Goal: Task Accomplishment & Management: Manage account settings

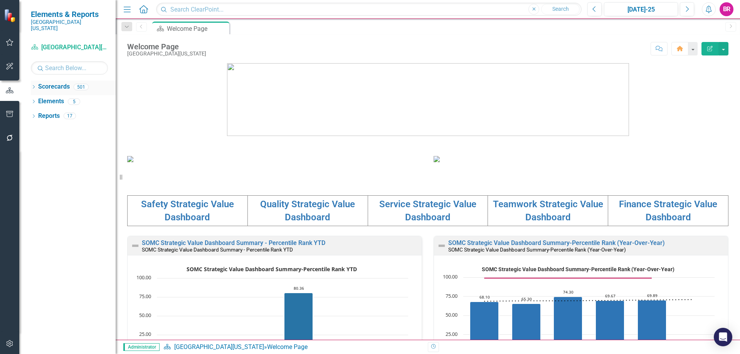
click at [34, 85] on icon at bounding box center [34, 86] width 2 height 3
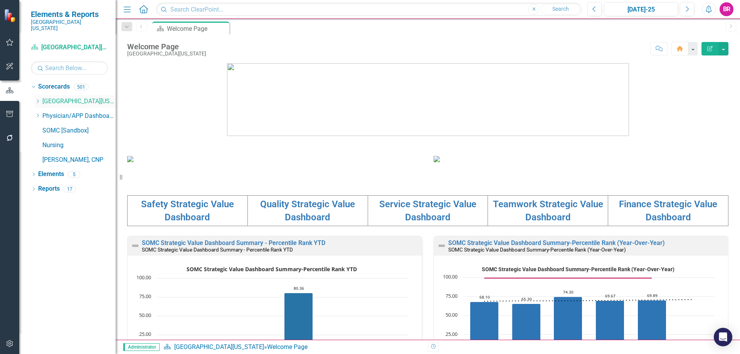
click at [39, 99] on icon "Dropdown" at bounding box center [38, 101] width 6 height 5
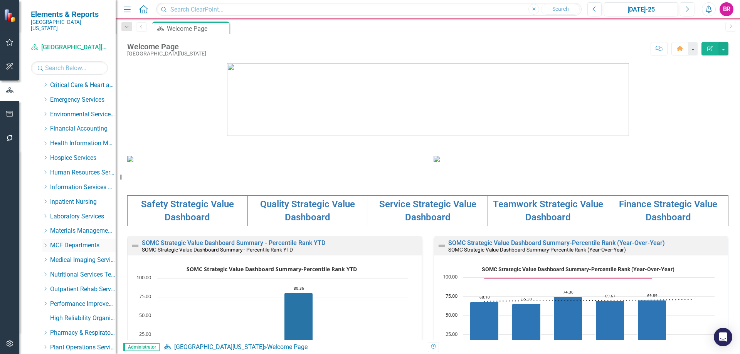
scroll to position [116, 0]
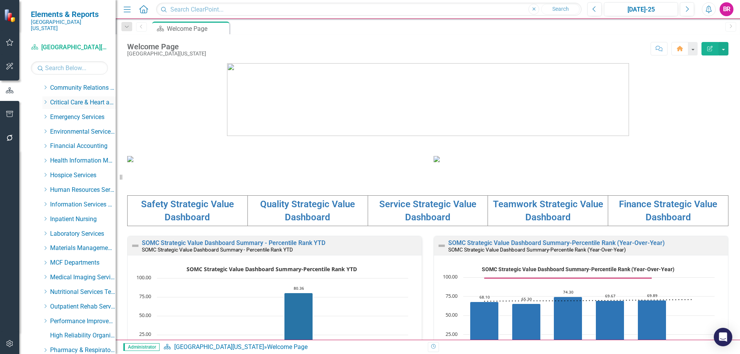
click at [47, 100] on icon "Dropdown" at bounding box center [45, 102] width 6 height 5
click at [79, 111] on div "Cardiovascular Testing" at bounding box center [87, 117] width 58 height 13
click at [93, 113] on link "Cardiovascular Testing" at bounding box center [87, 117] width 58 height 9
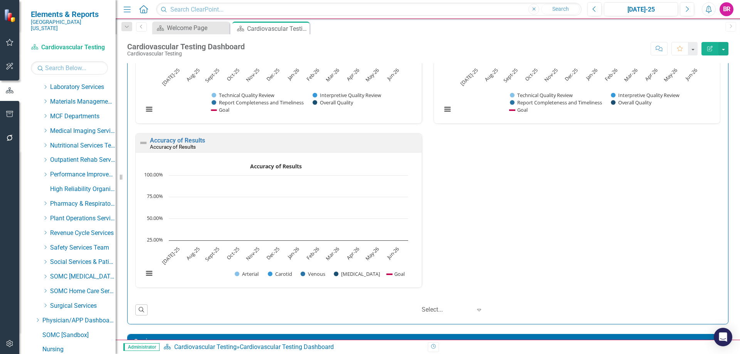
scroll to position [421, 0]
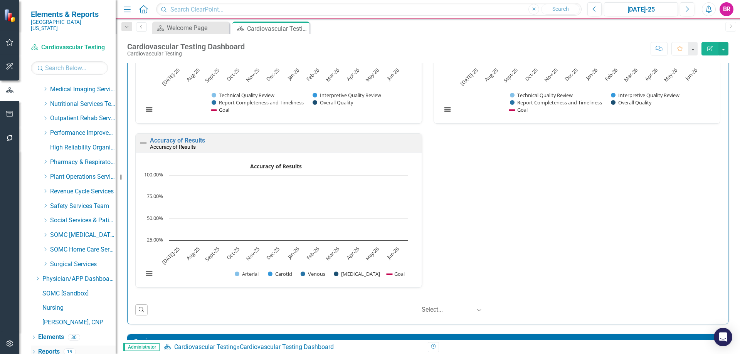
click at [49, 348] on link "Reports" at bounding box center [49, 352] width 22 height 9
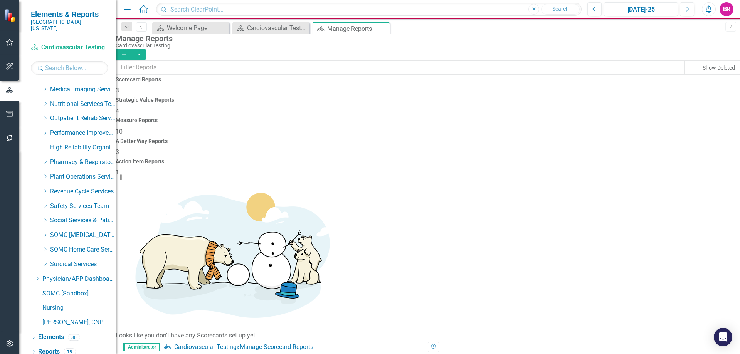
click at [441, 118] on h4 "Measure Reports" at bounding box center [428, 121] width 625 height 6
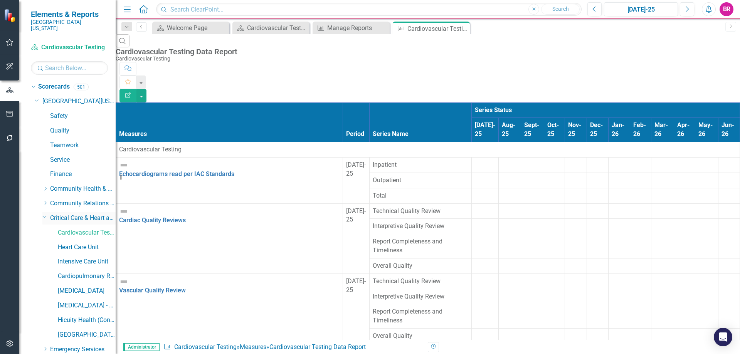
click at [44, 214] on icon "Dropdown" at bounding box center [44, 217] width 5 height 6
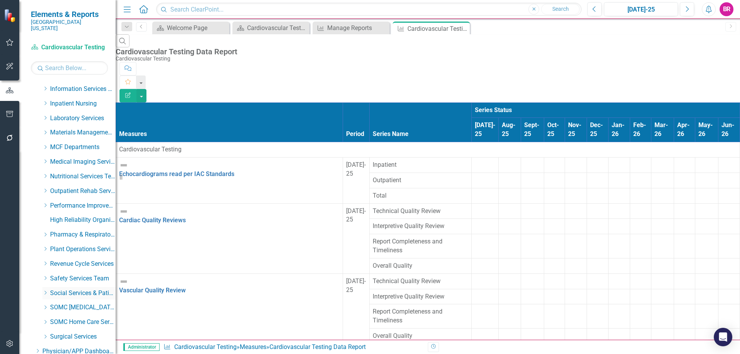
scroll to position [193, 0]
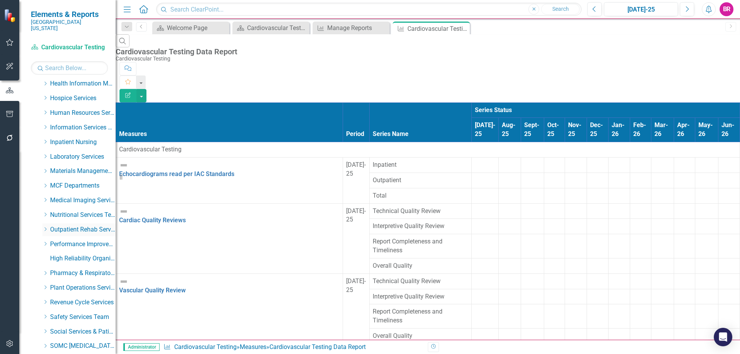
click at [49, 227] on div "Dropdown" at bounding box center [46, 230] width 8 height 7
click at [45, 226] on icon "Dropdown" at bounding box center [44, 229] width 5 height 6
click at [45, 227] on icon at bounding box center [46, 229] width 2 height 4
drag, startPoint x: 79, startPoint y: 251, endPoint x: 72, endPoint y: 237, distance: 15.7
click at [72, 240] on link "Outpatient Rehab" at bounding box center [87, 244] width 58 height 9
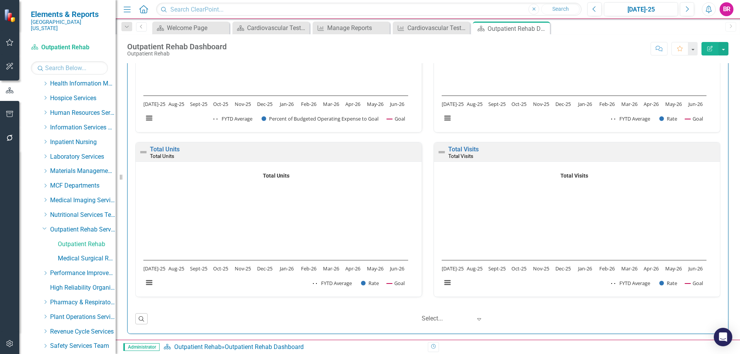
scroll to position [1323, 0]
click at [81, 254] on link "Medical Surgical Rehab" at bounding box center [87, 258] width 58 height 9
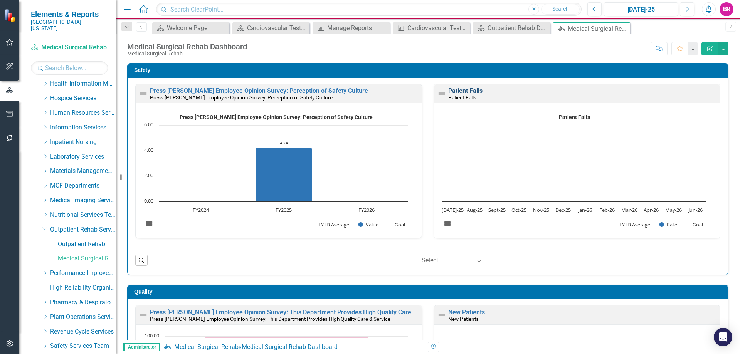
click at [463, 90] on link "Patient Falls" at bounding box center [465, 90] width 34 height 7
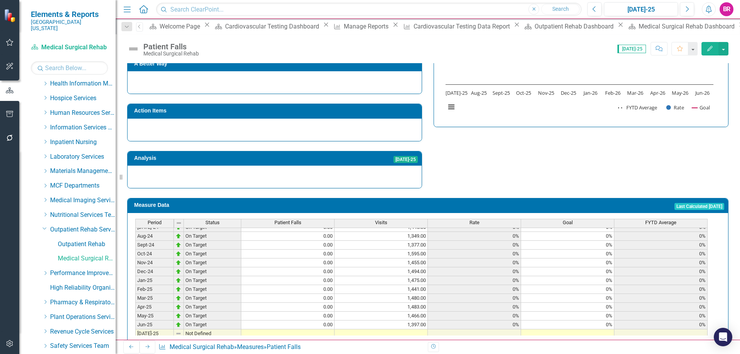
scroll to position [270, 0]
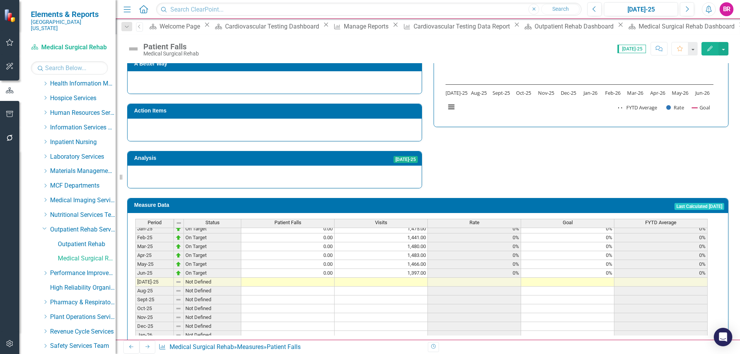
click at [610, 256] on tbody "Jul-23 Not Defined Aug-23 Not Defined Sep-23 Not Defined Oct-23 Not Defined Nov…" at bounding box center [421, 202] width 573 height 275
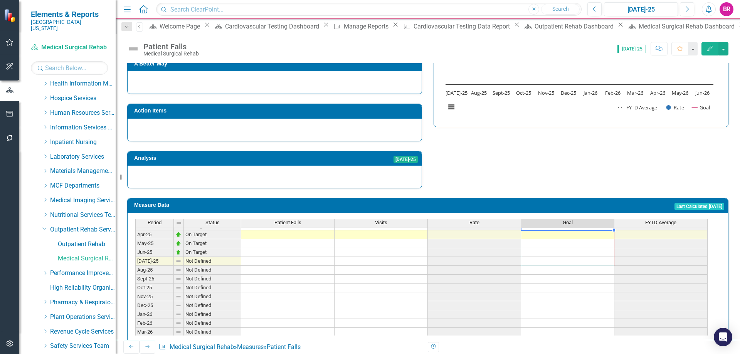
scroll to position [319, 0]
drag, startPoint x: 614, startPoint y: 263, endPoint x: 580, endPoint y: 228, distance: 49.4
click at [135, 316] on div "Period Status Patient Falls Visits Rate Goal FYTD Average Jun-24 Not Defined Ju…" at bounding box center [135, 224] width 0 height 240
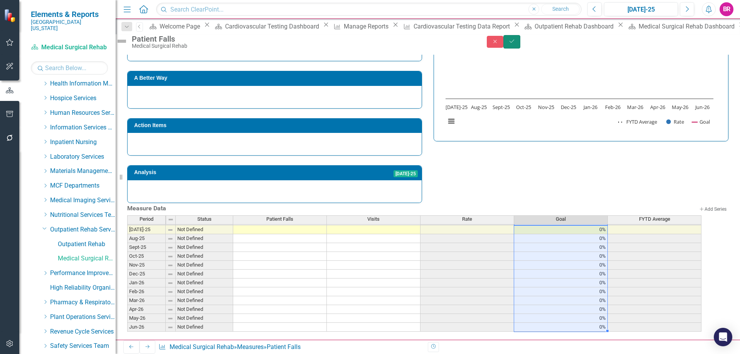
drag, startPoint x: 720, startPoint y: 45, endPoint x: 708, endPoint y: 54, distance: 14.0
click at [516, 44] on icon "Save" at bounding box center [512, 41] width 7 height 5
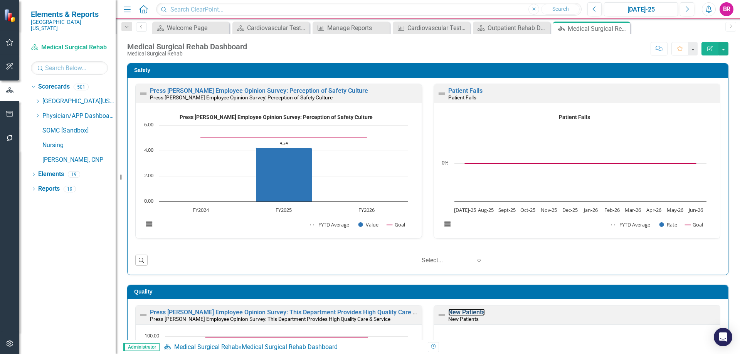
click at [454, 309] on link "New Patients" at bounding box center [466, 312] width 37 height 7
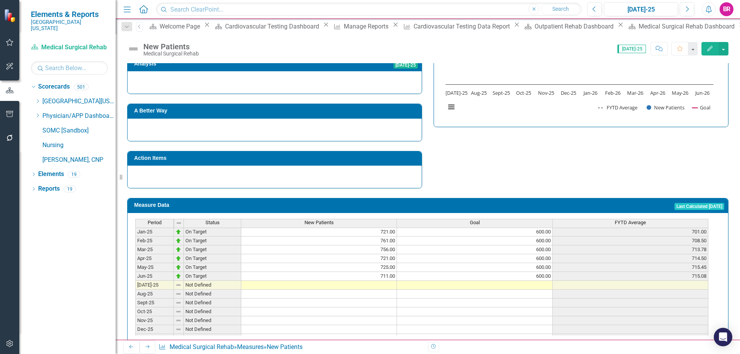
scroll to position [270, 0]
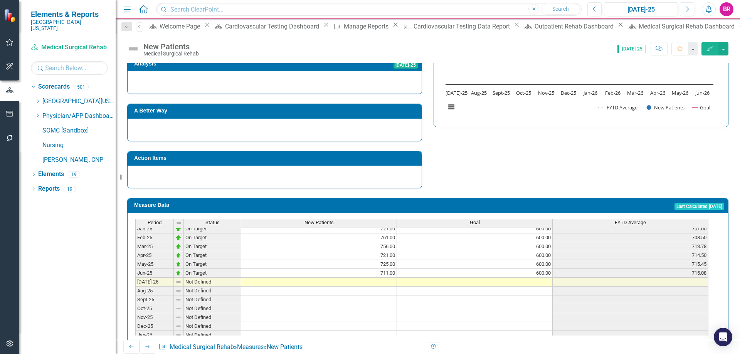
click at [534, 265] on tbody "Aug-23 Not Defined Sep-23 Not Defined Oct-23 Not Defined Nov-23 Not Defined Dec…" at bounding box center [421, 211] width 573 height 275
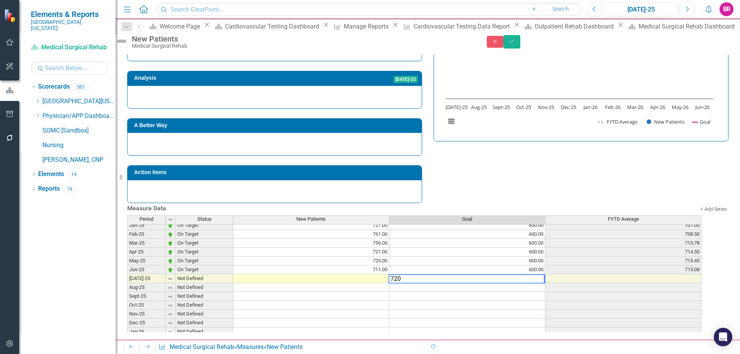
type textarea "720"
click at [555, 161] on div "Strategic Values Quality Outpatient Rehab Services Q1.2026 Analysis Jul-25 A Be…" at bounding box center [427, 96] width 613 height 216
click at [546, 275] on td "720.00" at bounding box center [467, 279] width 156 height 9
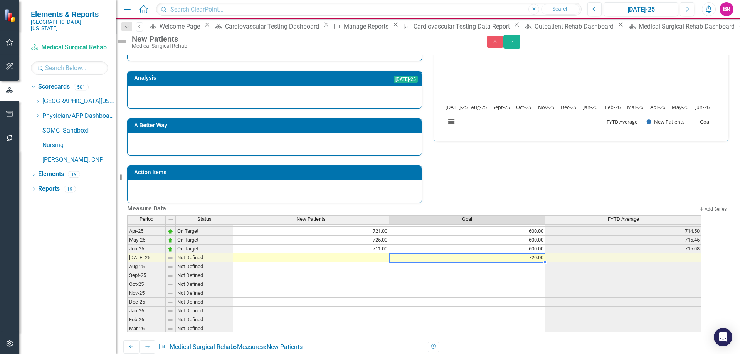
scroll to position [0, 0]
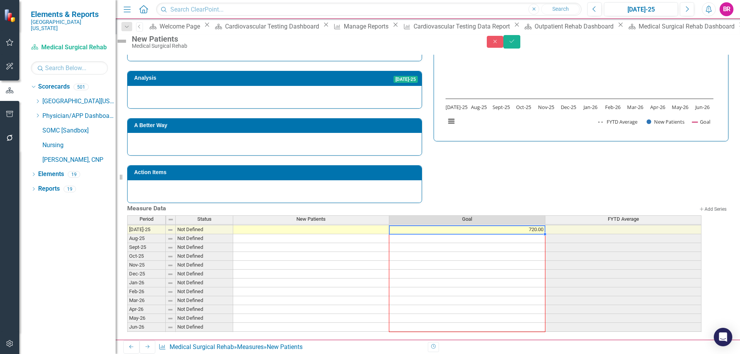
drag, startPoint x: 553, startPoint y: 276, endPoint x: 546, endPoint y: 319, distance: 43.8
click at [127, 319] on div "Period Status New Patients Goal FYTD Average Jun-24 Not Defined Jul-24 On Targe…" at bounding box center [127, 221] width 0 height 240
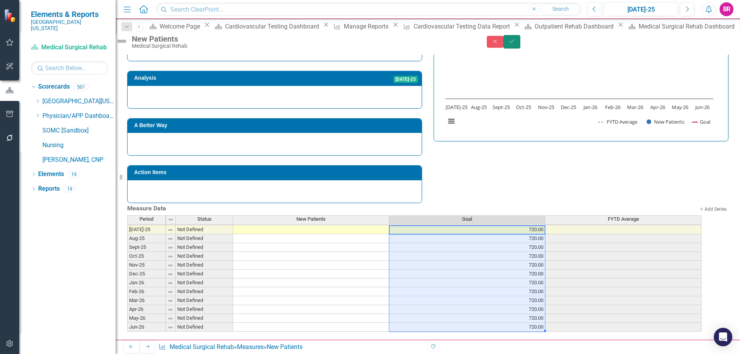
drag, startPoint x: 726, startPoint y: 44, endPoint x: 690, endPoint y: 98, distance: 65.6
click at [521, 44] on button "Save" at bounding box center [512, 41] width 17 height 13
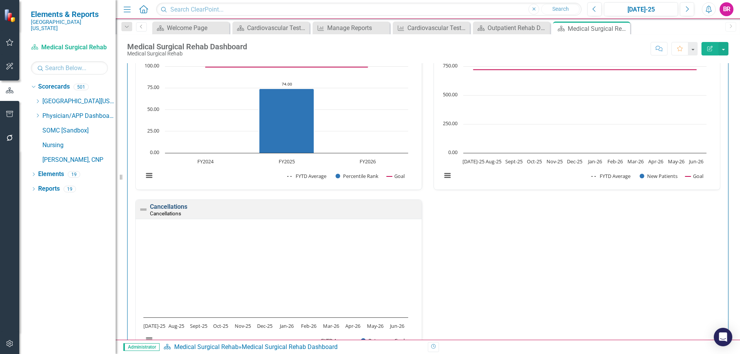
click at [179, 207] on link "Cancellations" at bounding box center [168, 206] width 37 height 7
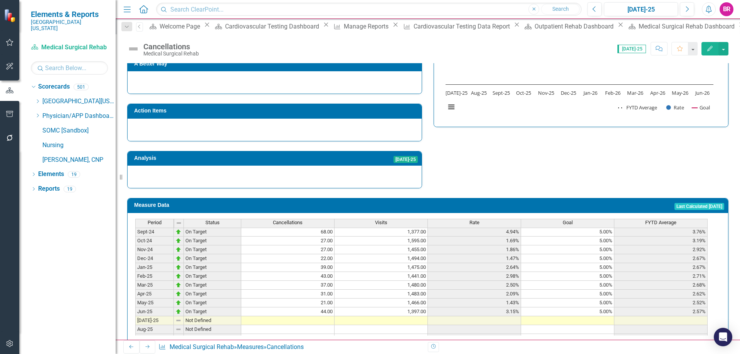
click at [598, 317] on td at bounding box center [567, 321] width 93 height 9
type textarea "4"
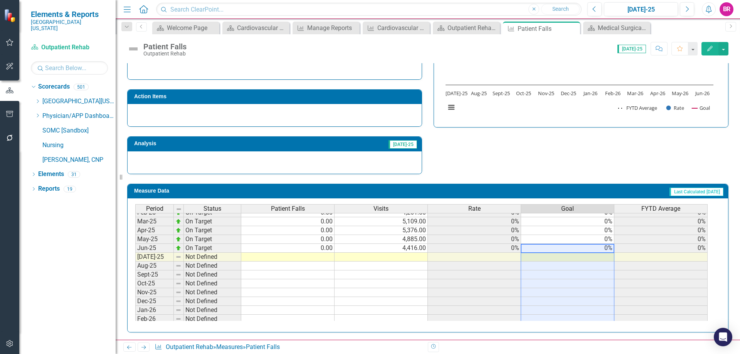
click at [608, 247] on td "0%" at bounding box center [567, 248] width 93 height 9
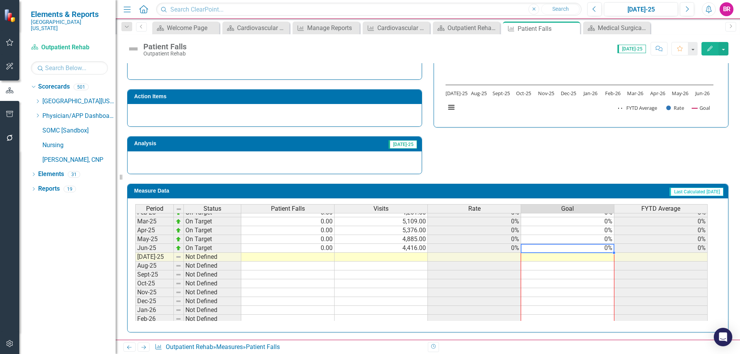
scroll to position [319, 0]
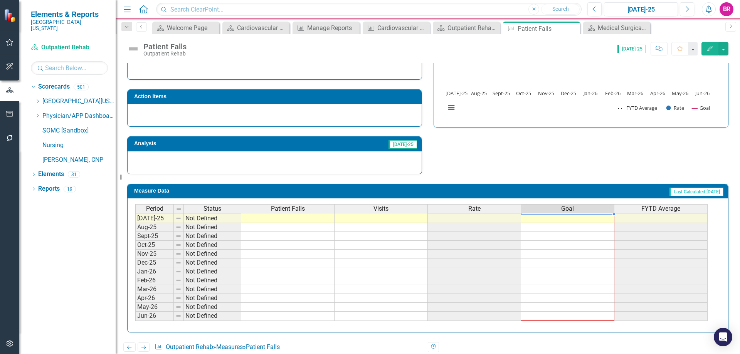
drag, startPoint x: 614, startPoint y: 253, endPoint x: 601, endPoint y: 315, distance: 63.4
click at [135, 315] on div "Period Status Patient Falls Visits Rate Goal FYTD Average Jun-24 On Target 0.00…" at bounding box center [135, 209] width 0 height 240
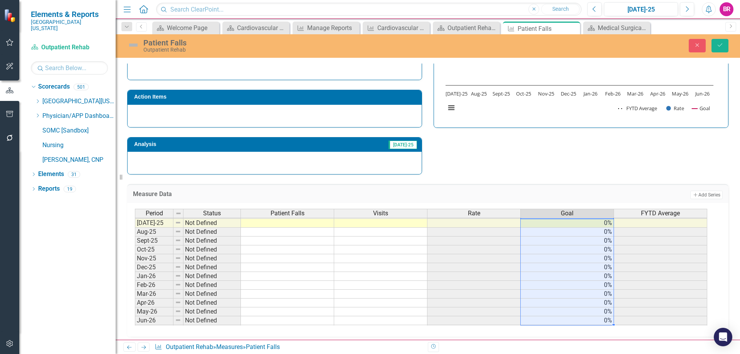
type textarea "0"
click at [727, 47] on button "Save" at bounding box center [720, 45] width 17 height 13
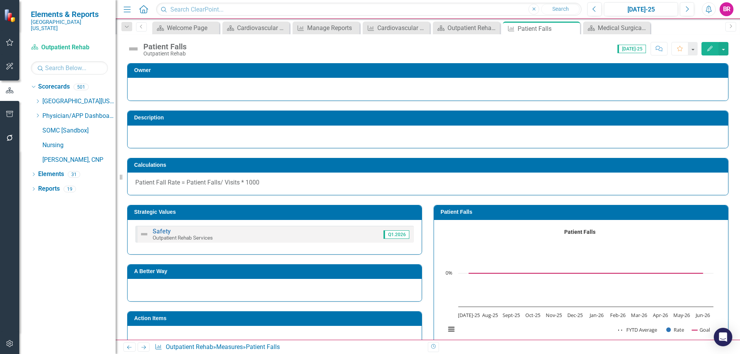
click at [146, 347] on icon "Next" at bounding box center [143, 347] width 7 height 5
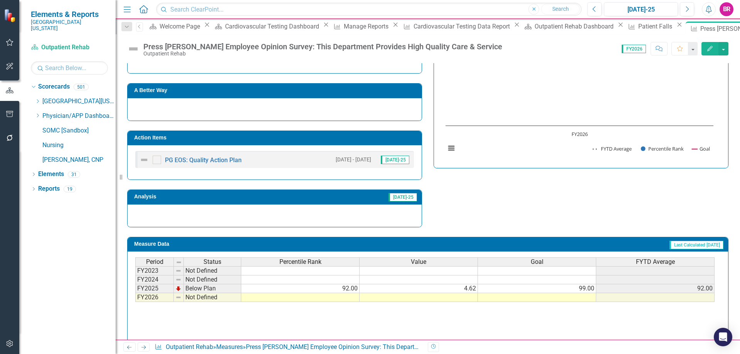
scroll to position [324, 0]
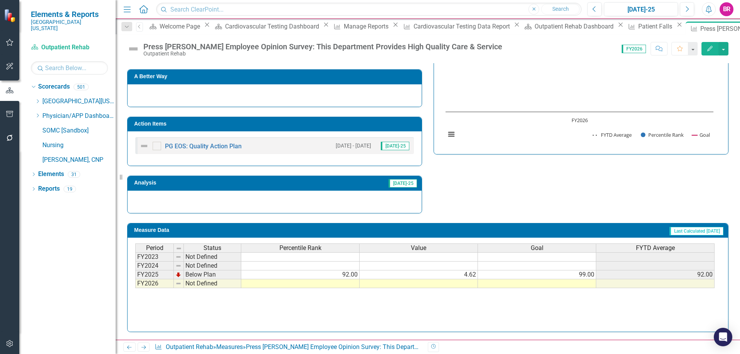
click at [583, 275] on td "99.00" at bounding box center [537, 275] width 118 height 9
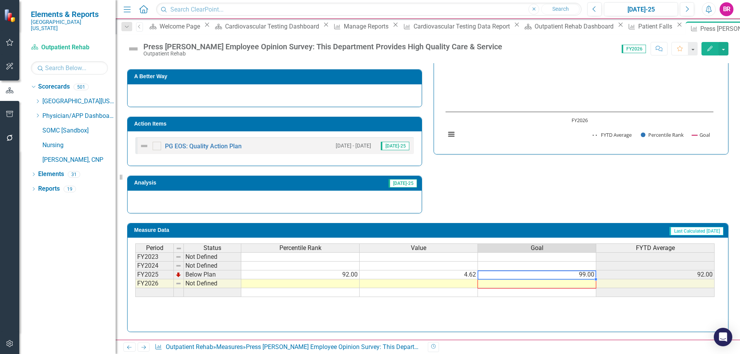
drag, startPoint x: 596, startPoint y: 279, endPoint x: 595, endPoint y: 283, distance: 3.9
click at [135, 283] on div "Period Status Percentile Rank Value Goal FYTD Average FY2023 Not Defined FY2024…" at bounding box center [135, 271] width 0 height 54
type textarea "99"
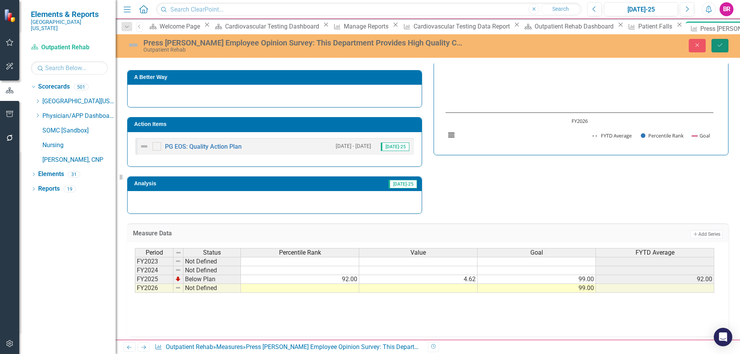
click at [718, 47] on icon "Save" at bounding box center [720, 44] width 7 height 5
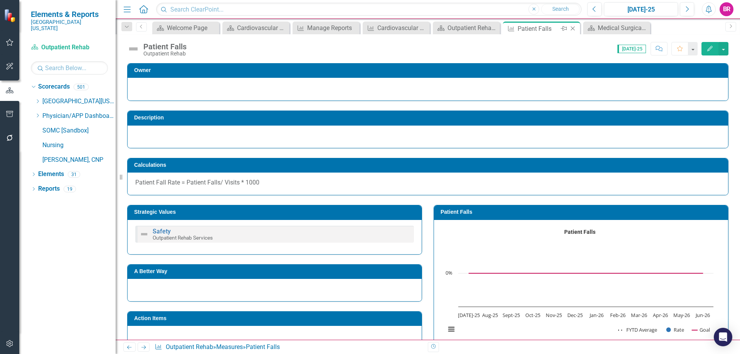
click at [573, 29] on icon "Close" at bounding box center [573, 28] width 8 height 6
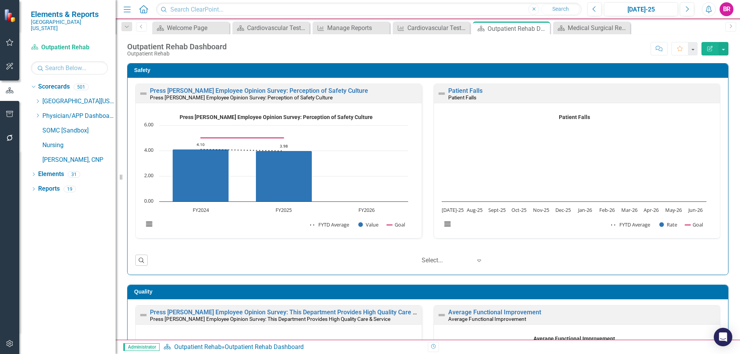
click at [728, 188] on div "Safety Press Ganey Employee Opinion Survey: Perception of Safety Culture Press …" at bounding box center [427, 165] width 613 height 222
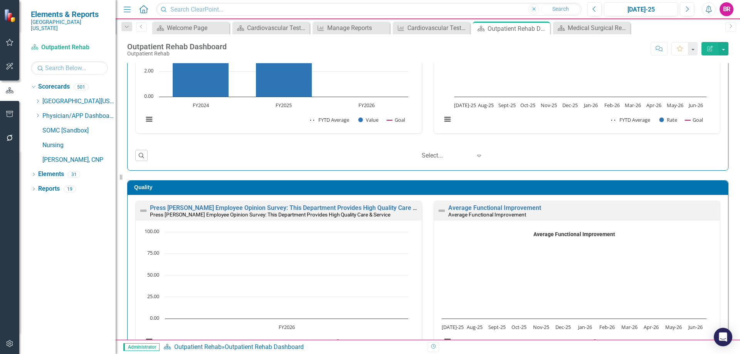
scroll to position [193, 0]
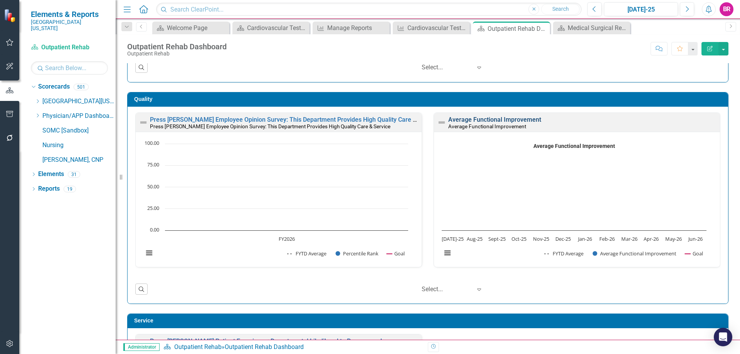
click at [485, 121] on link "Average Functional Improvement" at bounding box center [494, 119] width 93 height 7
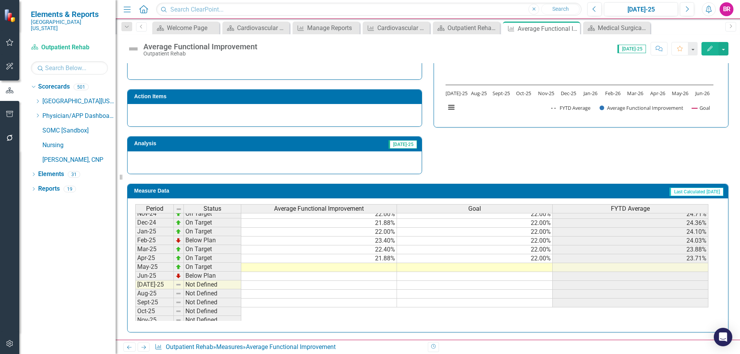
scroll to position [270, 0]
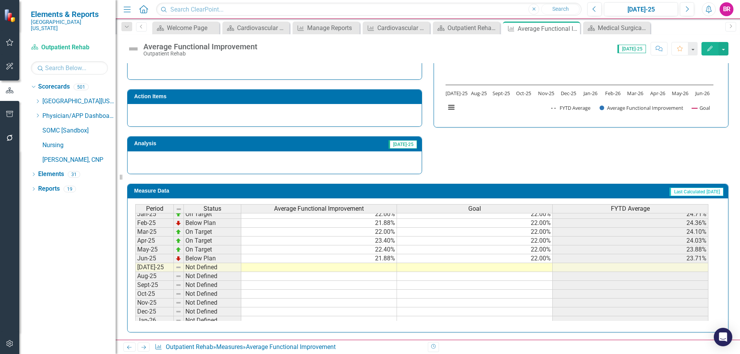
drag, startPoint x: 540, startPoint y: 261, endPoint x: 544, endPoint y: 260, distance: 3.9
click at [540, 261] on tbody "Jan-24 On Target 25.29% 22.00% 21.55% Feb-24 On Target 24.00% 22.00% 21.86% Mar…" at bounding box center [421, 236] width 573 height 266
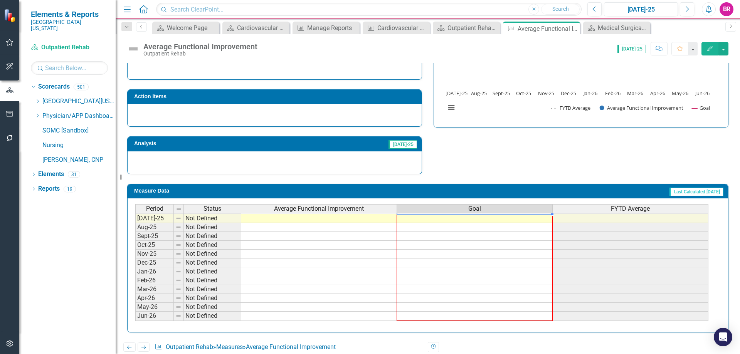
drag, startPoint x: 552, startPoint y: 263, endPoint x: 540, endPoint y: 315, distance: 52.7
click at [135, 315] on div "Period Status Average Functional Improvement Goal FYTD Average Jun-24 On Target…" at bounding box center [135, 209] width 0 height 240
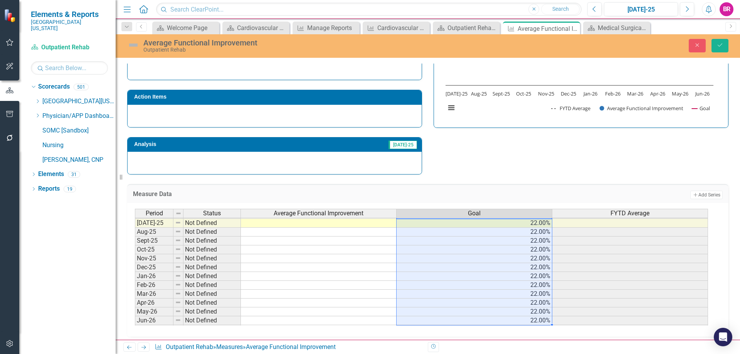
type textarea "22"
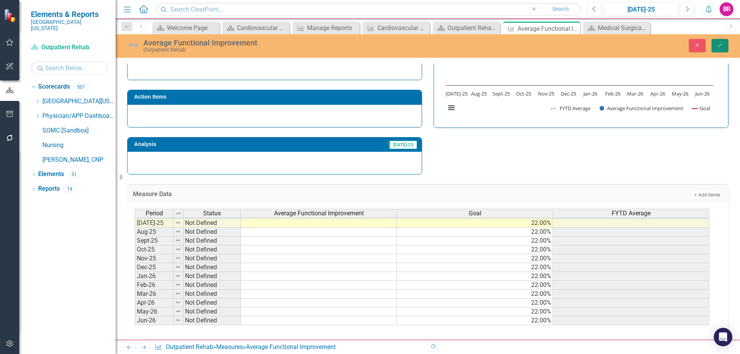
click at [715, 47] on button "Save" at bounding box center [720, 45] width 17 height 13
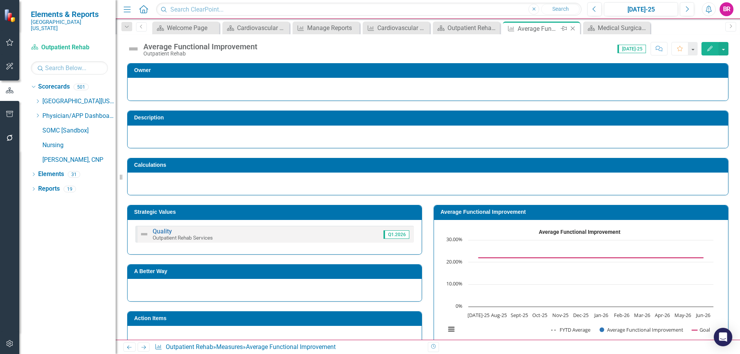
click at [573, 30] on icon "Close" at bounding box center [573, 28] width 8 height 6
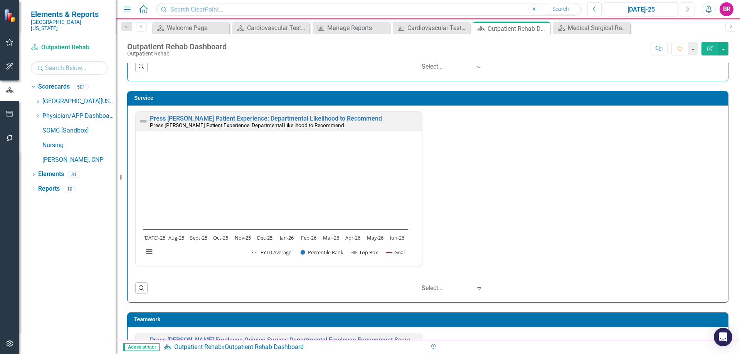
scroll to position [424, 0]
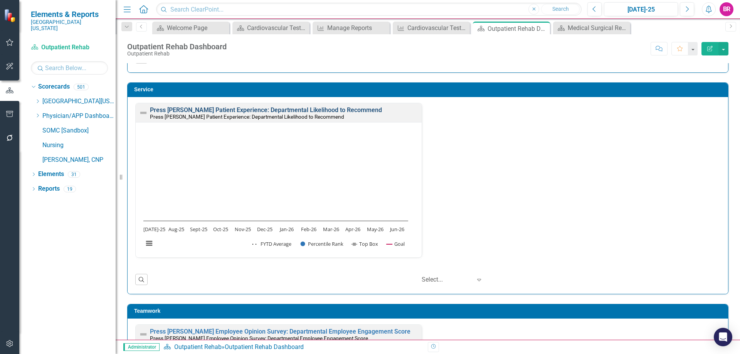
click at [300, 112] on link "Press [PERSON_NAME] Patient Experience: Departmental Likelihood to Recommend" at bounding box center [266, 109] width 232 height 7
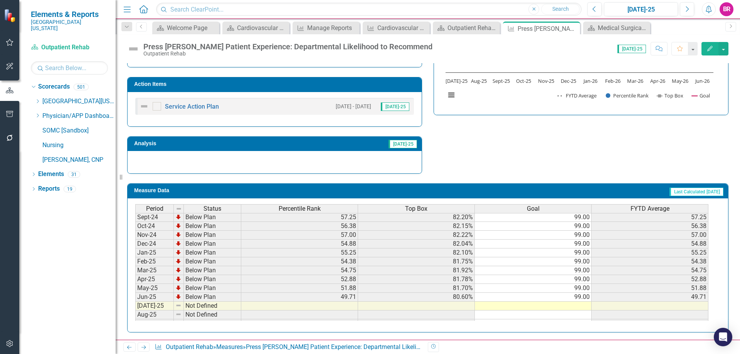
scroll to position [297, 0]
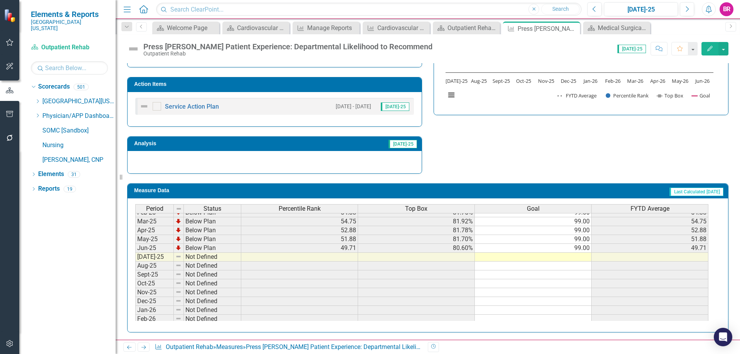
click at [135, 252] on div "Period Status Percentile Rank Top Box Goal FYTD Average Jan-24 Below Plan 58.75…" at bounding box center [135, 222] width 0 height 276
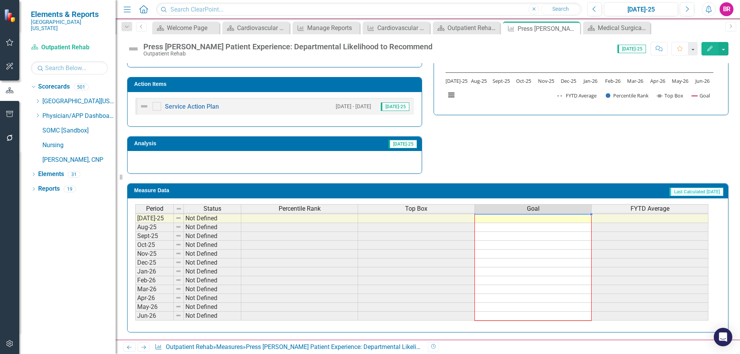
drag, startPoint x: 591, startPoint y: 253, endPoint x: 570, endPoint y: 313, distance: 64.1
click at [135, 313] on div "Period Status Percentile Rank Top Box Goal FYTD Average Jun-24 Below Plan 59.75…" at bounding box center [135, 204] width 0 height 231
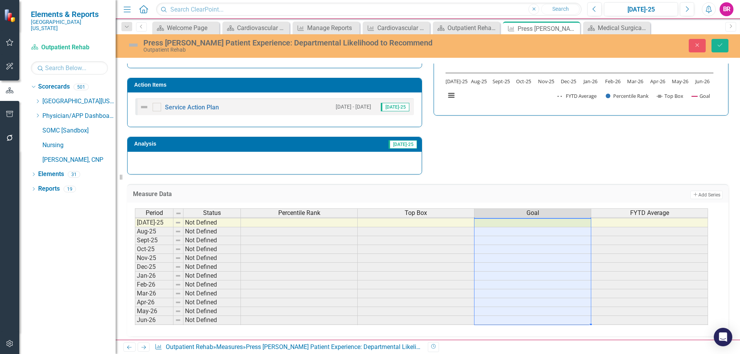
type textarea "99"
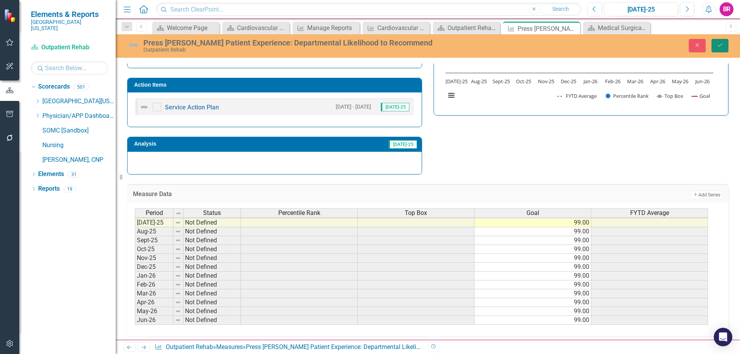
click at [719, 49] on button "Save" at bounding box center [720, 45] width 17 height 13
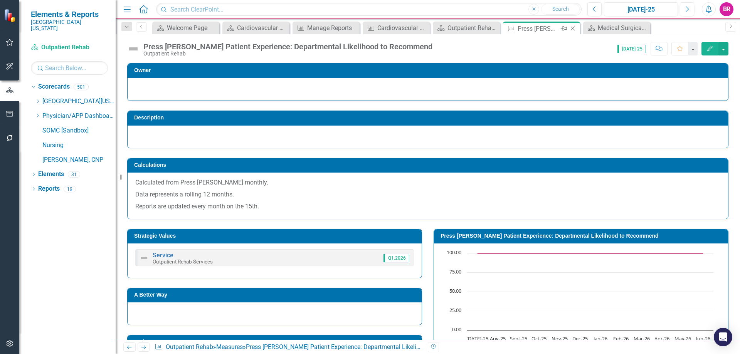
click at [575, 29] on icon "Close" at bounding box center [573, 28] width 8 height 6
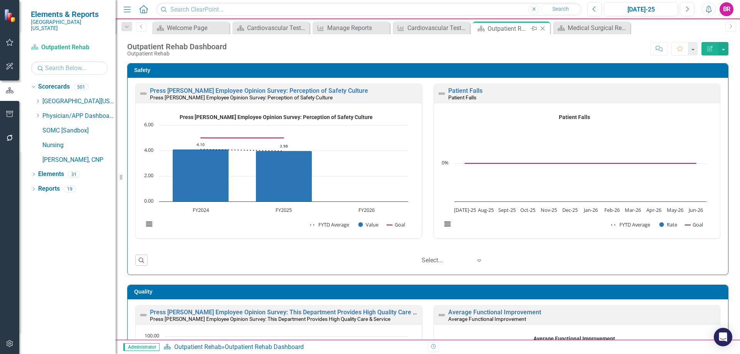
scroll to position [77, 0]
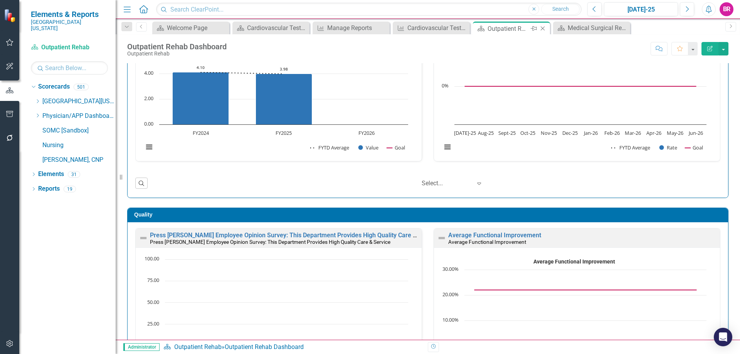
click at [543, 27] on icon "Close" at bounding box center [543, 28] width 8 height 6
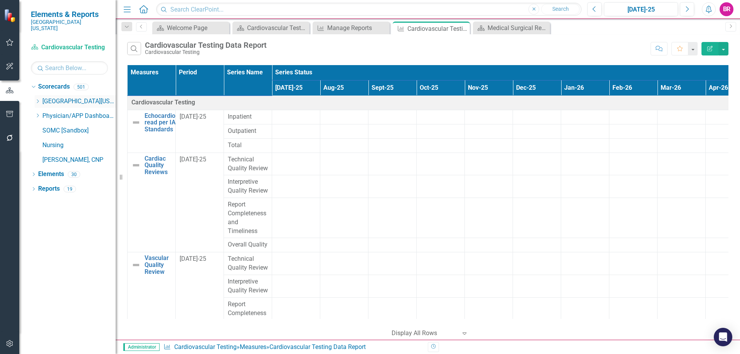
click at [37, 99] on icon at bounding box center [38, 101] width 2 height 4
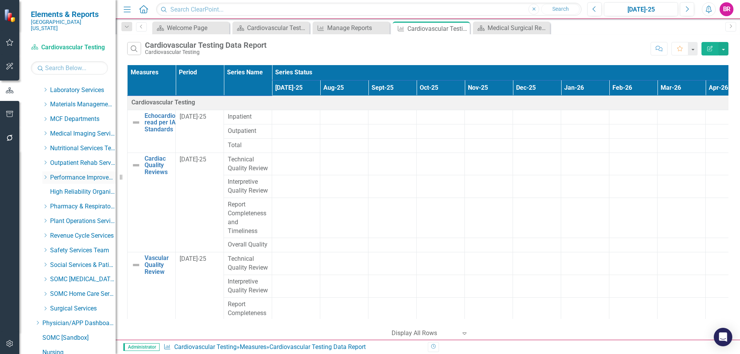
scroll to position [270, 0]
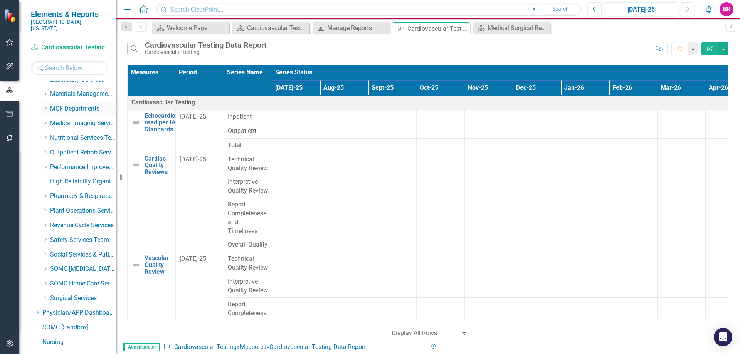
click at [43, 106] on icon "Dropdown" at bounding box center [45, 108] width 6 height 5
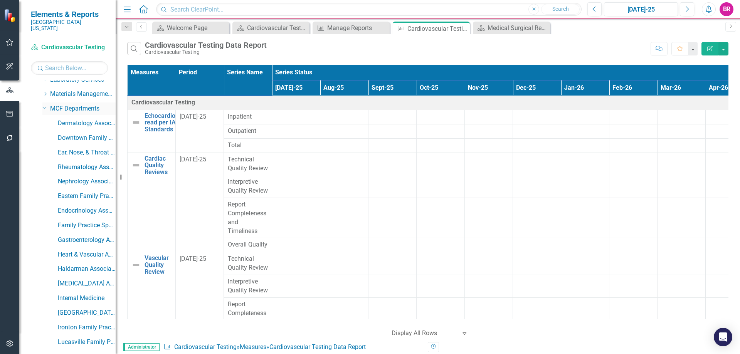
click at [43, 104] on icon "Dropdown" at bounding box center [44, 107] width 5 height 6
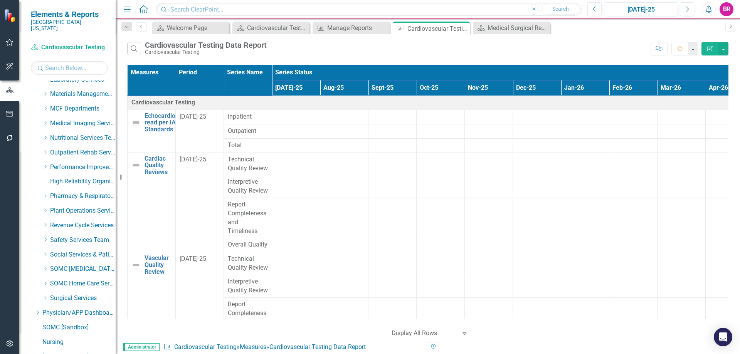
drag, startPoint x: 45, startPoint y: 145, endPoint x: 65, endPoint y: 176, distance: 36.4
click at [45, 150] on icon "Dropdown" at bounding box center [45, 152] width 6 height 5
click at [69, 164] on link "Outpatient Rehab" at bounding box center [87, 167] width 58 height 9
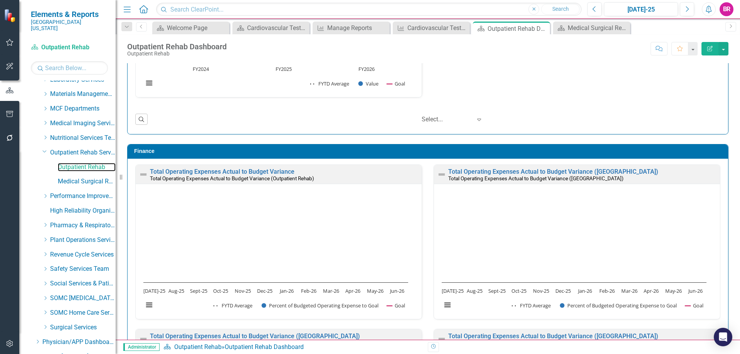
scroll to position [848, 0]
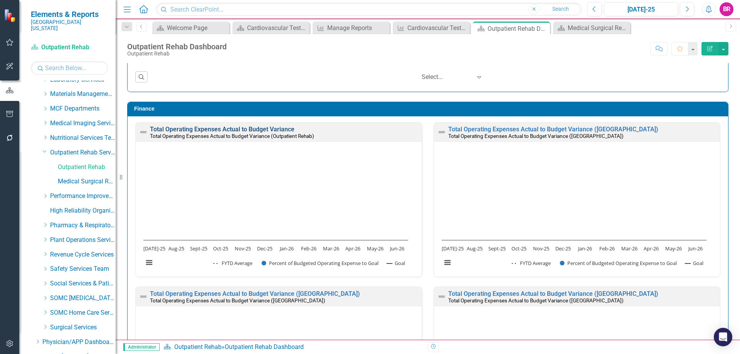
click at [243, 127] on link "Total Operating Expenses Actual to Budget Variance" at bounding box center [222, 129] width 145 height 7
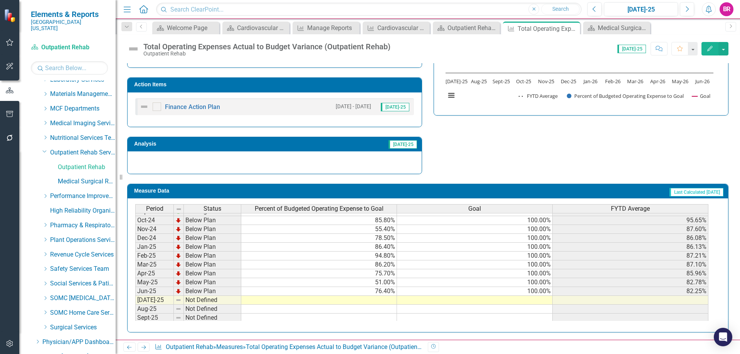
scroll to position [270, 0]
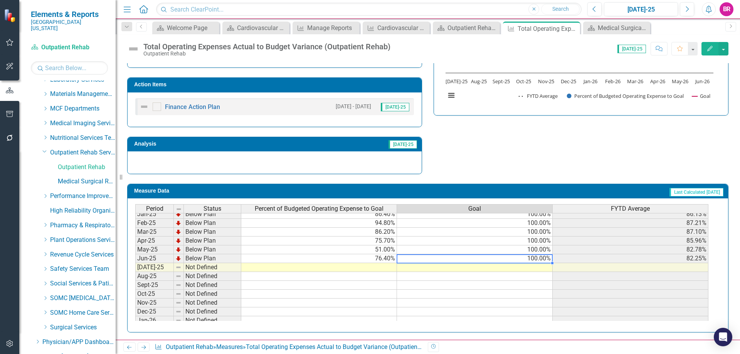
click at [544, 257] on td "100.00%" at bounding box center [475, 258] width 156 height 9
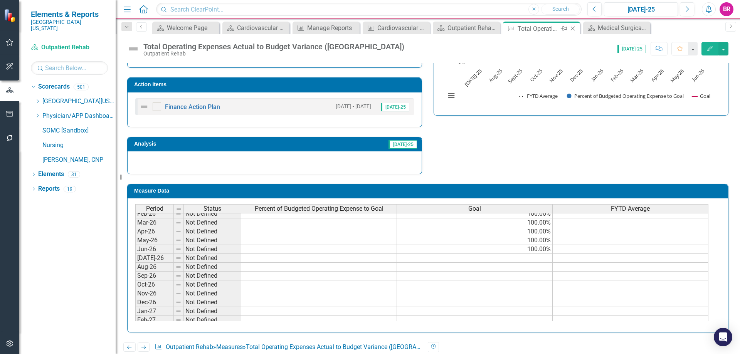
click at [573, 29] on icon "Close" at bounding box center [573, 28] width 8 height 6
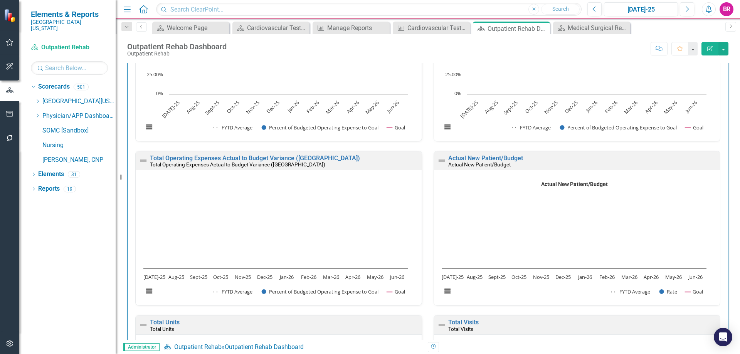
scroll to position [1157, 0]
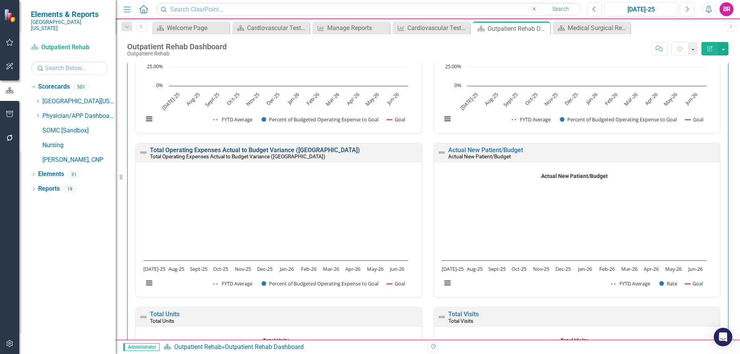
click at [263, 151] on link "Total Operating Expenses Actual to Budget Variance (West Union)" at bounding box center [255, 150] width 210 height 7
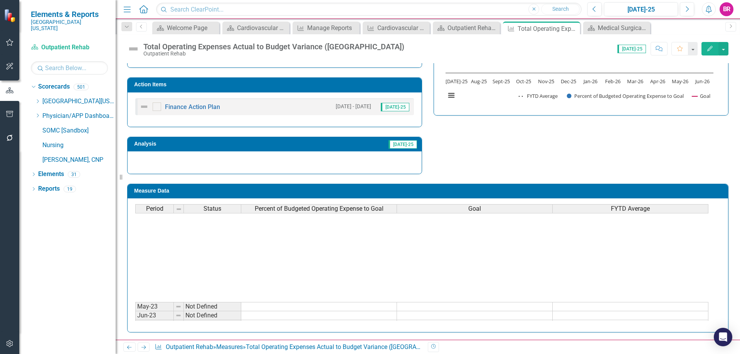
scroll to position [193, 0]
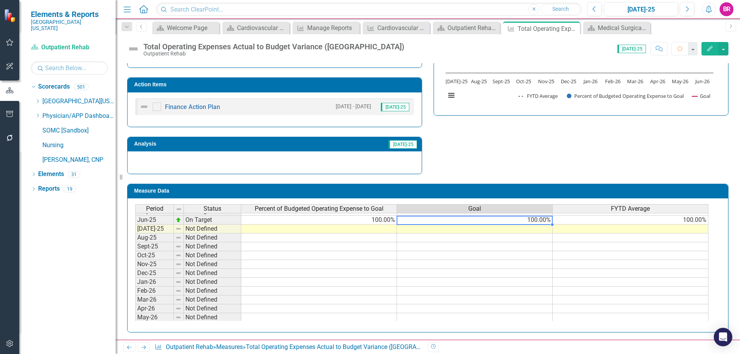
click at [541, 222] on tbody "Jul-24 On Target 100.00% 100.00% 100.00% Aug-24 On Target 100.00% 100.00% 100.0…" at bounding box center [421, 247] width 573 height 258
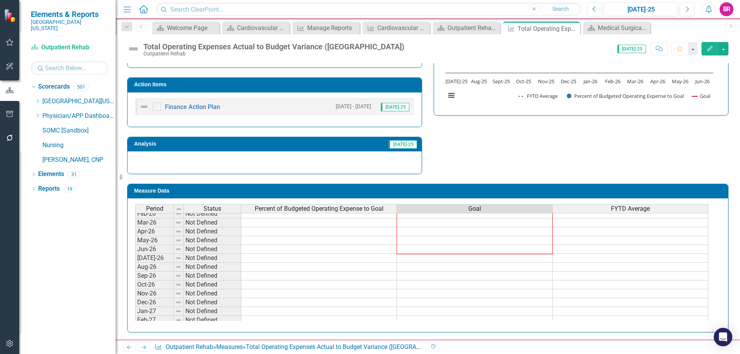
drag, startPoint x: 553, startPoint y: 225, endPoint x: 532, endPoint y: 249, distance: 32.2
click at [135, 249] on div "Period Status Percent of Budgeted Operating Expense to Goal Goal FYTD Average A…" at bounding box center [135, 262] width 0 height 302
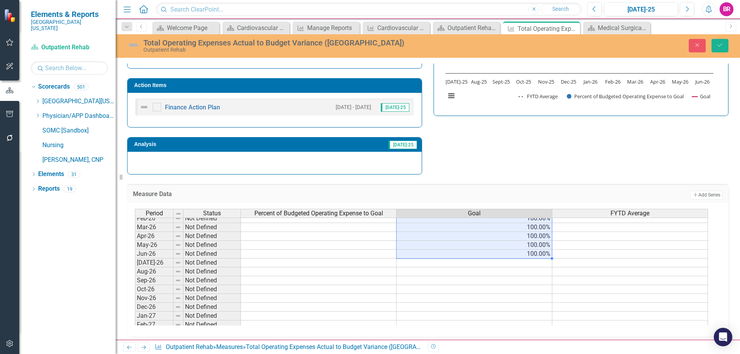
type textarea "100"
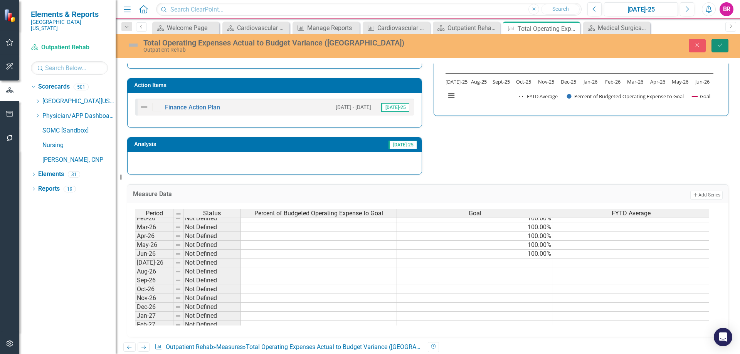
click at [716, 47] on button "Save" at bounding box center [720, 45] width 17 height 13
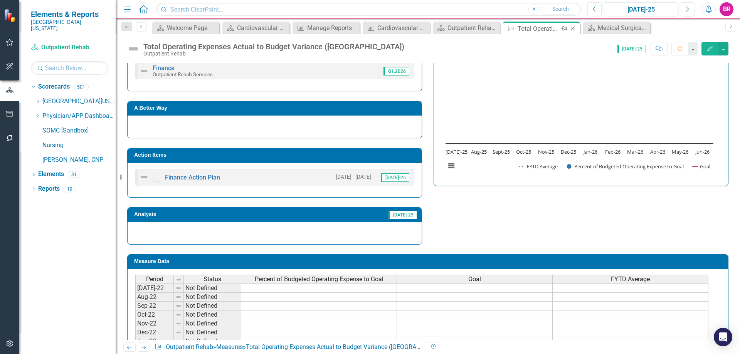
click at [573, 29] on icon "Close" at bounding box center [573, 28] width 8 height 6
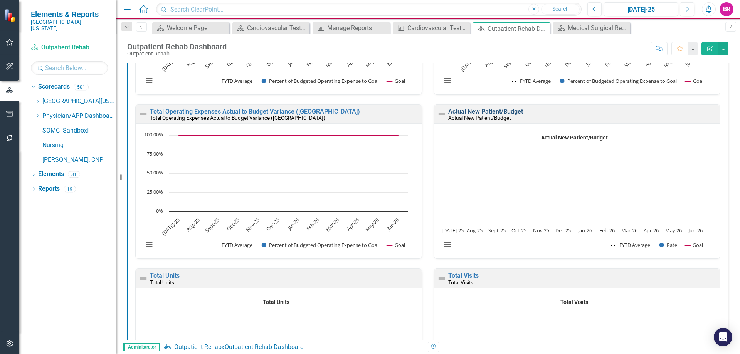
click at [488, 112] on link "Actual New Patient/Budget" at bounding box center [485, 111] width 75 height 7
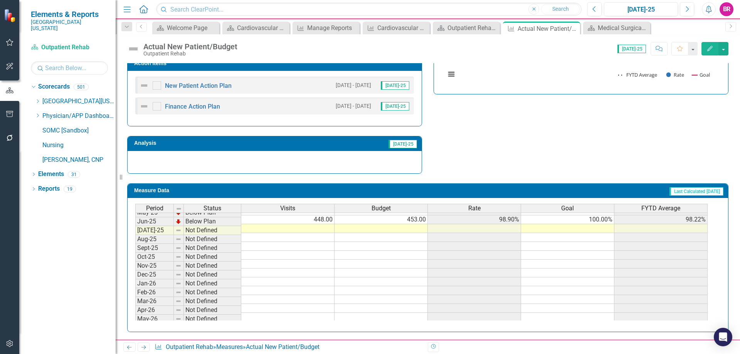
scroll to position [308, 0]
click at [608, 219] on tbody "Mar-24 Below Plan 388.00 447.00 86.80% 100.00% 103.91% Apr-24 On Target 502.00 …" at bounding box center [421, 206] width 573 height 249
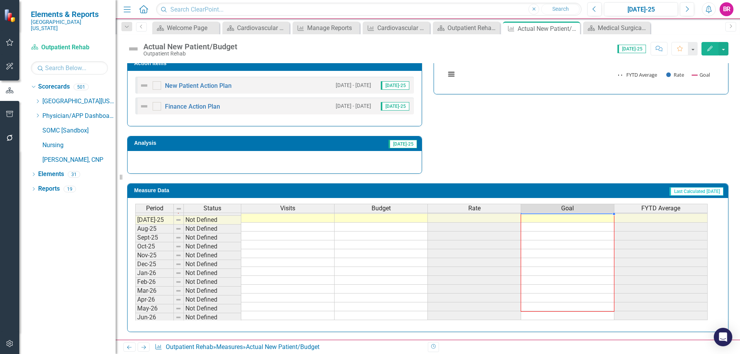
scroll to position [319, 0]
drag, startPoint x: 615, startPoint y: 224, endPoint x: 588, endPoint y: 318, distance: 97.8
click at [135, 313] on div "Period Status Visits Budget Rate Goal FYTD Average May-24 Below Plan 473.00 474…" at bounding box center [135, 200] width 0 height 240
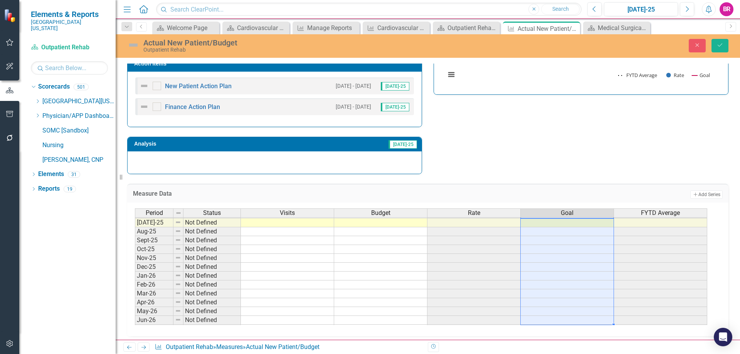
type textarea "100"
click at [725, 46] on button "Save" at bounding box center [720, 45] width 17 height 13
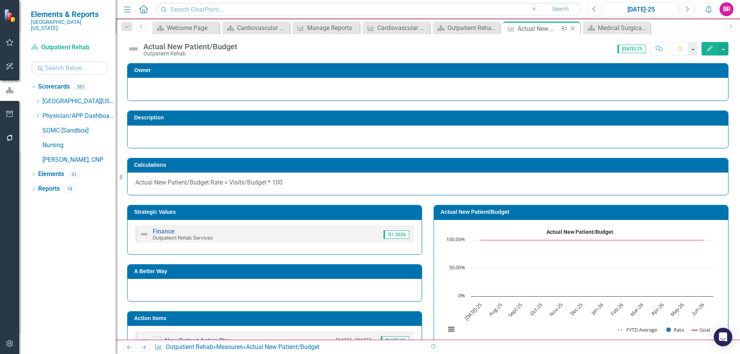
click at [574, 29] on icon "Close" at bounding box center [573, 28] width 8 height 6
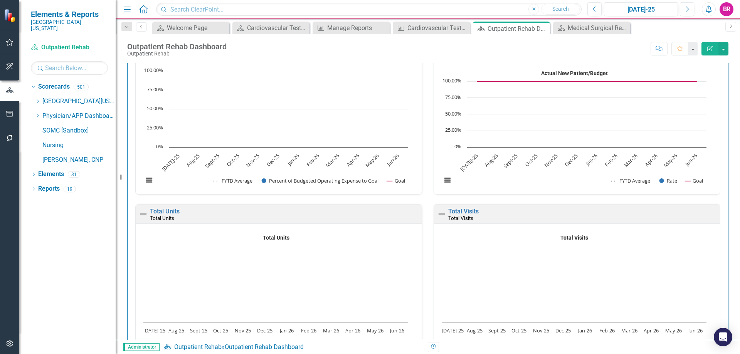
scroll to position [1311, 0]
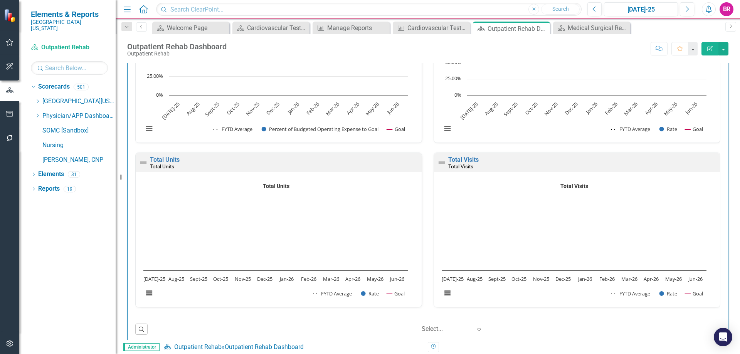
drag, startPoint x: 173, startPoint y: 154, endPoint x: 167, endPoint y: 166, distance: 13.1
click at [167, 166] on div "Total Units Total Units" at bounding box center [279, 162] width 286 height 19
click at [170, 157] on link "Total Units" at bounding box center [165, 159] width 30 height 7
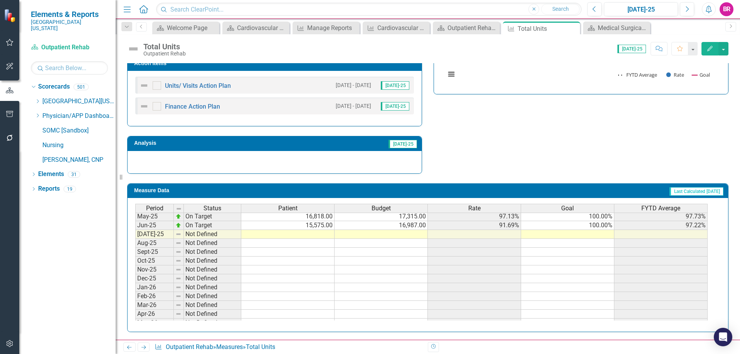
scroll to position [308, 0]
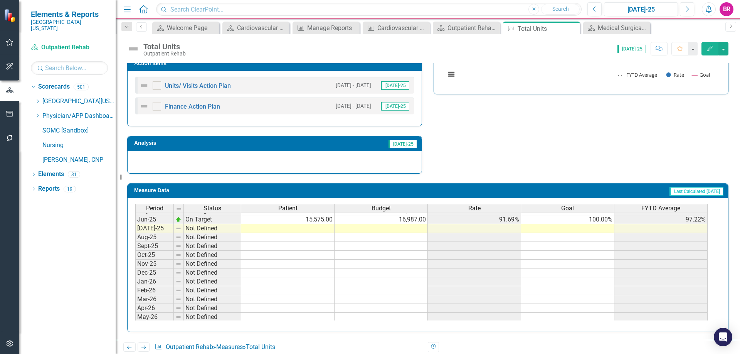
click at [593, 221] on tbody "Mar-24 On Target 16,266.00 16,628.00 97.82% 100.00% 105.13% Apr-24 Below Plan 1…" at bounding box center [421, 206] width 573 height 249
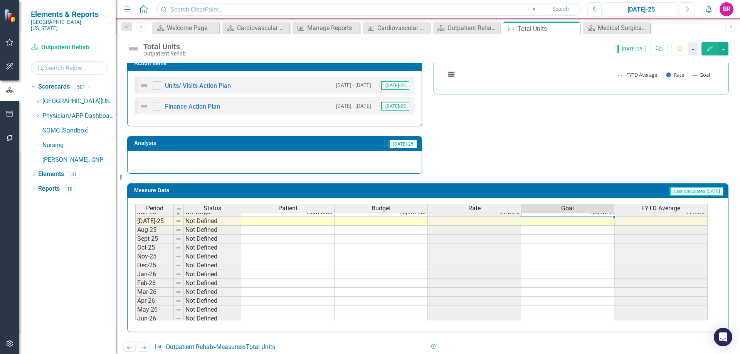
scroll to position [319, 0]
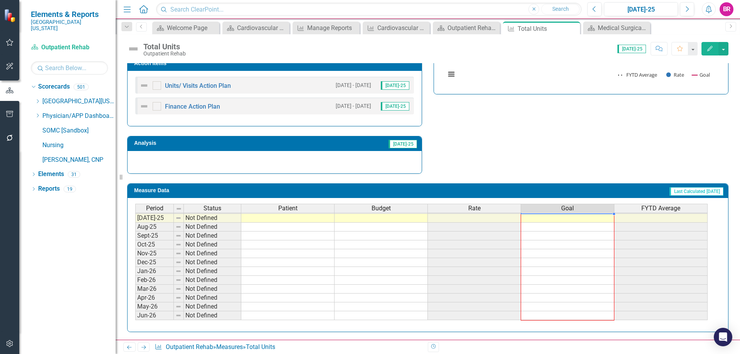
drag, startPoint x: 614, startPoint y: 224, endPoint x: 718, endPoint y: 128, distance: 141.1
click at [135, 315] on div "Period Status Patient Budget Rate Goal FYTD Average May-24 Below Plan 17,736.00…" at bounding box center [135, 200] width 0 height 240
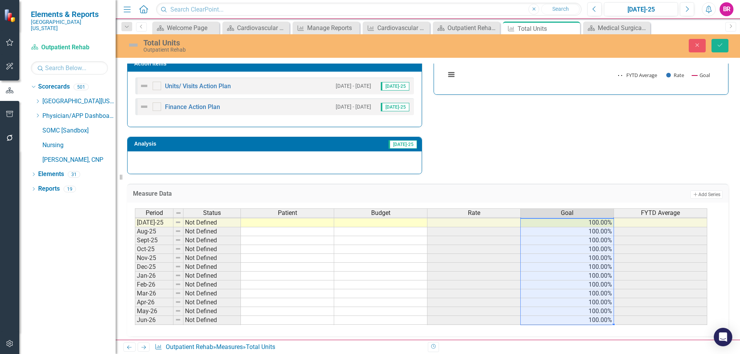
type textarea "100"
click at [718, 49] on button "Save" at bounding box center [720, 45] width 17 height 13
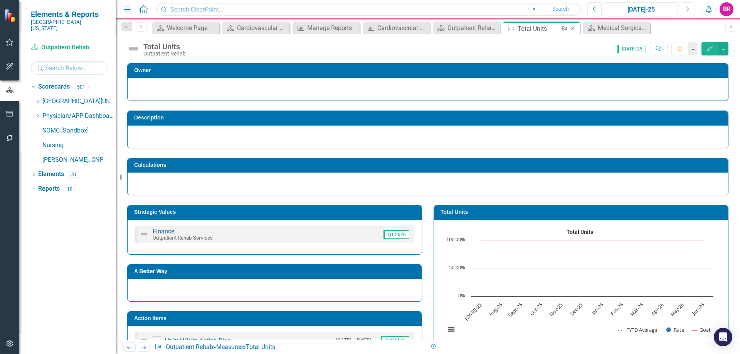
click at [572, 30] on icon "Close" at bounding box center [573, 28] width 8 height 6
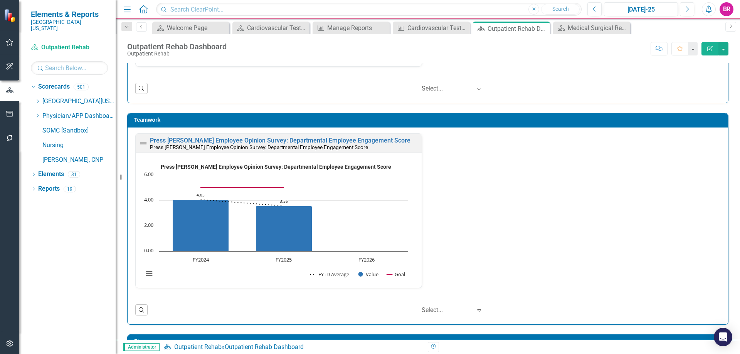
scroll to position [1311, 0]
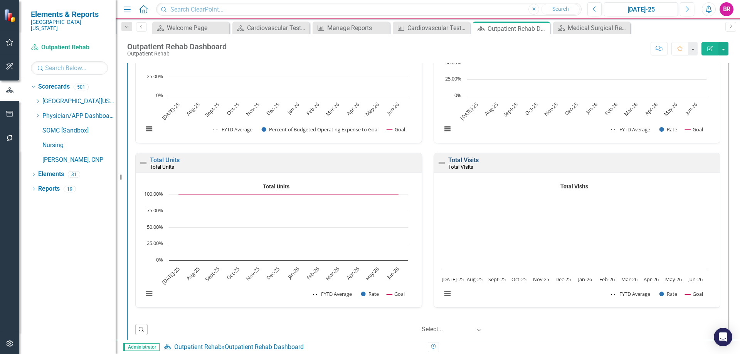
click at [460, 159] on link "Total Visits" at bounding box center [463, 160] width 30 height 7
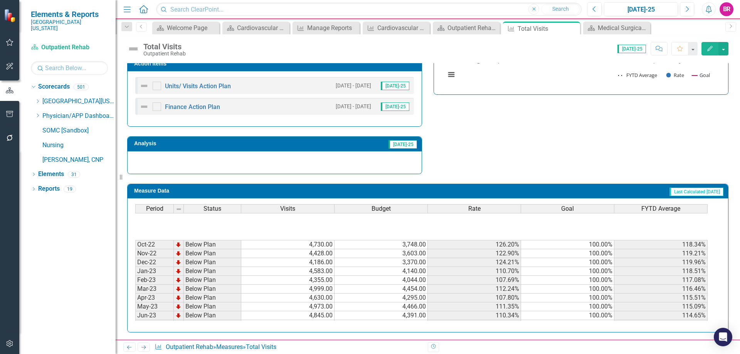
scroll to position [116, 0]
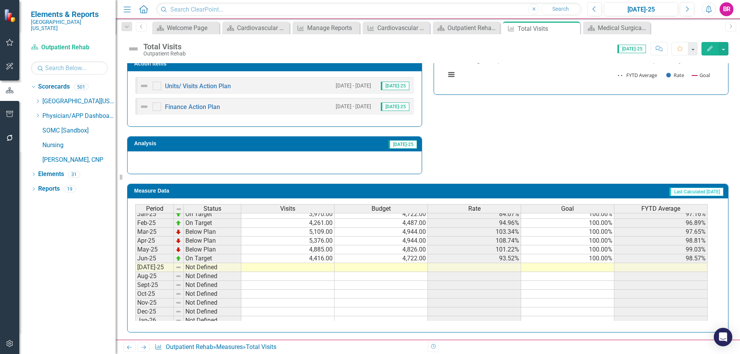
click at [595, 257] on tbody "Aug-23 Below Plan 5,190.00 4,454.00 116.52% 100.00% 110.36% Sep-23 Below Plan 4…" at bounding box center [421, 196] width 573 height 275
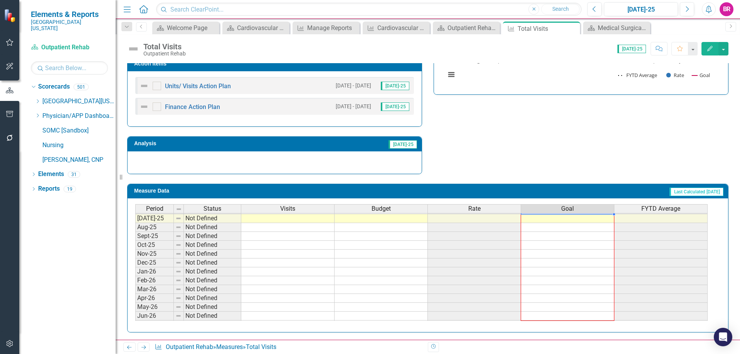
drag, startPoint x: 614, startPoint y: 263, endPoint x: 609, endPoint y: 314, distance: 50.8
click at [135, 314] on div "Period Status Visits Budget Rate Goal FYTD Average Jun-24 On Target 4,238.00 4,…" at bounding box center [135, 209] width 0 height 240
type textarea "100"
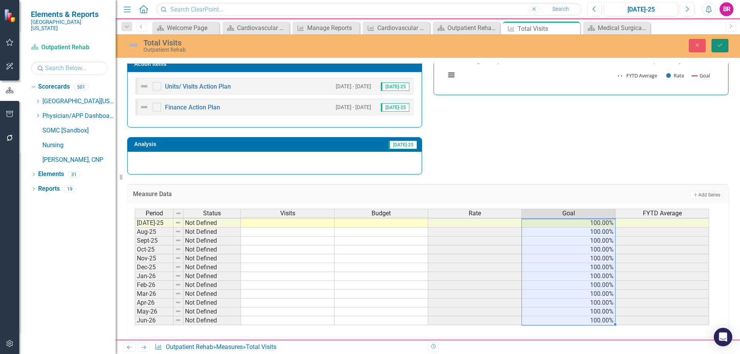
click at [718, 48] on icon "Save" at bounding box center [720, 44] width 7 height 5
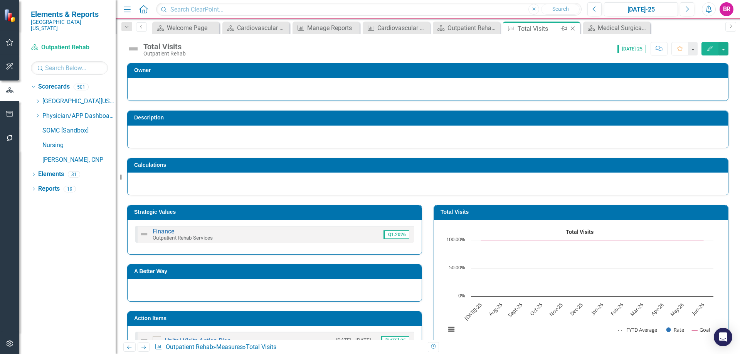
click at [573, 30] on icon "Close" at bounding box center [573, 28] width 8 height 6
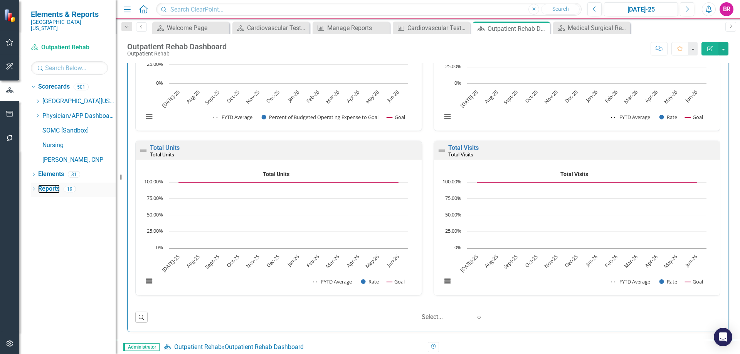
drag, startPoint x: 46, startPoint y: 182, endPoint x: 73, endPoint y: 180, distance: 26.7
click at [46, 185] on link "Reports" at bounding box center [49, 189] width 22 height 9
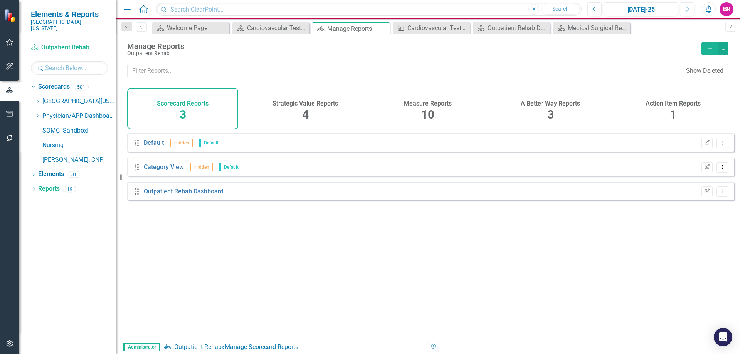
click at [430, 103] on h4 "Measure Reports" at bounding box center [428, 103] width 48 height 7
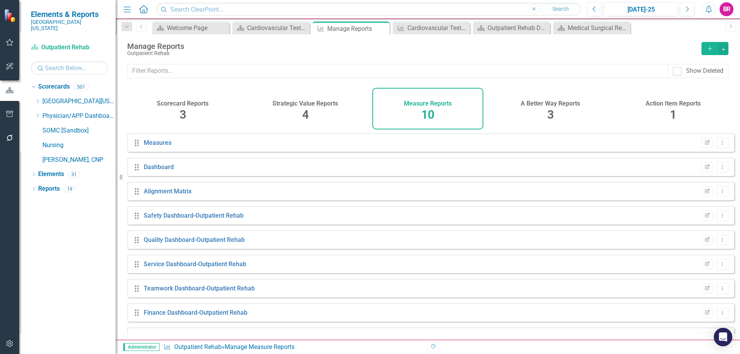
scroll to position [42, 0]
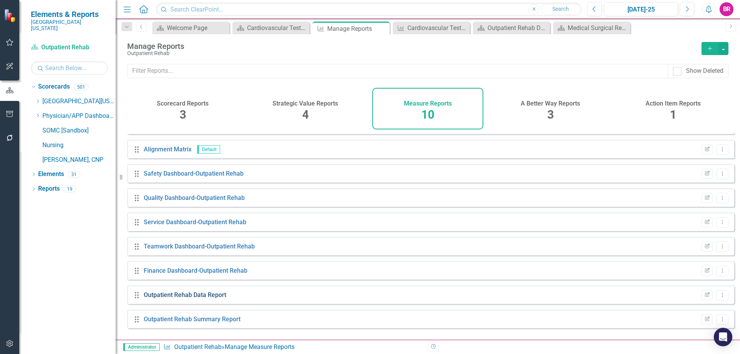
click at [187, 299] on link "Outpatient Rehab Data Report" at bounding box center [185, 295] width 83 height 7
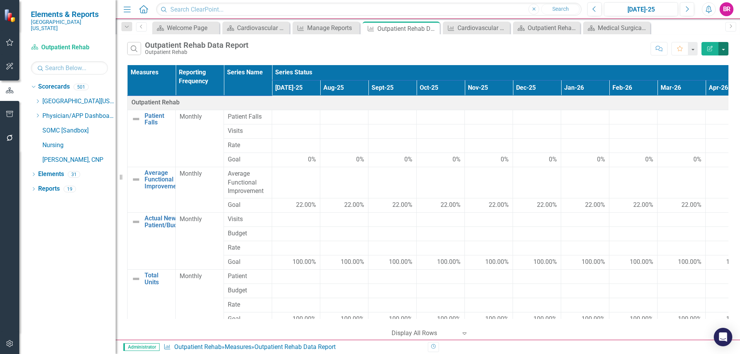
click at [726, 48] on button "button" at bounding box center [724, 48] width 10 height 13
click at [708, 91] on link "Excel Export to Excel" at bounding box center [697, 93] width 61 height 14
click at [433, 29] on icon "Close" at bounding box center [433, 28] width 8 height 6
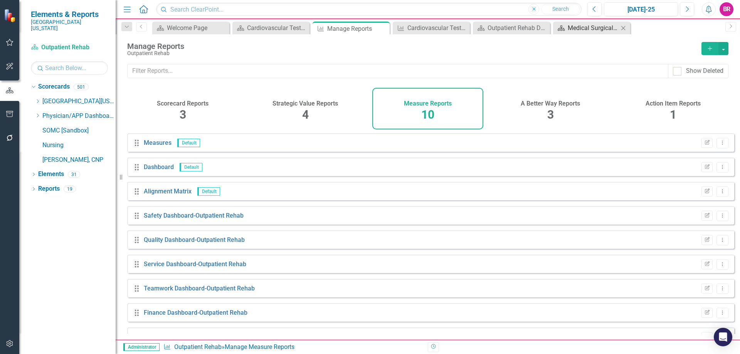
click at [576, 28] on div "Medical Surgical Rehab Dashboard" at bounding box center [593, 28] width 51 height 10
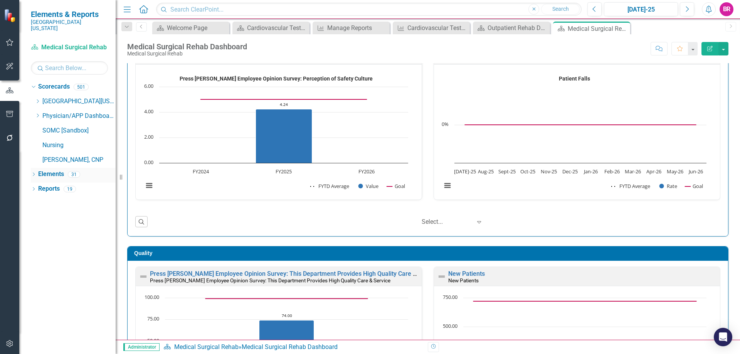
scroll to position [0, 0]
click at [51, 185] on link "Reports" at bounding box center [49, 189] width 22 height 9
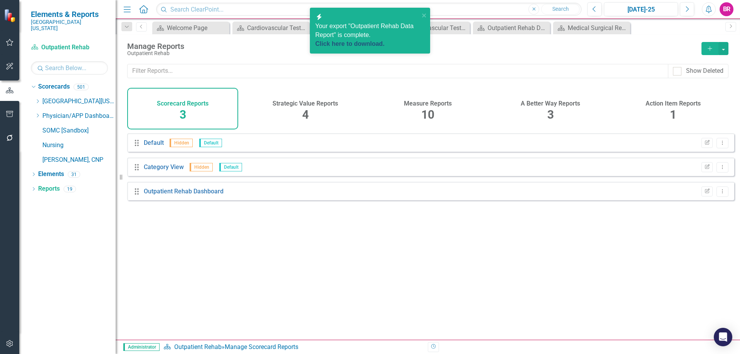
click at [370, 40] on link "Click here to download." at bounding box center [349, 43] width 69 height 7
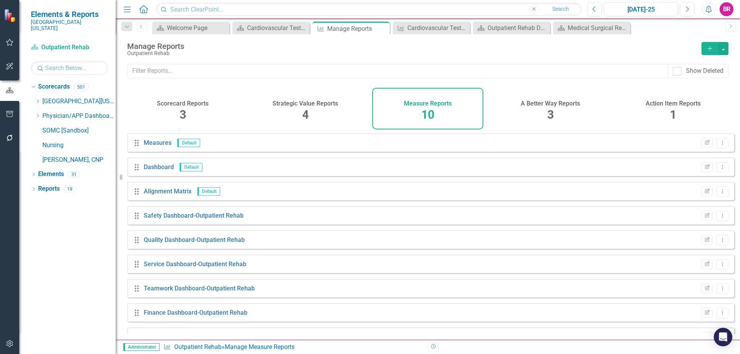
scroll to position [42, 0]
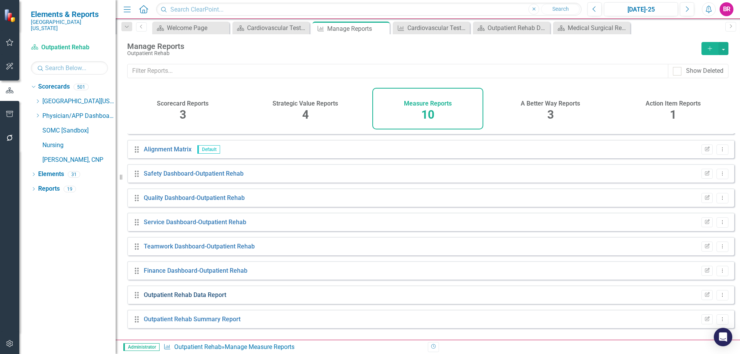
click at [210, 299] on link "Outpatient Rehab Data Report" at bounding box center [185, 295] width 83 height 7
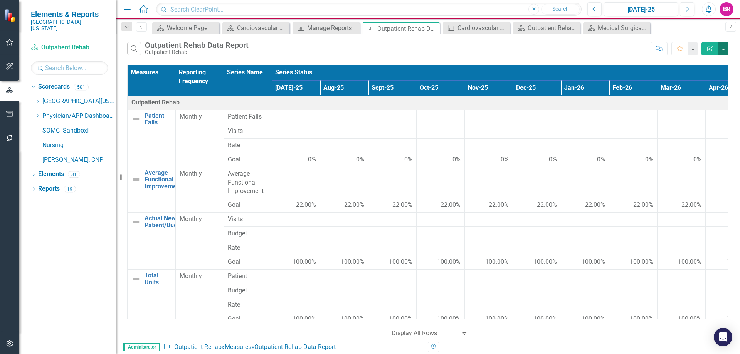
click at [726, 49] on button "button" at bounding box center [724, 48] width 10 height 13
click at [711, 95] on link "Excel Export to Excel" at bounding box center [697, 93] width 61 height 14
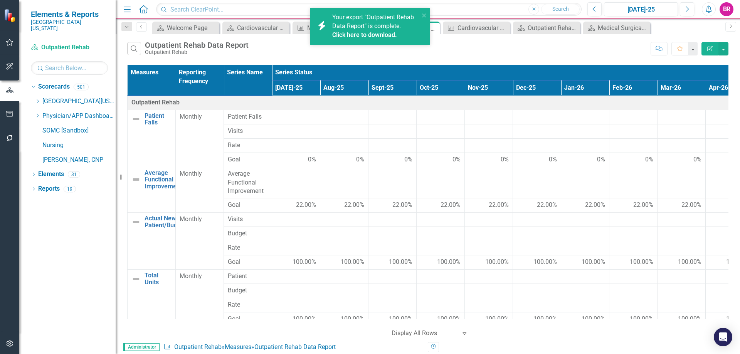
click at [383, 36] on link "Click here to download." at bounding box center [364, 34] width 65 height 7
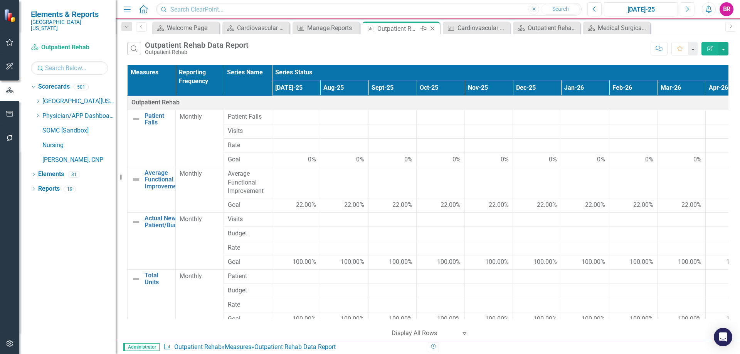
click at [433, 29] on icon "Close" at bounding box center [433, 28] width 8 height 6
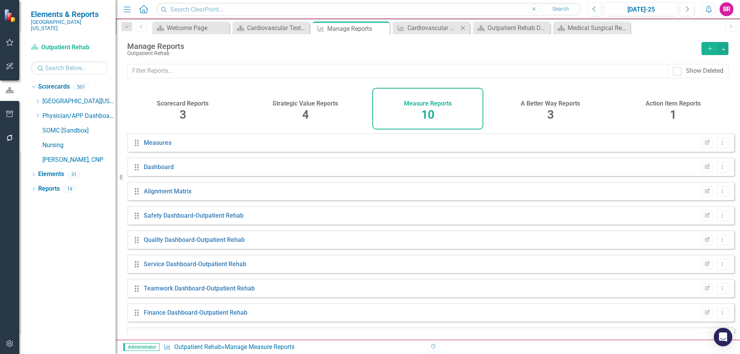
click at [465, 29] on icon "Close" at bounding box center [463, 28] width 8 height 6
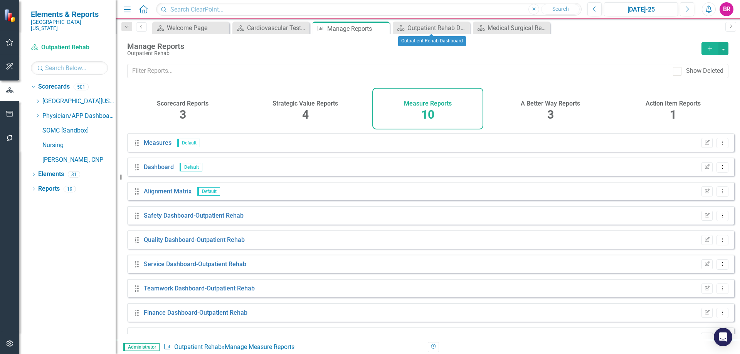
click at [0, 0] on icon "Close" at bounding box center [0, 0] width 0 height 0
click at [382, 29] on icon "Close" at bounding box center [383, 28] width 8 height 6
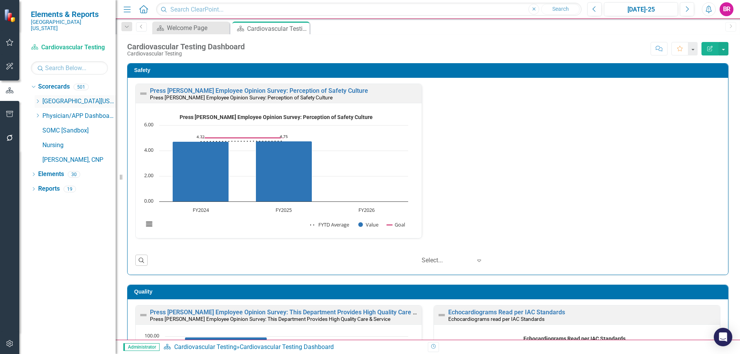
click at [36, 99] on icon "Dropdown" at bounding box center [38, 101] width 6 height 5
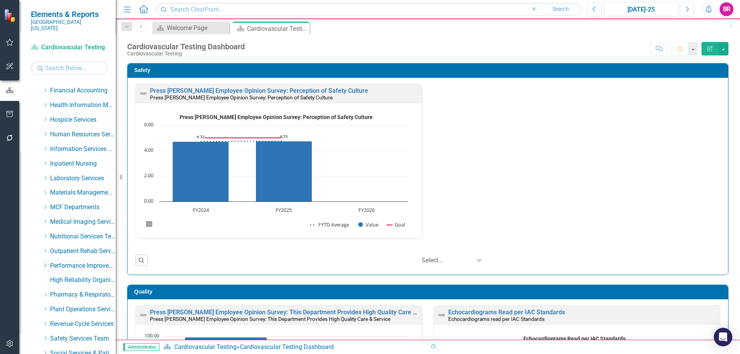
scroll to position [154, 0]
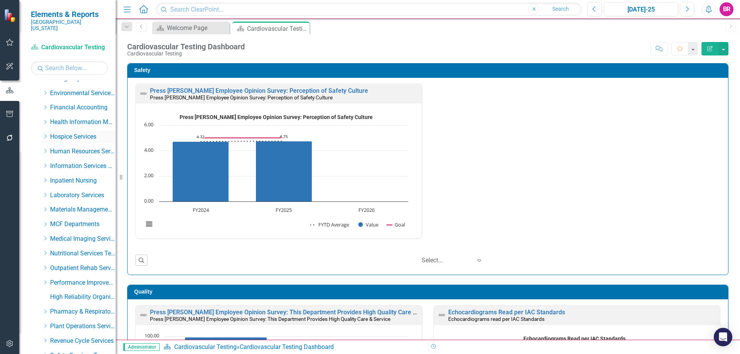
drag, startPoint x: 46, startPoint y: 131, endPoint x: 51, endPoint y: 135, distance: 6.5
click at [46, 134] on icon "Dropdown" at bounding box center [45, 136] width 6 height 5
click at [67, 147] on link "Hospice" at bounding box center [87, 151] width 58 height 9
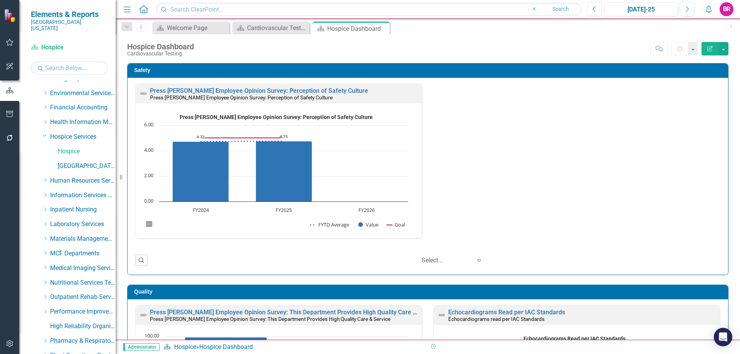
click at [0, 0] on icon "Close" at bounding box center [0, 0] width 0 height 0
click at [728, 118] on div "Safety Press Ganey Employee Opinion Survey: Perception of Safety Culture Press …" at bounding box center [427, 165] width 613 height 222
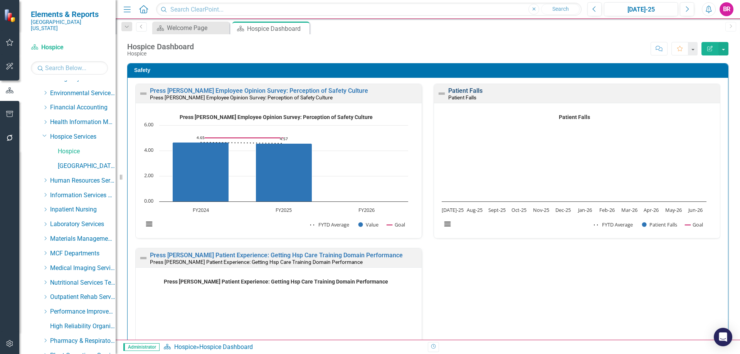
click at [468, 93] on link "Patient Falls" at bounding box center [465, 90] width 34 height 7
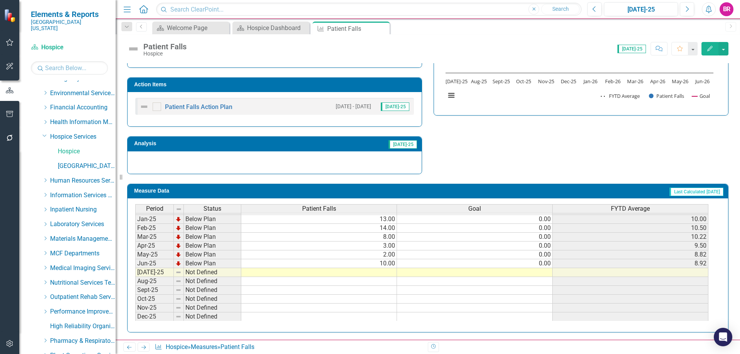
scroll to position [308, 0]
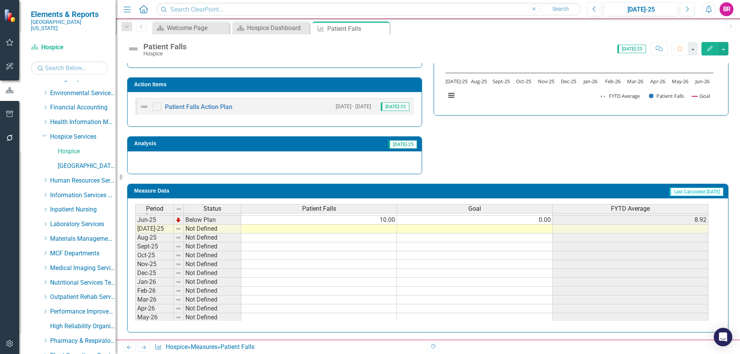
click at [541, 221] on tbody "Mar-24 Below Plan 10.00 0.00 7.11 Apr-24 Below Plan 15.00 0.00 7.90 May-24 Belo…" at bounding box center [421, 207] width 573 height 249
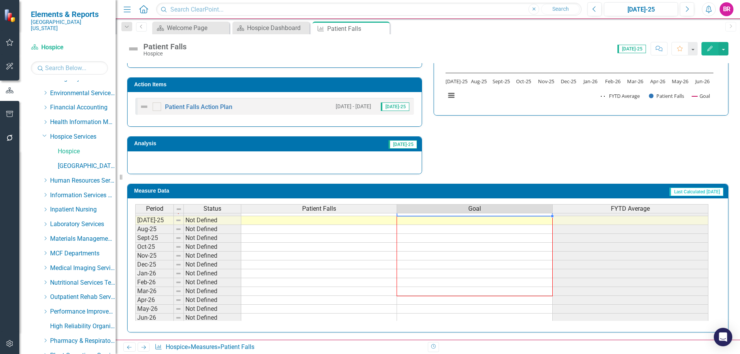
scroll to position [319, 0]
drag, startPoint x: 553, startPoint y: 225, endPoint x: 532, endPoint y: 315, distance: 92.6
click at [135, 315] on div "Period Status Patient Falls Goal FYTD Average Jun-24 Below Plan 10.00 0.00 8.17…" at bounding box center [135, 209] width 0 height 240
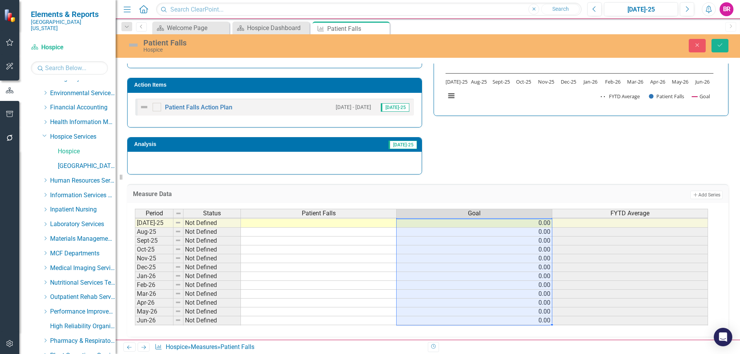
type textarea "0"
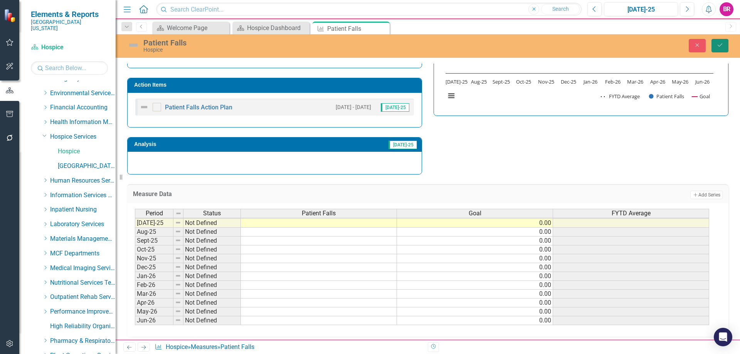
click at [718, 45] on icon "Save" at bounding box center [720, 44] width 7 height 5
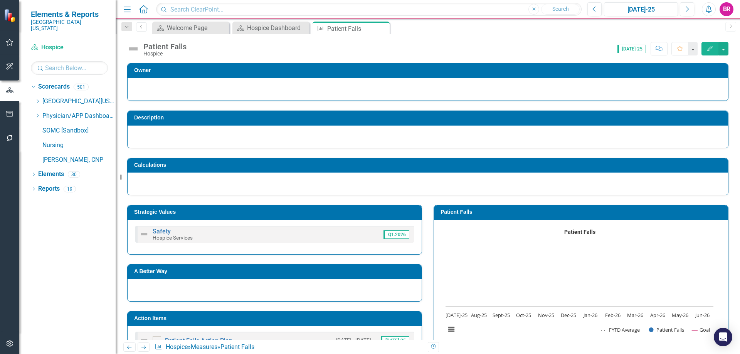
scroll to position [0, 0]
click at [381, 28] on icon "Close" at bounding box center [383, 28] width 8 height 6
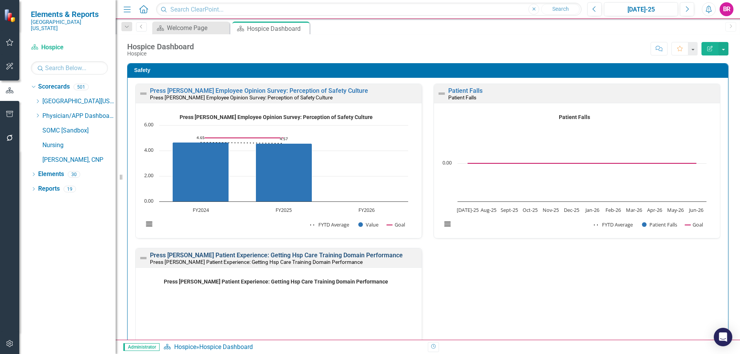
scroll to position [0, 0]
click at [330, 258] on link "Press Ganey Patient Experience: Getting Hsp Care Training Domain Performance" at bounding box center [276, 254] width 253 height 7
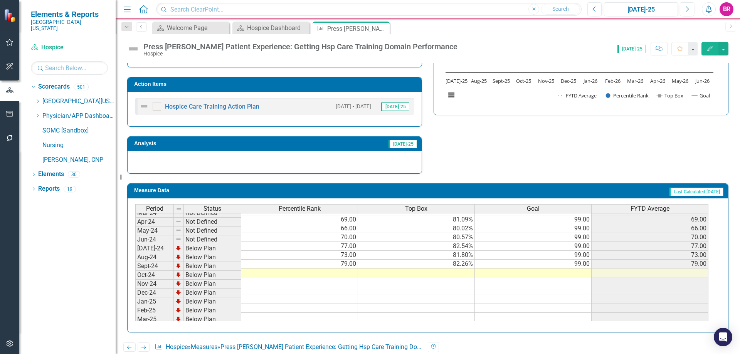
scroll to position [270, 0]
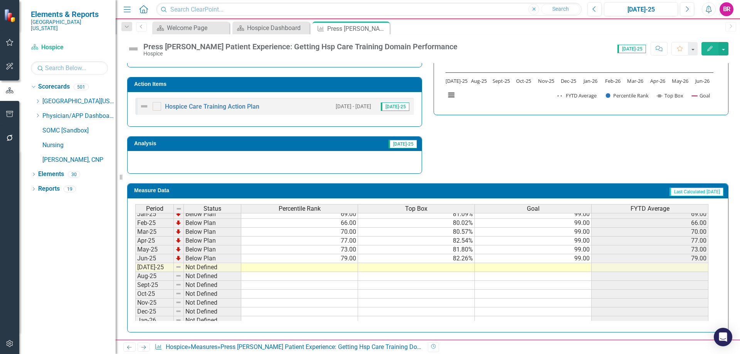
drag, startPoint x: 582, startPoint y: 261, endPoint x: 593, endPoint y: 261, distance: 10.4
click at [582, 261] on tbody "Oct-23 Not Defined Nov-23 Not Defined Dec-23 Not Defined Jan-24 Not Defined Feb…" at bounding box center [421, 223] width 573 height 293
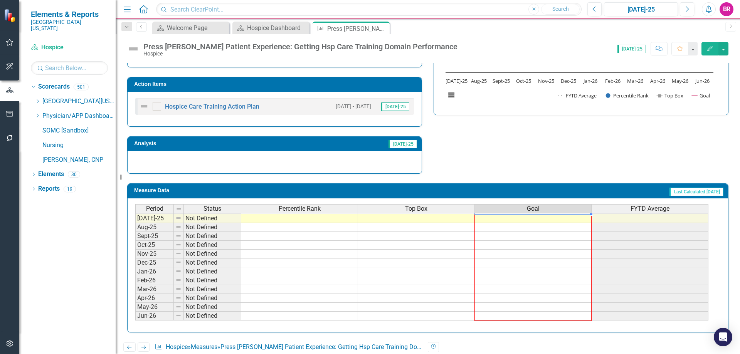
drag, startPoint x: 591, startPoint y: 263, endPoint x: 578, endPoint y: 314, distance: 52.2
click at [135, 314] on div "Period Status Percentile Rank Top Box Goal FYTD Average Feb-24 Not Defined Mar-…" at bounding box center [135, 187] width 0 height 267
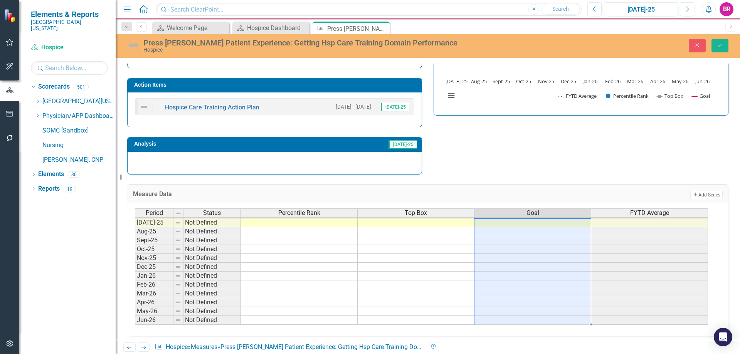
type textarea "99"
click at [717, 48] on icon "Save" at bounding box center [720, 44] width 7 height 5
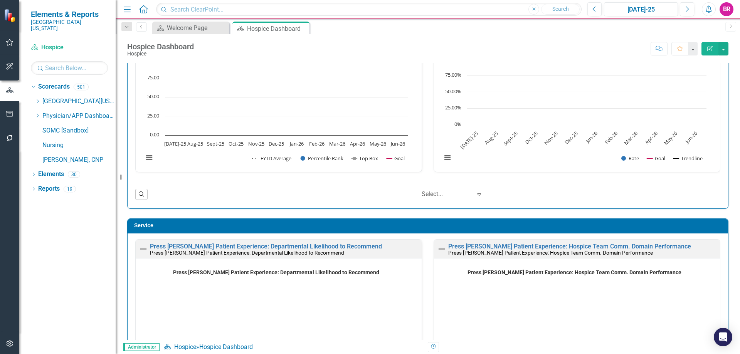
scroll to position [733, 0]
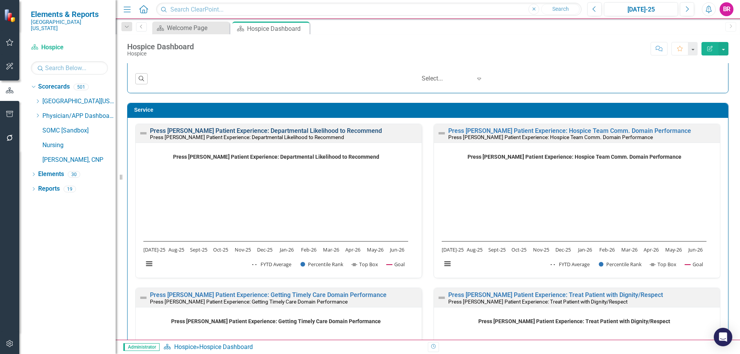
click at [331, 131] on link "Press [PERSON_NAME] Patient Experience: Departmental Likelihood to Recommend" at bounding box center [266, 130] width 232 height 7
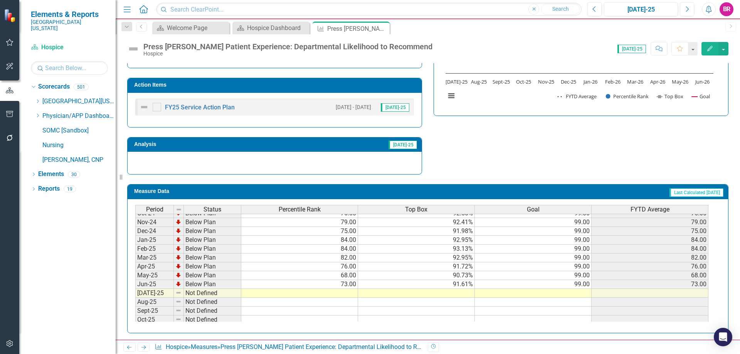
scroll to position [308, 0]
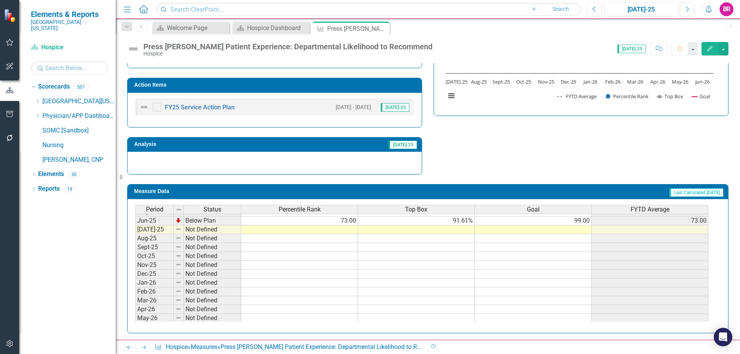
click at [590, 223] on tbody "Jan-24 Below Plan 91.00 95.62% 99.00 91.00 Feb-24 Below Plan 90.00 95.65% 99.00…" at bounding box center [421, 199] width 573 height 266
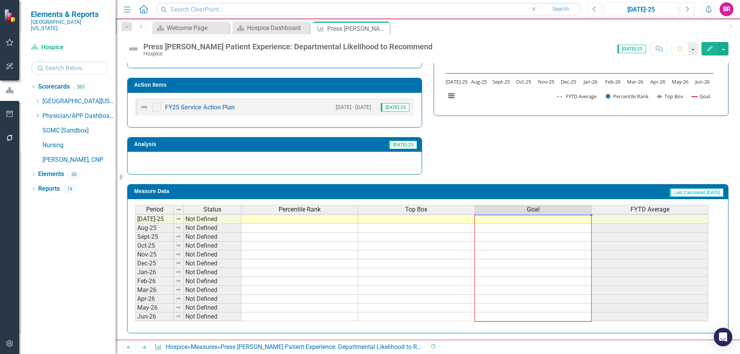
drag, startPoint x: 591, startPoint y: 226, endPoint x: 581, endPoint y: 315, distance: 90.0
click at [135, 315] on div "Period Status Percentile Rank Top Box Goal FYTD Average May-24 Below Plan 87.00…" at bounding box center [135, 201] width 0 height 240
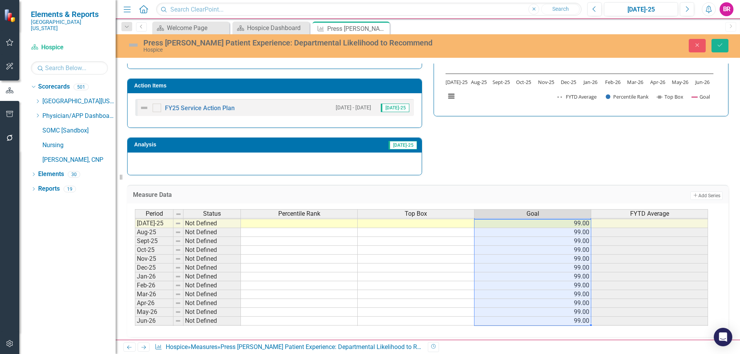
type textarea "99"
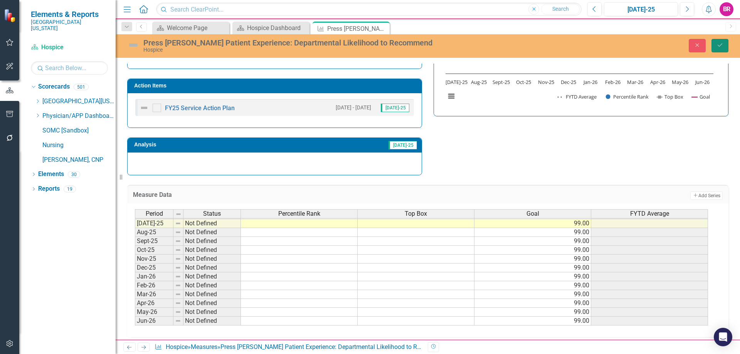
click at [718, 46] on icon "Save" at bounding box center [720, 44] width 7 height 5
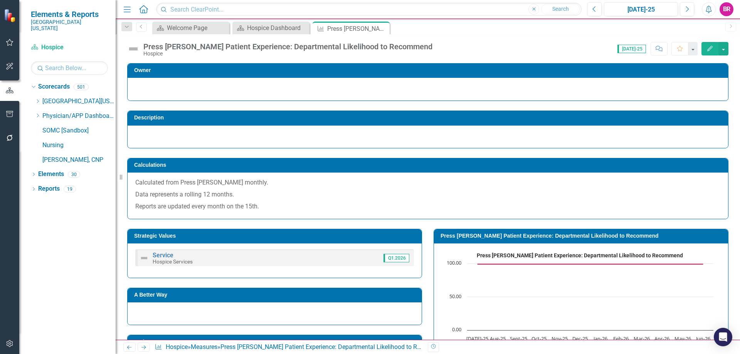
scroll to position [193, 0]
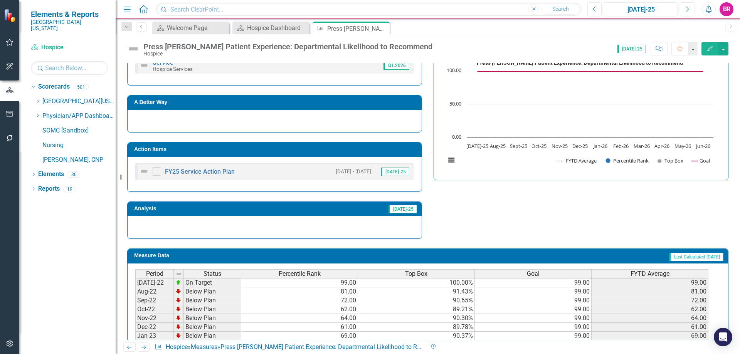
click at [384, 37] on div "Menu Home Search Close Search Previous Jul-25 Next Alerts BR User Edit Profile …" at bounding box center [428, 177] width 625 height 354
click at [380, 27] on icon "Close" at bounding box center [383, 28] width 8 height 6
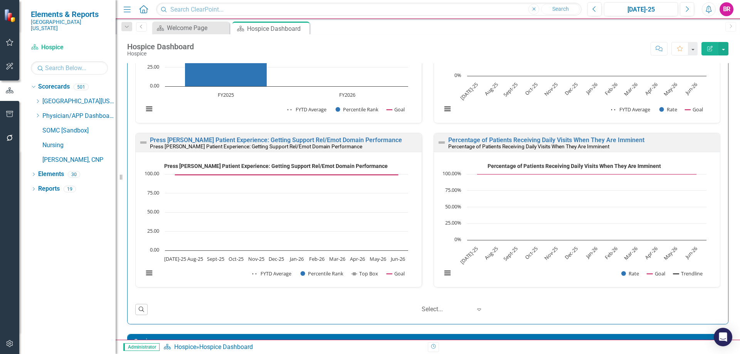
scroll to position [733, 0]
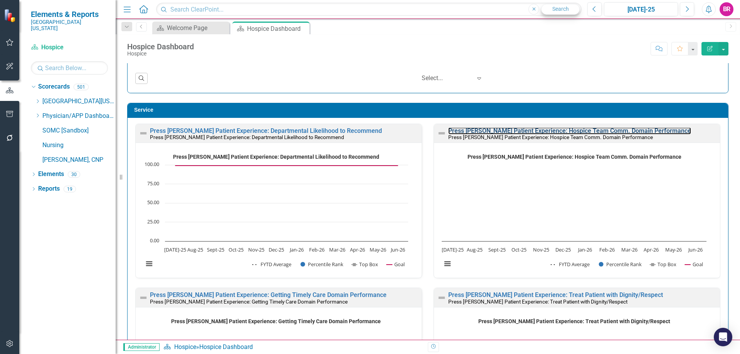
click at [549, 131] on link "Press [PERSON_NAME] Patient Experience: Hospice Team Comm. Domain Performance" at bounding box center [569, 130] width 243 height 7
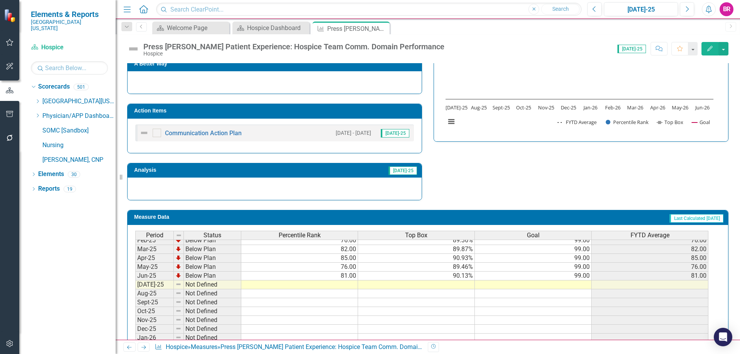
scroll to position [308, 0]
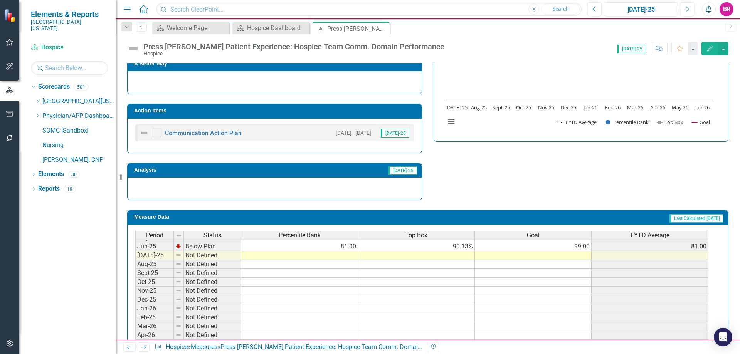
click at [581, 243] on tbody "Nov-23 Not Defined Dec-23 Not Defined Jan-24 Not Defined Feb-24 Not Defined Mar…" at bounding box center [421, 216] width 573 height 284
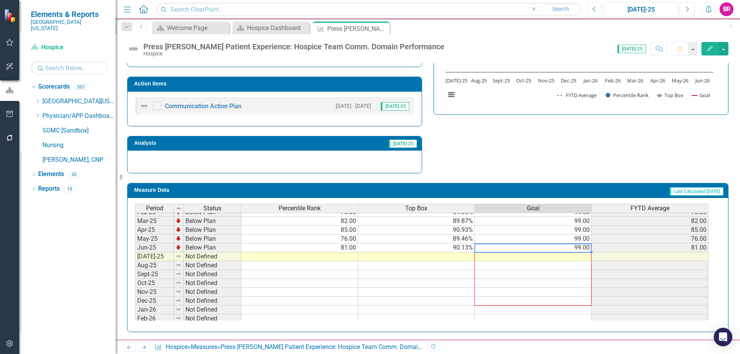
scroll to position [319, 0]
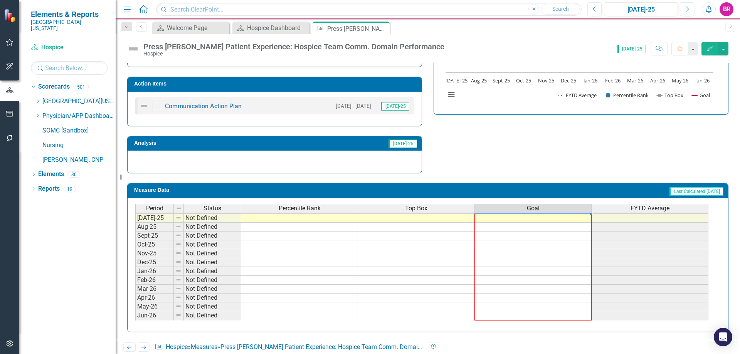
drag, startPoint x: 591, startPoint y: 252, endPoint x: 581, endPoint y: 312, distance: 60.9
click at [135, 312] on div "Period Status Percentile Rank Top Box Goal FYTD Average Jun-24 Not Defined Jul-…" at bounding box center [135, 209] width 0 height 240
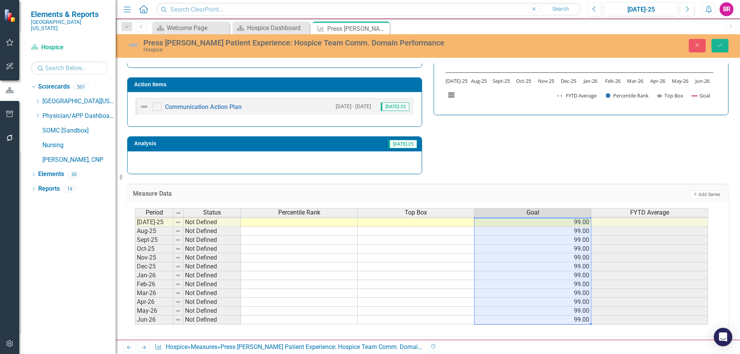
type textarea "99"
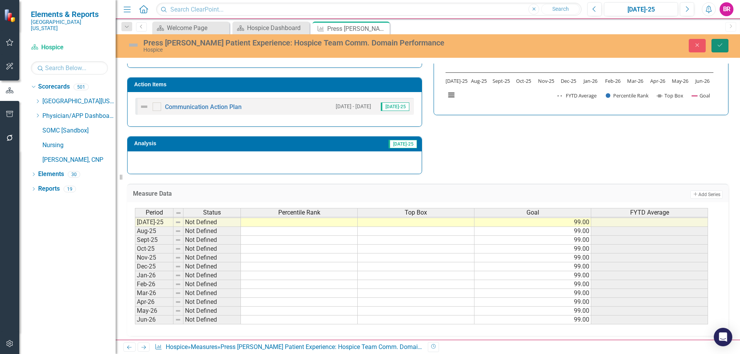
click at [718, 45] on icon "Save" at bounding box center [720, 44] width 7 height 5
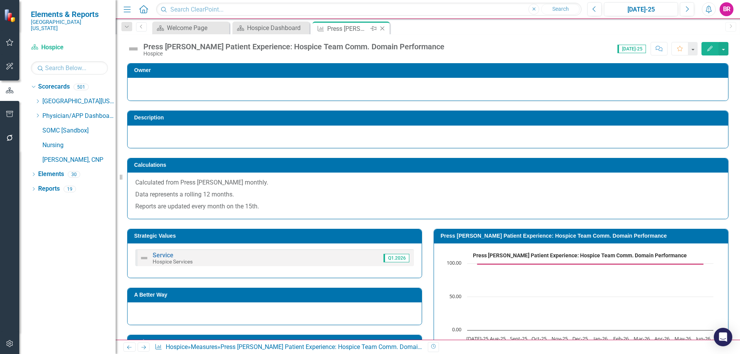
click at [381, 28] on icon "Close" at bounding box center [383, 28] width 8 height 6
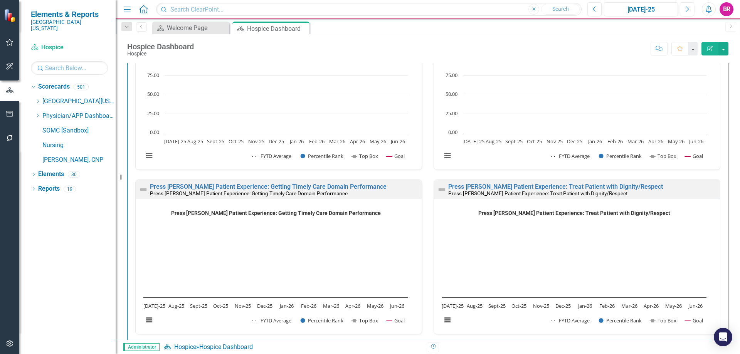
scroll to position [848, 0]
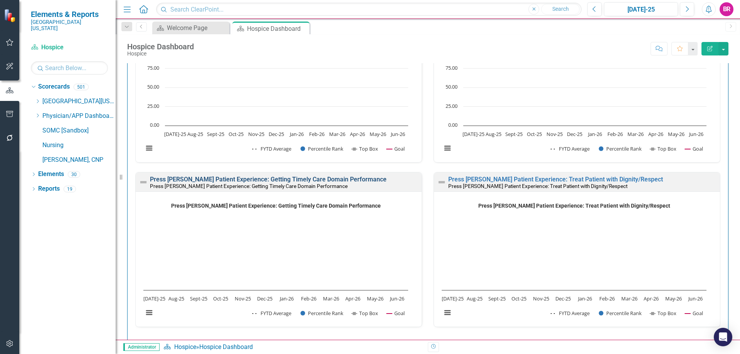
click at [353, 178] on link "Press [PERSON_NAME] Patient Experience: Getting Timely Care Domain Performance" at bounding box center [268, 179] width 237 height 7
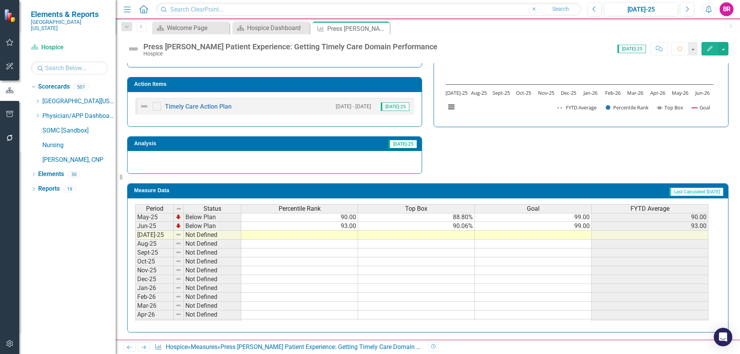
scroll to position [308, 0]
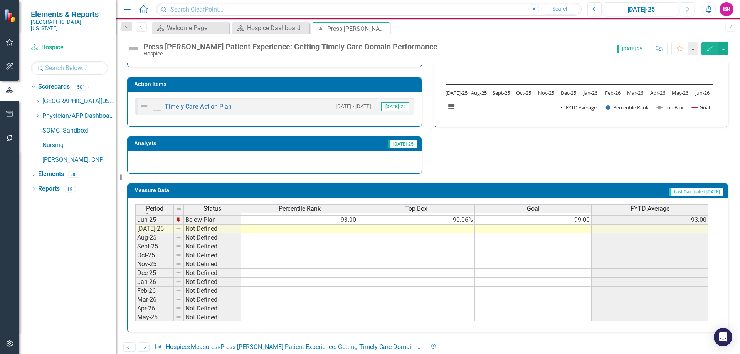
click at [579, 221] on td "99.00" at bounding box center [533, 220] width 117 height 9
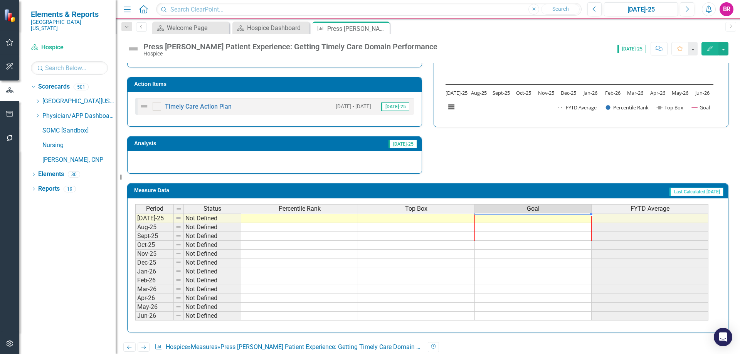
scroll to position [0, 0]
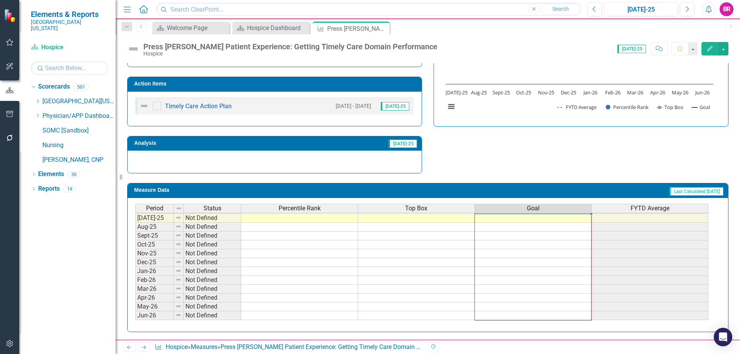
drag, startPoint x: 592, startPoint y: 226, endPoint x: 618, endPoint y: 265, distance: 47.3
click at [135, 313] on div "Period Status Percentile Rank Top Box Goal FYTD Average May-24 Not Defined Jun-…" at bounding box center [135, 200] width 0 height 240
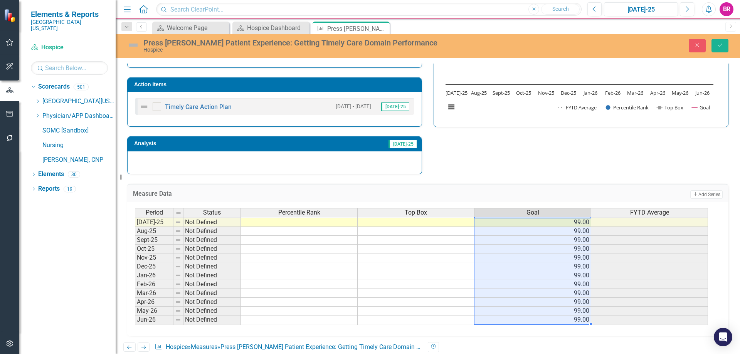
type textarea "99"
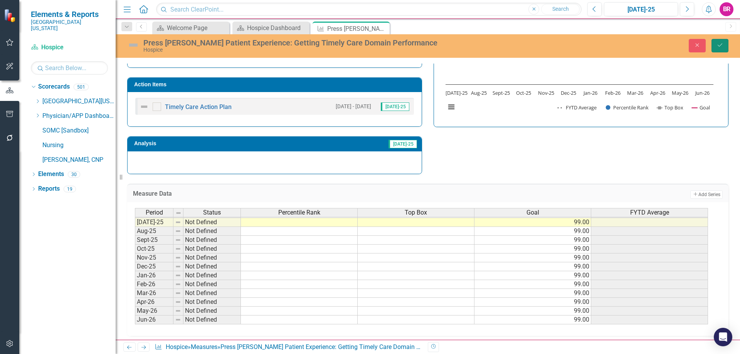
click at [722, 45] on icon "Save" at bounding box center [720, 44] width 7 height 5
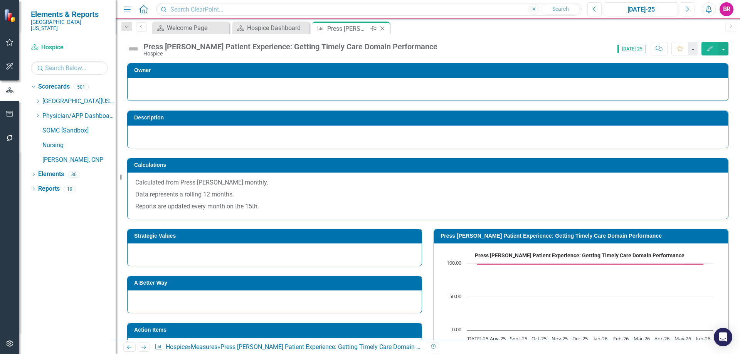
click at [385, 30] on icon "Close" at bounding box center [383, 28] width 8 height 6
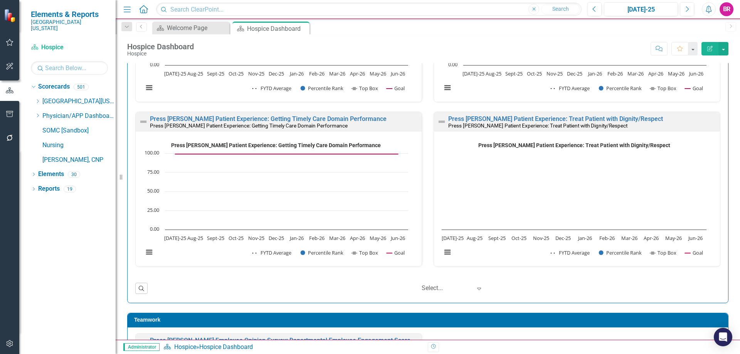
scroll to position [887, 0]
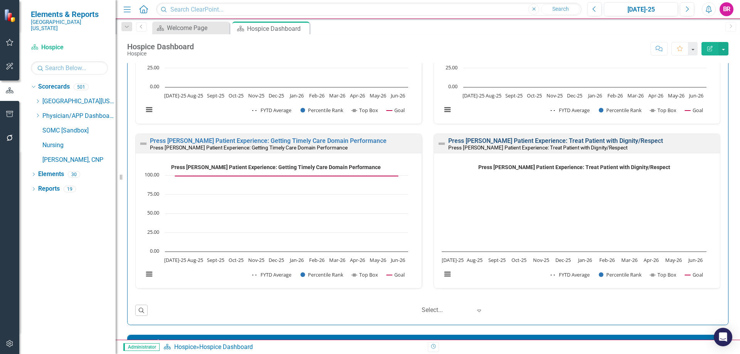
click at [530, 141] on link "Press [PERSON_NAME] Patient Experience: Treat Patient with Dignity/Respect" at bounding box center [555, 140] width 215 height 7
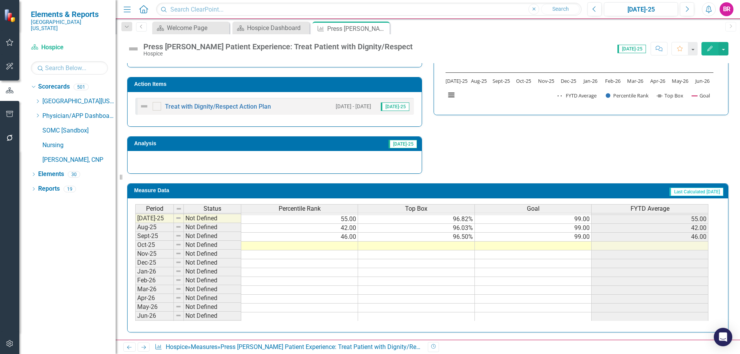
scroll to position [280, 0]
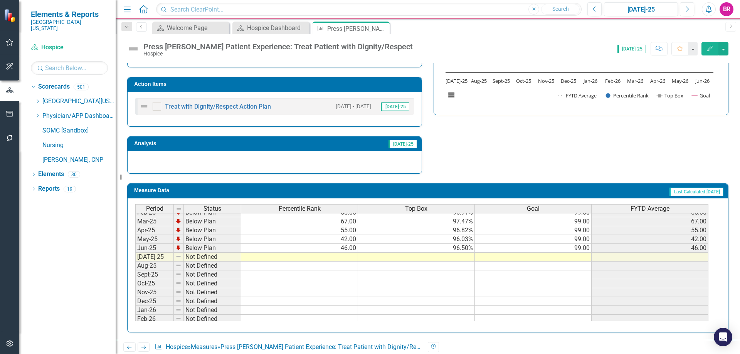
click at [586, 251] on td "99.00" at bounding box center [533, 248] width 117 height 9
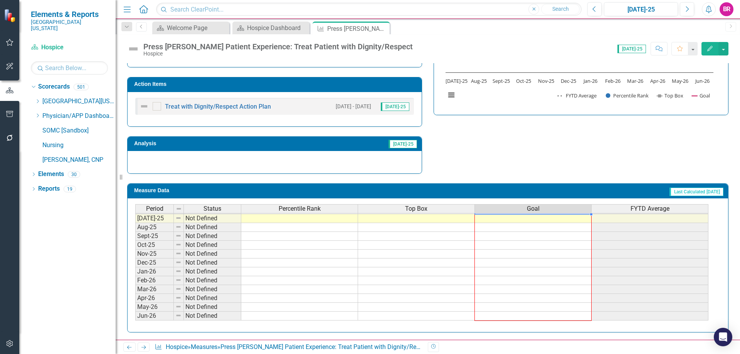
drag, startPoint x: 591, startPoint y: 252, endPoint x: 584, endPoint y: 315, distance: 63.3
click at [135, 315] on div "Period Status Percentile Rank Top Box Goal FYTD Average Mar-24 Not Defined Apr-…" at bounding box center [135, 192] width 0 height 258
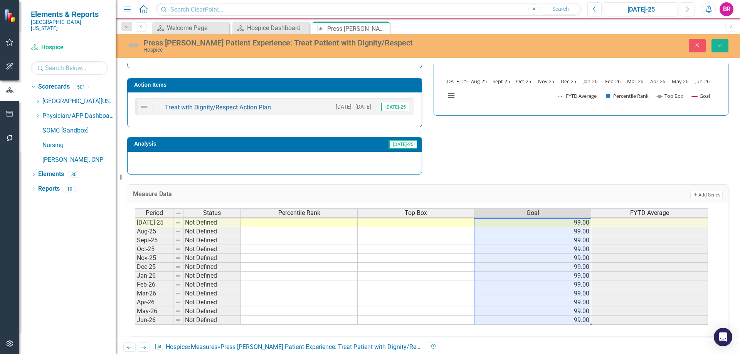
type textarea "99"
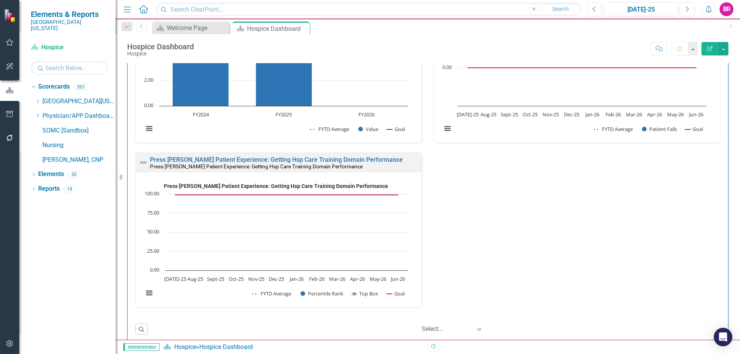
scroll to position [12, 0]
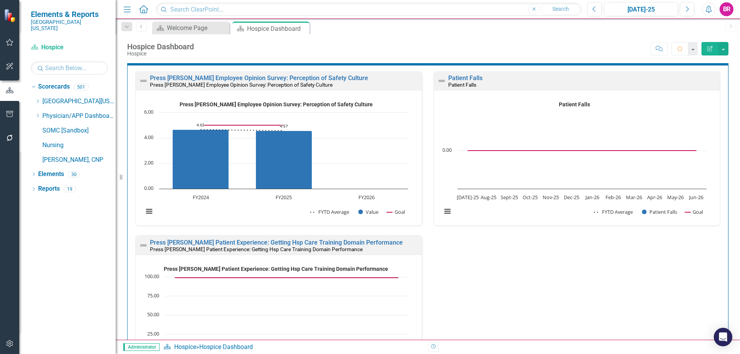
drag, startPoint x: 39, startPoint y: 93, endPoint x: 29, endPoint y: 116, distance: 25.6
click at [39, 99] on icon "Dropdown" at bounding box center [38, 101] width 6 height 5
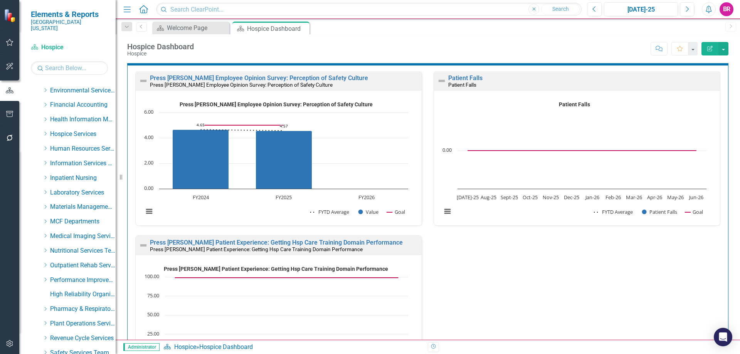
scroll to position [154, 0]
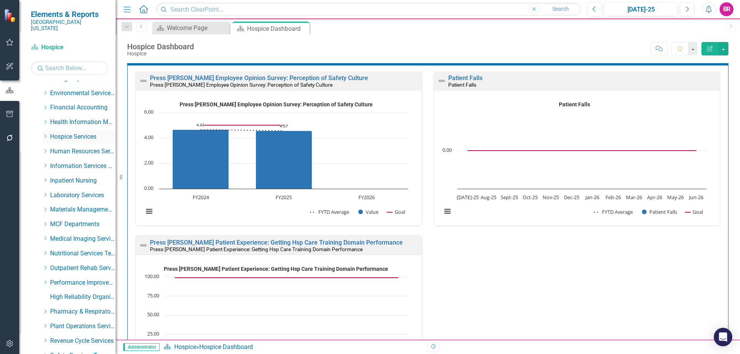
click at [43, 134] on icon "Dropdown" at bounding box center [45, 136] width 6 height 5
click at [72, 162] on link "[GEOGRAPHIC_DATA]" at bounding box center [87, 166] width 58 height 9
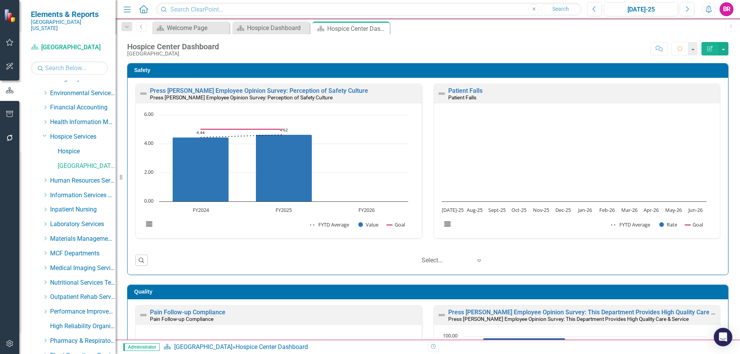
click at [279, 30] on div "Hospice Dashboard" at bounding box center [272, 28] width 51 height 10
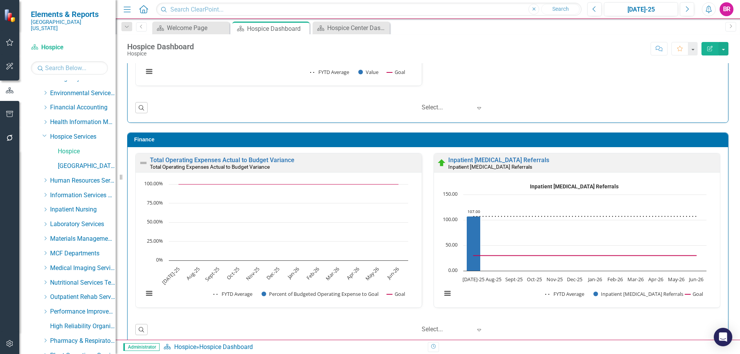
scroll to position [1323, 0]
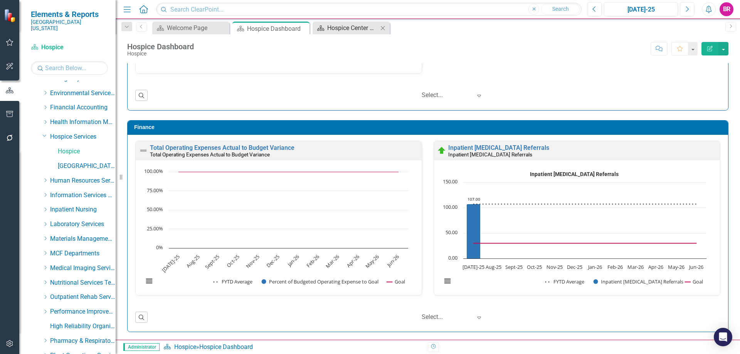
click at [365, 29] on div "Hospice Center Dashboard" at bounding box center [352, 28] width 51 height 10
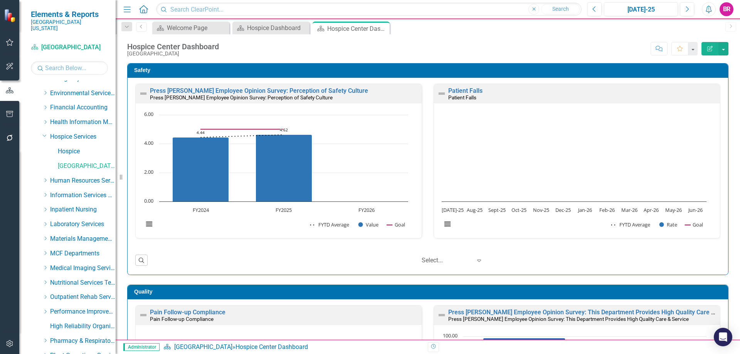
scroll to position [0, 0]
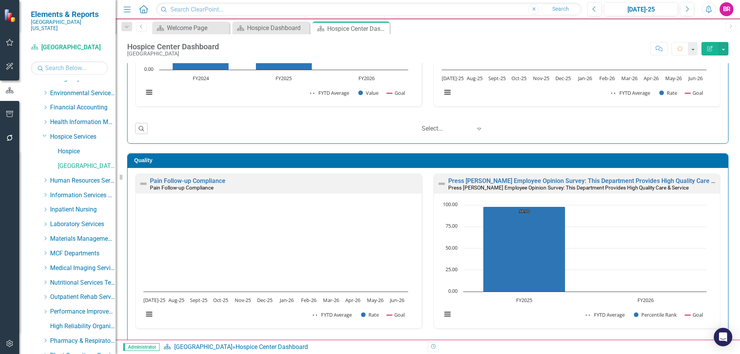
scroll to position [193, 0]
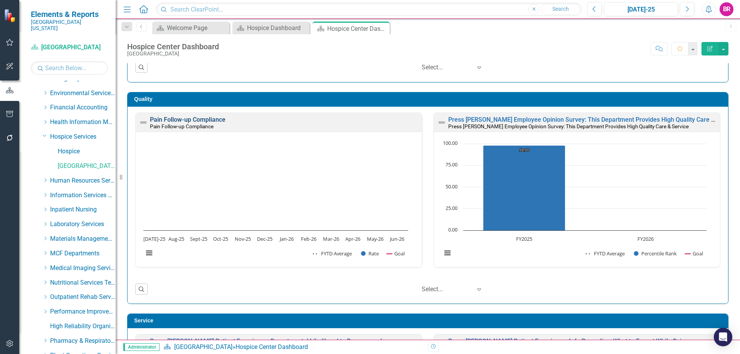
click at [185, 118] on link "Pain Follow-up Compliance" at bounding box center [188, 119] width 76 height 7
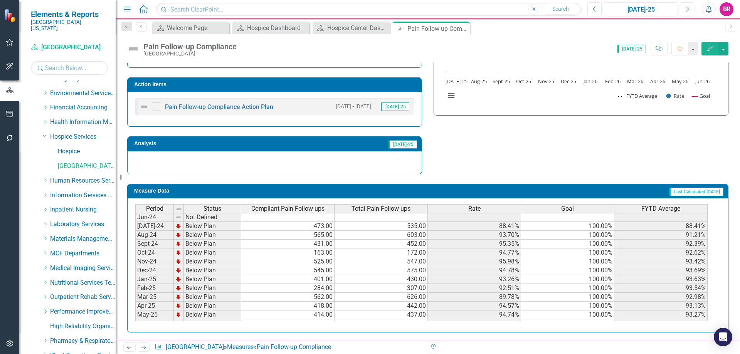
scroll to position [270, 0]
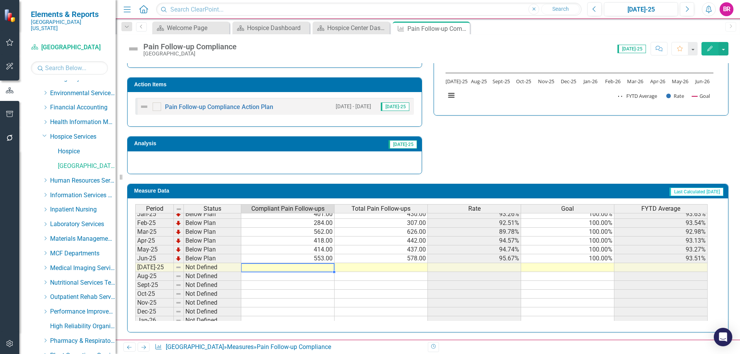
click at [320, 268] on tbody "Oct-23 Not Defined Nov-23 Not Defined Dec-23 Not Defined Jan-24 Not Defined Feb…" at bounding box center [421, 214] width 573 height 275
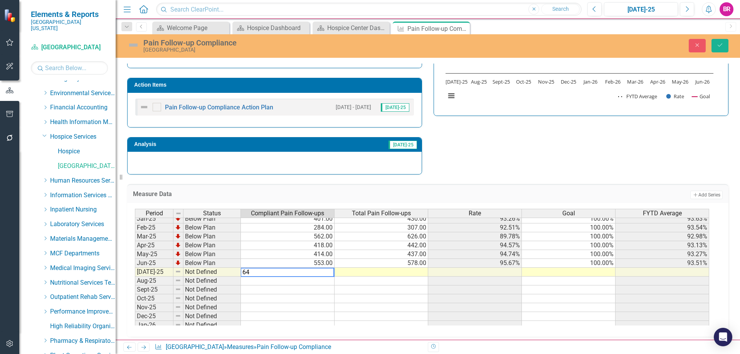
type textarea "642"
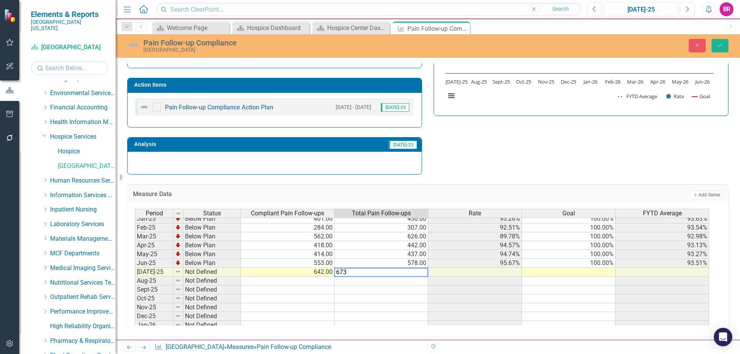
type textarea "673"
click at [721, 48] on icon "Save" at bounding box center [720, 44] width 7 height 5
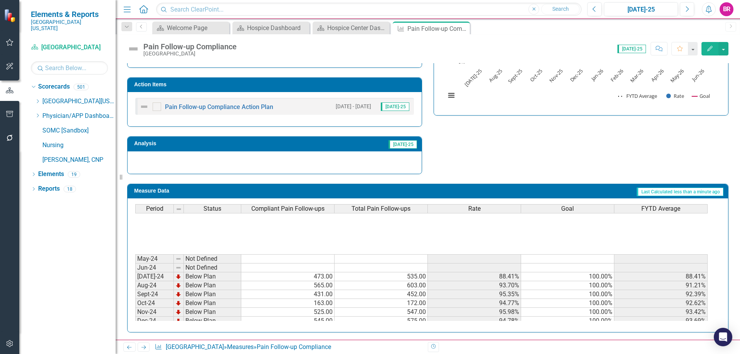
scroll to position [308, 0]
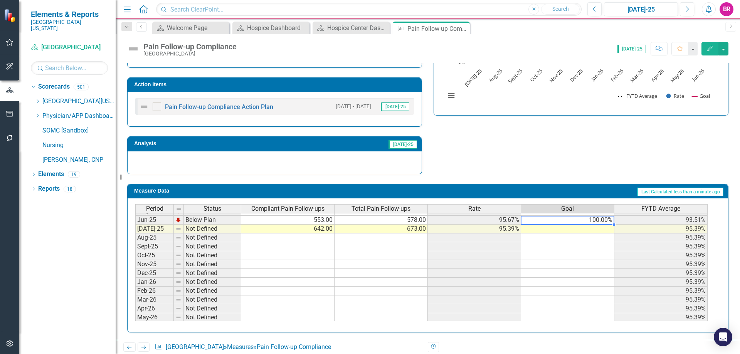
click at [597, 222] on td "100.00%" at bounding box center [567, 220] width 93 height 9
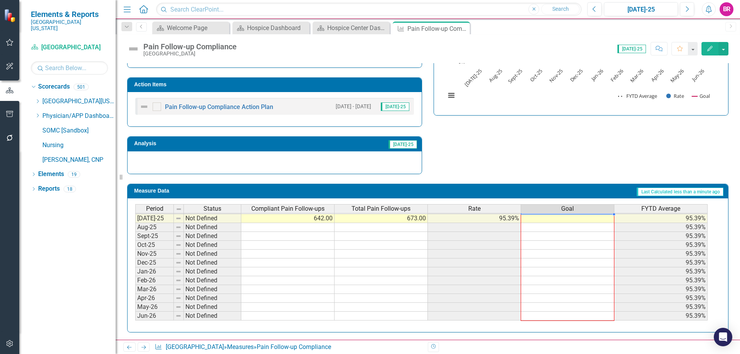
drag, startPoint x: 615, startPoint y: 226, endPoint x: 602, endPoint y: 313, distance: 88.6
click at [135, 313] on div "Period Status Compliant Pain Follow-ups Total Pain Follow-ups Rate Goal FYTD Av…" at bounding box center [135, 201] width 0 height 240
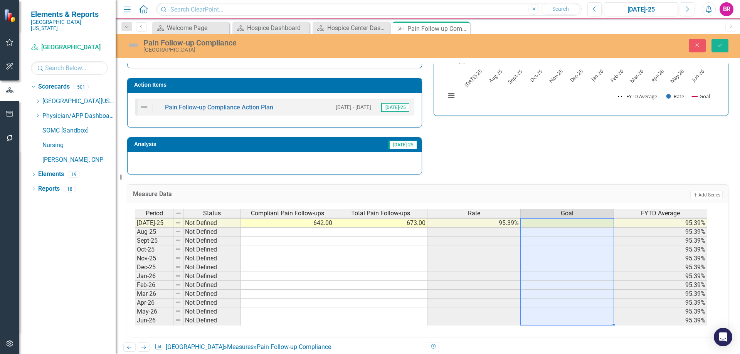
type textarea "100"
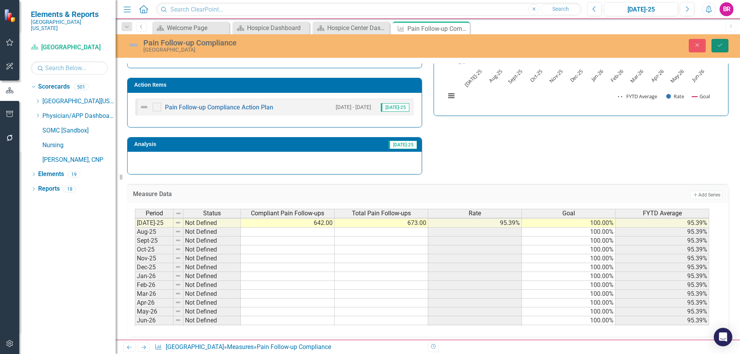
click at [723, 45] on icon "Save" at bounding box center [720, 44] width 7 height 5
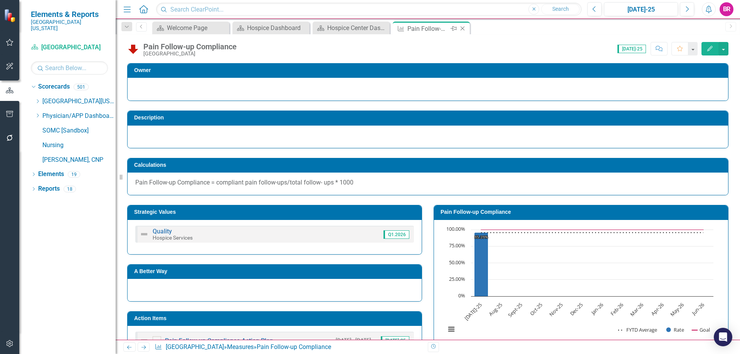
click at [463, 29] on icon "Close" at bounding box center [463, 28] width 8 height 6
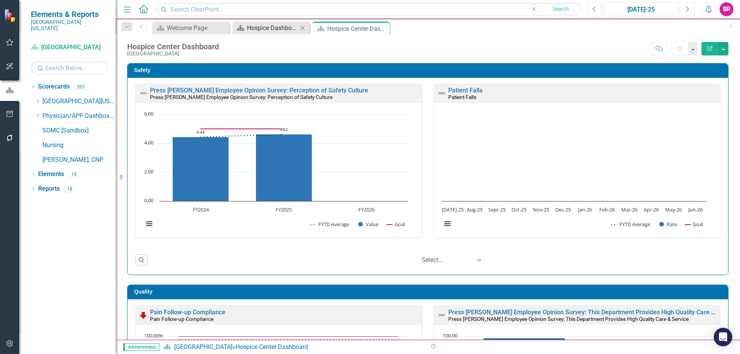
click at [260, 27] on div "Hospice Dashboard" at bounding box center [272, 28] width 51 height 10
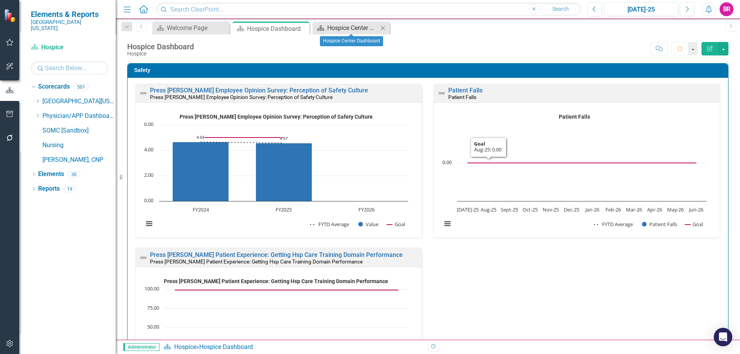
click at [332, 23] on div "Hospice Center Dashboard" at bounding box center [352, 28] width 51 height 10
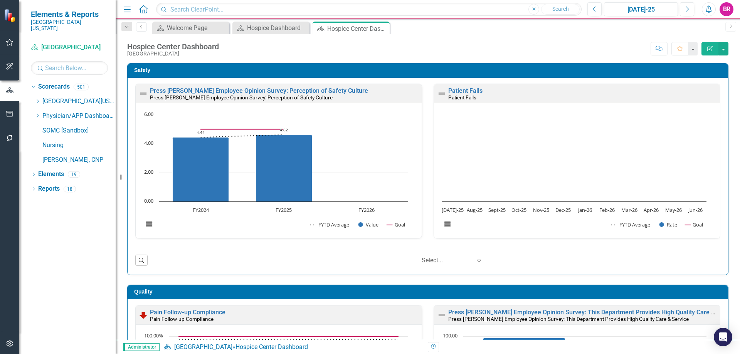
drag, startPoint x: 37, startPoint y: 95, endPoint x: 40, endPoint y: 103, distance: 8.8
click at [37, 99] on icon "Dropdown" at bounding box center [38, 101] width 6 height 5
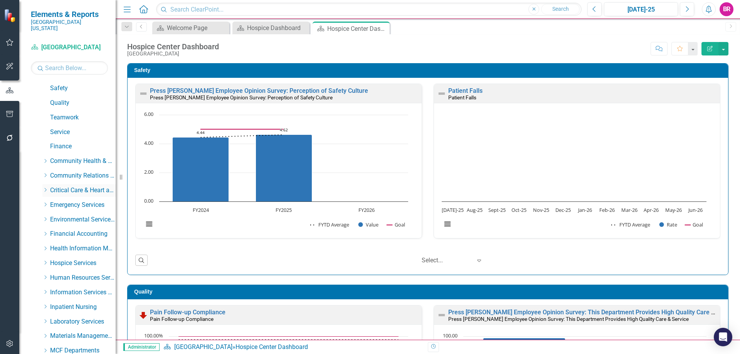
scroll to position [39, 0]
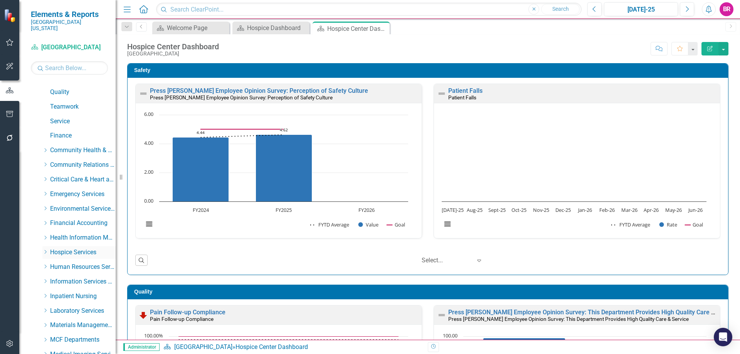
click at [46, 251] on icon at bounding box center [46, 253] width 2 height 4
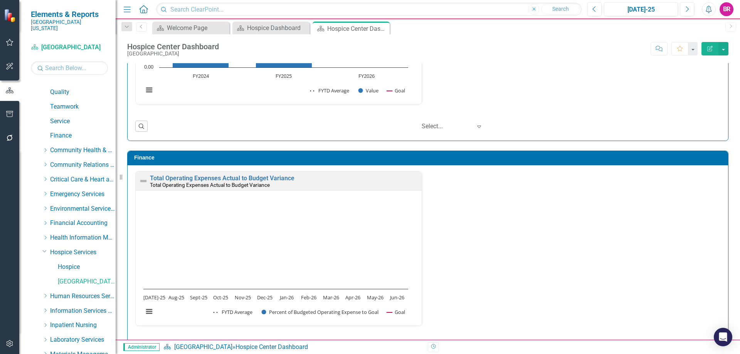
scroll to position [830, 0]
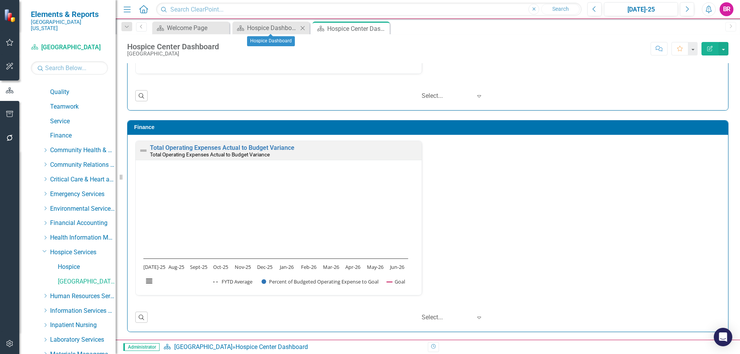
click at [256, 33] on div "Scorecard Hospice Dashboard Close" at bounding box center [271, 28] width 77 height 13
click at [264, 27] on div "Hospice Dashboard" at bounding box center [272, 28] width 51 height 10
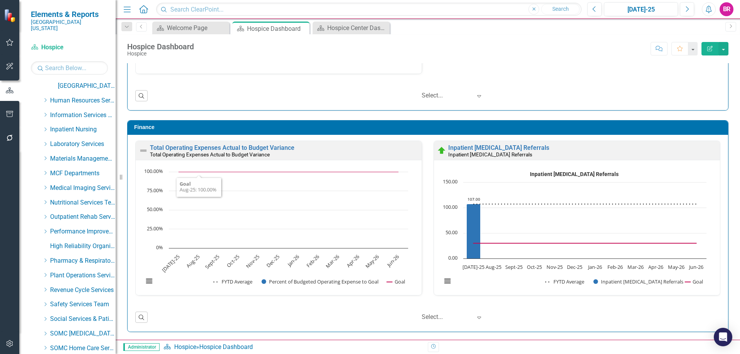
scroll to position [333, 0]
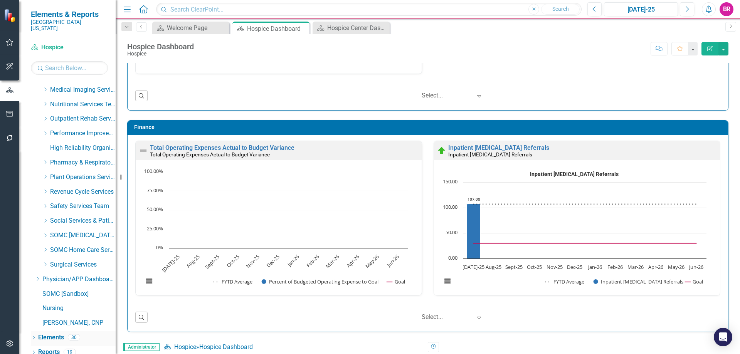
click at [57, 334] on link "Elements" at bounding box center [51, 338] width 26 height 9
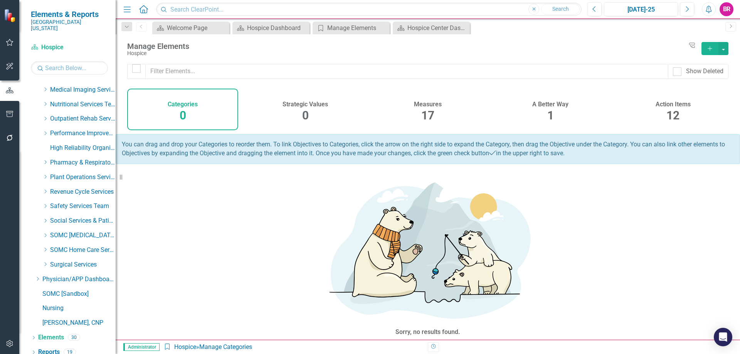
click at [416, 102] on h4 "Measures" at bounding box center [428, 104] width 28 height 7
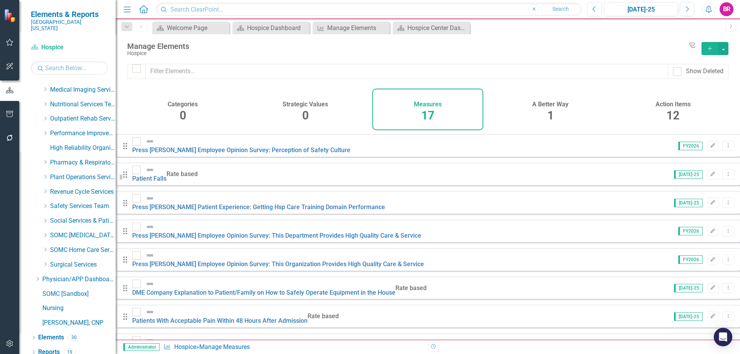
scroll to position [212, 0]
drag, startPoint x: 56, startPoint y: 344, endPoint x: 60, endPoint y: 321, distance: 23.1
click at [56, 348] on link "Reports" at bounding box center [49, 352] width 22 height 9
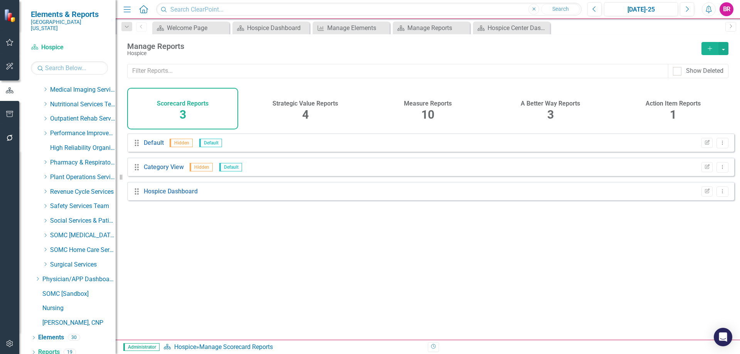
click at [443, 104] on h4 "Measure Reports" at bounding box center [428, 103] width 48 height 7
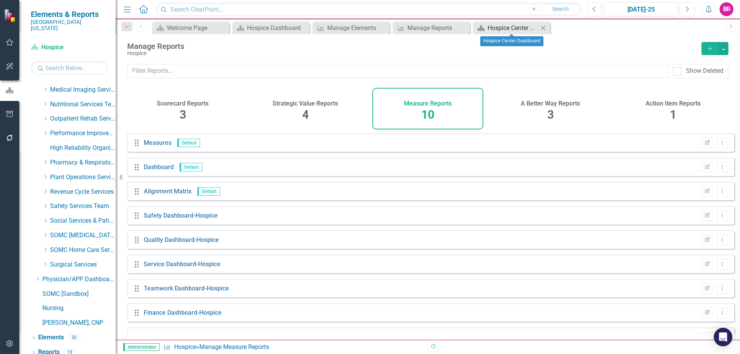
click at [513, 30] on div "Hospice Center Dashboard" at bounding box center [513, 28] width 51 height 10
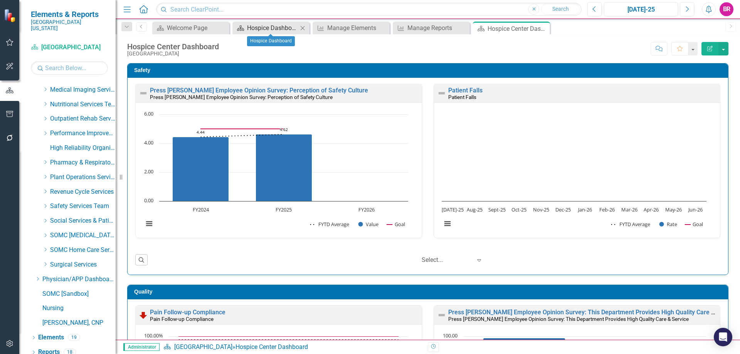
click at [284, 28] on div "Hospice Dashboard" at bounding box center [272, 28] width 51 height 10
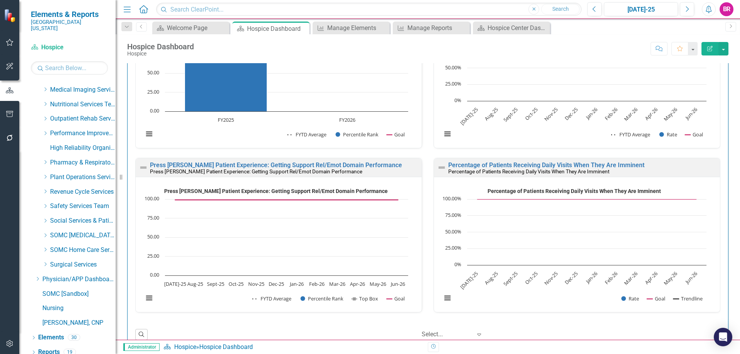
scroll to position [475, 0]
click at [45, 348] on link "Reports" at bounding box center [49, 352] width 22 height 9
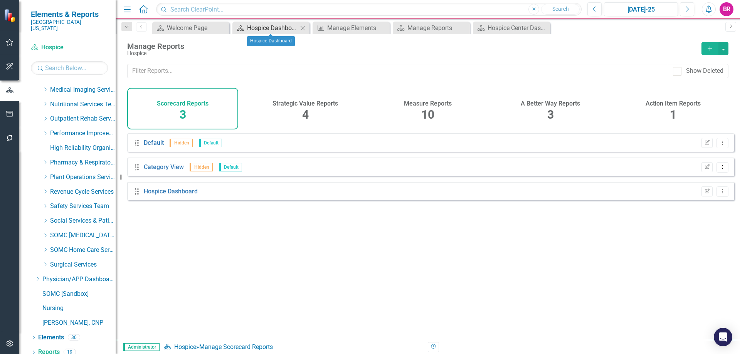
click at [289, 24] on div "Hospice Dashboard" at bounding box center [272, 28] width 51 height 10
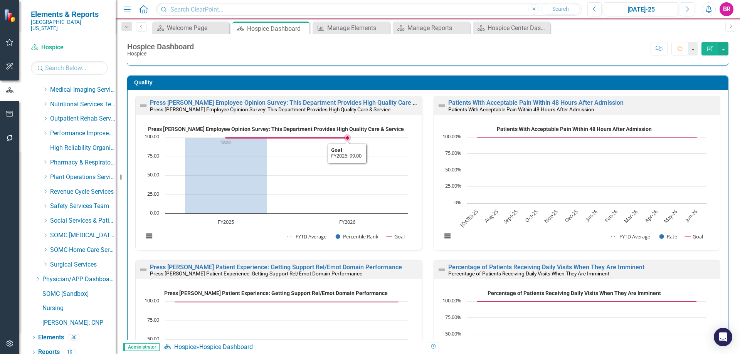
scroll to position [386, 0]
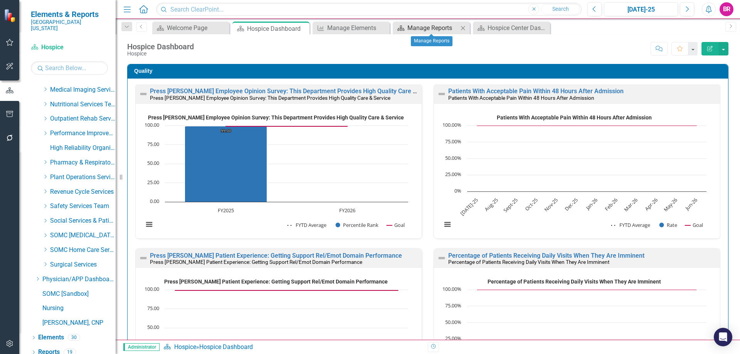
click at [443, 24] on div "Manage Reports" at bounding box center [433, 28] width 51 height 10
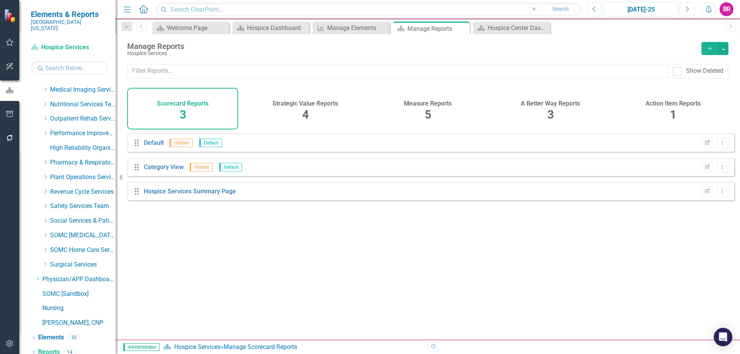
click at [426, 114] on span "5" at bounding box center [428, 114] width 7 height 13
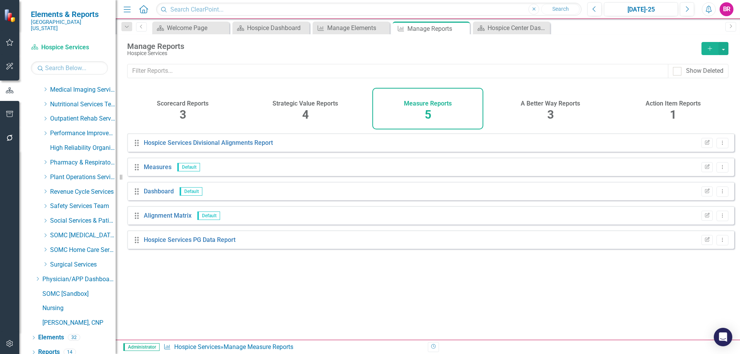
click at [307, 104] on h4 "Strategic Value Reports" at bounding box center [306, 103] width 66 height 7
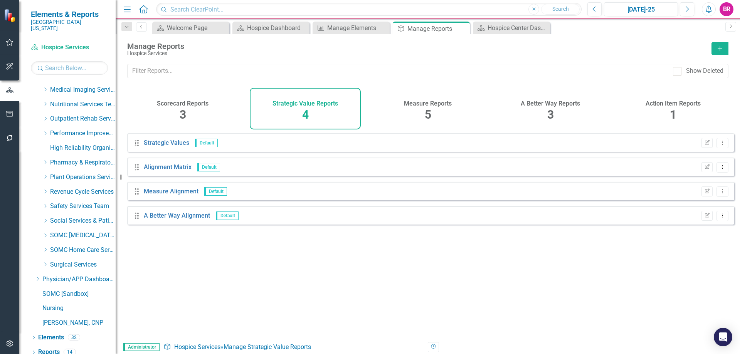
click at [426, 103] on h4 "Measure Reports" at bounding box center [428, 103] width 48 height 7
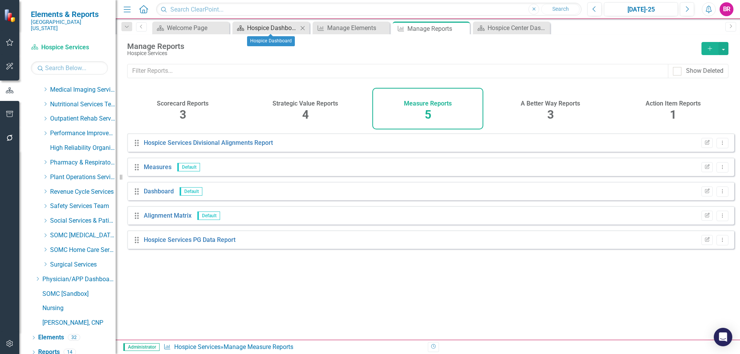
click at [284, 27] on div "Hospice Dashboard" at bounding box center [272, 28] width 51 height 10
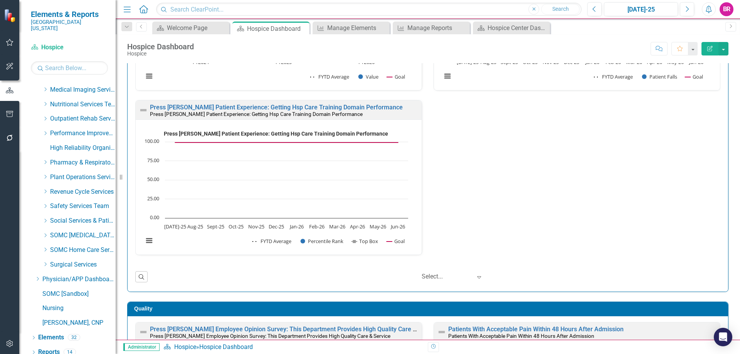
scroll to position [424, 0]
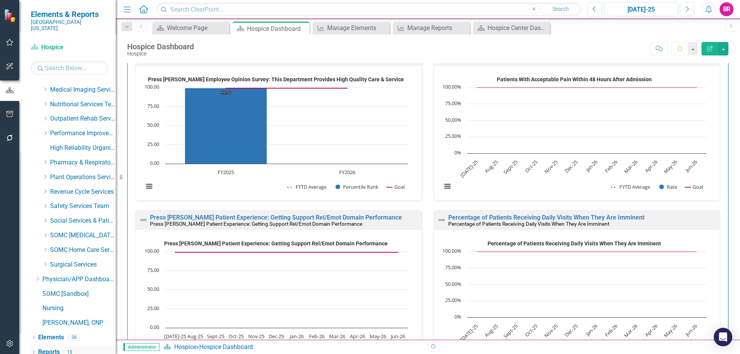
click at [45, 348] on link "Reports" at bounding box center [49, 352] width 22 height 9
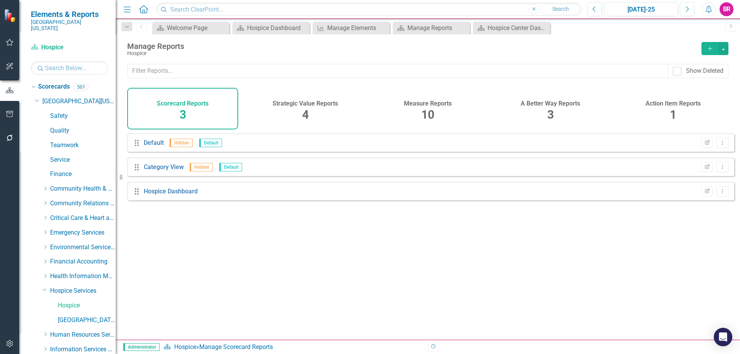
scroll to position [333, 0]
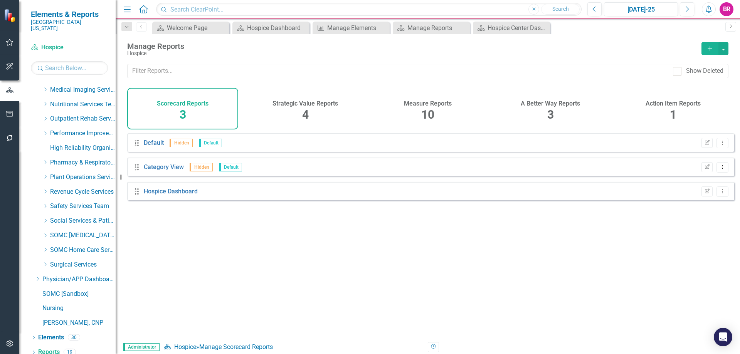
drag, startPoint x: 0, startPoint y: 0, endPoint x: 443, endPoint y: 103, distance: 454.9
click at [428, 104] on h4 "Measure Reports" at bounding box center [428, 103] width 48 height 7
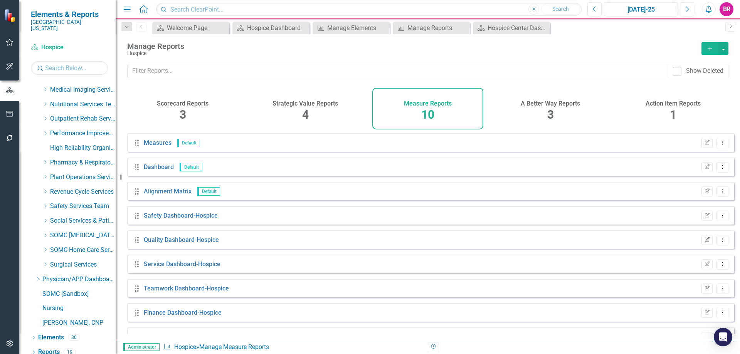
click at [704, 243] on icon "Edit Report" at bounding box center [707, 240] width 6 height 5
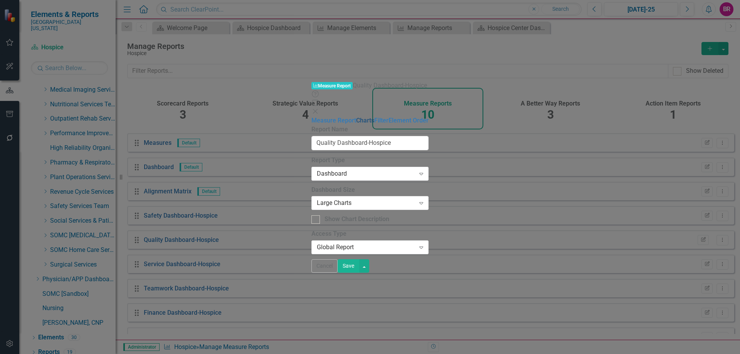
click at [356, 117] on link "Charts" at bounding box center [365, 120] width 18 height 7
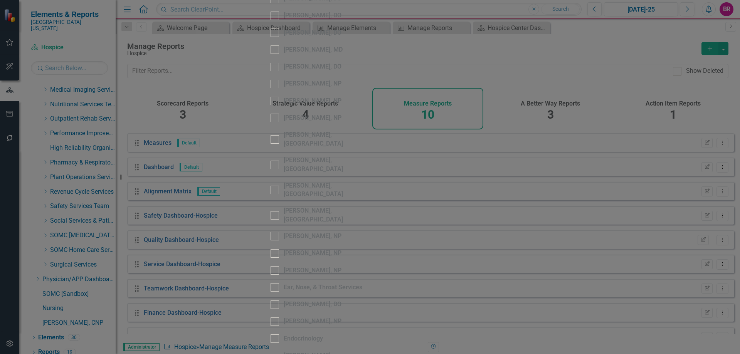
scroll to position [386, 0]
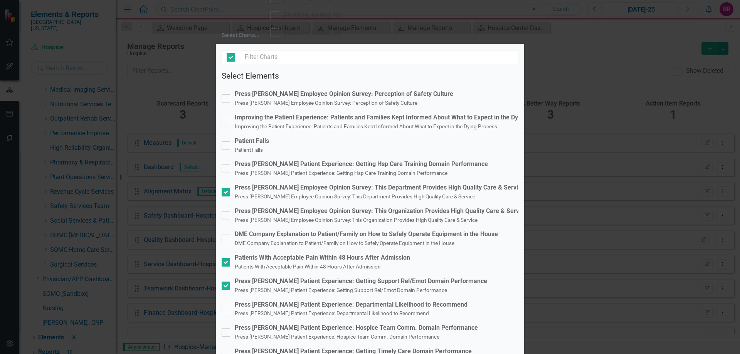
checkbox input "false"
click at [415, 287] on small "Press [PERSON_NAME] Patient Experience: Getting Support Rel/Emot Domain Perform…" at bounding box center [341, 290] width 212 height 6
click at [227, 282] on input "Press [PERSON_NAME] Patient Experience: Getting Support Rel/Emot Domain Perform…" at bounding box center [224, 284] width 5 height 5
checkbox input "false"
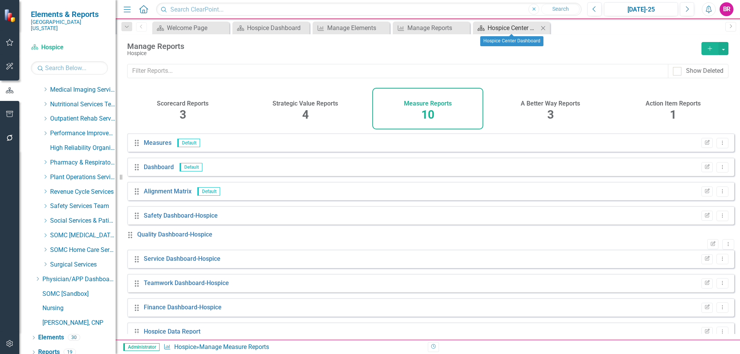
click at [509, 25] on div "Hospice Center Dashboard" at bounding box center [513, 28] width 51 height 10
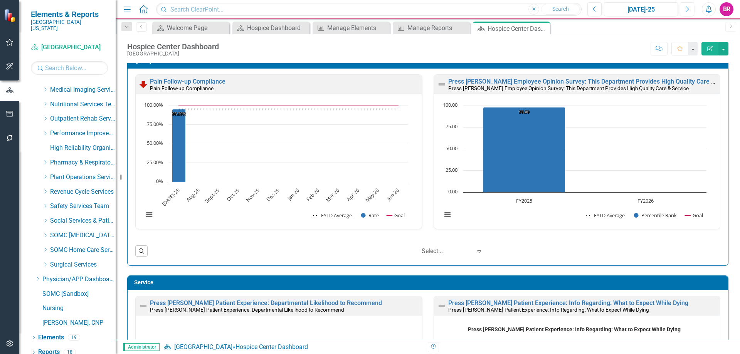
scroll to position [231, 0]
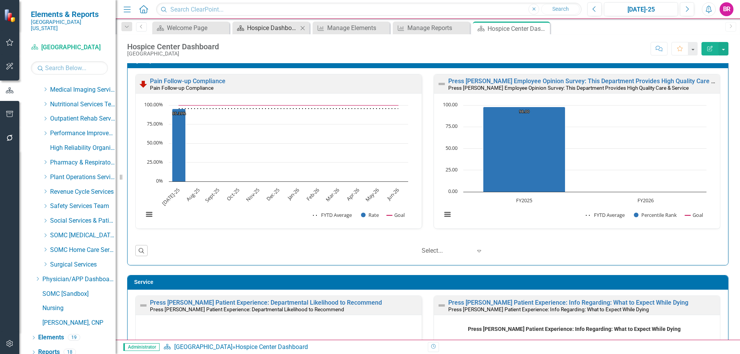
click at [250, 25] on div "Hospice Dashboard" at bounding box center [272, 28] width 51 height 10
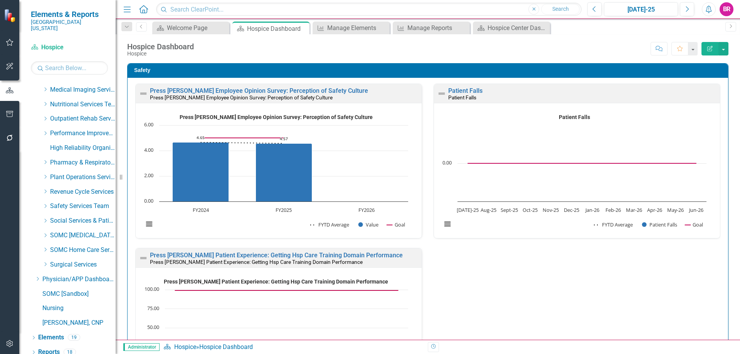
click at [719, 209] on div "Press Ganey Employee Opinion Survey: Perception of Safety Culture Press Ganey E…" at bounding box center [428, 258] width 601 height 361
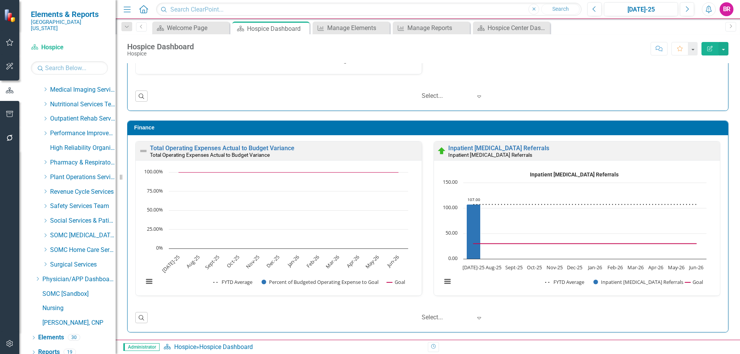
scroll to position [1323, 0]
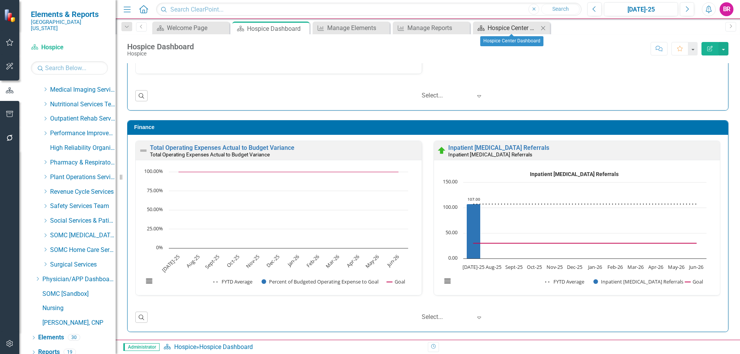
click at [512, 27] on div "Hospice Center Dashboard" at bounding box center [513, 28] width 51 height 10
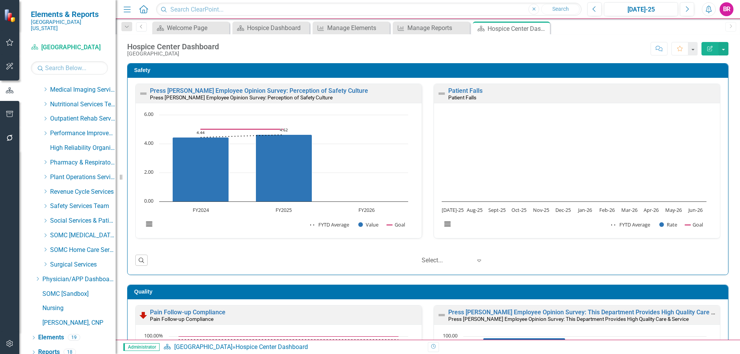
click at [726, 239] on div "Safety Press Ganey Employee Opinion Survey: Perception of Safety Culture Press …" at bounding box center [427, 165] width 613 height 222
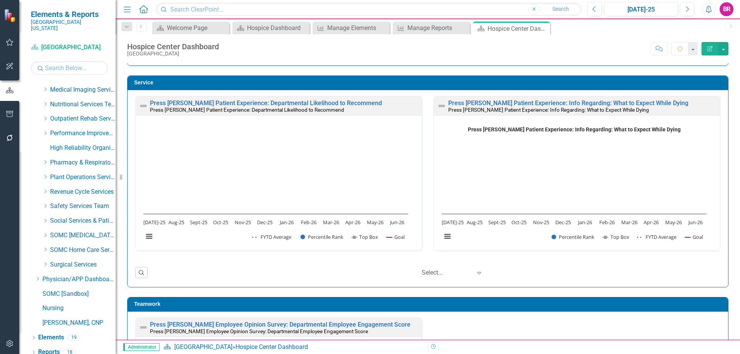
scroll to position [290, 0]
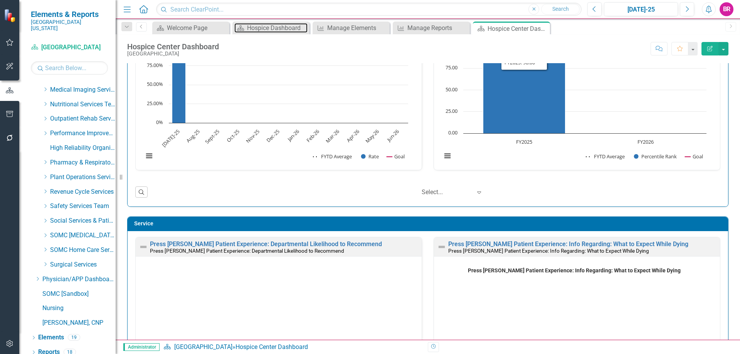
drag, startPoint x: 269, startPoint y: 29, endPoint x: 16, endPoint y: 236, distance: 326.6
click at [269, 29] on div "Hospice Dashboard" at bounding box center [277, 28] width 61 height 10
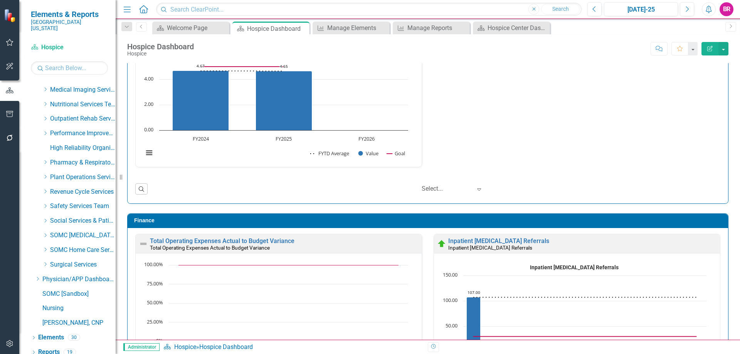
scroll to position [1323, 0]
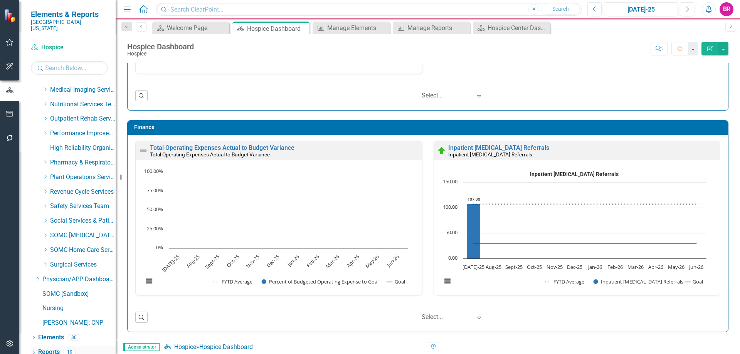
click at [53, 348] on link "Reports" at bounding box center [49, 352] width 22 height 9
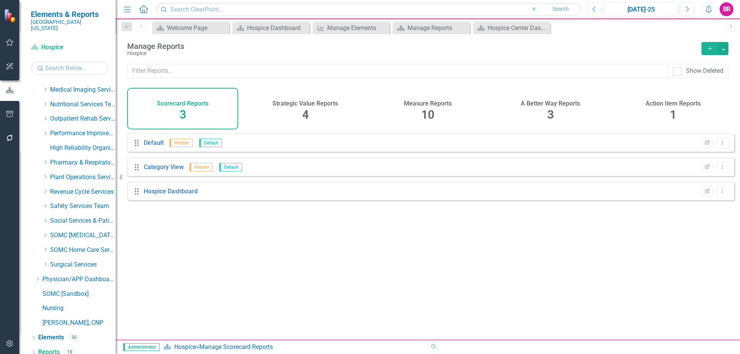
click at [429, 110] on span "10" at bounding box center [427, 114] width 13 height 13
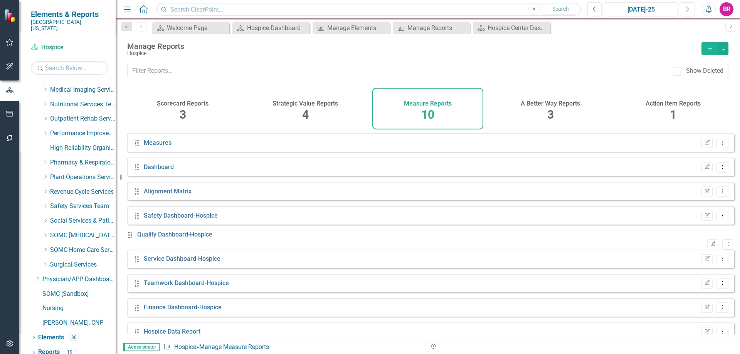
scroll to position [42, 0]
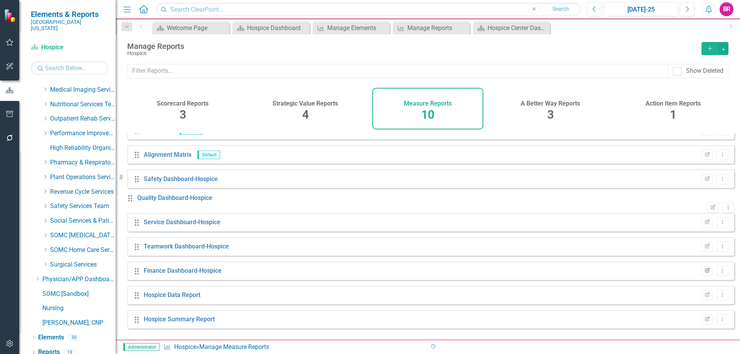
click at [704, 273] on icon "Edit Report" at bounding box center [707, 271] width 6 height 5
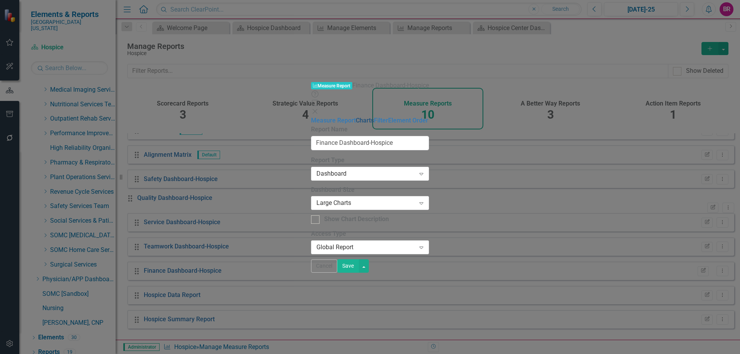
click at [356, 117] on link "Charts" at bounding box center [365, 120] width 18 height 7
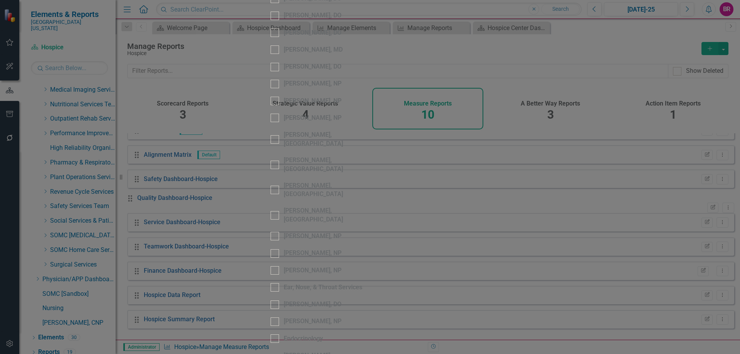
scroll to position [386, 0]
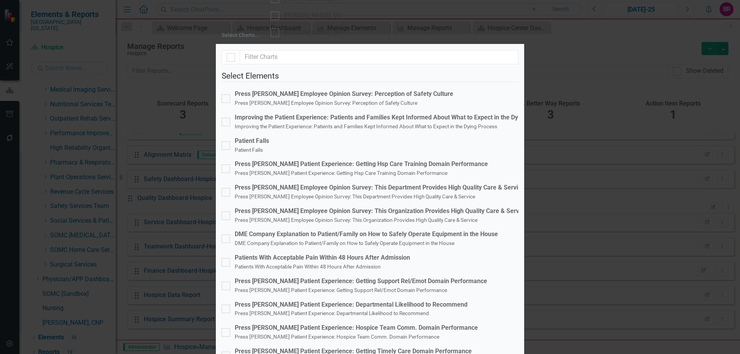
scroll to position [150, 0]
checkbox input "false"
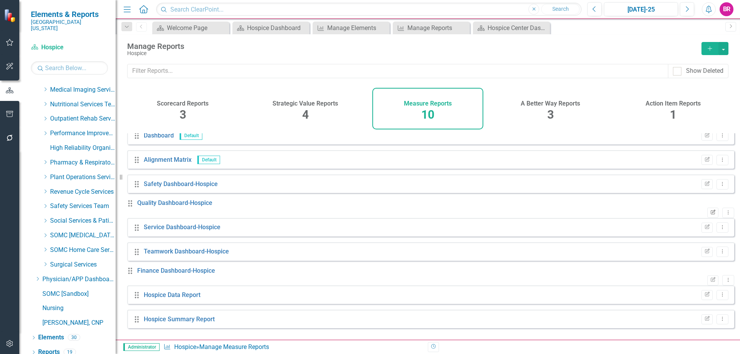
click at [711, 210] on icon "button" at bounding box center [713, 212] width 5 height 5
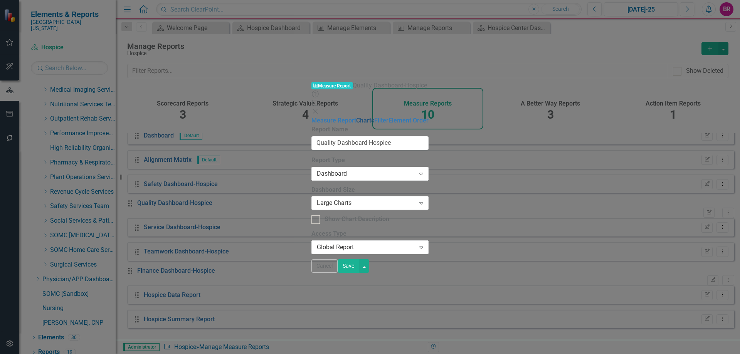
click at [356, 117] on link "Charts" at bounding box center [365, 120] width 18 height 7
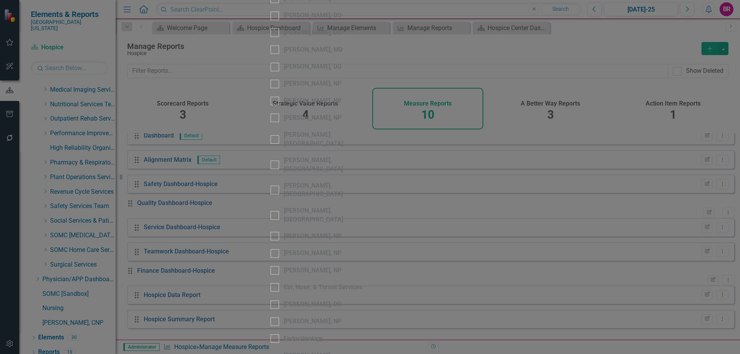
scroll to position [270, 0]
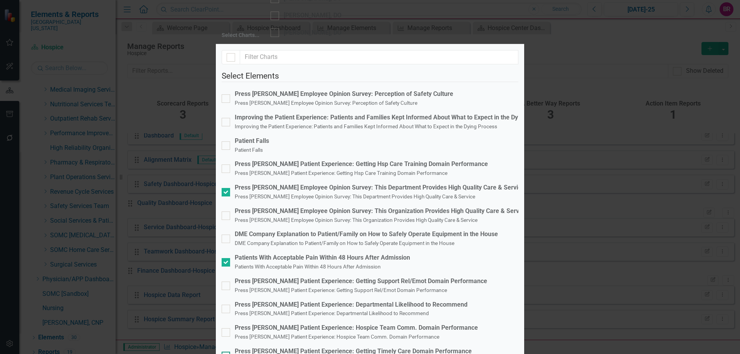
scroll to position [150, 0]
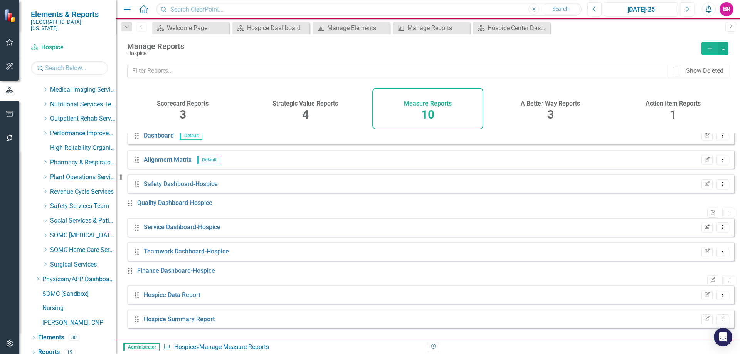
click at [704, 228] on icon "Edit Report" at bounding box center [707, 227] width 6 height 5
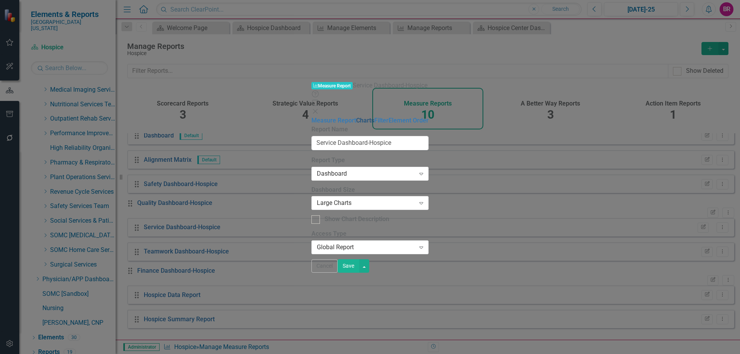
click at [356, 117] on link "Charts" at bounding box center [365, 120] width 18 height 7
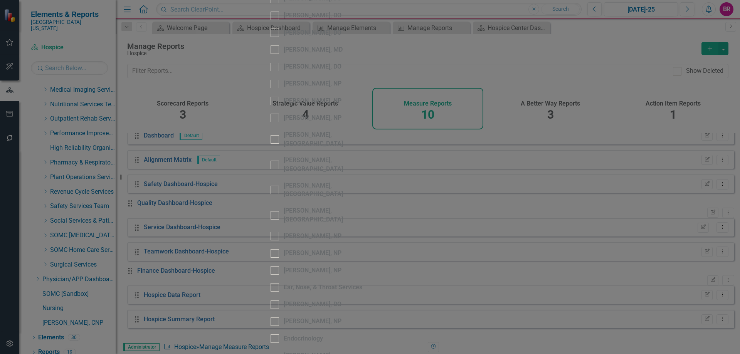
scroll to position [347, 0]
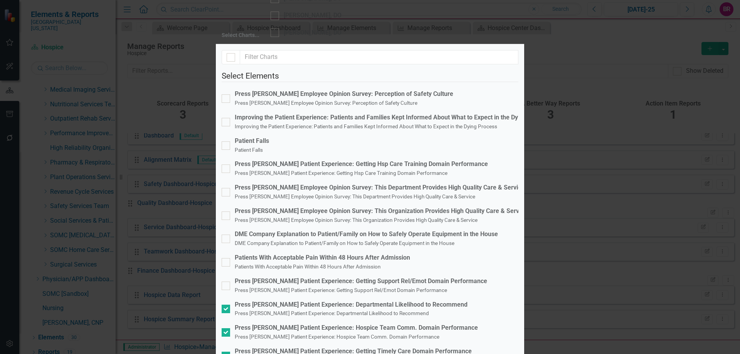
scroll to position [77, 0]
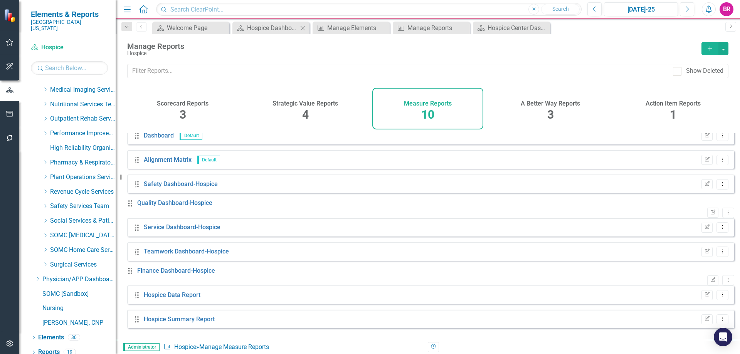
click at [276, 34] on div "Scorecard Hospice Dashboard Close" at bounding box center [271, 28] width 77 height 13
click at [275, 29] on div "Hospice Dashboard" at bounding box center [272, 28] width 51 height 10
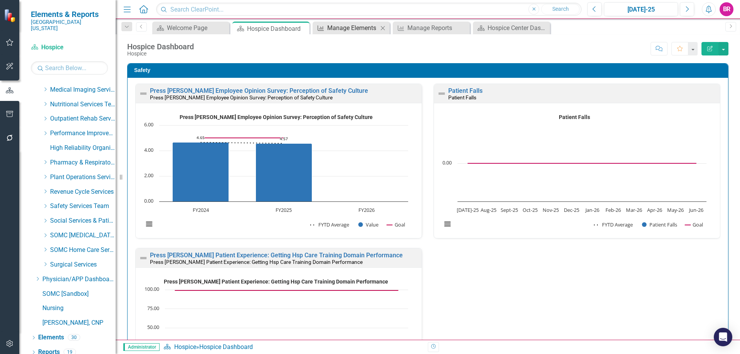
click at [355, 34] on div "Hospice Dashboard Hospice Score: N/A Jul-25 Completed Comment Favorite Edit Rep…" at bounding box center [428, 45] width 625 height 23
click at [354, 32] on div "Manage Elements" at bounding box center [357, 28] width 61 height 10
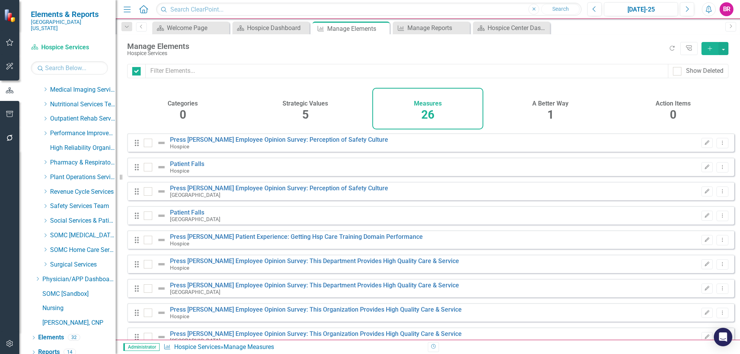
checkbox input "false"
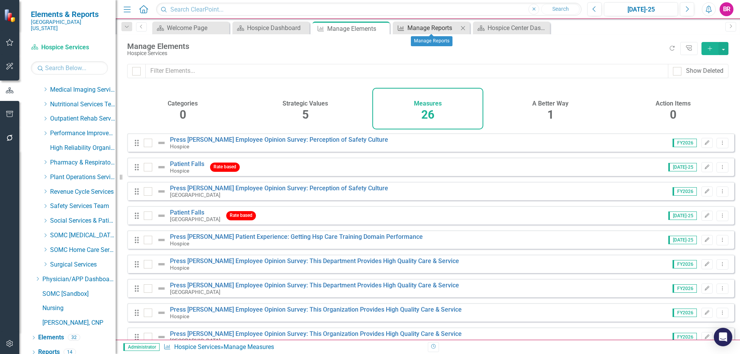
click at [409, 30] on div "Manage Reports" at bounding box center [433, 28] width 51 height 10
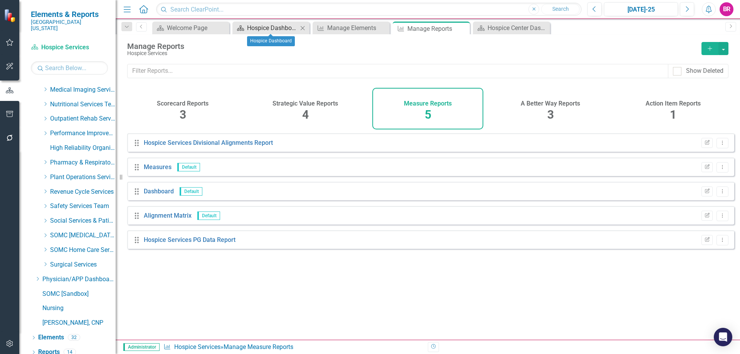
click at [280, 29] on div "Hospice Dashboard" at bounding box center [272, 28] width 51 height 10
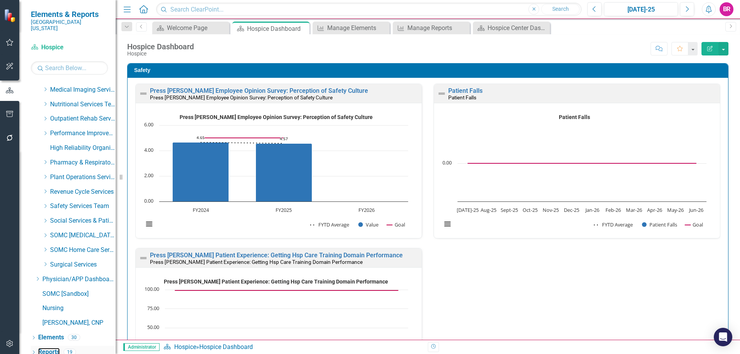
drag, startPoint x: 50, startPoint y: 345, endPoint x: 83, endPoint y: 348, distance: 33.7
click at [50, 348] on link "Reports" at bounding box center [49, 352] width 22 height 9
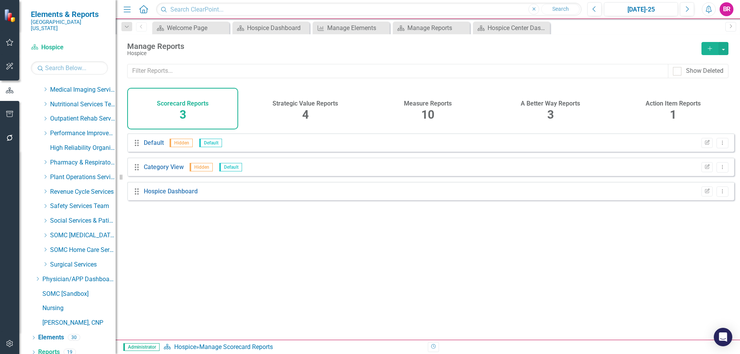
click at [429, 109] on span "10" at bounding box center [427, 114] width 13 height 13
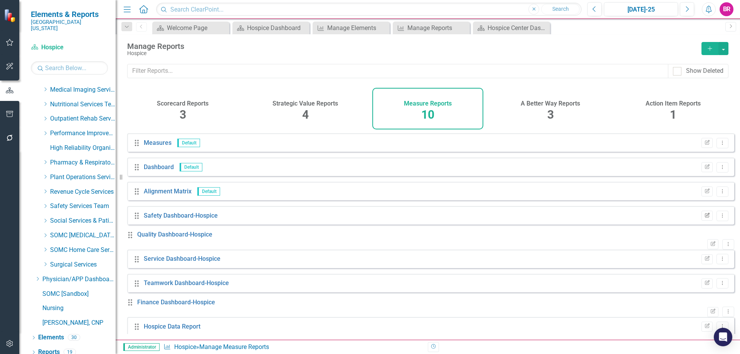
click at [706, 221] on button "Edit Report" at bounding box center [707, 216] width 11 height 10
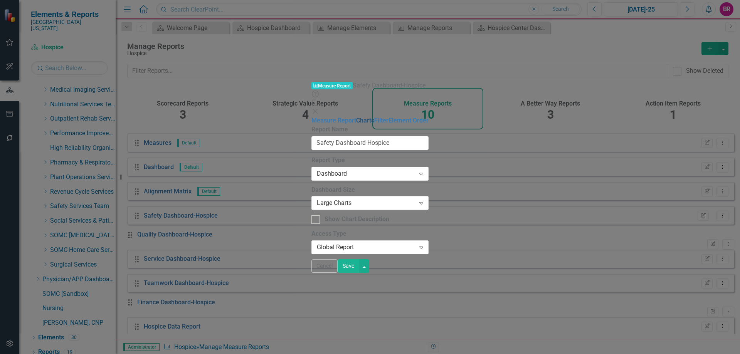
click at [356, 117] on link "Charts" at bounding box center [365, 120] width 18 height 7
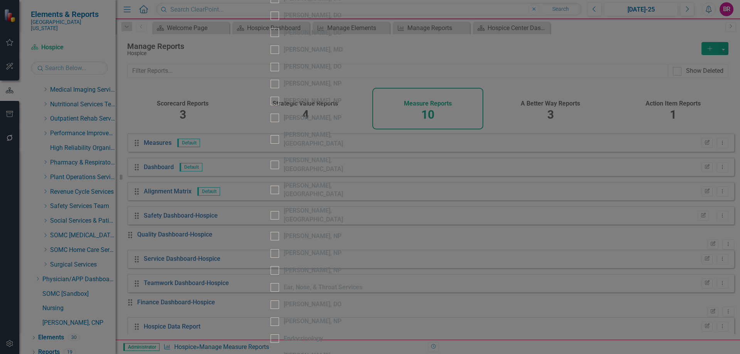
scroll to position [308, 0]
drag, startPoint x: 591, startPoint y: 246, endPoint x: 592, endPoint y: 241, distance: 4.3
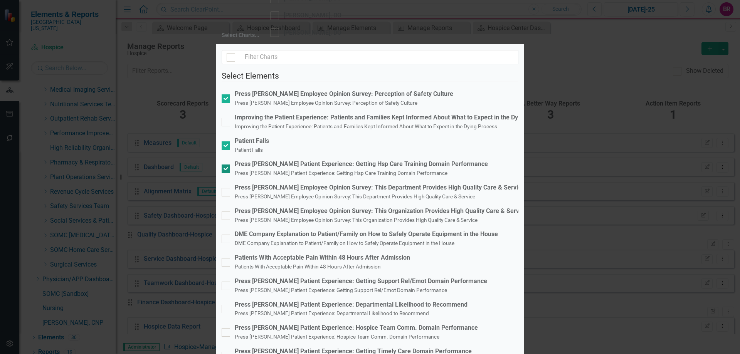
click at [277, 160] on div "Press [PERSON_NAME] Patient Experience: Getting Hsp Care Training Domain Perfor…" at bounding box center [361, 164] width 253 height 9
click at [227, 165] on input "Press Ganey Patient Experience: Getting Hsp Care Training Domain Performance Pr…" at bounding box center [224, 167] width 5 height 5
checkbox input "false"
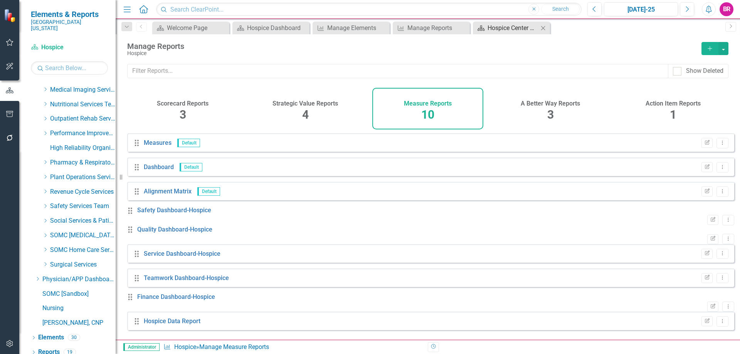
click at [509, 29] on div "Hospice Center Dashboard" at bounding box center [513, 28] width 51 height 10
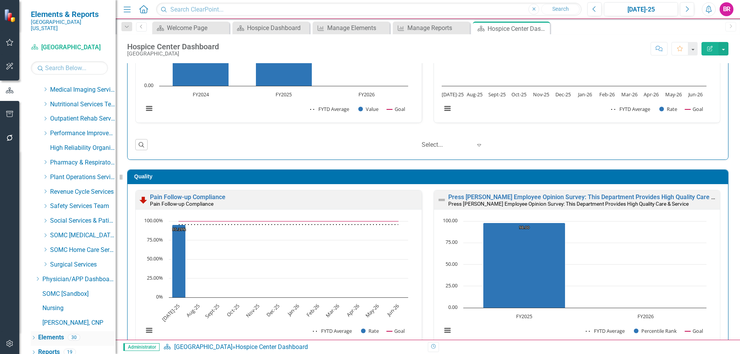
scroll to position [116, 0]
click at [45, 334] on link "Elements" at bounding box center [51, 338] width 26 height 9
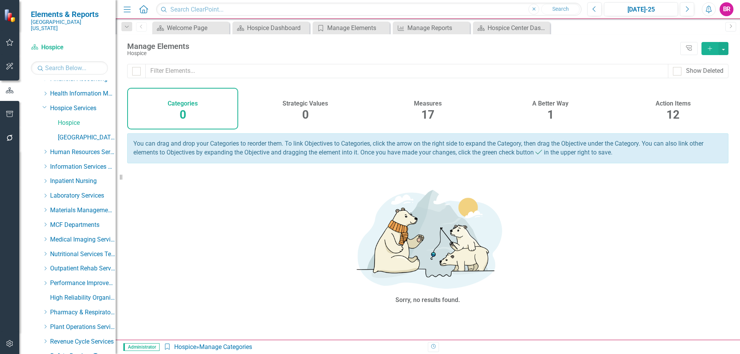
scroll to position [179, 0]
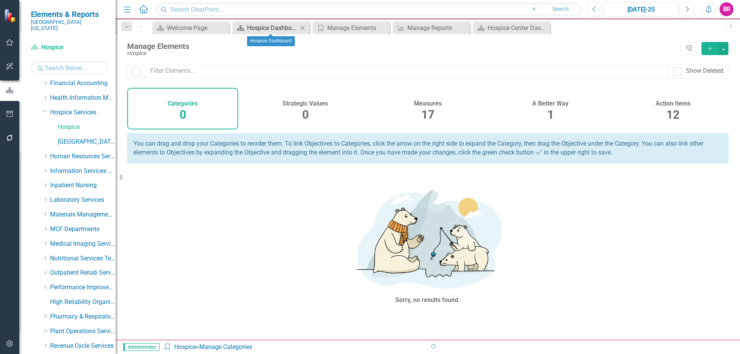
click at [278, 26] on div "Hospice Dashboard" at bounding box center [272, 28] width 51 height 10
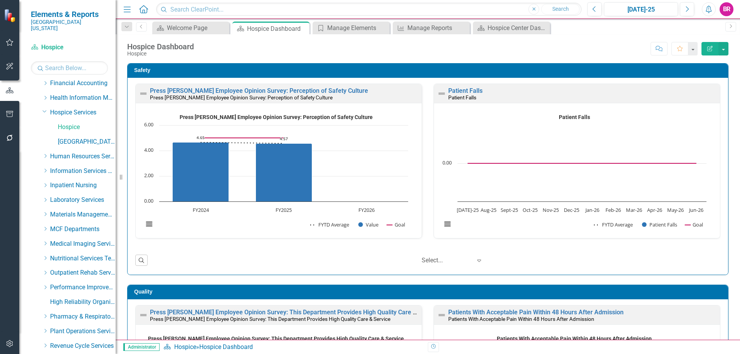
scroll to position [294, 0]
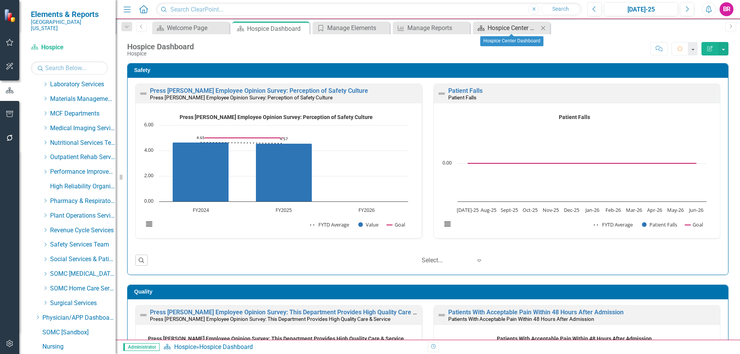
click at [500, 25] on div "Hospice Center Dashboard" at bounding box center [513, 28] width 51 height 10
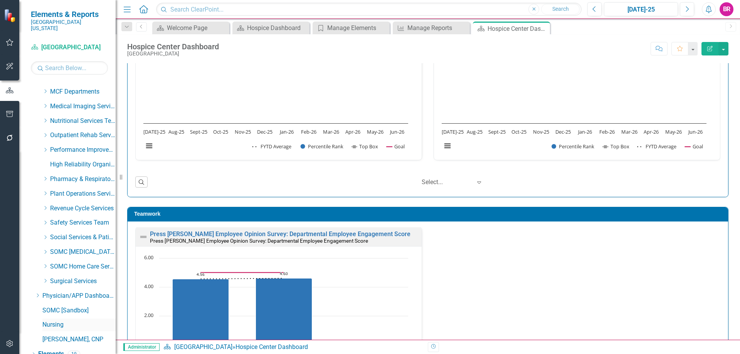
scroll to position [333, 0]
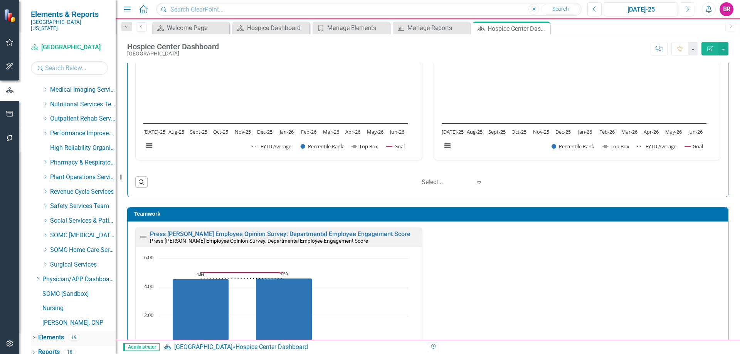
click at [49, 334] on link "Elements" at bounding box center [51, 338] width 26 height 9
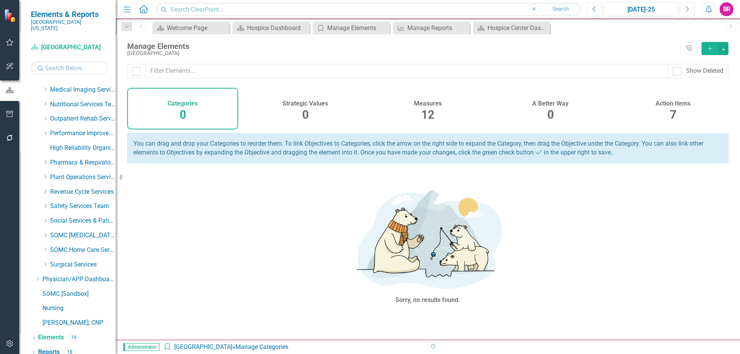
click at [427, 114] on span "12" at bounding box center [427, 114] width 13 height 13
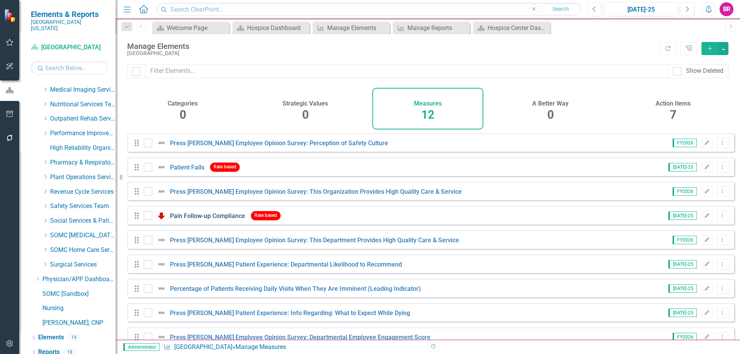
click at [194, 220] on link "Pain Follow-up Compliance" at bounding box center [207, 215] width 75 height 7
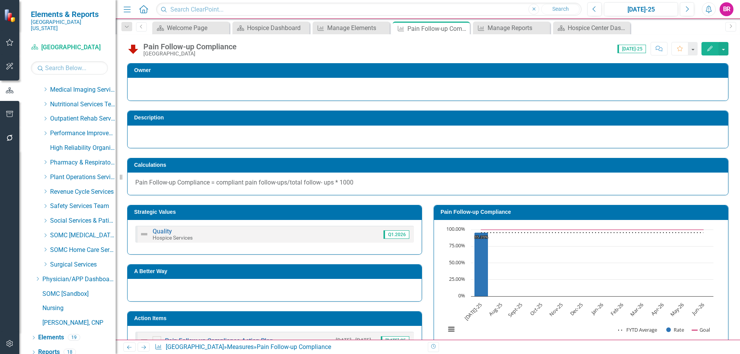
click at [243, 47] on div "Score: 0.00 [DATE]-25 Completed Comment Favorite Edit" at bounding box center [485, 48] width 488 height 13
click at [231, 45] on div "Pain Follow-up Compliance" at bounding box center [189, 46] width 93 height 8
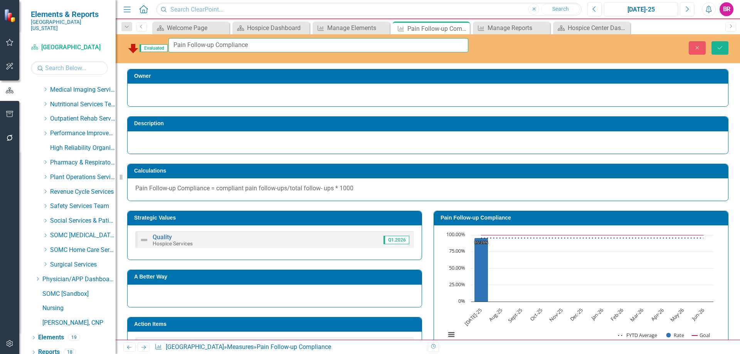
click at [253, 47] on input "Pain Follow-up Compliance" at bounding box center [319, 45] width 300 height 14
click at [260, 44] on input "Pain Follow-up Compliance" at bounding box center [319, 45] width 300 height 14
type input "Pain Follow-up Compliance Within 1 Hour of Being Medicated"
click at [712, 41] on button "Save" at bounding box center [720, 47] width 17 height 13
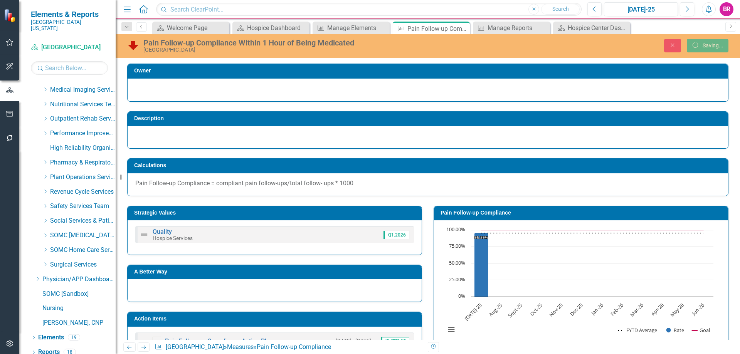
click at [463, 214] on h3 "Pain Follow-up Compliance" at bounding box center [583, 213] width 284 height 6
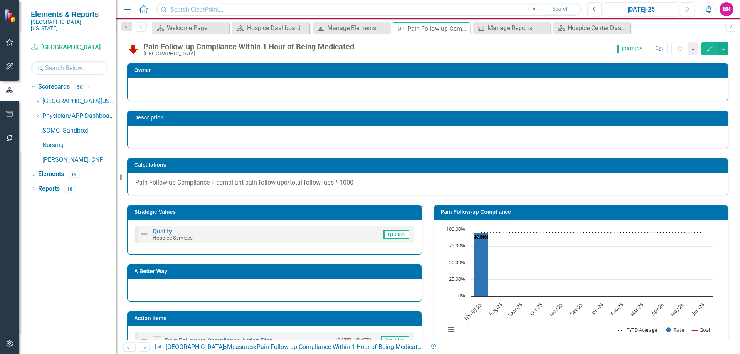
click at [495, 211] on h3 "Pain Follow-up Compliance" at bounding box center [583, 212] width 284 height 6
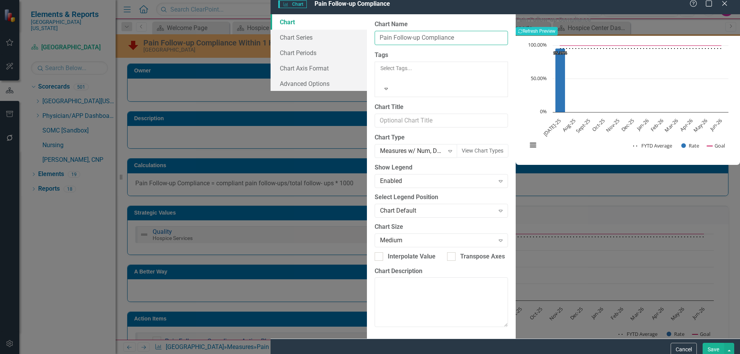
click at [378, 43] on input "Pain Follow-up Compliance" at bounding box center [441, 38] width 133 height 14
type input "Pain Follow-up Compliance Within 1 Hour of Being Medicated"
click at [716, 344] on button "Save" at bounding box center [714, 349] width 22 height 13
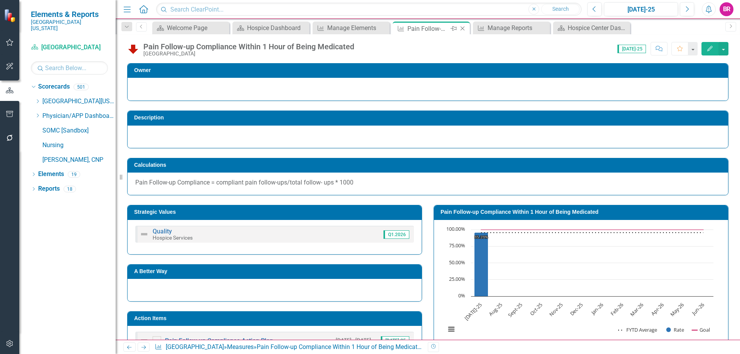
click at [464, 29] on icon "Close" at bounding box center [463, 28] width 8 height 6
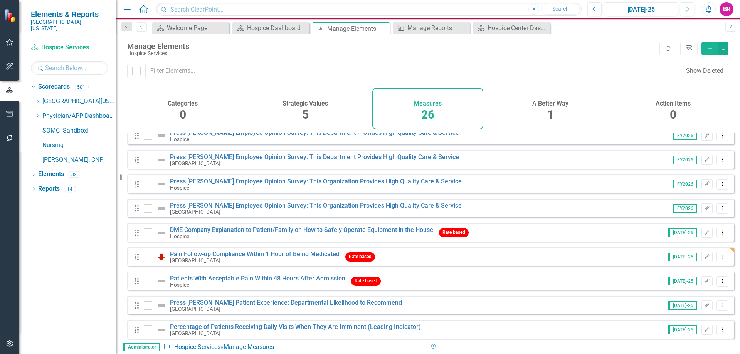
scroll to position [122, 0]
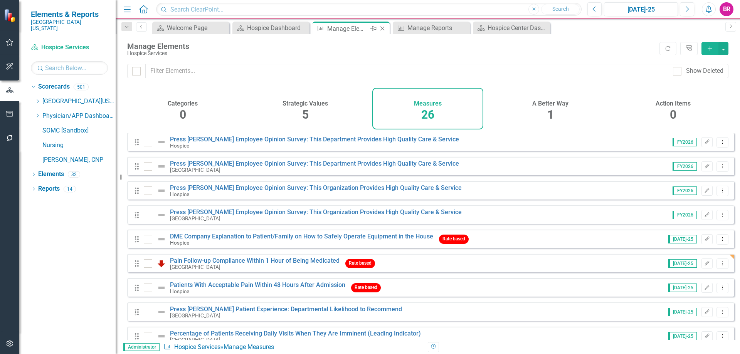
click at [384, 30] on icon "Close" at bounding box center [383, 28] width 8 height 6
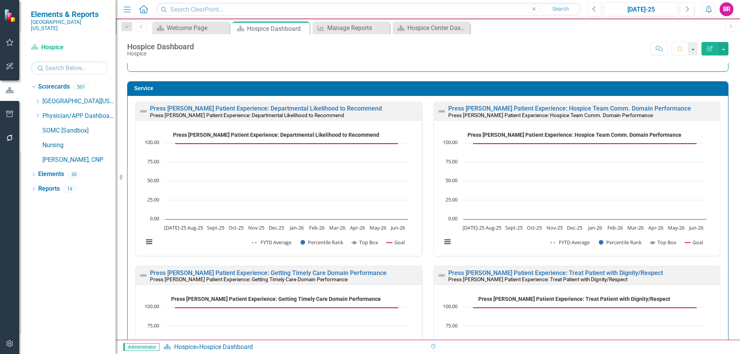
scroll to position [578, 0]
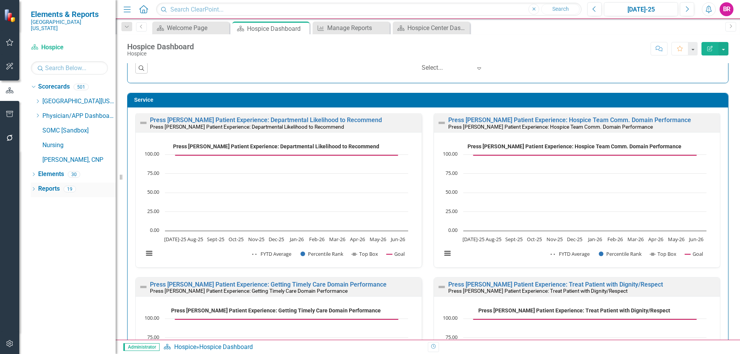
click at [53, 185] on link "Reports" at bounding box center [49, 189] width 22 height 9
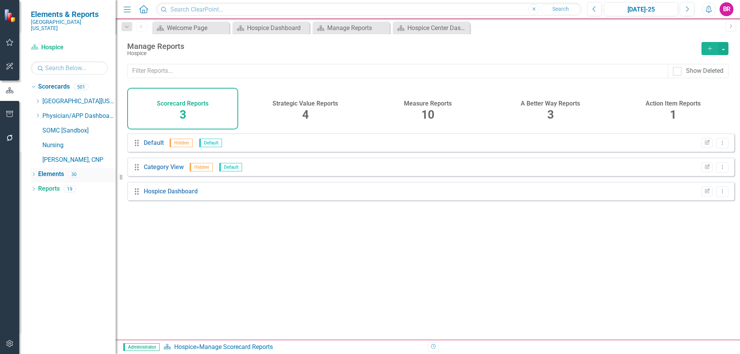
click at [52, 170] on link "Elements" at bounding box center [51, 174] width 26 height 9
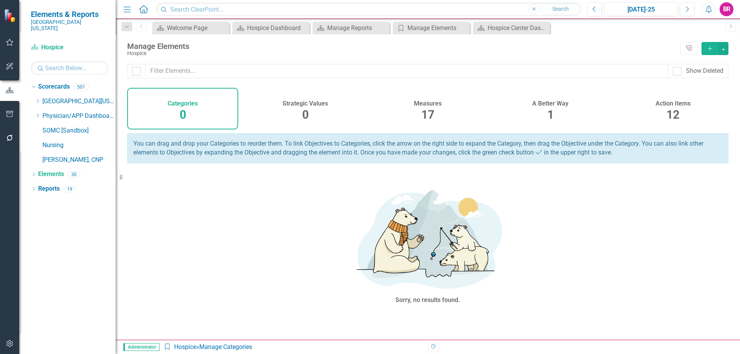
click at [433, 108] on span "17" at bounding box center [427, 114] width 13 height 13
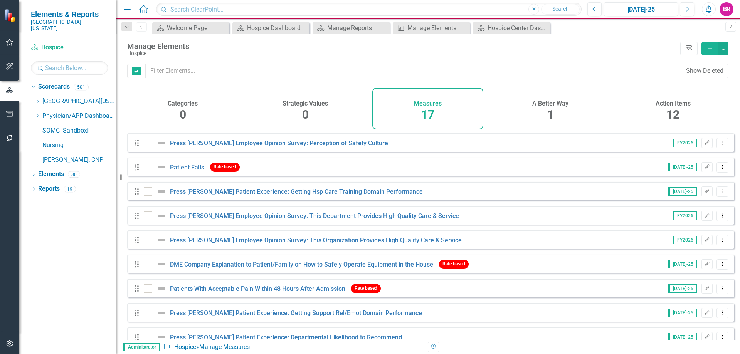
checkbox input "false"
click at [258, 30] on div "Hospice Dashboard" at bounding box center [272, 28] width 51 height 10
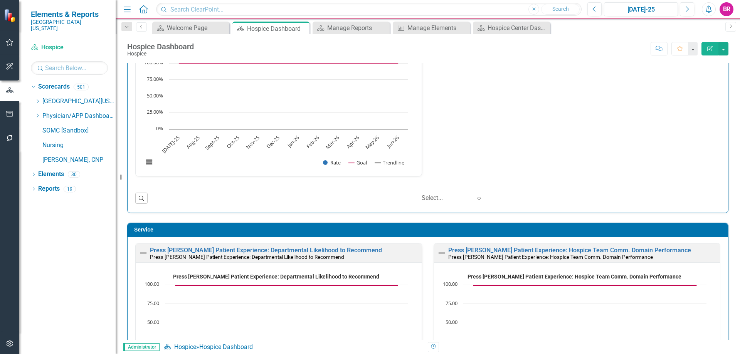
scroll to position [463, 0]
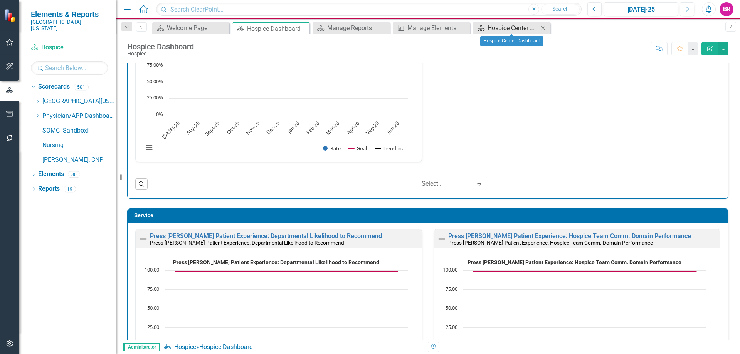
click at [510, 32] on div "Hospice Center Dashboard" at bounding box center [513, 28] width 51 height 10
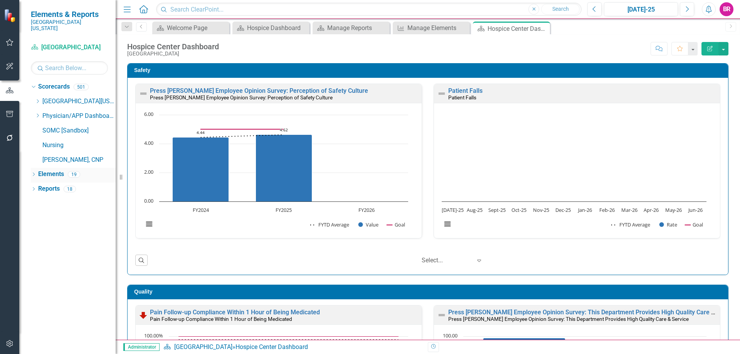
click at [58, 170] on link "Elements" at bounding box center [51, 174] width 26 height 9
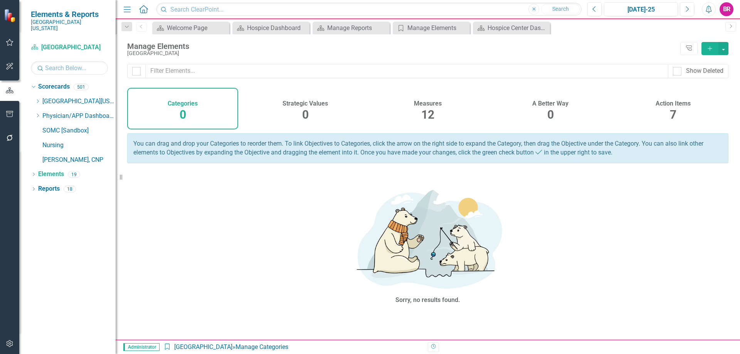
click at [434, 114] on span "12" at bounding box center [427, 114] width 13 height 13
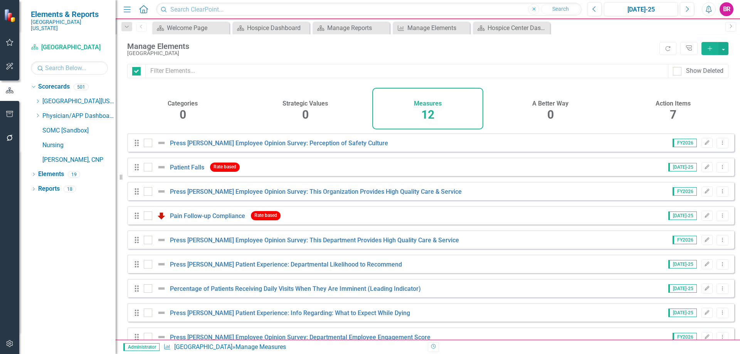
checkbox input "false"
click at [708, 47] on icon "Add" at bounding box center [710, 48] width 7 height 5
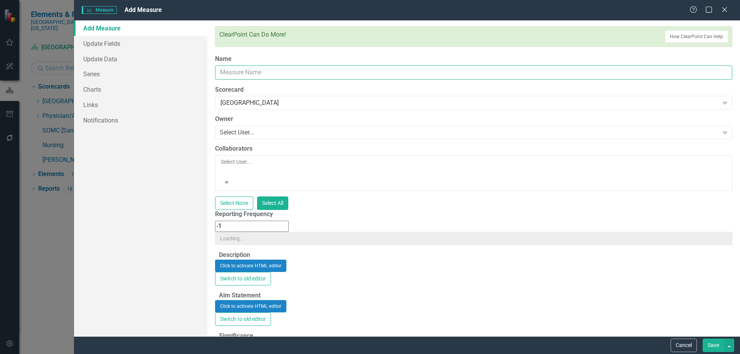
click at [266, 73] on input "Name" at bounding box center [473, 73] width 517 height 14
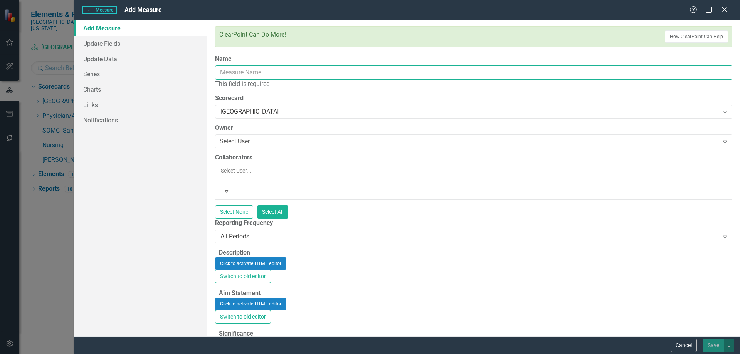
paste input "Daily Rounding on Patient/Family by Management Team"
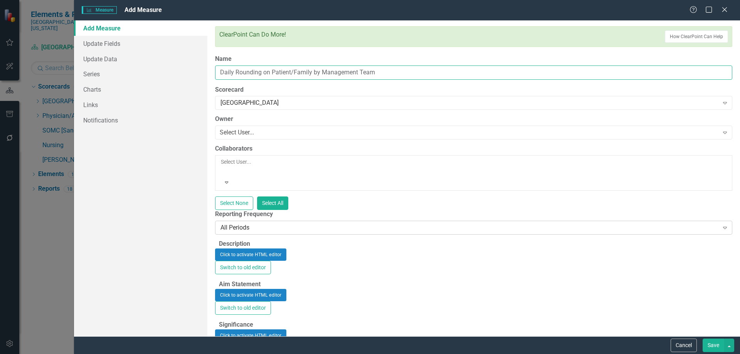
type input "Daily Rounding on Patient/Family by Management Team"
click at [233, 221] on div "All Periods Expand" at bounding box center [473, 228] width 517 height 14
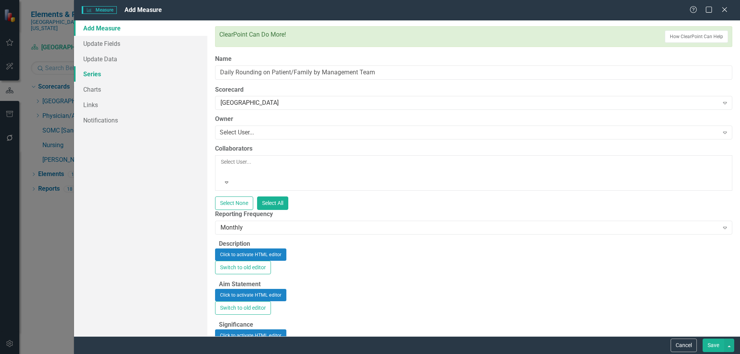
click at [104, 76] on link "Series" at bounding box center [140, 73] width 133 height 15
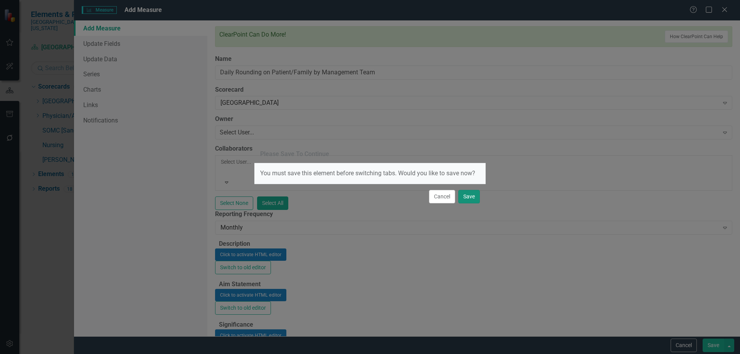
click at [475, 198] on button "Save" at bounding box center [469, 196] width 22 height 13
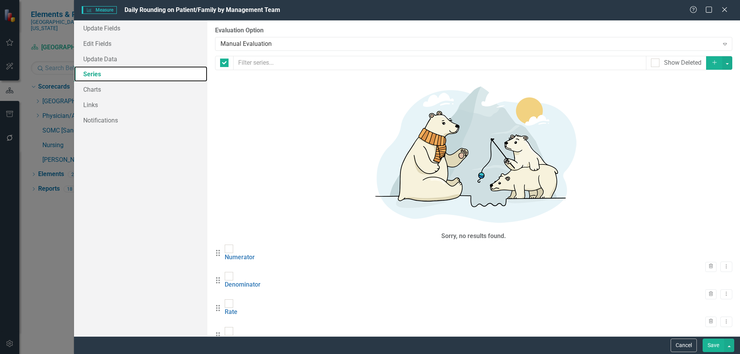
checkbox input "false"
click at [233, 328] on div at bounding box center [229, 332] width 8 height 8
click at [230, 328] on input "checkbox" at bounding box center [227, 330] width 5 height 5
checkbox input "true"
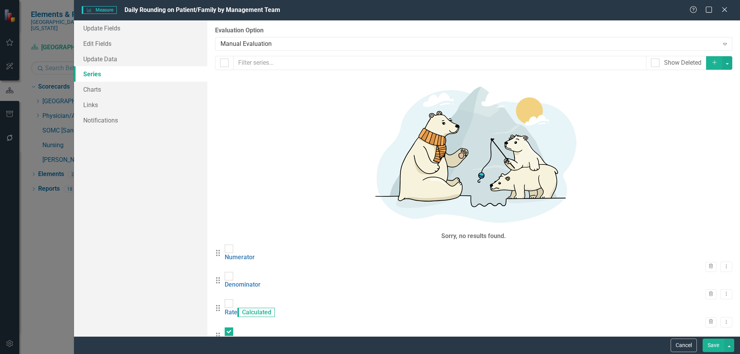
checkbox input "true"
click at [730, 64] on button "button" at bounding box center [728, 62] width 10 height 13
click at [706, 121] on link "Trash Delete Multiple" at bounding box center [701, 120] width 61 height 14
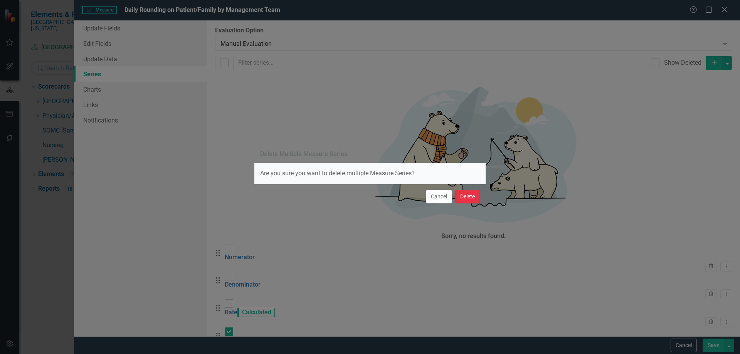
click at [476, 196] on button "Delete" at bounding box center [467, 196] width 25 height 13
checkbox input "false"
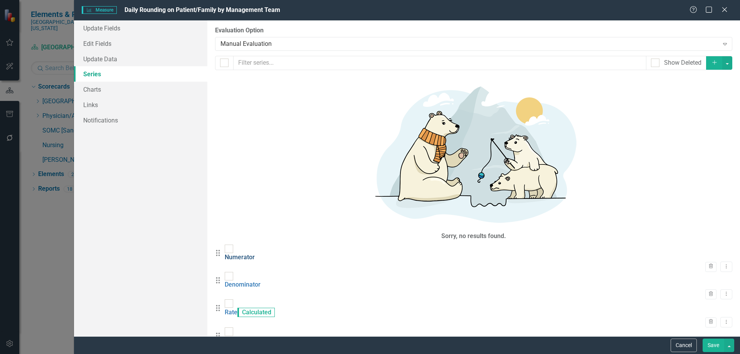
click at [255, 254] on link "Numerator" at bounding box center [240, 257] width 30 height 7
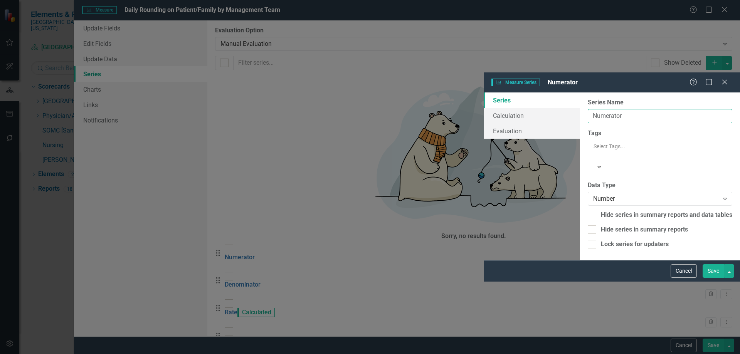
click at [588, 109] on input "Numerator" at bounding box center [660, 116] width 145 height 14
type input "Number of Patients Rounded On"
click at [713, 278] on button "Save" at bounding box center [714, 271] width 22 height 13
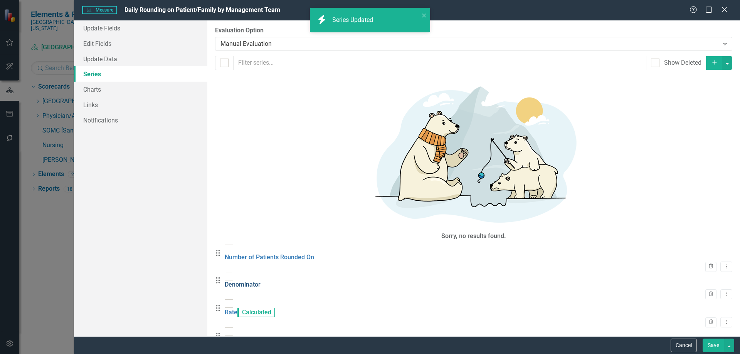
click at [261, 281] on link "Denominator" at bounding box center [243, 284] width 36 height 7
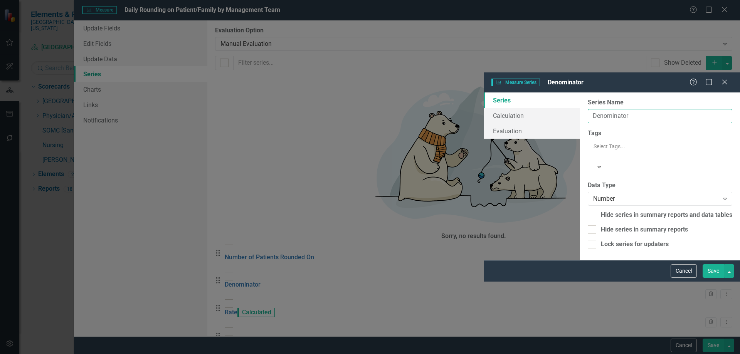
click at [588, 109] on input "Denominator" at bounding box center [660, 116] width 145 height 14
type input "Total Number of Patients"
click at [711, 278] on button "Save" at bounding box center [714, 271] width 22 height 13
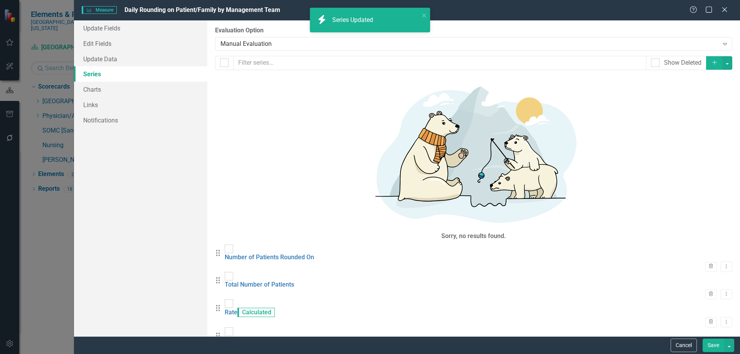
click at [709, 346] on button "Save" at bounding box center [714, 345] width 22 height 13
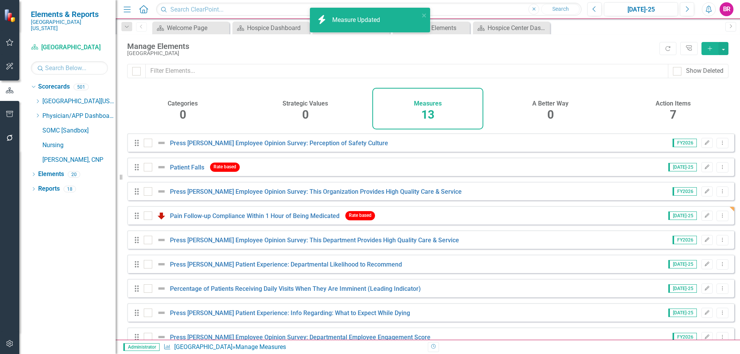
scroll to position [115, 0]
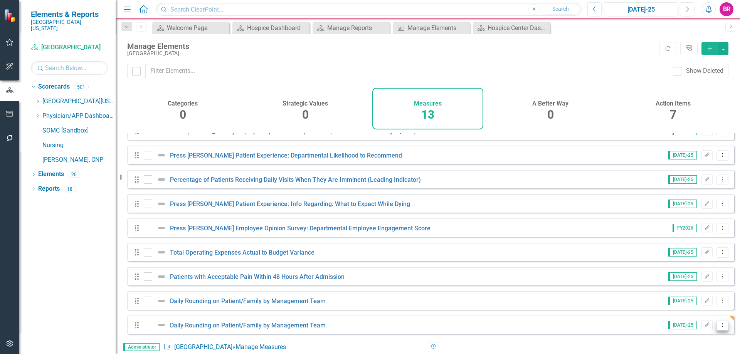
click at [720, 325] on icon "Dropdown Menu" at bounding box center [723, 325] width 7 height 5
click at [672, 313] on link "Trash Delete Measure" at bounding box center [687, 313] width 69 height 14
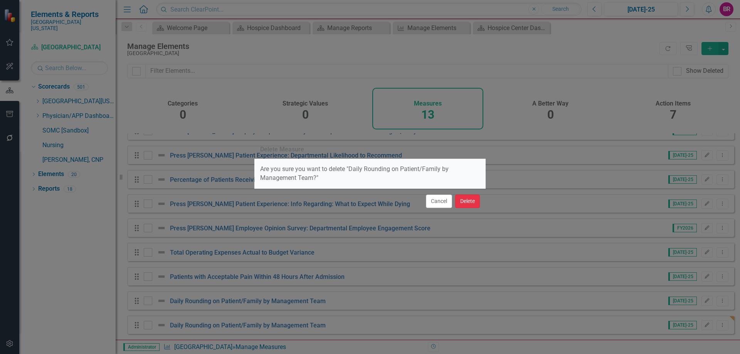
click at [460, 199] on button "Delete" at bounding box center [467, 201] width 25 height 13
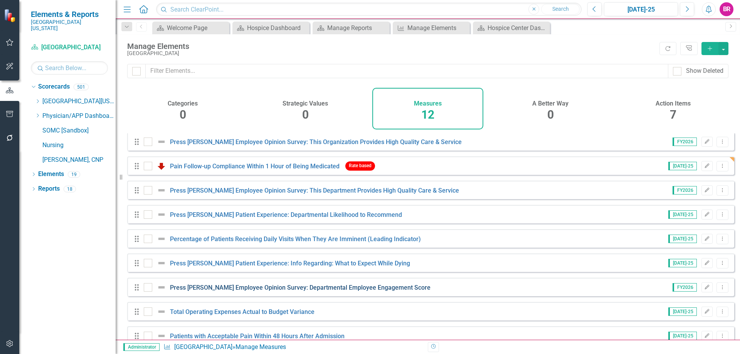
scroll to position [91, 0]
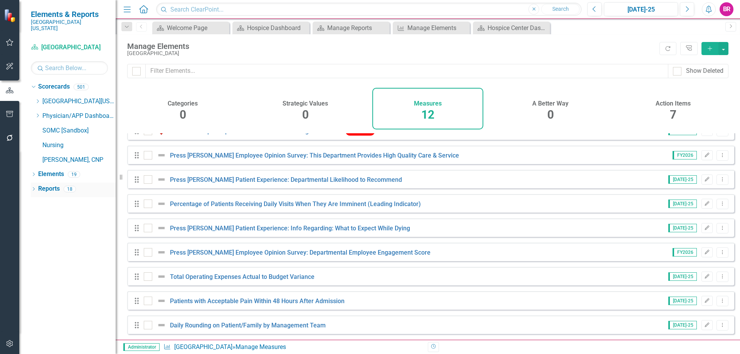
click at [52, 185] on link "Reports" at bounding box center [49, 189] width 22 height 9
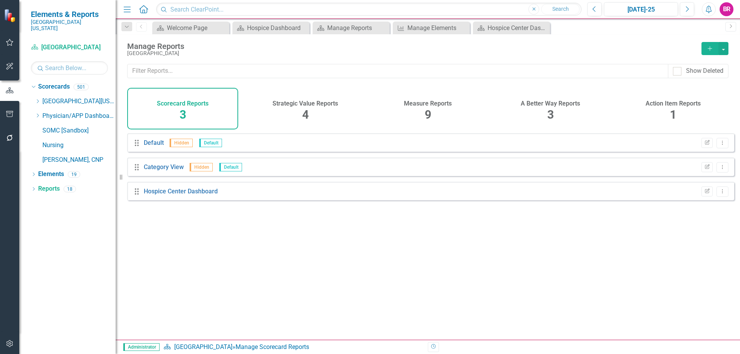
drag, startPoint x: 425, startPoint y: 109, endPoint x: 402, endPoint y: 133, distance: 33.3
click at [425, 109] on span "9" at bounding box center [428, 114] width 7 height 13
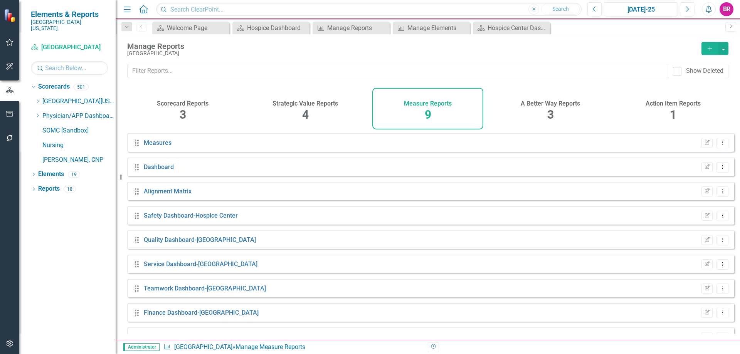
scroll to position [18, 0]
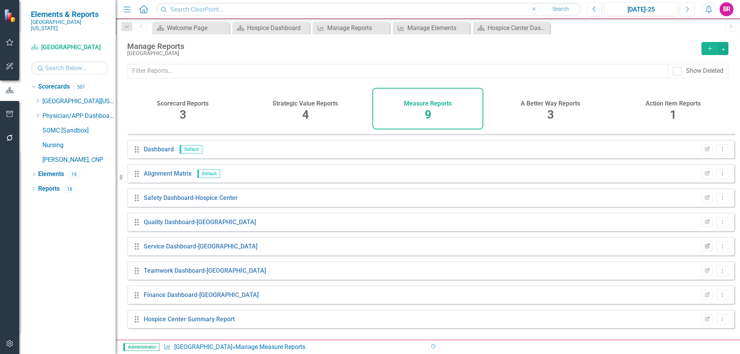
click at [704, 249] on icon "Edit Report" at bounding box center [707, 246] width 6 height 5
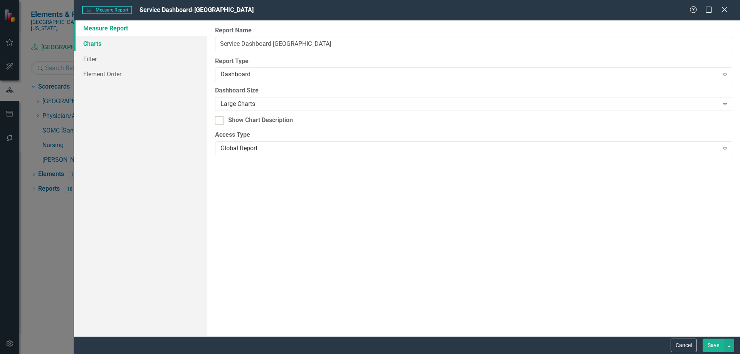
click at [99, 47] on link "Charts" at bounding box center [140, 43] width 133 height 15
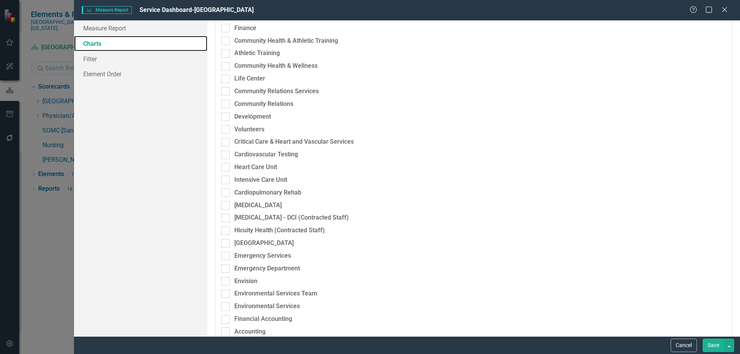
scroll to position [270, 0]
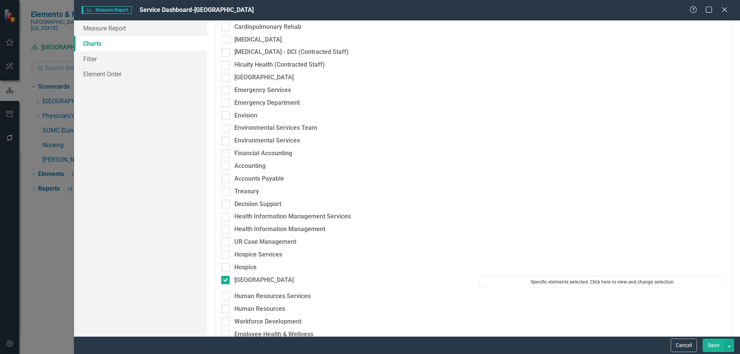
click at [557, 286] on button "Specific elements selected. Click here to view and change selection." at bounding box center [603, 282] width 247 height 12
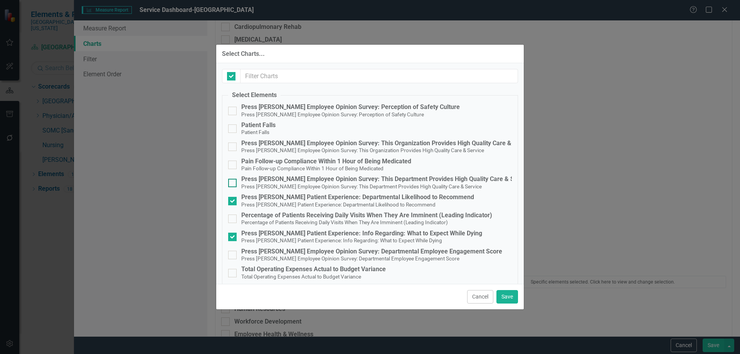
checkbox input "true"
checkbox input "false"
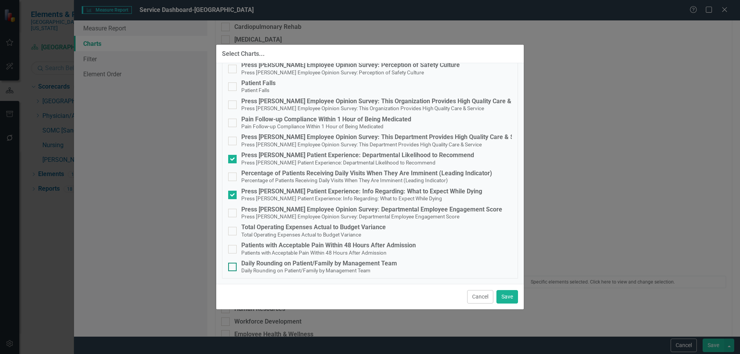
click at [323, 266] on div "Daily Rounding on Patient/Family by Management Team" at bounding box center [319, 263] width 156 height 7
click at [233, 266] on input "Daily Rounding on Patient/Family by Management Team Daily Rounding on Patient/F…" at bounding box center [230, 265] width 5 height 5
checkbox input "true"
click at [509, 297] on button "Save" at bounding box center [508, 296] width 22 height 13
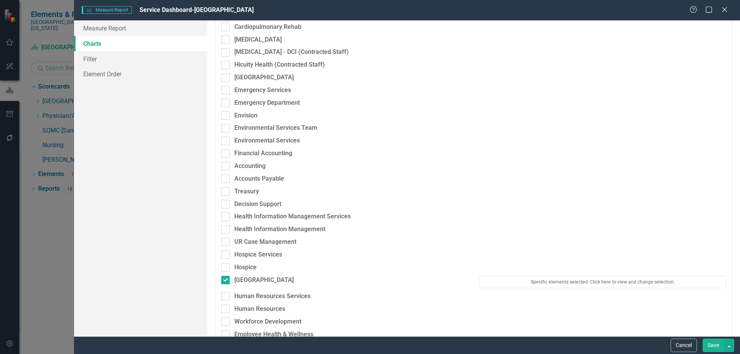
click at [714, 345] on button "Save" at bounding box center [714, 345] width 22 height 13
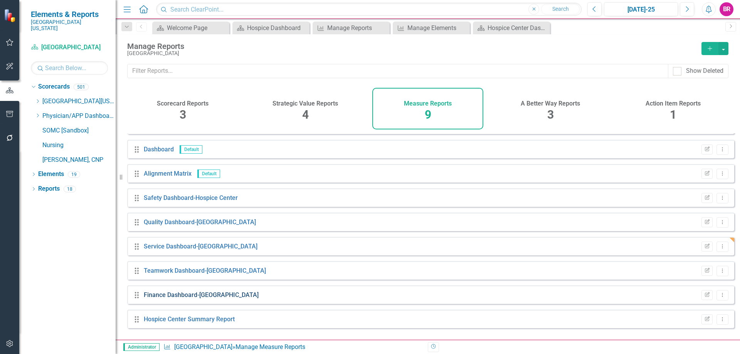
click at [216, 299] on link "Finance Dashboard-Hospice Center" at bounding box center [201, 295] width 115 height 7
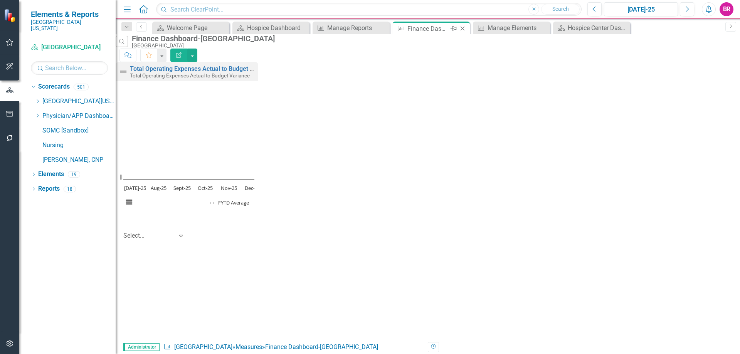
click at [462, 28] on icon at bounding box center [463, 29] width 4 height 4
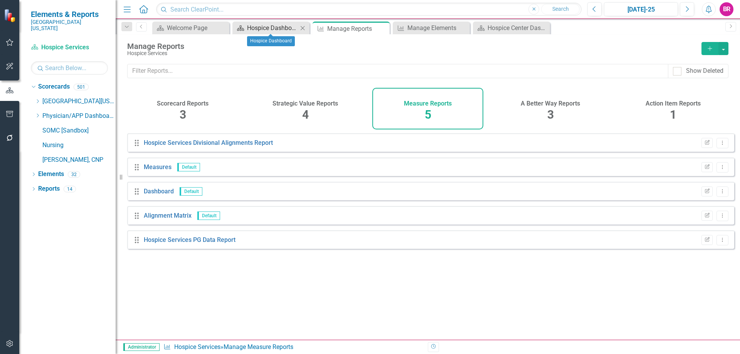
click at [280, 29] on div "Hospice Dashboard" at bounding box center [272, 28] width 51 height 10
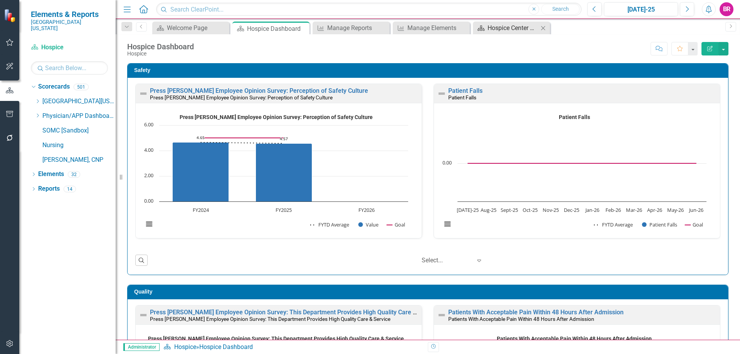
click at [517, 25] on div "Hospice Center Dashboard" at bounding box center [513, 28] width 51 height 10
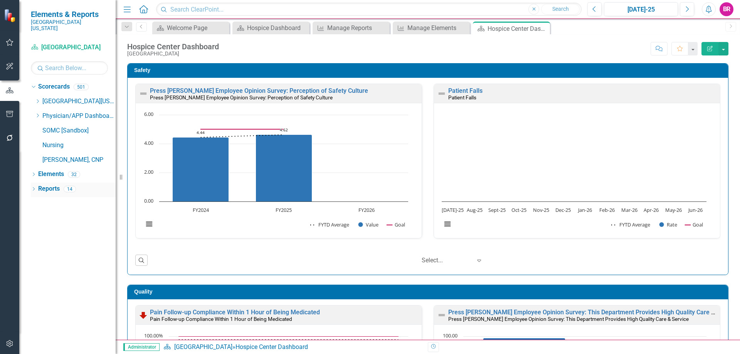
click at [46, 185] on link "Reports" at bounding box center [49, 189] width 22 height 9
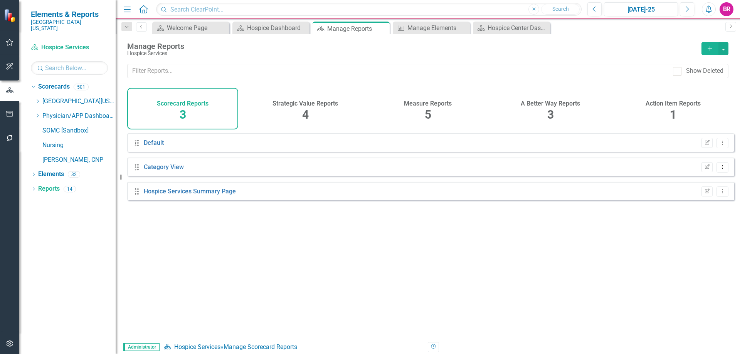
click at [424, 107] on div "Measure Reports 5" at bounding box center [427, 109] width 111 height 42
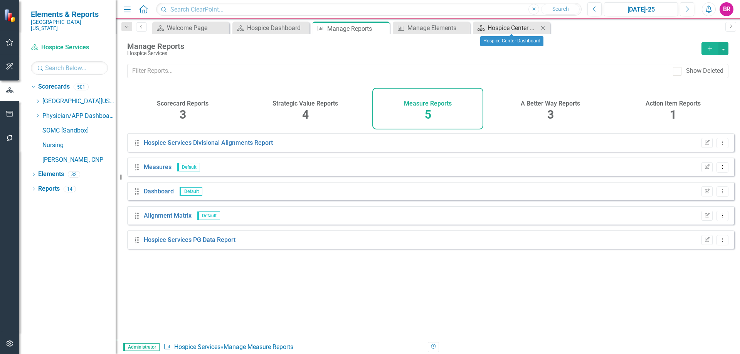
click at [514, 27] on div "Hospice Center Dashboard" at bounding box center [513, 28] width 51 height 10
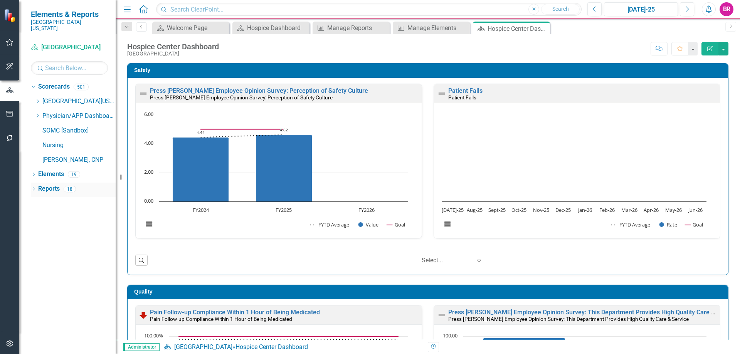
click at [44, 185] on link "Reports" at bounding box center [49, 189] width 22 height 9
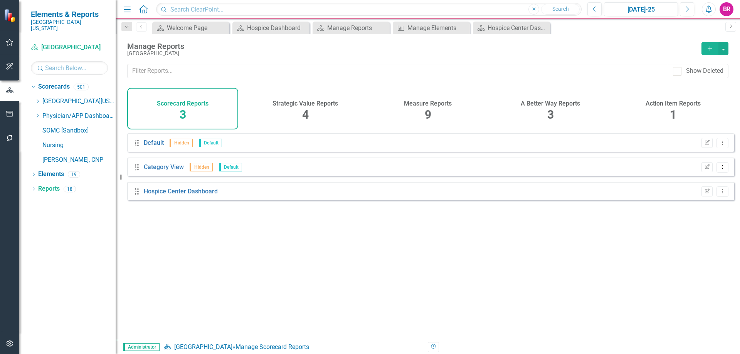
click at [426, 106] on h4 "Measure Reports" at bounding box center [428, 103] width 48 height 7
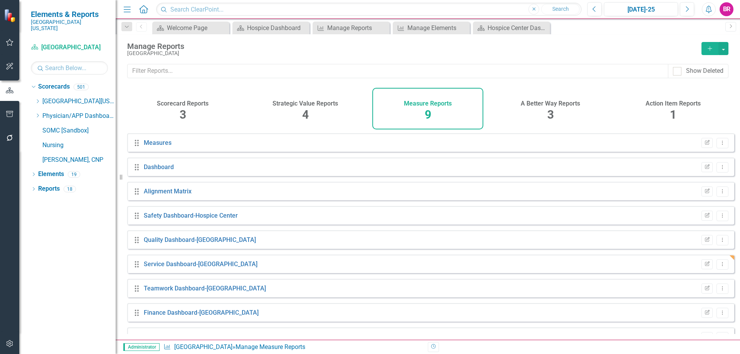
scroll to position [18, 0]
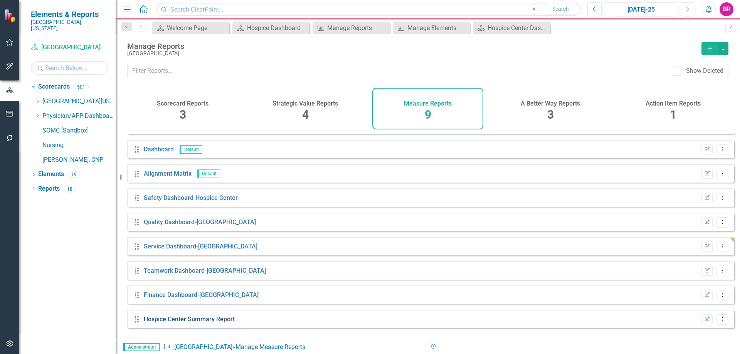
click at [205, 323] on link "Hospice Center Summary Report" at bounding box center [189, 319] width 91 height 7
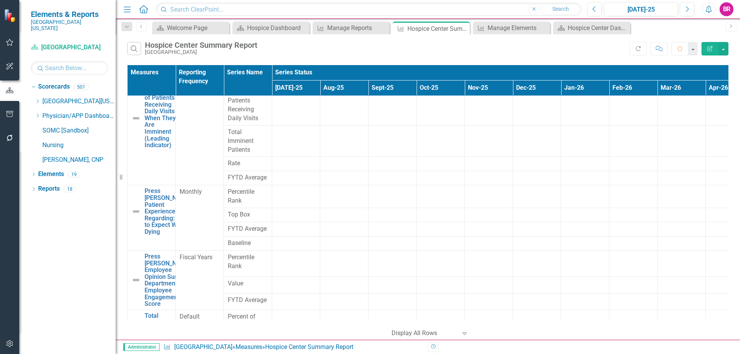
scroll to position [386, 0]
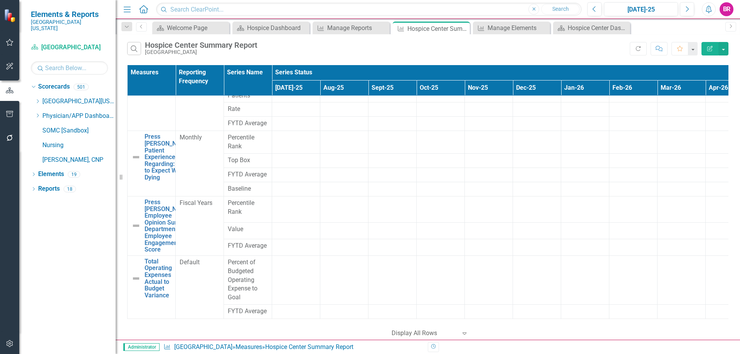
click at [707, 50] on icon "Edit Report" at bounding box center [710, 48] width 7 height 5
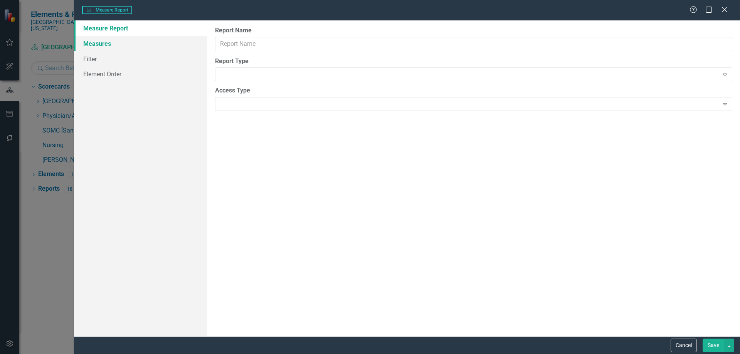
type input "Hospice Center Summary Report"
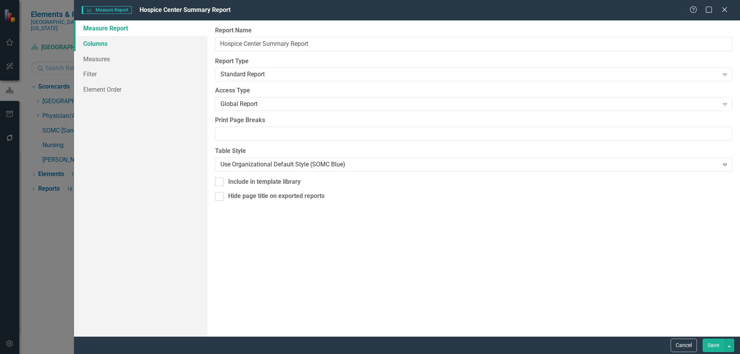
click at [101, 42] on link "Columns" at bounding box center [140, 43] width 133 height 15
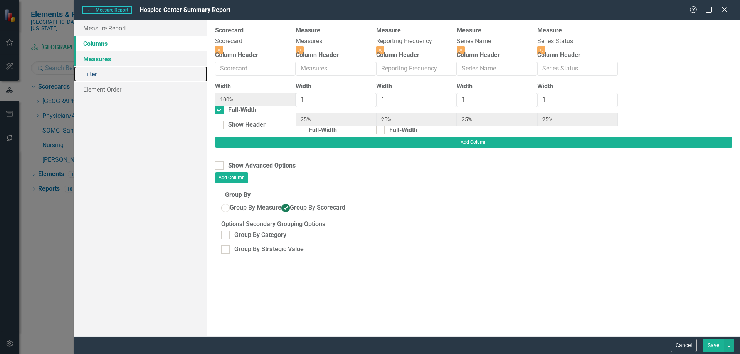
click at [97, 67] on link "Filter" at bounding box center [140, 73] width 133 height 15
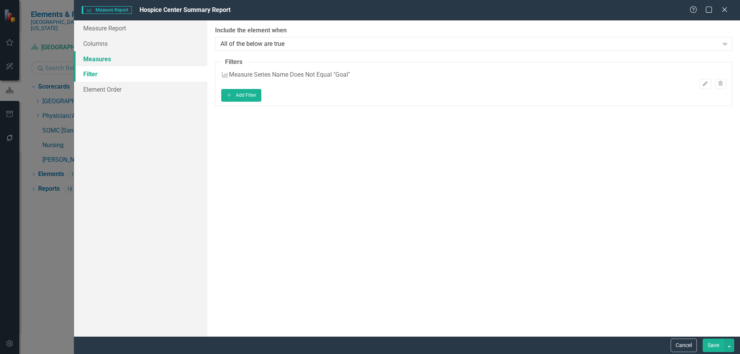
click at [99, 61] on link "Measures" at bounding box center [140, 58] width 133 height 15
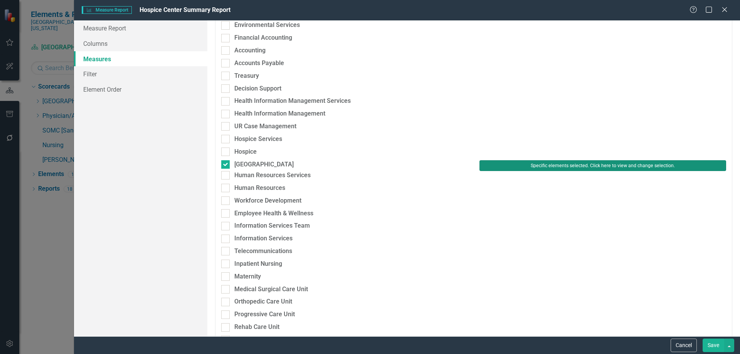
click at [493, 162] on button "Specific elements selected. Click here to view and change selection." at bounding box center [603, 165] width 247 height 11
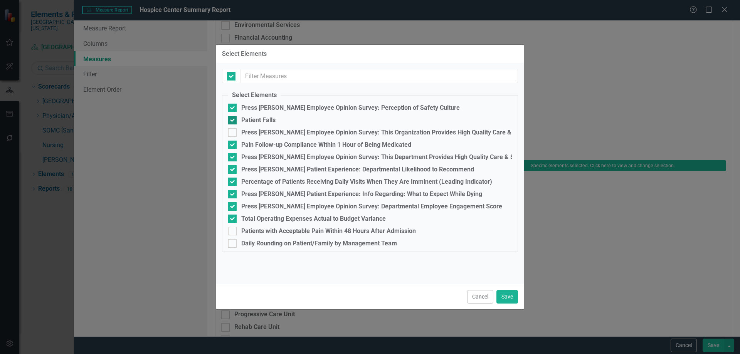
checkbox input "false"
click at [303, 109] on div "Press [PERSON_NAME] Employee Opinion Survey: Perception of Safety Culture" at bounding box center [350, 107] width 219 height 7
click at [233, 109] on input "Press [PERSON_NAME] Employee Opinion Survey: Perception of Safety Culture" at bounding box center [230, 106] width 5 height 5
checkbox input "false"
click at [294, 156] on div "Press [PERSON_NAME] Employee Opinion Survey: This Department Provides High Qual…" at bounding box center [386, 157] width 290 height 7
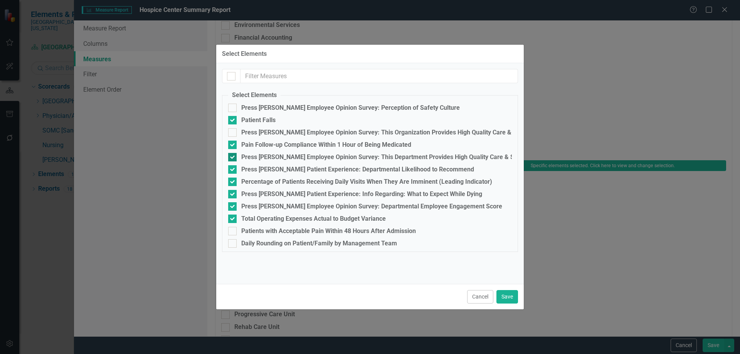
click at [233, 156] on input "Press [PERSON_NAME] Employee Opinion Survey: This Department Provides High Qual…" at bounding box center [230, 155] width 5 height 5
checkbox input "false"
click at [293, 170] on div "Press [PERSON_NAME] Patient Experience: Departmental Likelihood to Recommend" at bounding box center [357, 169] width 233 height 7
click at [233, 170] on input "Press [PERSON_NAME] Patient Experience: Departmental Likelihood to Recommend" at bounding box center [230, 167] width 5 height 5
checkbox input "false"
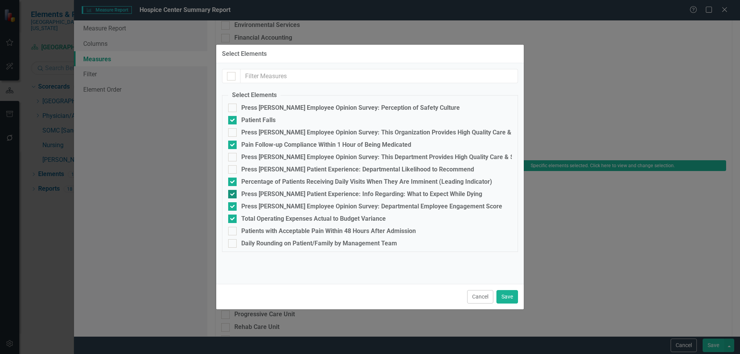
click at [264, 196] on div "Press [PERSON_NAME] Patient Experience: Info Regarding: What to Expect While Dy…" at bounding box center [361, 194] width 241 height 7
click at [233, 195] on input "Press [PERSON_NAME] Patient Experience: Info Regarding: What to Expect While Dy…" at bounding box center [230, 192] width 5 height 5
click at [264, 196] on div "Press [PERSON_NAME] Patient Experience: Info Regarding: What to Expect While Dy…" at bounding box center [361, 194] width 241 height 7
click at [233, 195] on input "Press [PERSON_NAME] Patient Experience: Info Regarding: What to Expect While Dy…" at bounding box center [230, 192] width 5 height 5
checkbox input "true"
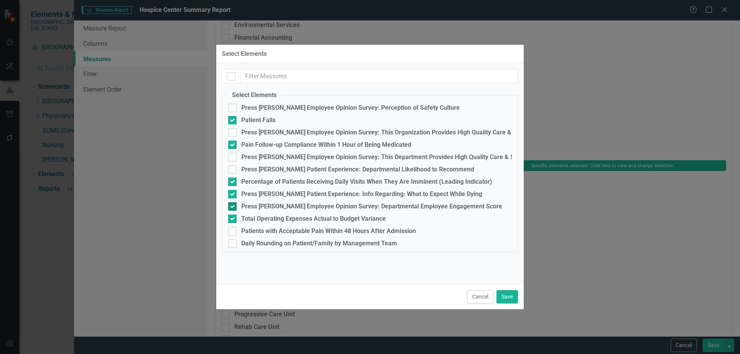
click at [266, 209] on div "Press [PERSON_NAME] Employee Opinion Survey: Departmental Employee Engagement S…" at bounding box center [371, 206] width 261 height 7
click at [233, 207] on input "Press [PERSON_NAME] Employee Opinion Survey: Departmental Employee Engagement S…" at bounding box center [230, 204] width 5 height 5
checkbox input "false"
click at [269, 218] on div "Total Operating Expenses Actual to Budget Variance" at bounding box center [313, 219] width 145 height 7
click at [233, 218] on input "Total Operating Expenses Actual to Budget Variance" at bounding box center [230, 217] width 5 height 5
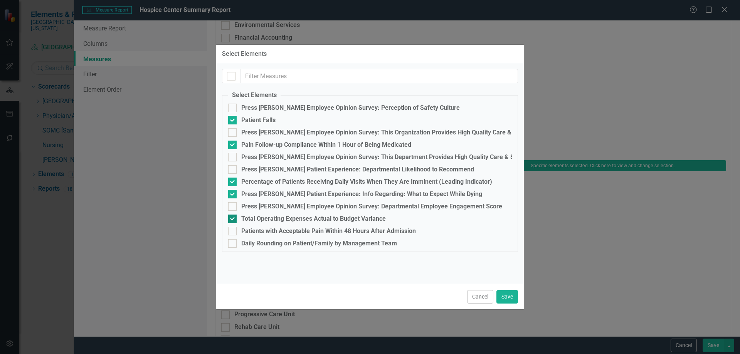
checkbox input "false"
click at [274, 230] on div "Patients with Acceptable Pain Within 48 Hours After Admission" at bounding box center [328, 231] width 175 height 7
click at [233, 230] on input "Patients with Acceptable Pain Within 48 Hours After Admission" at bounding box center [230, 229] width 5 height 5
checkbox input "true"
click at [277, 242] on div "Daily Rounding on Patient/Family by Management Team" at bounding box center [319, 243] width 156 height 7
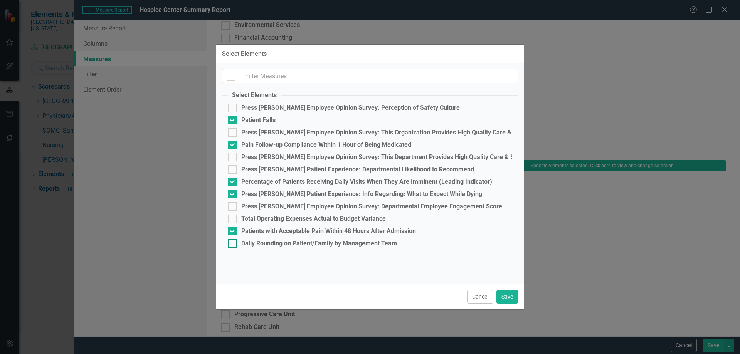
click at [233, 242] on input "Daily Rounding on Patient/Family by Management Team" at bounding box center [230, 241] width 5 height 5
checkbox input "true"
click at [505, 297] on button "Save" at bounding box center [508, 296] width 22 height 13
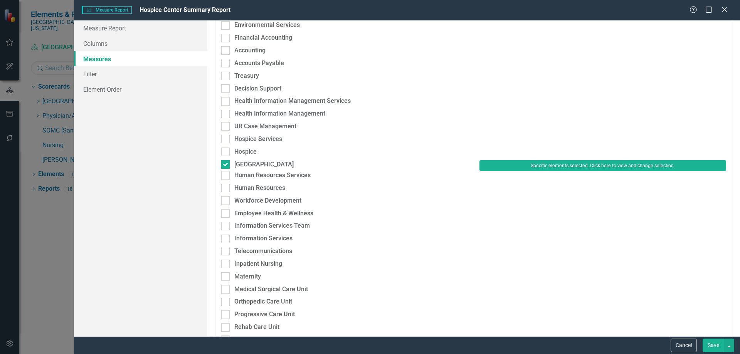
click at [721, 342] on button "Save" at bounding box center [714, 345] width 22 height 13
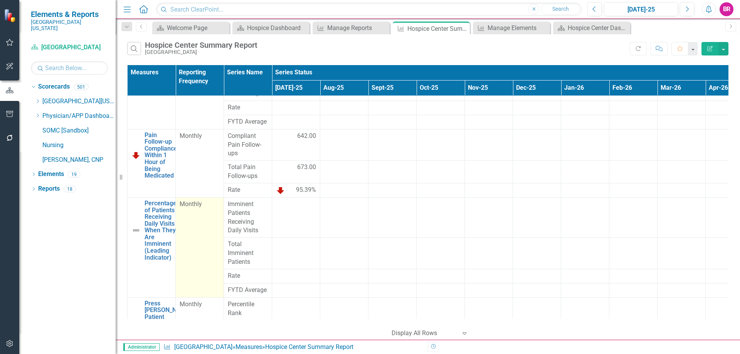
scroll to position [39, 0]
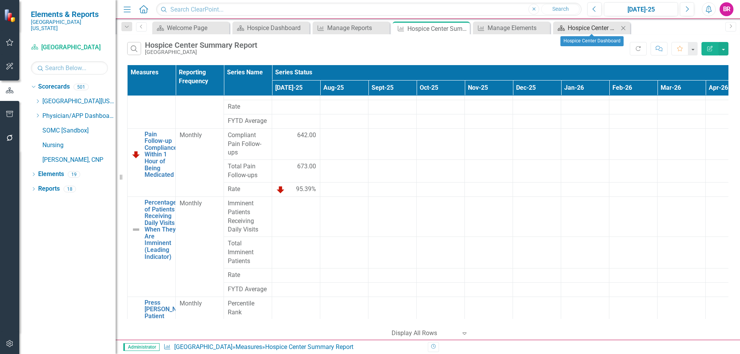
click at [581, 27] on div "Hospice Center Dashboard" at bounding box center [593, 28] width 51 height 10
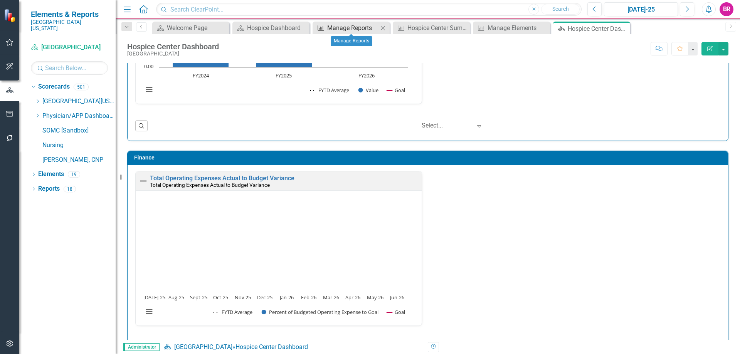
click at [355, 29] on div "Manage Reports" at bounding box center [352, 28] width 51 height 10
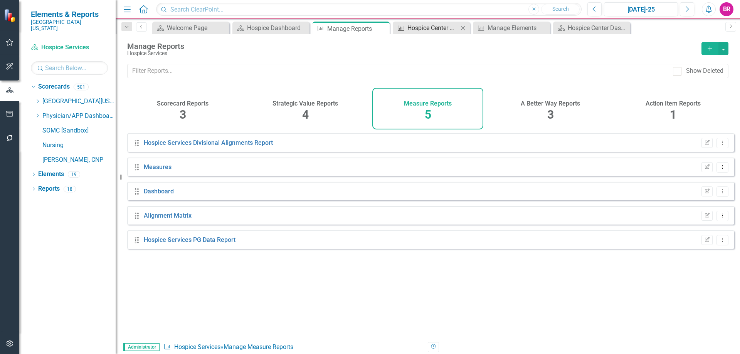
click at [434, 29] on div "Hospice Center Summary Report" at bounding box center [433, 28] width 51 height 10
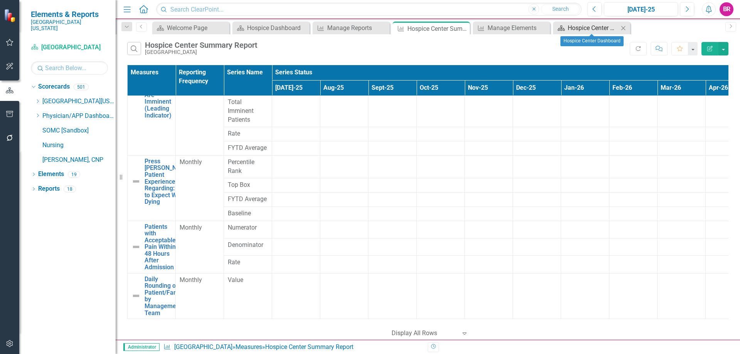
click at [597, 28] on div "Hospice Center Dashboard" at bounding box center [593, 28] width 51 height 10
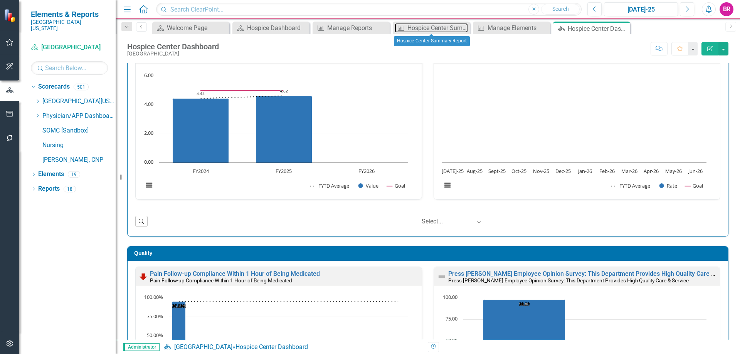
click at [427, 26] on div "Hospice Center Summary Report" at bounding box center [438, 28] width 61 height 10
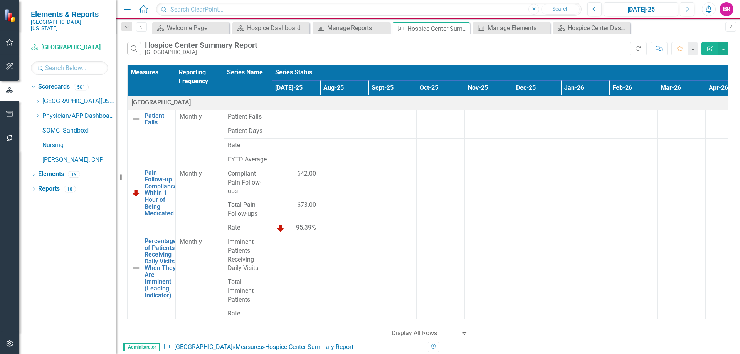
click at [711, 48] on icon "Edit Report" at bounding box center [710, 48] width 7 height 5
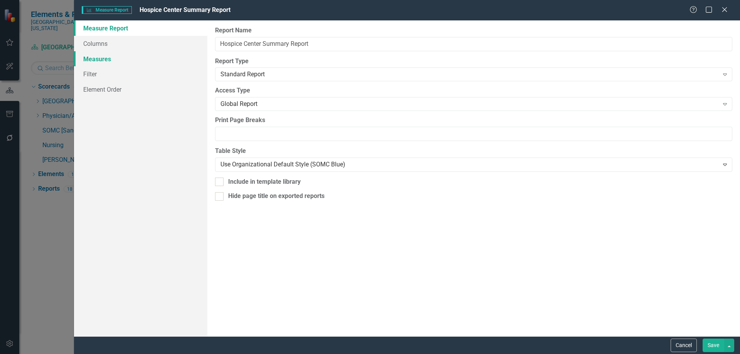
click at [87, 62] on link "Measures" at bounding box center [140, 58] width 133 height 15
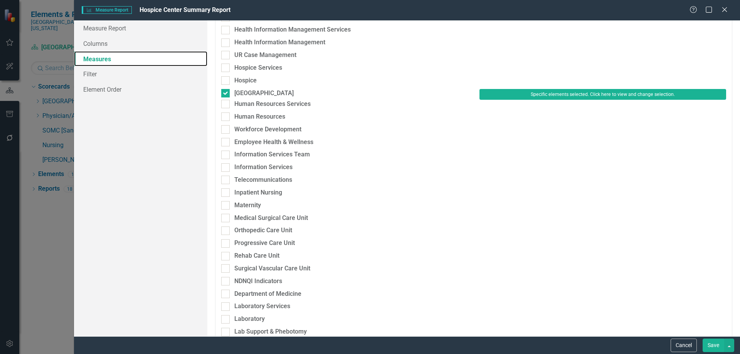
scroll to position [463, 0]
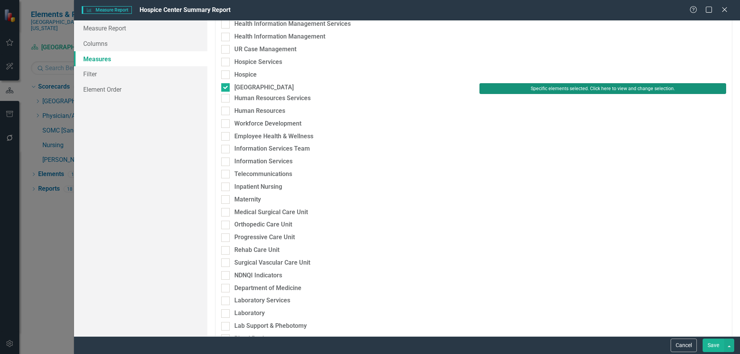
click at [543, 84] on button "Specific elements selected. Click here to view and change selection." at bounding box center [603, 88] width 247 height 11
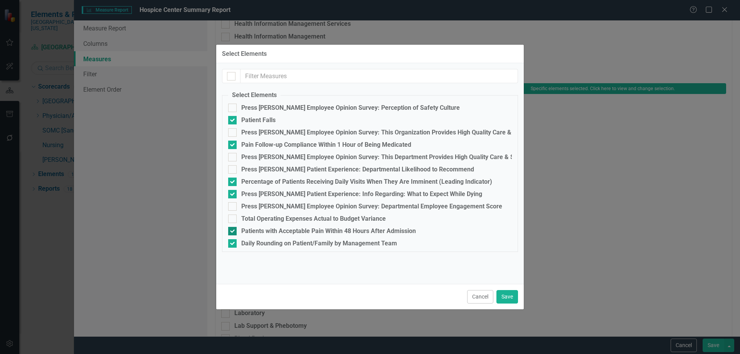
click at [260, 233] on div "Patients with Acceptable Pain Within 48 Hours After Admission" at bounding box center [328, 231] width 175 height 7
click at [233, 232] on input "Patients with Acceptable Pain Within 48 Hours After Admission" at bounding box center [230, 229] width 5 height 5
checkbox input "false"
click at [306, 181] on div "Percentage of Patients Receiving Daily Visits When They Are Imminent (Leading I…" at bounding box center [366, 182] width 251 height 7
click at [233, 181] on input "Percentage of Patients Receiving Daily Visits When They Are Imminent (Leading I…" at bounding box center [230, 180] width 5 height 5
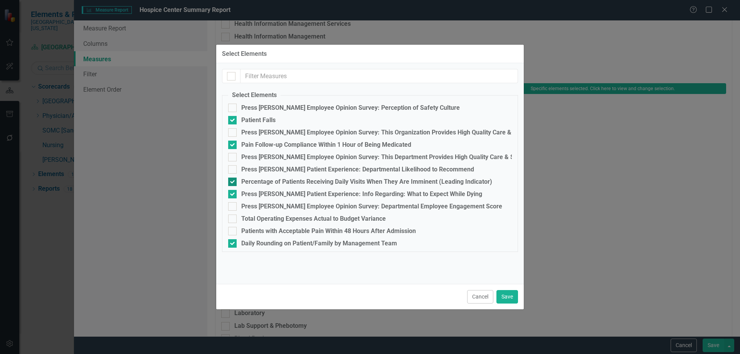
checkbox input "false"
click at [512, 298] on button "Save" at bounding box center [508, 296] width 22 height 13
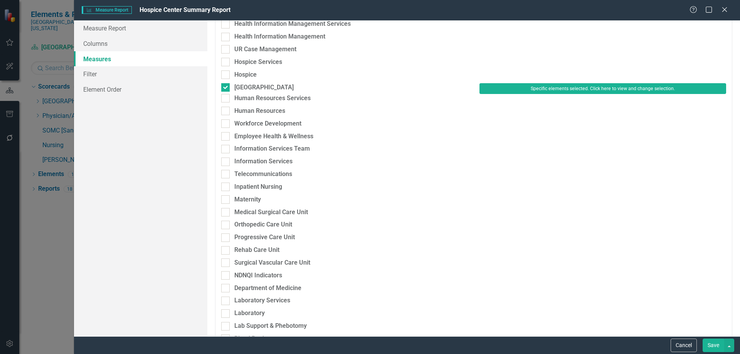
click at [711, 350] on button "Save" at bounding box center [714, 345] width 22 height 13
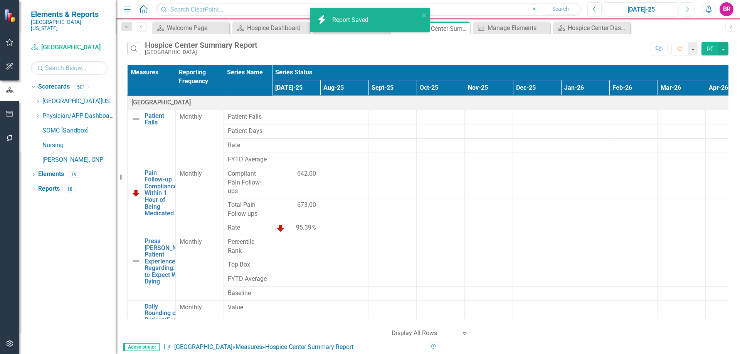
scroll to position [40, 0]
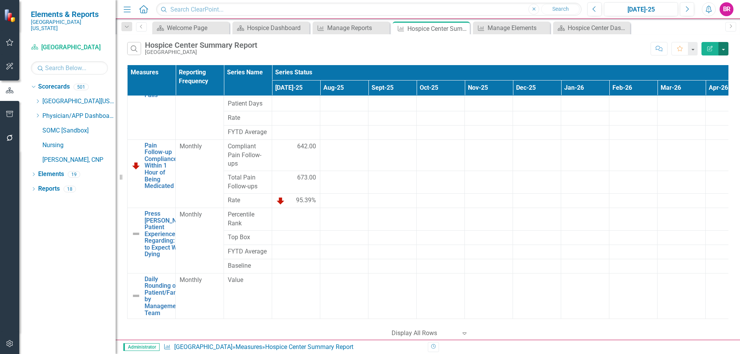
click at [726, 47] on button "button" at bounding box center [724, 48] width 10 height 13
click at [690, 94] on link "Excel Export to Excel" at bounding box center [697, 93] width 61 height 14
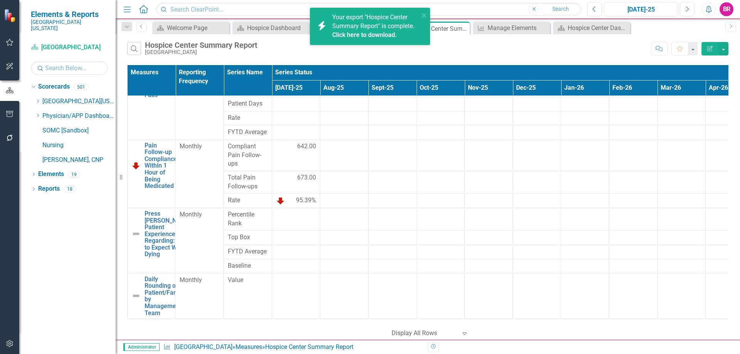
click at [353, 34] on link "Click here to download." at bounding box center [364, 34] width 65 height 7
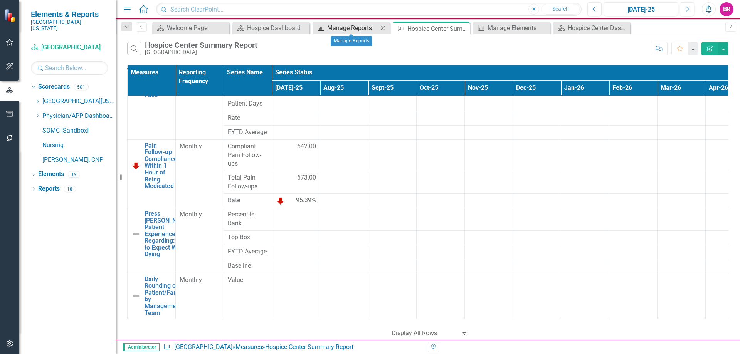
click at [327, 28] on link "Measure Manage Reports" at bounding box center [347, 28] width 64 height 10
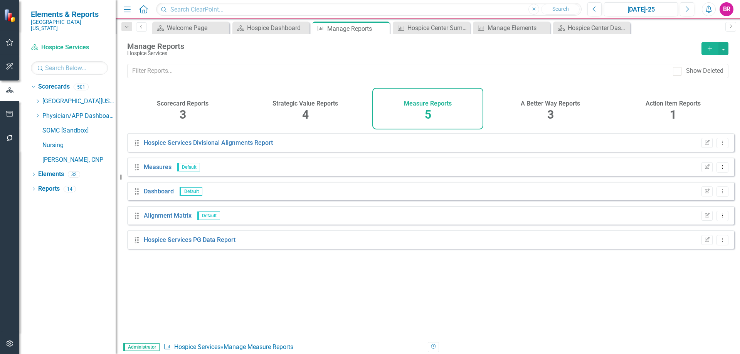
click at [711, 44] on button "Add" at bounding box center [710, 48] width 17 height 13
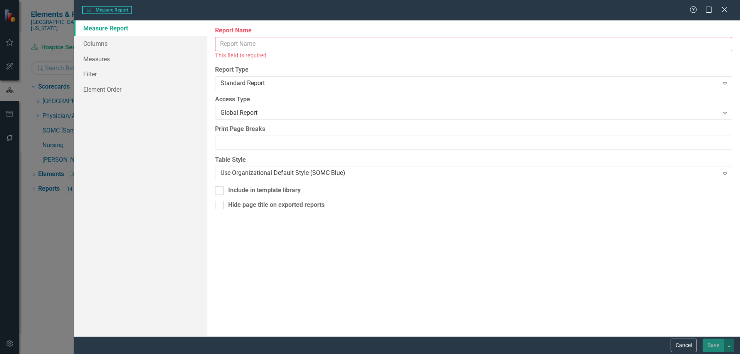
click at [253, 42] on input "Report Name" at bounding box center [473, 44] width 517 height 14
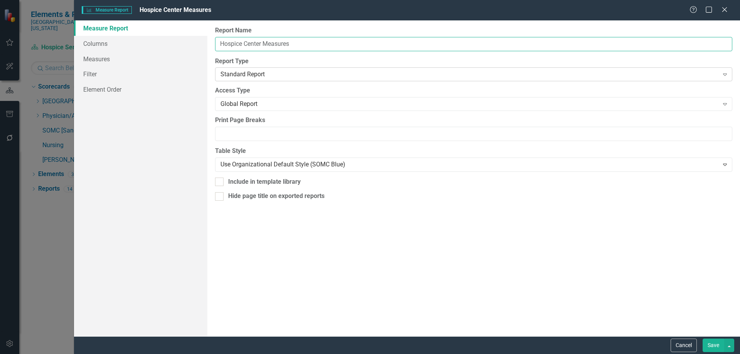
type input "Hospice Center Measures"
click at [313, 68] on div "Standard Report Expand" at bounding box center [473, 74] width 517 height 14
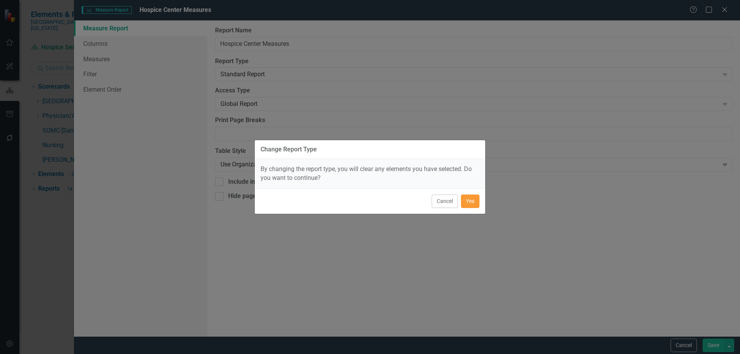
click at [466, 202] on button "Yes" at bounding box center [470, 201] width 19 height 13
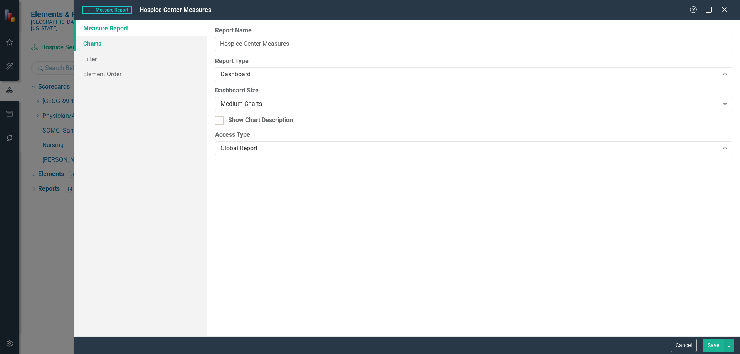
click at [91, 42] on link "Charts" at bounding box center [140, 43] width 133 height 15
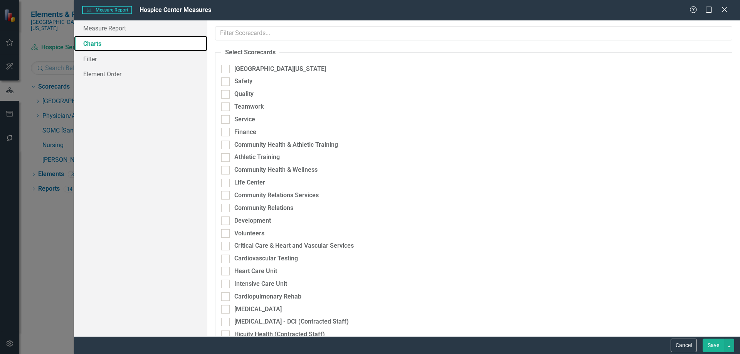
checkbox input "true"
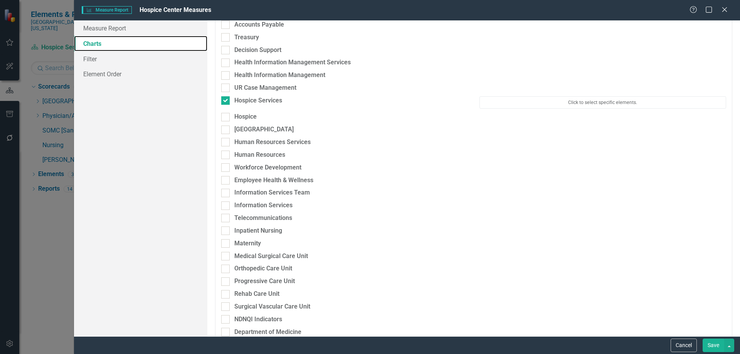
scroll to position [416, 0]
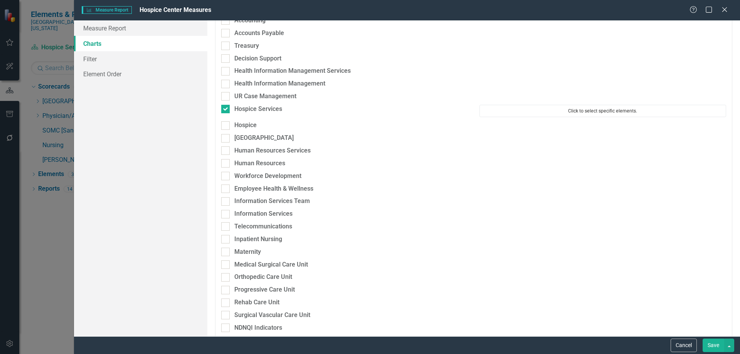
click at [551, 108] on button "Click to select specific elements." at bounding box center [603, 111] width 247 height 12
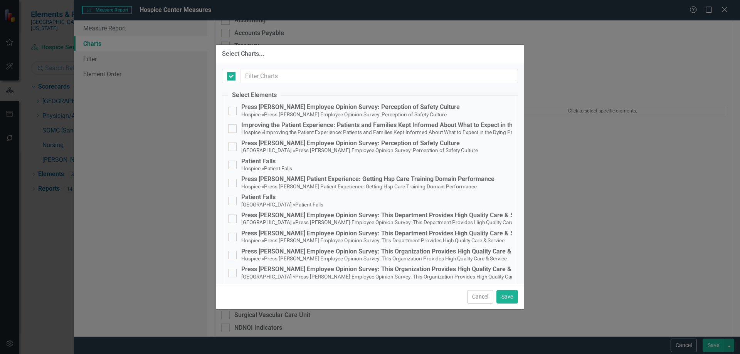
checkbox input "false"
click at [314, 110] on div "Press [PERSON_NAME] Employee Opinion Survey: Perception of Safety Culture" at bounding box center [350, 107] width 219 height 7
click at [233, 110] on input "Press [PERSON_NAME] Employee Opinion Survey: Perception of Safety Culture Hospi…" at bounding box center [230, 109] width 5 height 5
checkbox input "true"
click at [269, 167] on small "Patient Falls" at bounding box center [278, 168] width 28 height 6
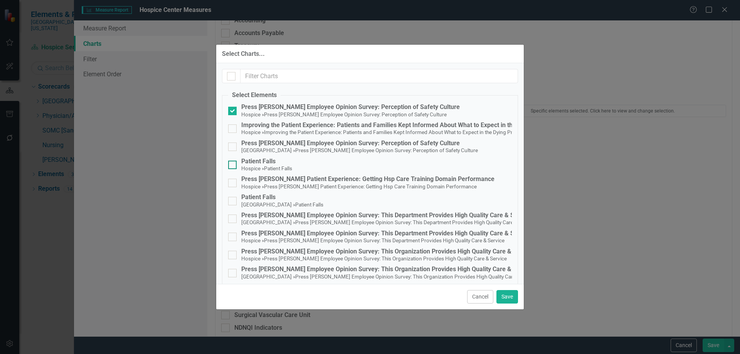
click at [233, 166] on input "Patient Falls Hospice » Patient Falls" at bounding box center [230, 163] width 5 height 5
click at [247, 163] on div "Patient Falls" at bounding box center [266, 161] width 51 height 7
click at [233, 163] on input "Patient Falls Hospice » Patient Falls" at bounding box center [230, 163] width 5 height 5
checkbox input "false"
click at [258, 198] on div "Patient Falls" at bounding box center [282, 197] width 82 height 7
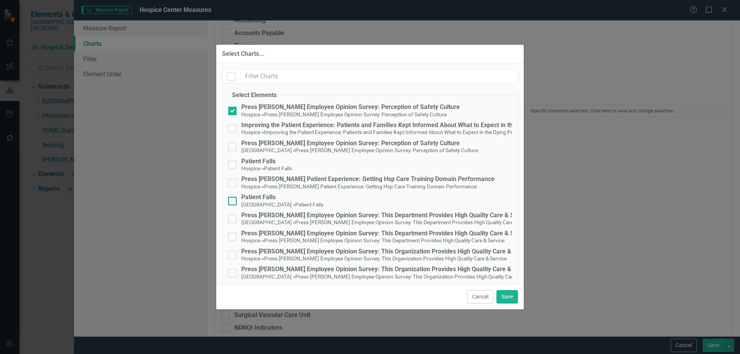
click at [233, 198] on input "Patient Falls Hospice Center » Patient Falls" at bounding box center [230, 199] width 5 height 5
checkbox input "true"
click at [357, 104] on div "Press [PERSON_NAME] Employee Opinion Survey: Perception of Safety Culture" at bounding box center [350, 107] width 219 height 7
click at [233, 107] on input "Press [PERSON_NAME] Employee Opinion Survey: Perception of Safety Culture Hospi…" at bounding box center [230, 109] width 5 height 5
checkbox input "false"
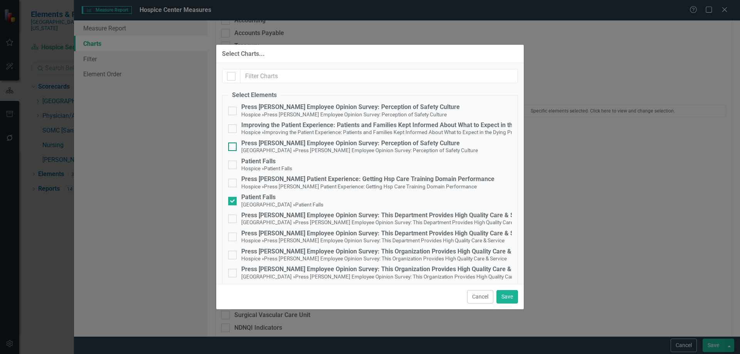
click at [344, 150] on small "Press [PERSON_NAME] Employee Opinion Survey: Perception of Safety Culture" at bounding box center [386, 150] width 183 height 6
click at [233, 148] on input "Press Ganey Employee Opinion Survey: Perception of Safety Culture Hospice Cente…" at bounding box center [230, 145] width 5 height 5
checkbox input "true"
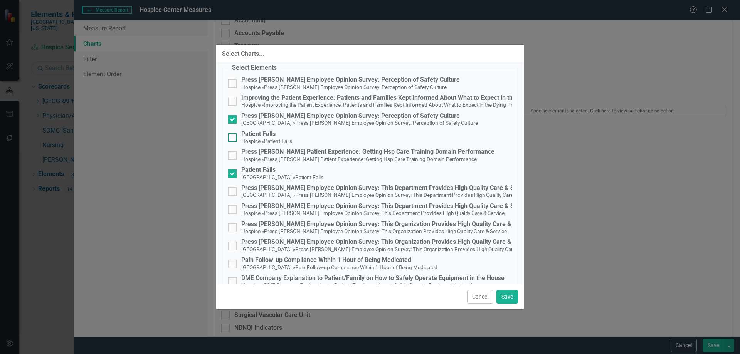
scroll to position [39, 0]
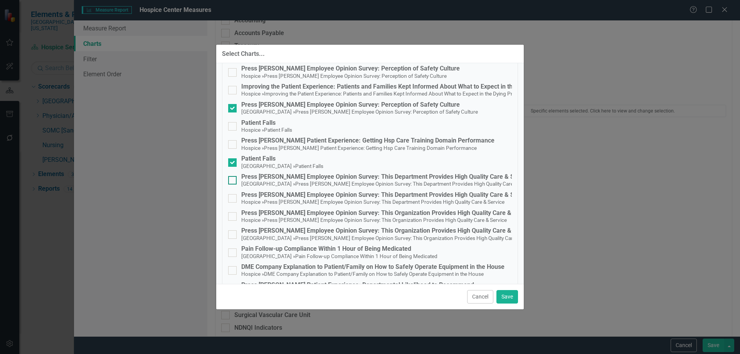
click at [306, 176] on div "Press [PERSON_NAME] Employee Opinion Survey: This Department Provides High Qual…" at bounding box center [388, 177] width 295 height 7
click at [233, 176] on input "Press Ganey Employee Opinion Survey: This Department Provides High Quality Care…" at bounding box center [230, 178] width 5 height 5
checkbox input "true"
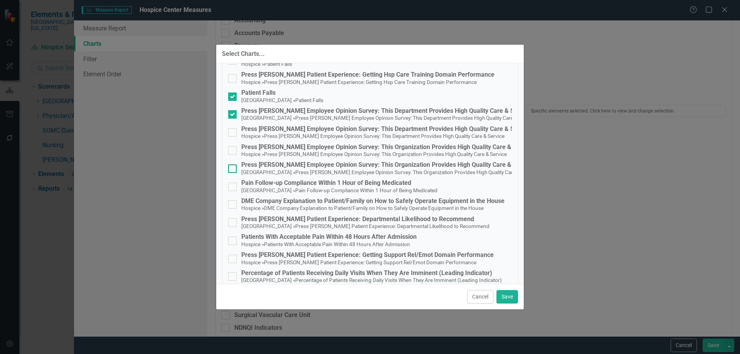
scroll to position [116, 0]
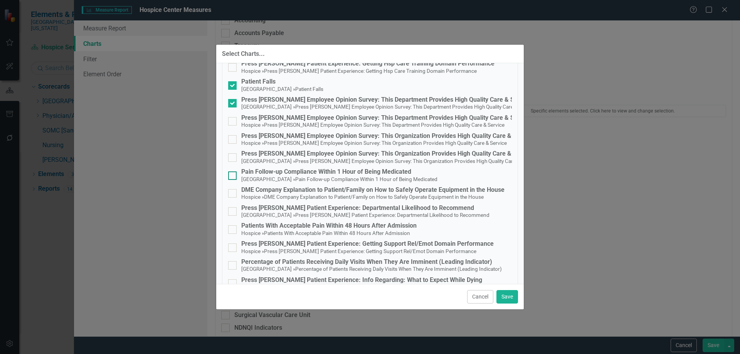
click at [253, 174] on div "Pain Follow-up Compliance Within 1 Hour of Being Medicated" at bounding box center [339, 172] width 196 height 7
click at [233, 174] on input "Pain Follow-up Compliance Within 1 Hour of Being Medicated Hospice Center » Pai…" at bounding box center [230, 174] width 5 height 5
checkbox input "true"
click at [250, 212] on small "[GEOGRAPHIC_DATA]" at bounding box center [267, 215] width 52 height 6
click at [233, 212] on input "Press Ganey Patient Experience: Departmental Likelihood to Recommend Hospice Ce…" at bounding box center [230, 209] width 5 height 5
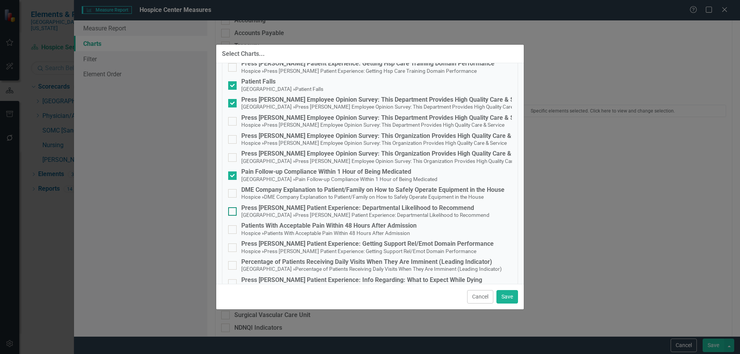
checkbox input "true"
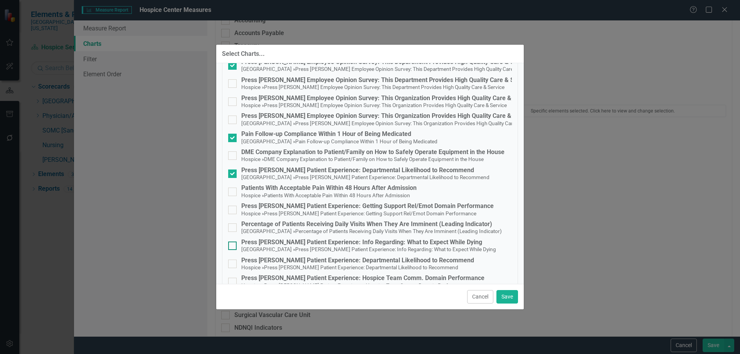
scroll to position [154, 0]
click at [343, 246] on small "Press Ganey Patient Experience: Info Regarding: What to Expect While Dying" at bounding box center [395, 249] width 201 height 6
click at [233, 246] on input "Press Ganey Patient Experience: Info Regarding: What to Expect While Dying Hosp…" at bounding box center [230, 243] width 5 height 5
checkbox input "true"
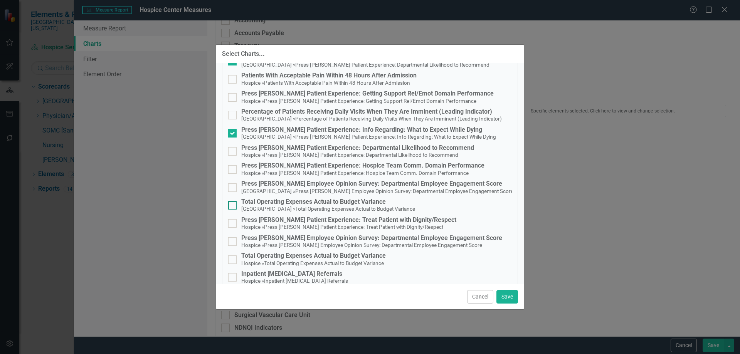
scroll to position [313, 0]
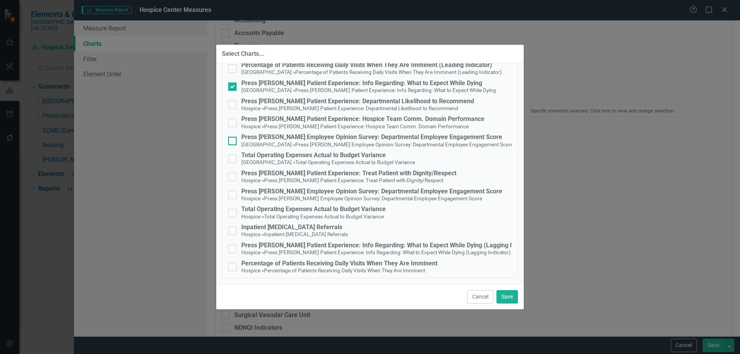
click at [271, 141] on span "Hospice Center » Press Ganey Employee Opinion Survey: Departmental Employee Eng…" at bounding box center [377, 144] width 272 height 7
click at [233, 140] on input "Press Ganey Employee Opinion Survey: Departmental Employee Engagement Score Hos…" at bounding box center [230, 139] width 5 height 5
checkbox input "true"
click at [261, 160] on small "[GEOGRAPHIC_DATA]" at bounding box center [267, 162] width 52 height 6
click at [233, 160] on input "Total Operating Expenses Actual to Budget Variance Hospice Center » Total Opera…" at bounding box center [230, 157] width 5 height 5
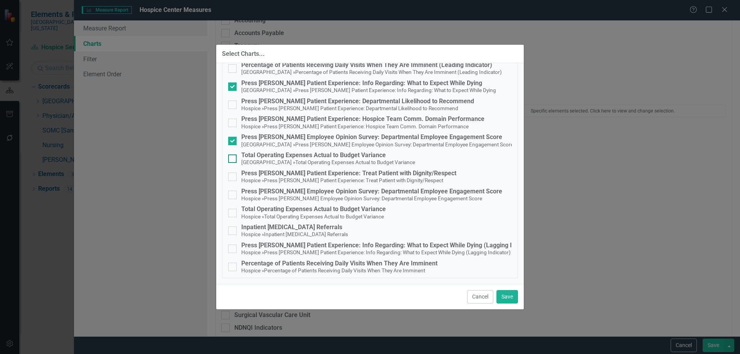
checkbox input "true"
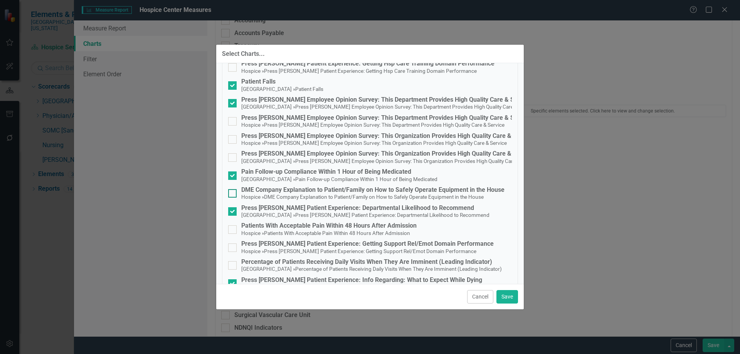
scroll to position [154, 0]
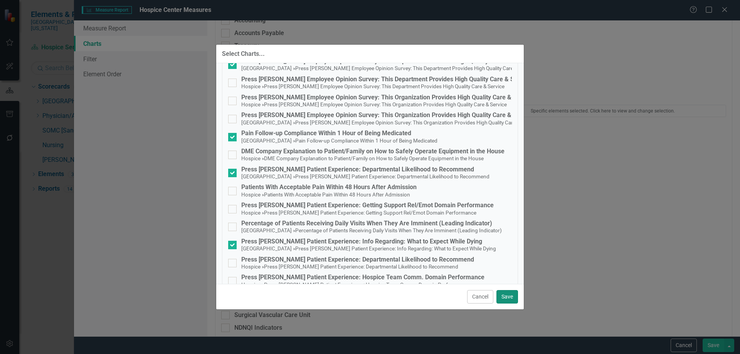
click at [513, 297] on button "Save" at bounding box center [508, 296] width 22 height 13
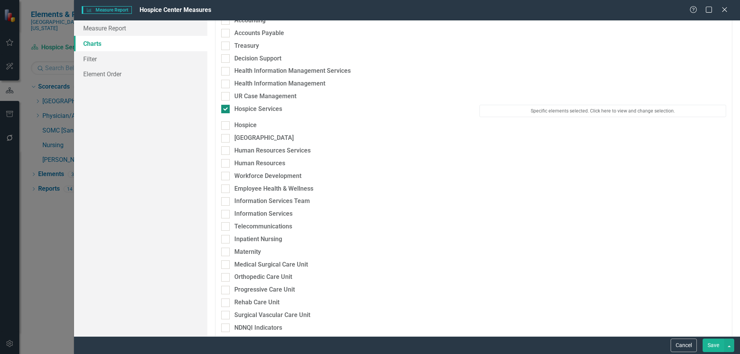
click at [226, 110] on input "Hospice Services" at bounding box center [223, 107] width 5 height 5
checkbox input "false"
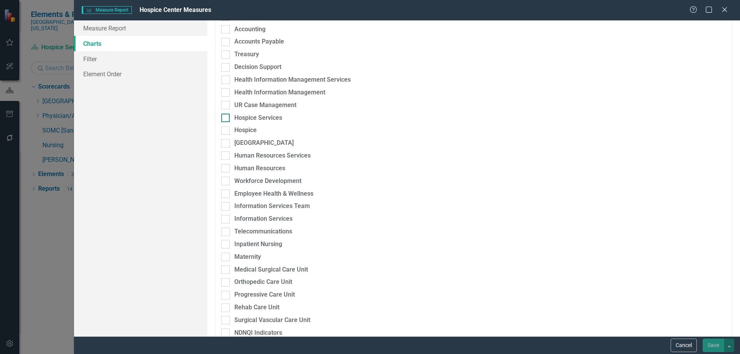
scroll to position [424, 0]
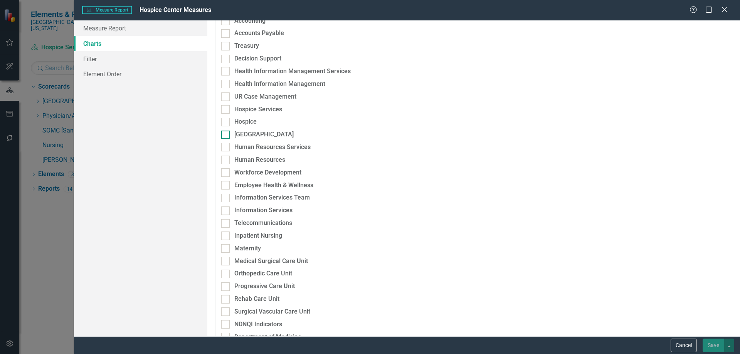
click at [225, 131] on input "[GEOGRAPHIC_DATA]" at bounding box center [223, 133] width 5 height 5
checkbox input "true"
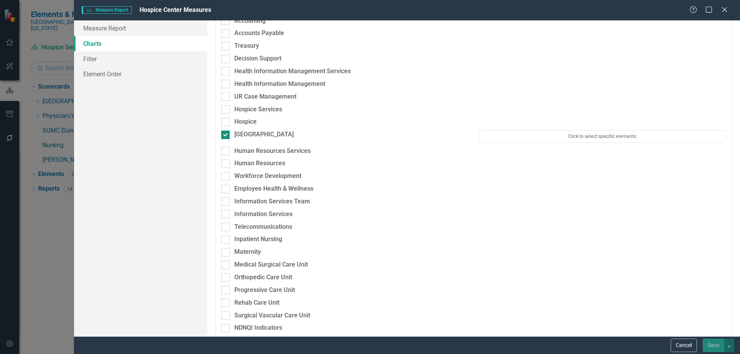
scroll to position [416, 0]
click at [615, 138] on button "Click to select specific elements." at bounding box center [603, 136] width 247 height 12
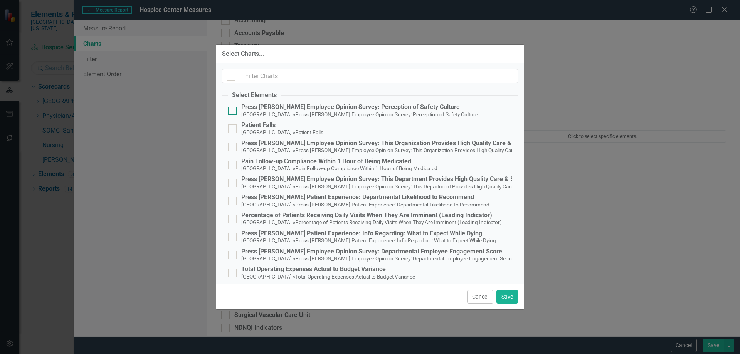
click at [274, 105] on div "Press [PERSON_NAME] Employee Opinion Survey: Perception of Safety Culture" at bounding box center [359, 107] width 237 height 7
click at [233, 107] on input "Press Ganey Employee Opinion Survey: Perception of Safety Culture Hospice Cente…" at bounding box center [230, 109] width 5 height 5
checkbox input "true"
click at [263, 127] on div "Patient Falls" at bounding box center [282, 125] width 82 height 7
click at [233, 127] on input "Patient Falls Hospice Center » Patient Falls" at bounding box center [230, 127] width 5 height 5
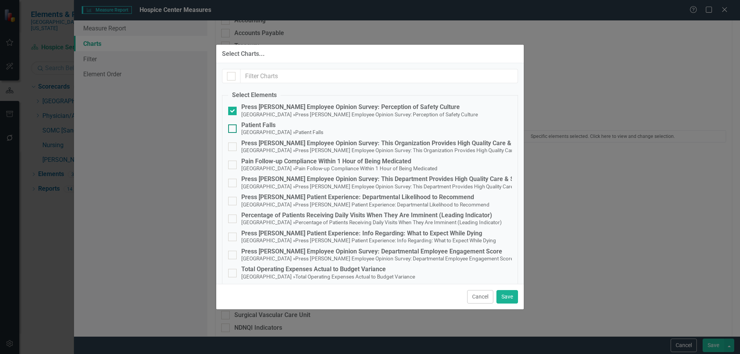
checkbox input "true"
click at [268, 167] on small "[GEOGRAPHIC_DATA]" at bounding box center [267, 168] width 52 height 6
click at [233, 166] on input "Pain Follow-up Compliance Within 1 Hour of Being Medicated Hospice Center » Pai…" at bounding box center [230, 163] width 5 height 5
checkbox input "true"
click at [268, 183] on span "Hospice Center » Press Ganey Employee Opinion Survey: This Department Provides …" at bounding box center [388, 186] width 295 height 7
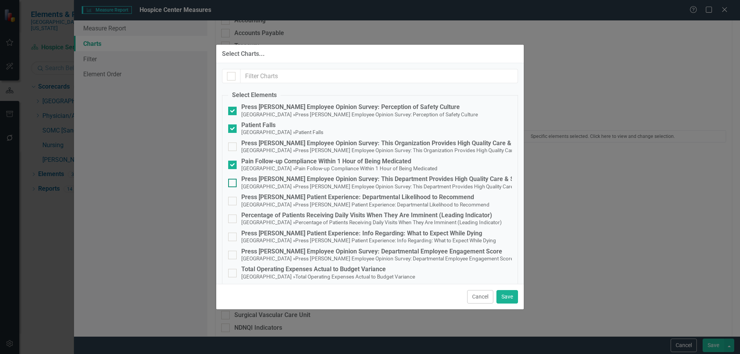
click at [233, 182] on input "Press Ganey Employee Opinion Survey: This Department Provides High Quality Care…" at bounding box center [230, 181] width 5 height 5
checkbox input "true"
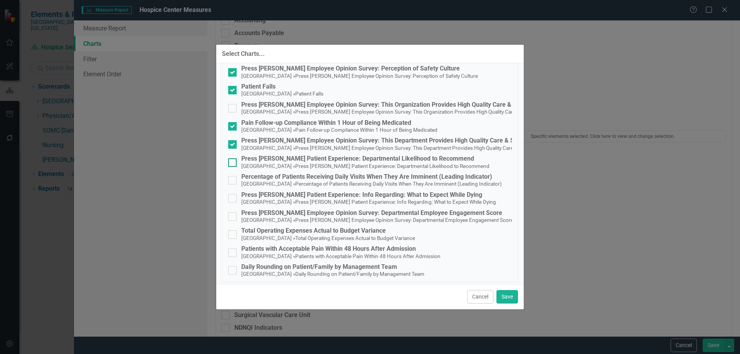
click at [269, 164] on small "[GEOGRAPHIC_DATA]" at bounding box center [267, 166] width 52 height 6
click at [233, 163] on input "Press Ganey Patient Experience: Departmental Likelihood to Recommend Hospice Ce…" at bounding box center [230, 160] width 5 height 5
checkbox input "true"
click at [282, 197] on div "Press Ganey Patient Experience: Info Regarding: What to Expect While Dying" at bounding box center [368, 195] width 255 height 7
click at [233, 197] on input "Press Ganey Patient Experience: Info Regarding: What to Expect While Dying Hosp…" at bounding box center [230, 196] width 5 height 5
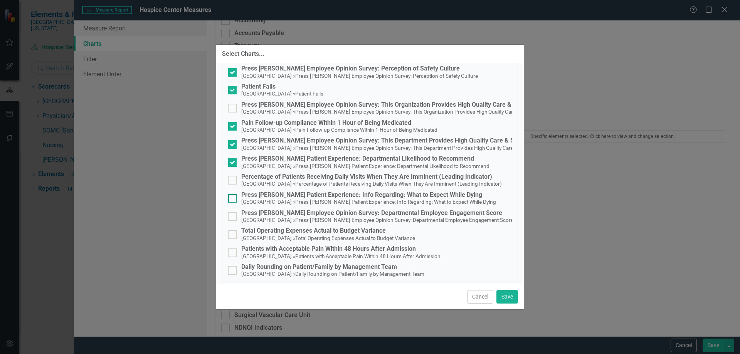
checkbox input "true"
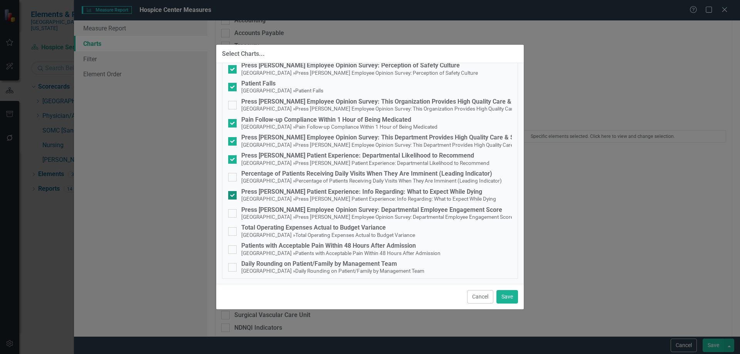
scroll to position [42, 0]
click at [282, 266] on div "Daily Rounding on Patient/Family by Management Team" at bounding box center [332, 263] width 183 height 7
click at [233, 266] on input "Daily Rounding on Patient/Family by Management Team Hospice Center » Daily Roun…" at bounding box center [230, 265] width 5 height 5
checkbox input "true"
click at [292, 209] on div "Press [PERSON_NAME] Employee Opinion Survey: Departmental Employee Engagement S…" at bounding box center [377, 209] width 272 height 7
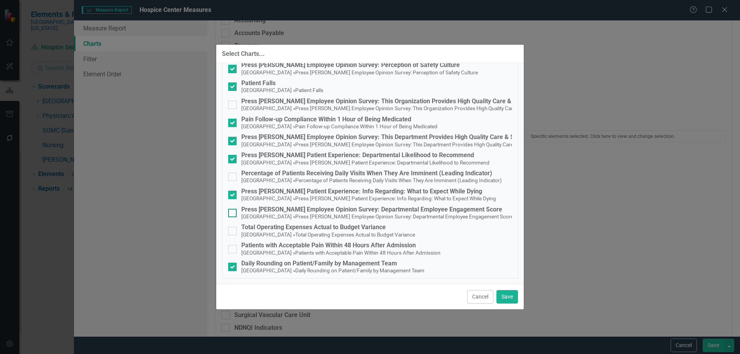
click at [233, 209] on input "Press Ganey Employee Opinion Survey: Departmental Employee Engagement Score Hos…" at bounding box center [230, 211] width 5 height 5
checkbox input "true"
click at [295, 234] on small "Total Operating Expenses Actual to Budget Variance" at bounding box center [355, 235] width 120 height 6
click at [233, 232] on input "Total Operating Expenses Actual to Budget Variance Hospice Center » Total Opera…" at bounding box center [230, 229] width 5 height 5
checkbox input "true"
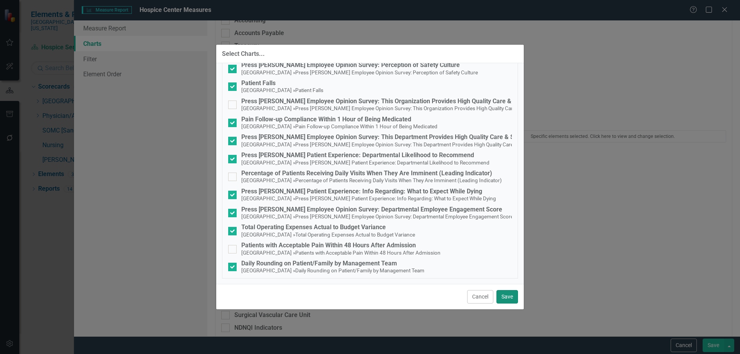
click at [506, 293] on button "Save" at bounding box center [508, 296] width 22 height 13
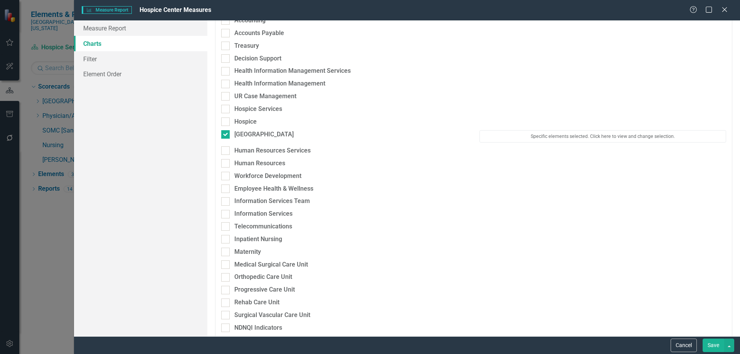
click at [716, 345] on button "Save" at bounding box center [714, 345] width 22 height 13
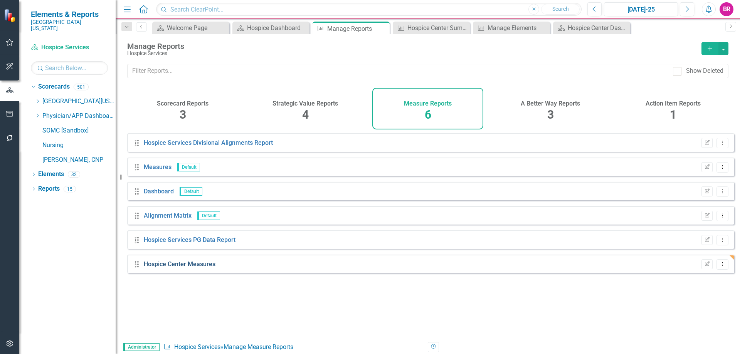
click at [195, 268] on link "Hospice Center Measures" at bounding box center [180, 264] width 72 height 7
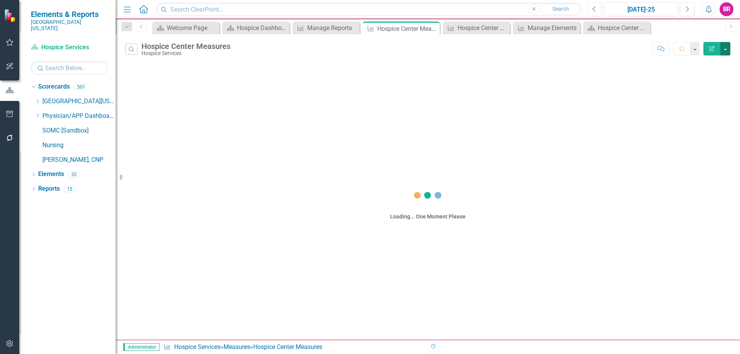
click at [725, 49] on button "button" at bounding box center [726, 48] width 10 height 13
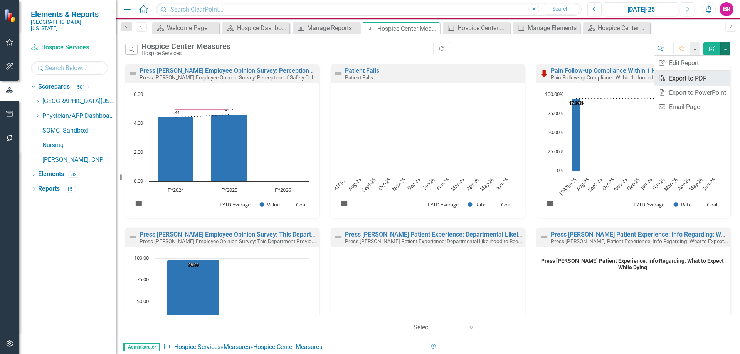
click at [689, 78] on link "PDF Export to PDF" at bounding box center [693, 78] width 76 height 14
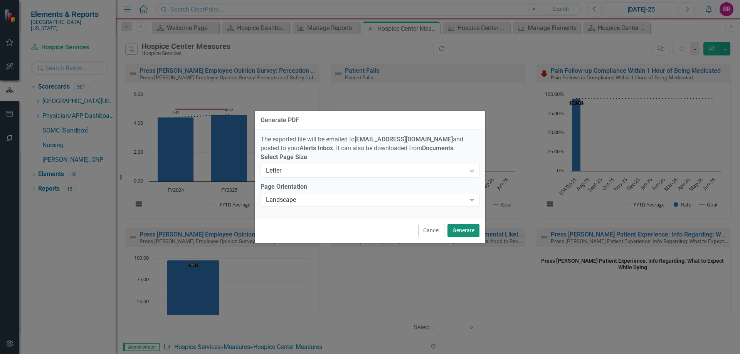
click at [463, 235] on button "Generate" at bounding box center [464, 230] width 32 height 13
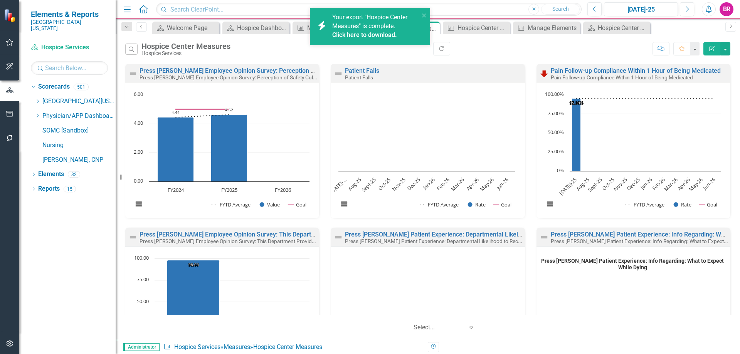
click at [382, 36] on link "Click here to download." at bounding box center [364, 34] width 65 height 7
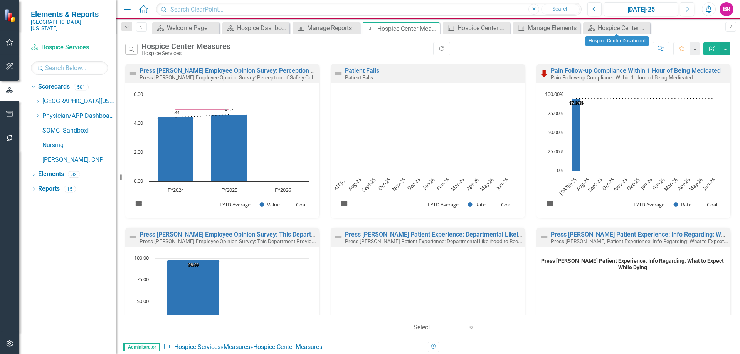
click at [0, 0] on icon "Close" at bounding box center [0, 0] width 0 height 0
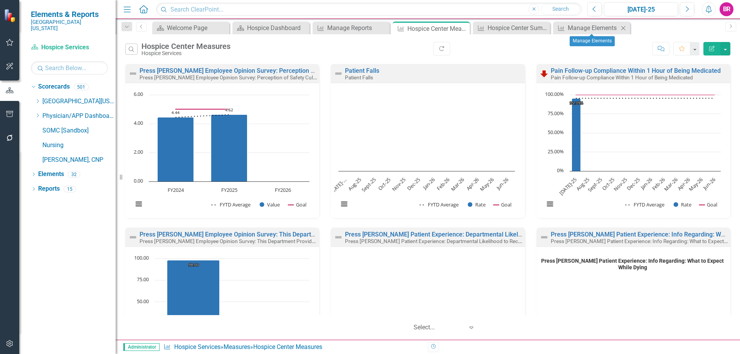
click at [624, 27] on icon "Close" at bounding box center [624, 28] width 8 height 6
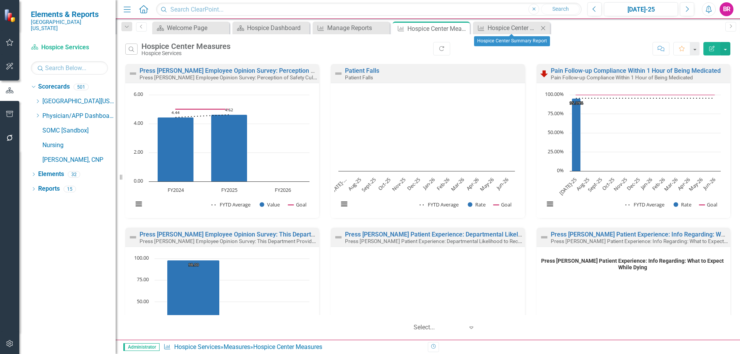
click at [542, 28] on icon "Close" at bounding box center [543, 28] width 8 height 6
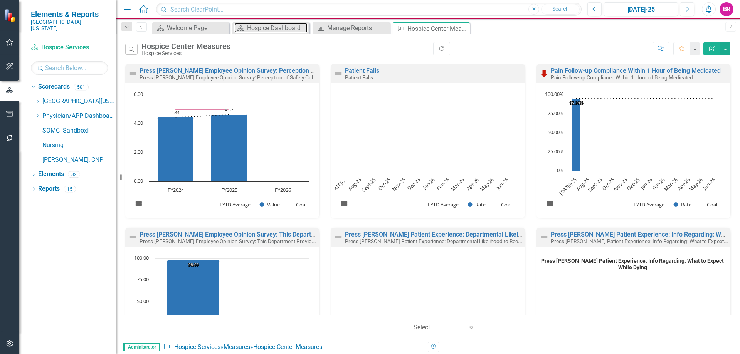
drag, startPoint x: 274, startPoint y: 26, endPoint x: 264, endPoint y: 3, distance: 25.4
click at [274, 26] on div "Hospice Dashboard" at bounding box center [277, 28] width 61 height 10
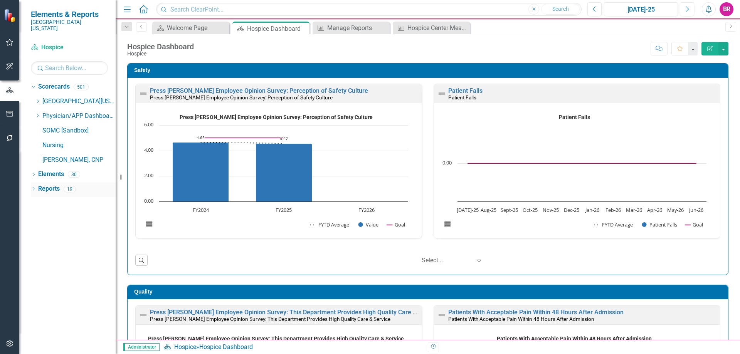
click at [46, 185] on link "Reports" at bounding box center [49, 189] width 22 height 9
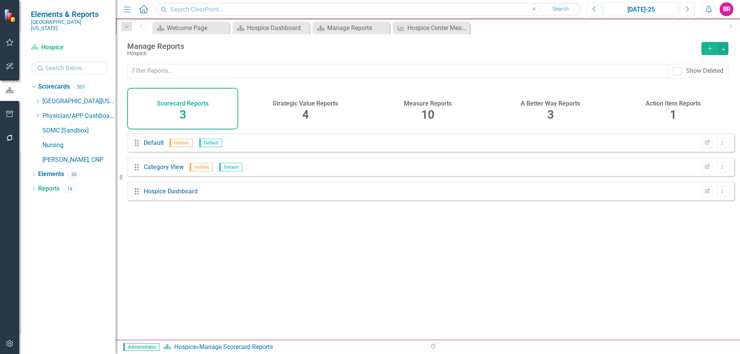
click at [426, 106] on h4 "Measure Reports" at bounding box center [428, 103] width 48 height 7
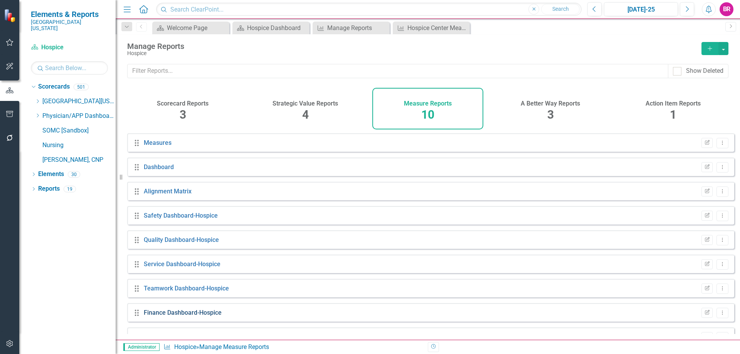
scroll to position [42, 0]
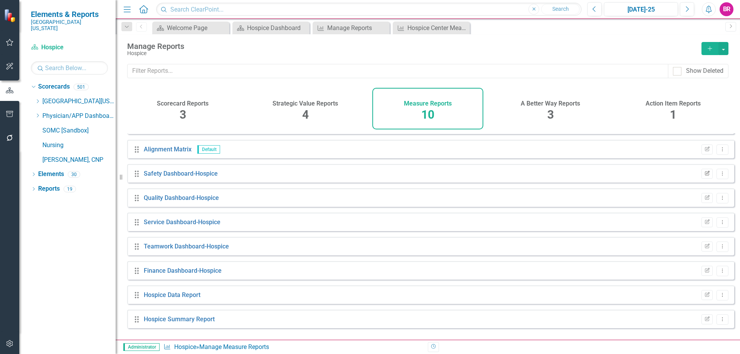
click at [705, 178] on button "Edit Report" at bounding box center [707, 174] width 11 height 10
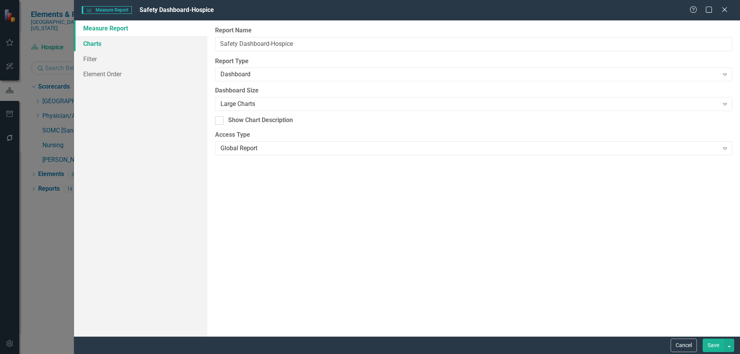
click at [91, 40] on link "Charts" at bounding box center [140, 43] width 133 height 15
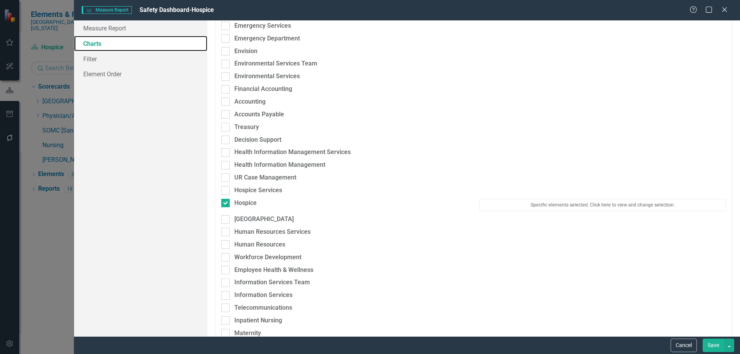
scroll to position [424, 0]
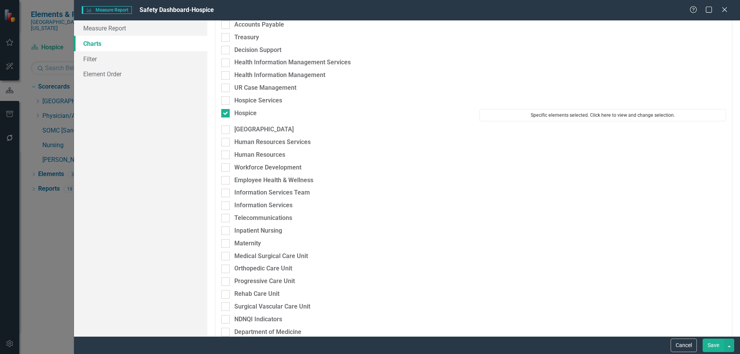
click at [568, 110] on button "Specific elements selected. Click here to view and change selection." at bounding box center [603, 115] width 247 height 12
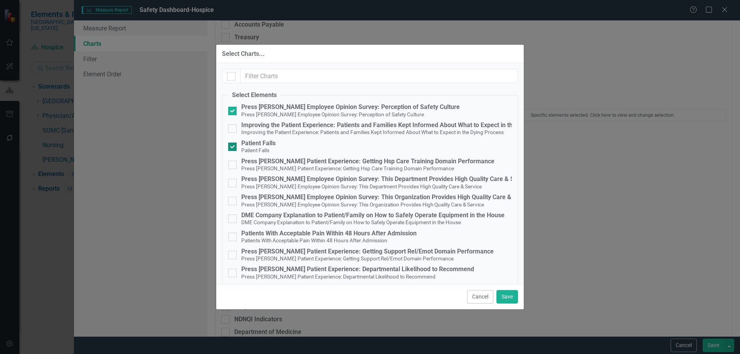
click at [265, 140] on div "Patient Falls" at bounding box center [258, 143] width 34 height 7
click at [233, 143] on input "Patient Falls Patient Falls" at bounding box center [230, 145] width 5 height 5
checkbox input "false"
click at [509, 300] on button "Save" at bounding box center [508, 296] width 22 height 13
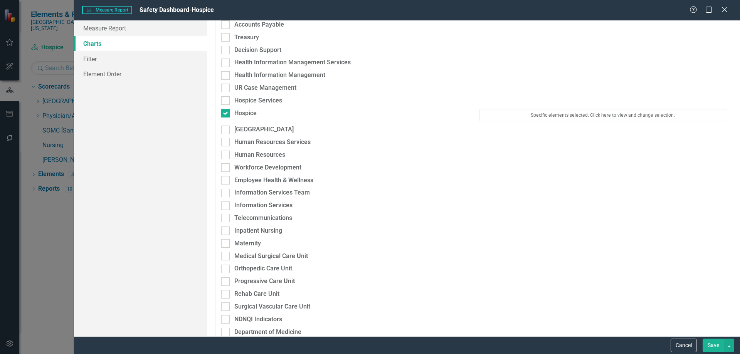
click at [707, 344] on button "Save" at bounding box center [714, 345] width 22 height 13
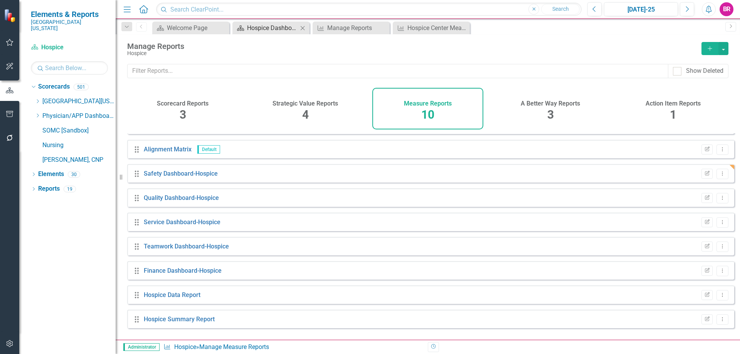
click at [269, 27] on div "Hospice Dashboard" at bounding box center [272, 28] width 51 height 10
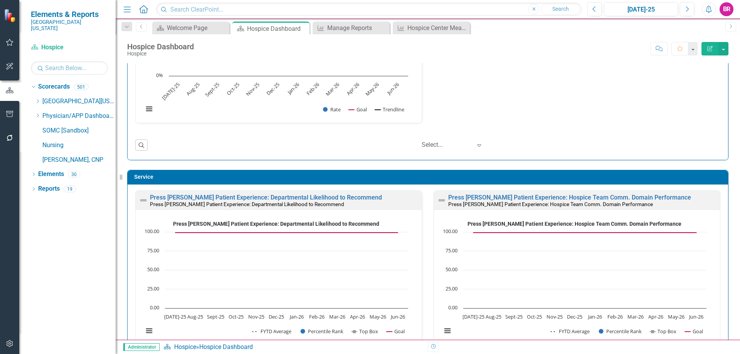
scroll to position [0, 0]
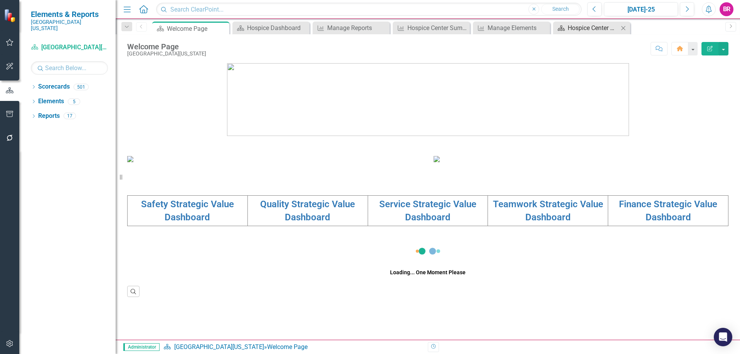
click at [585, 31] on div "Hospice Center Dashboard" at bounding box center [593, 28] width 51 height 10
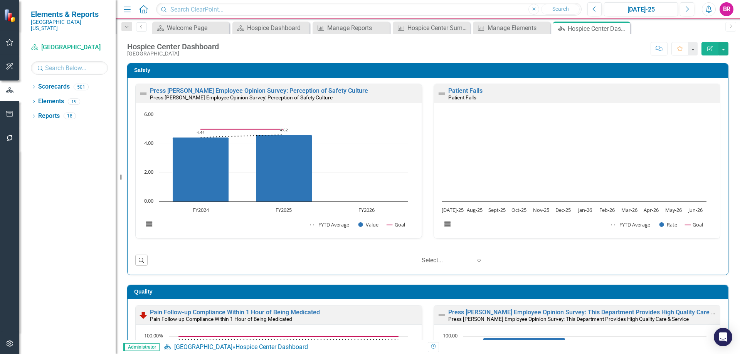
scroll to position [0, 0]
click at [722, 212] on div "Press [PERSON_NAME] Employee Opinion Survey: Perception of Safety Culture Press…" at bounding box center [428, 176] width 601 height 197
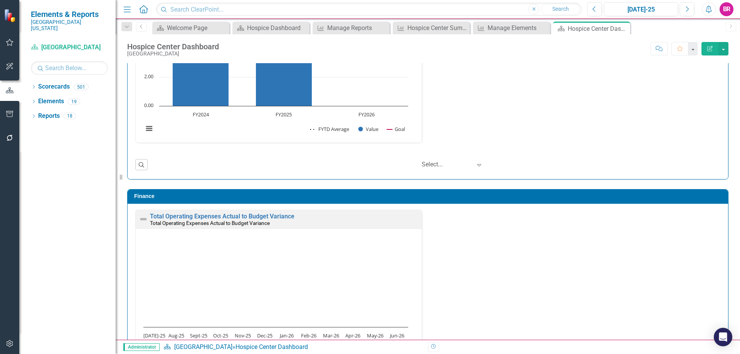
click at [579, 138] on div "Press [PERSON_NAME] Employee Opinion Survey: Departmental Employee Engagement S…" at bounding box center [428, 70] width 597 height 165
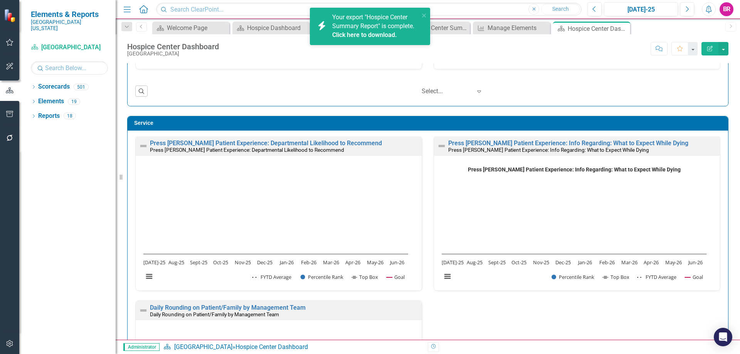
scroll to position [396, 0]
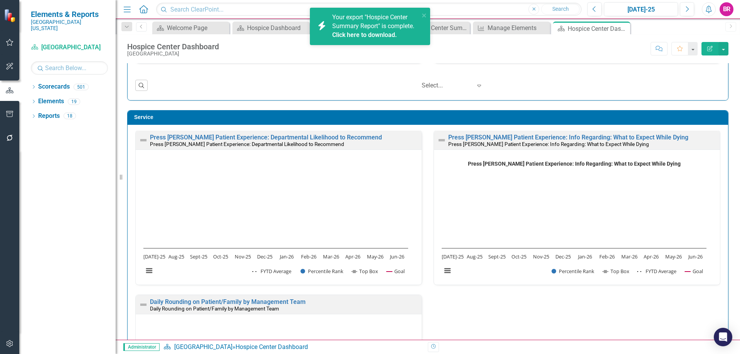
click at [490, 89] on div "‹ Previous 1 (current) › Next Select... Expand" at bounding box center [436, 85] width 569 height 13
click at [720, 120] on div "Service" at bounding box center [428, 118] width 601 height 14
click at [733, 122] on div "Safety Press [PERSON_NAME] Employee Opinion Survey: Perception of Safety Cultur…" at bounding box center [428, 297] width 625 height 1281
click at [426, 13] on icon "close" at bounding box center [424, 15] width 5 height 6
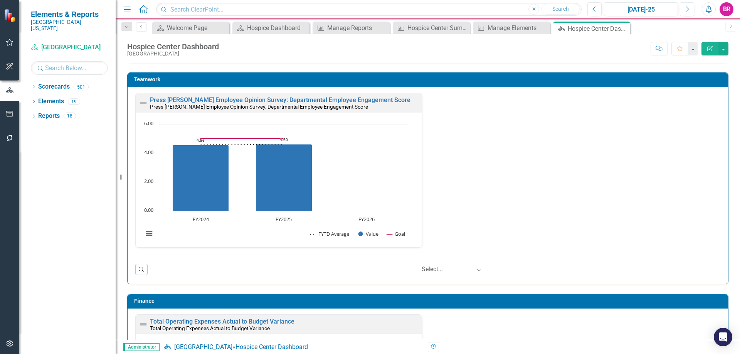
scroll to position [0, 0]
click at [538, 200] on div "Press [PERSON_NAME] Employee Opinion Survey: Departmental Employee Engagement S…" at bounding box center [428, 175] width 597 height 165
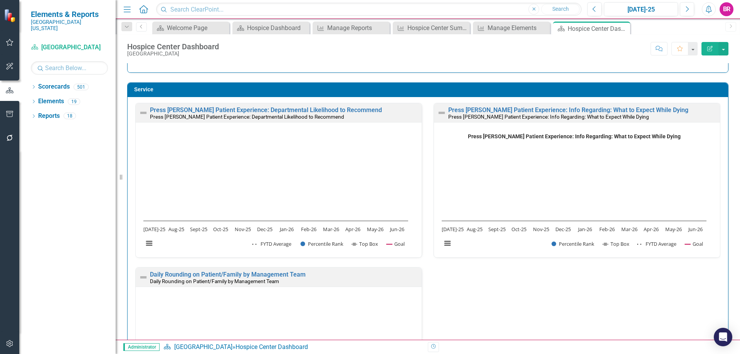
scroll to position [463, 0]
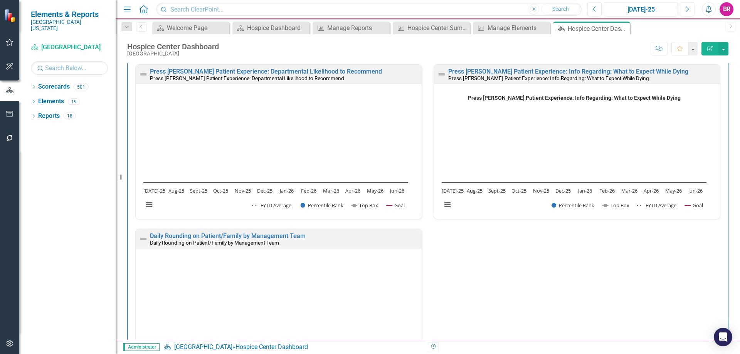
click at [613, 273] on div "Press [PERSON_NAME] Patient Experience: Departmental Likelihood to Recommend Pr…" at bounding box center [428, 228] width 597 height 329
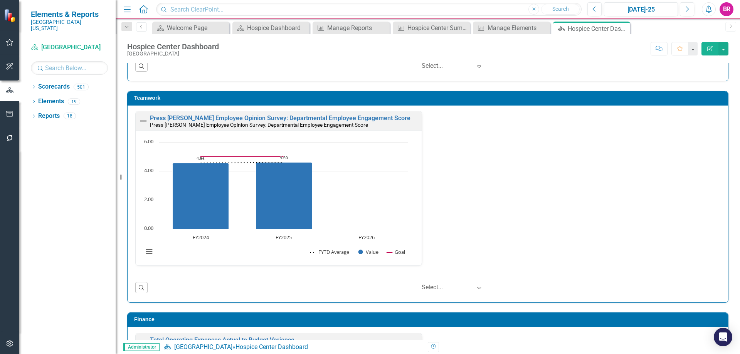
scroll to position [810, 0]
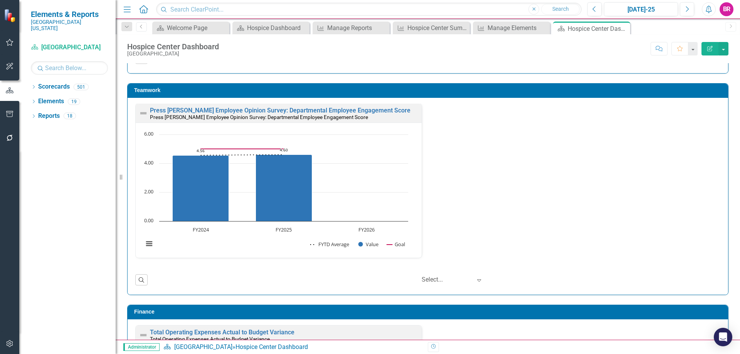
click at [642, 233] on div "Press Ganey Employee Opinion Survey: Departmental Employee Engagement Score Pre…" at bounding box center [428, 185] width 597 height 165
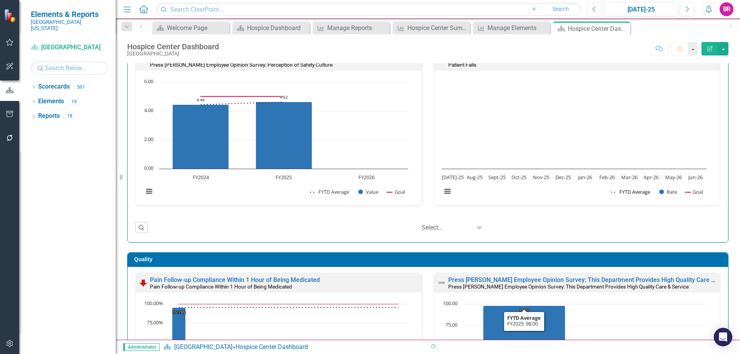
scroll to position [0, 0]
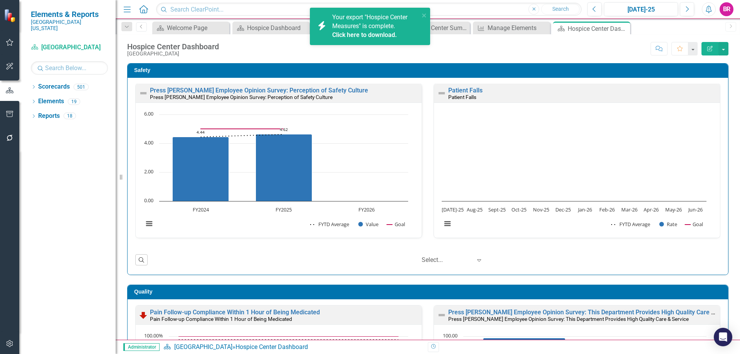
click at [469, 45] on div "Score: N/A Jul-25 Completed Comment Favorite Edit Report" at bounding box center [476, 48] width 506 height 13
click at [421, 14] on div "icon.bolt Your export "Hospice Center Measures" is complete. Click here to down…" at bounding box center [367, 26] width 109 height 31
click at [426, 15] on icon "close" at bounding box center [424, 15] width 5 height 6
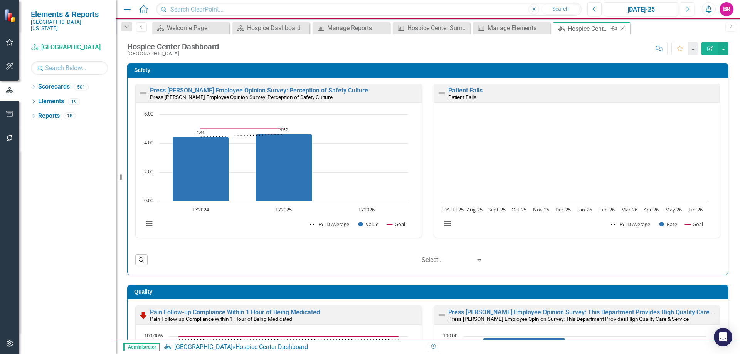
click at [624, 29] on icon "Close" at bounding box center [623, 28] width 8 height 6
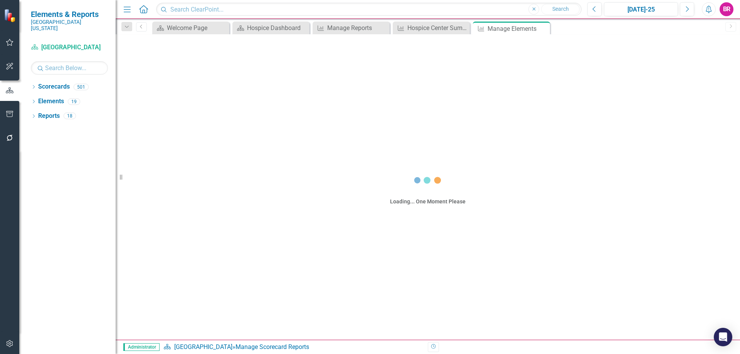
drag, startPoint x: 624, startPoint y: 29, endPoint x: 474, endPoint y: 29, distance: 149.6
click at [0, 0] on icon "Close" at bounding box center [0, 0] width 0 height 0
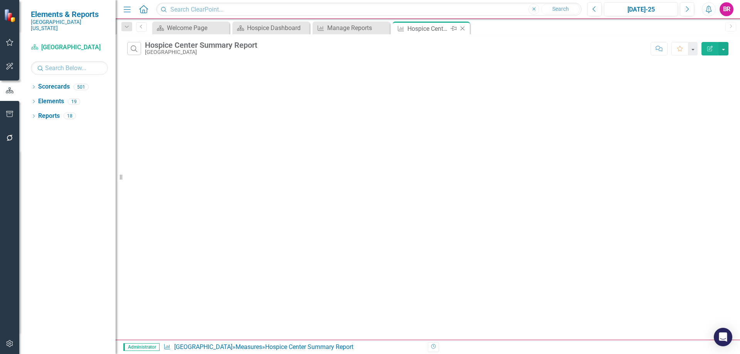
click at [462, 28] on icon "Close" at bounding box center [463, 28] width 8 height 6
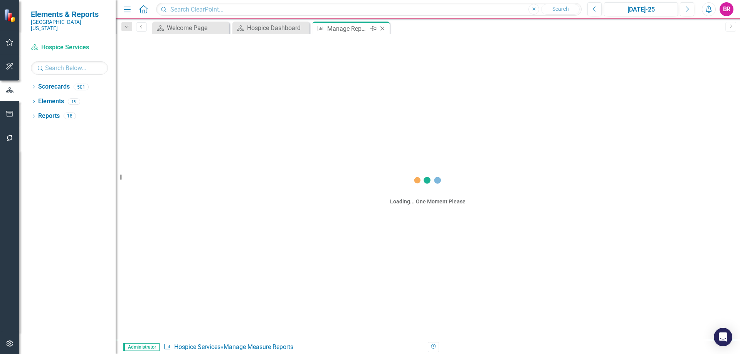
click at [384, 28] on icon "Close" at bounding box center [383, 28] width 8 height 6
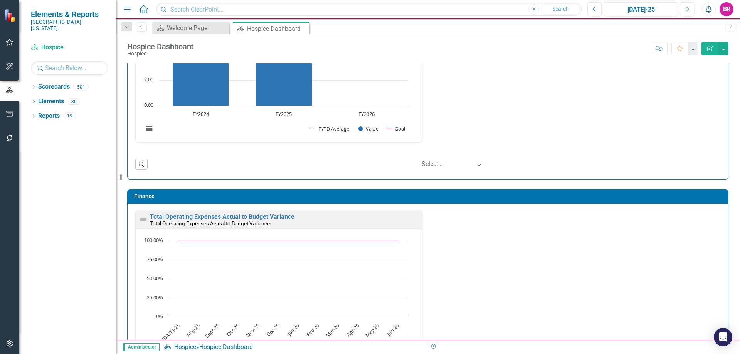
scroll to position [0, 0]
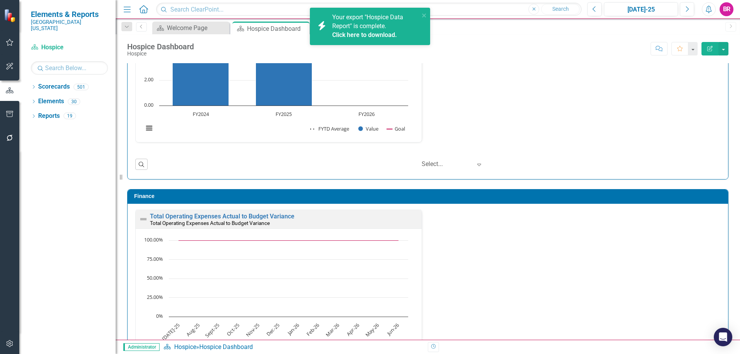
click at [593, 126] on div "Press Ganey Employee Opinion Survey: Departmental Employee Engagement Score Pre…" at bounding box center [428, 70] width 597 height 165
click at [424, 15] on icon "close" at bounding box center [424, 15] width 4 height 4
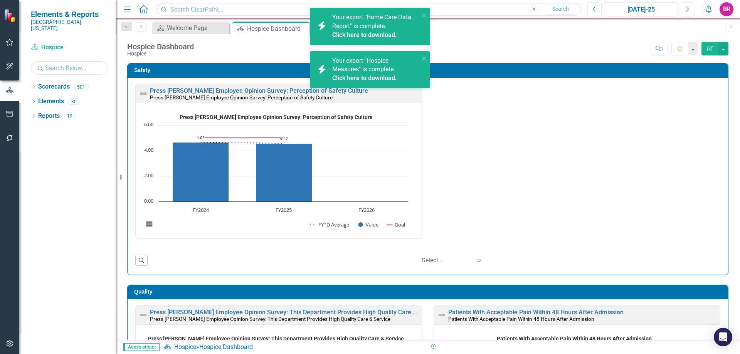
click at [527, 199] on div "Press Ganey Employee Opinion Survey: Perception of Safety Culture Press Ganey E…" at bounding box center [428, 166] width 597 height 165
click at [502, 53] on div "Score: N/A Jul-25 Completed Comment Favorite Edit Report" at bounding box center [463, 48] width 531 height 13
click at [423, 58] on icon "close" at bounding box center [424, 59] width 4 height 4
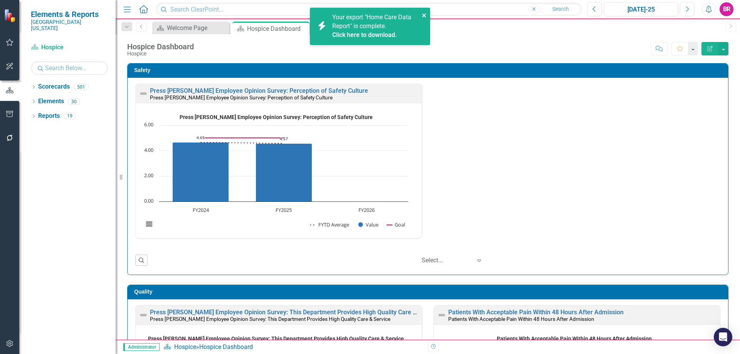
click at [426, 15] on icon "close" at bounding box center [424, 15] width 5 height 6
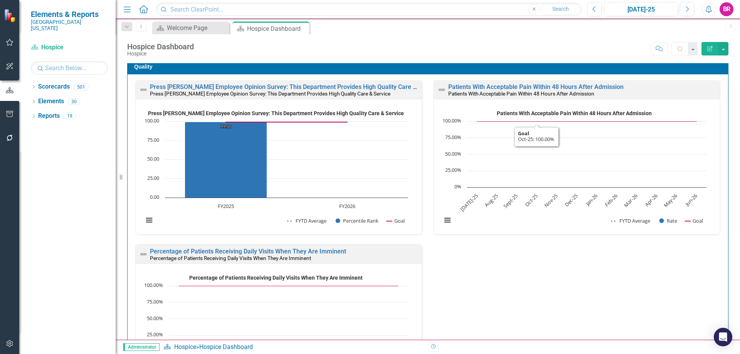
scroll to position [231, 0]
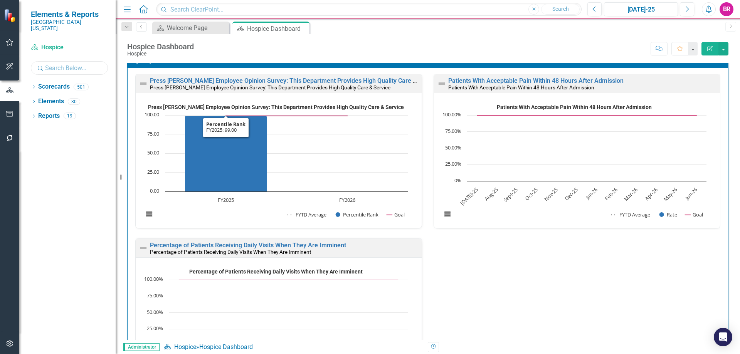
click at [69, 62] on input "text" at bounding box center [69, 67] width 77 height 13
type input "Home"
click at [34, 86] on icon "Dropdown" at bounding box center [33, 88] width 5 height 4
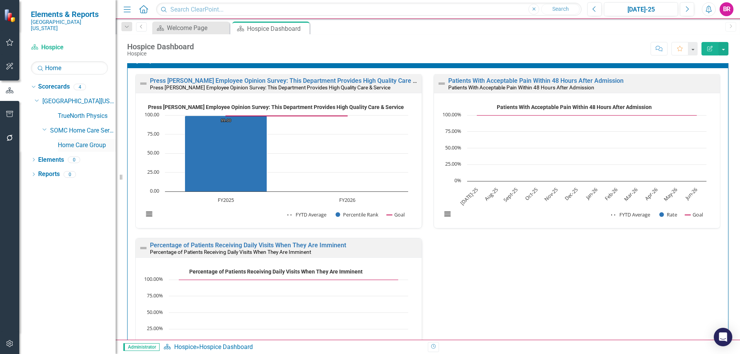
click at [71, 141] on link "Home Care Group" at bounding box center [87, 145] width 58 height 9
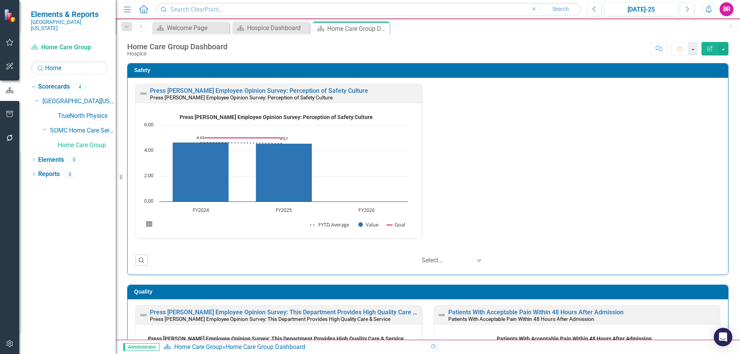
drag, startPoint x: 493, startPoint y: 128, endPoint x: 489, endPoint y: 126, distance: 5.0
click at [490, 126] on div "Press Ganey Employee Opinion Survey: Perception of Safety Culture Press Ganey E…" at bounding box center [428, 166] width 597 height 165
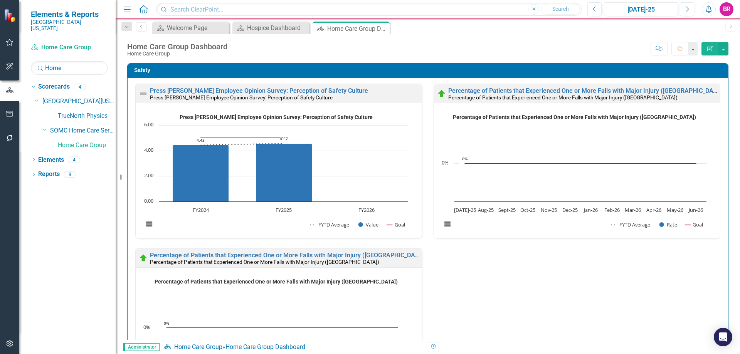
click at [581, 276] on div "Press Ganey Employee Opinion Survey: Perception of Safety Culture Press Ganey E…" at bounding box center [428, 248] width 597 height 329
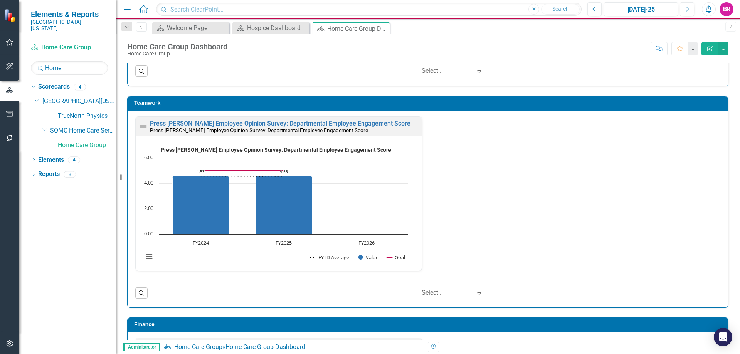
scroll to position [0, 0]
click at [598, 226] on div "Press Ganey Employee Opinion Survey: Departmental Employee Engagement Score Pre…" at bounding box center [428, 198] width 597 height 165
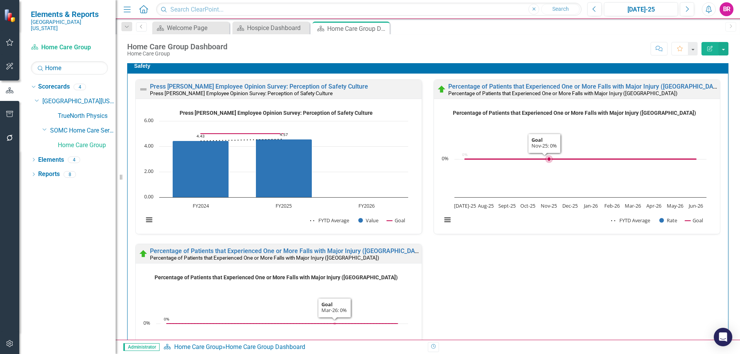
scroll to position [0, 0]
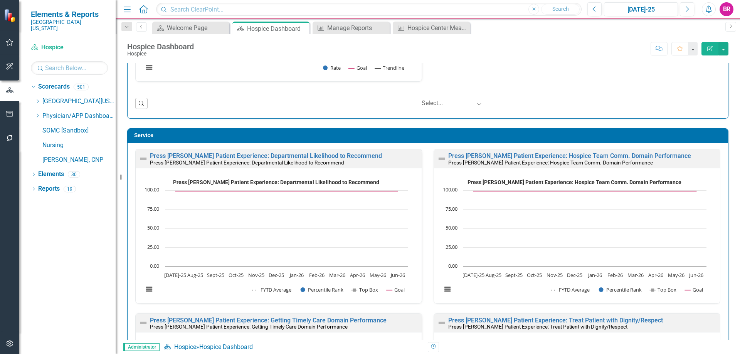
scroll to position [542, 0]
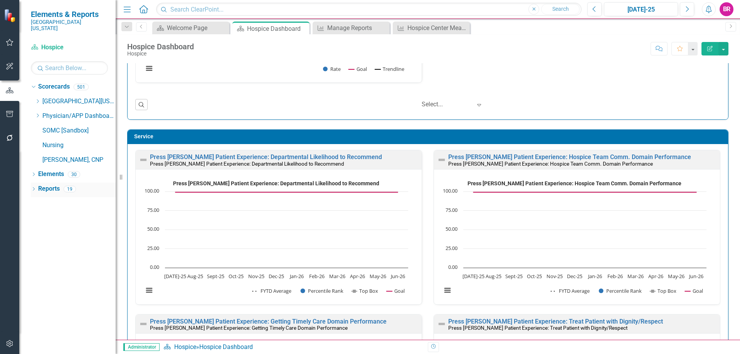
click at [50, 185] on link "Reports" at bounding box center [49, 189] width 22 height 9
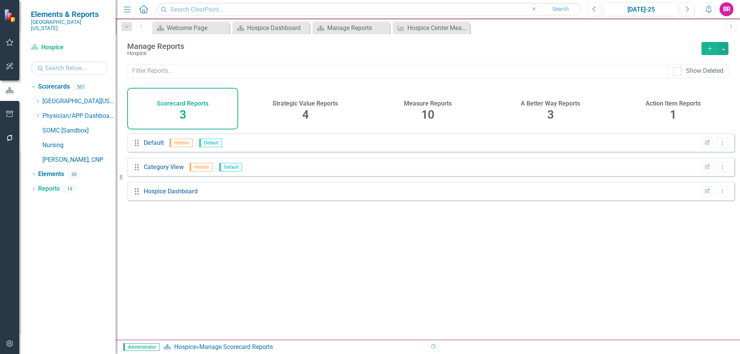
drag, startPoint x: 425, startPoint y: 114, endPoint x: 269, endPoint y: 187, distance: 172.0
click at [425, 115] on span "10" at bounding box center [427, 114] width 13 height 13
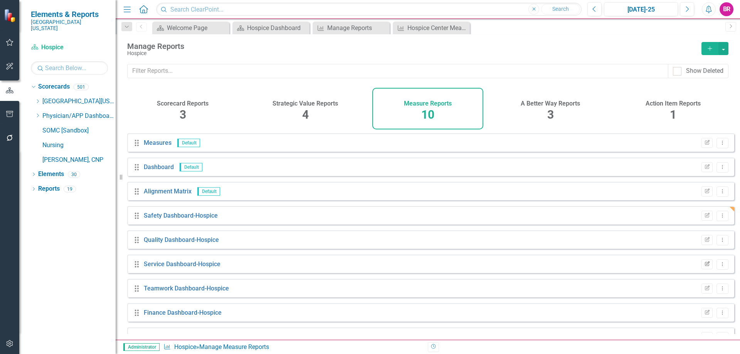
click at [705, 266] on icon "button" at bounding box center [707, 263] width 5 height 5
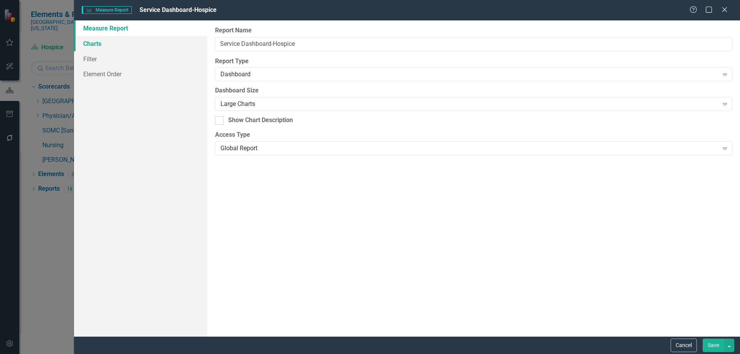
click at [91, 44] on link "Charts" at bounding box center [140, 43] width 133 height 15
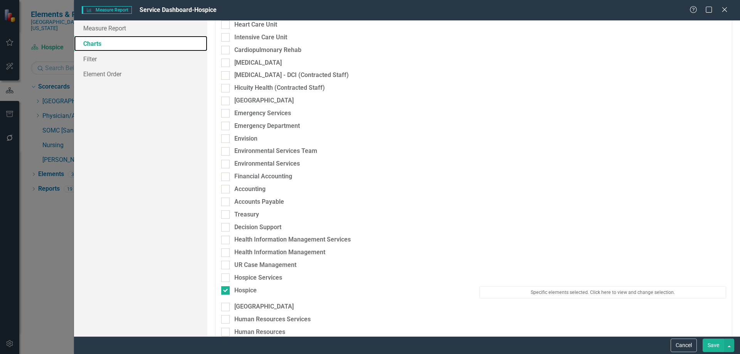
scroll to position [270, 0]
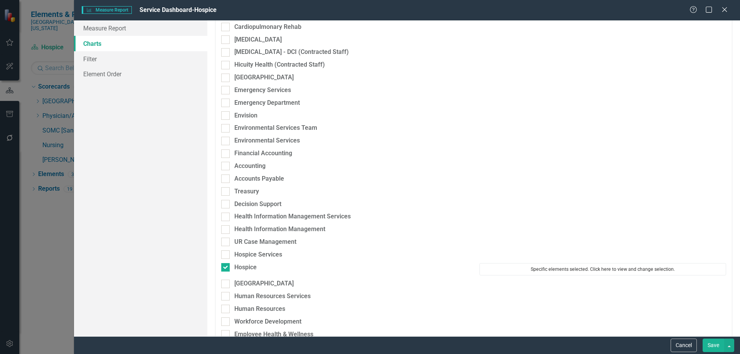
click at [507, 271] on button "Specific elements selected. Click here to view and change selection." at bounding box center [603, 269] width 247 height 12
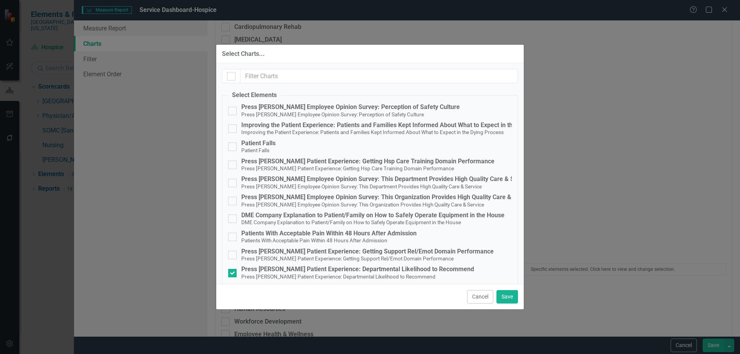
scroll to position [150, 0]
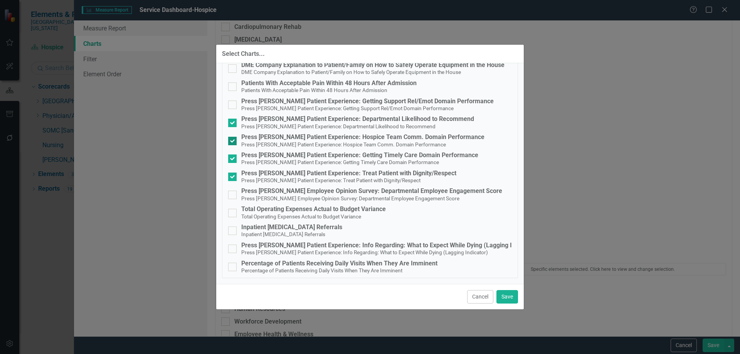
click at [366, 141] on span "Press [PERSON_NAME] Patient Experience: Hospice Team Comm. Domain Performance" at bounding box center [343, 144] width 205 height 7
click at [233, 141] on input "Press [PERSON_NAME] Patient Experience: Hospice Team Comm. Domain Performance P…" at bounding box center [230, 139] width 5 height 5
checkbox input "false"
click at [504, 292] on div "Cancel Save" at bounding box center [370, 296] width 308 height 25
click at [502, 298] on button "Save" at bounding box center [508, 296] width 22 height 13
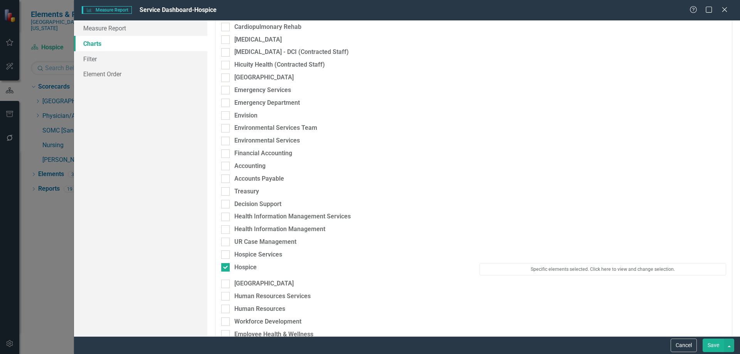
click at [709, 348] on button "Save" at bounding box center [714, 345] width 22 height 13
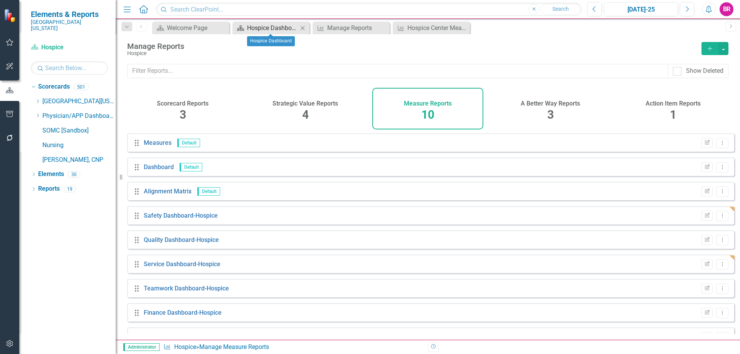
click at [259, 31] on div "Hospice Dashboard" at bounding box center [272, 28] width 51 height 10
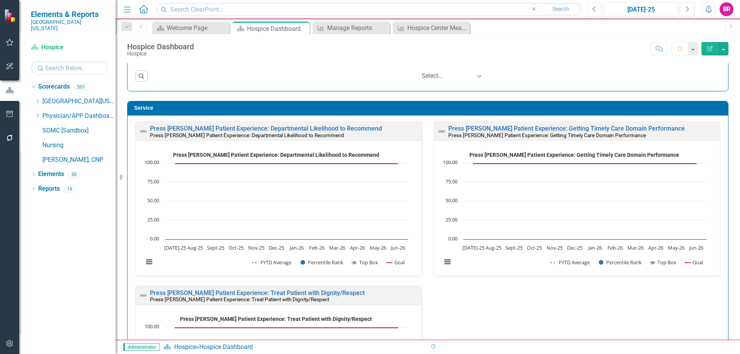
scroll to position [578, 0]
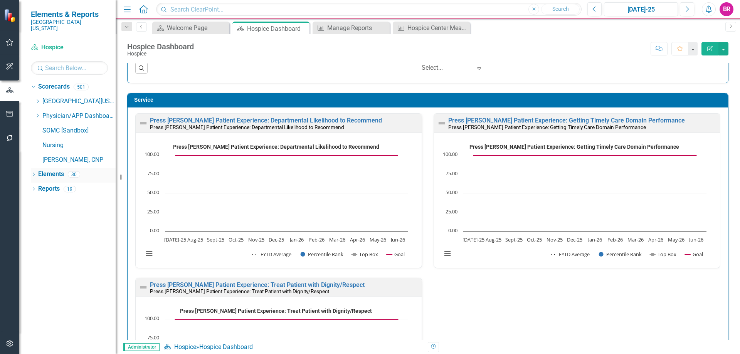
click at [47, 170] on link "Elements" at bounding box center [51, 174] width 26 height 9
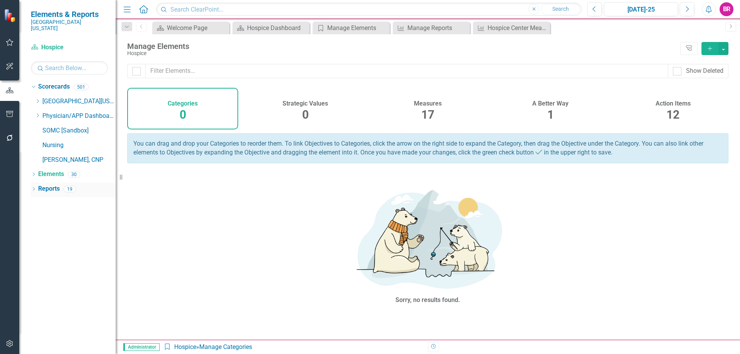
click at [45, 185] on link "Reports" at bounding box center [49, 189] width 22 height 9
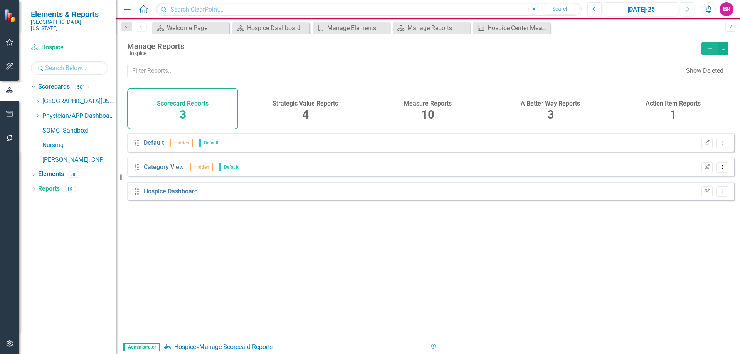
click at [433, 113] on div "Measure Reports 10" at bounding box center [427, 109] width 111 height 42
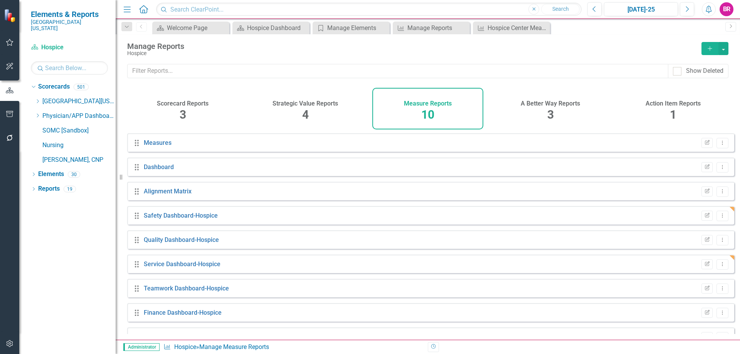
scroll to position [42, 0]
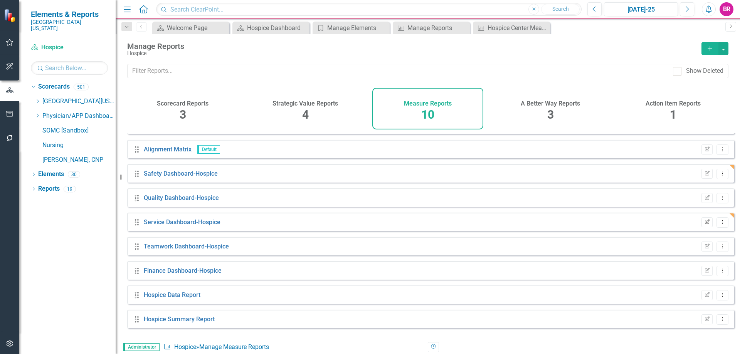
click at [704, 225] on icon "Edit Report" at bounding box center [707, 222] width 6 height 5
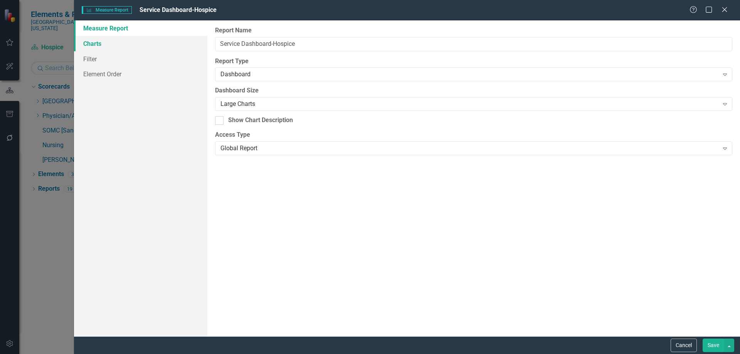
click at [88, 45] on link "Charts" at bounding box center [140, 43] width 133 height 15
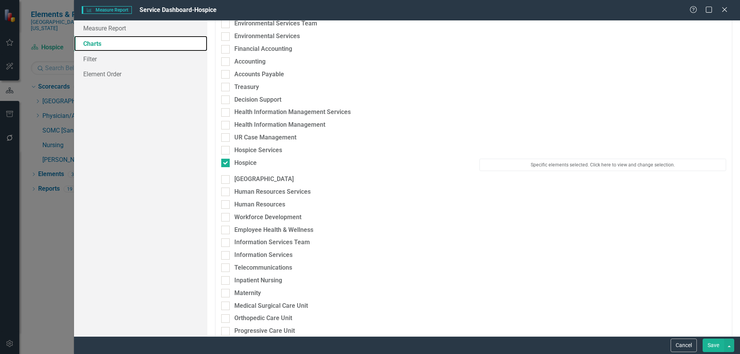
scroll to position [386, 0]
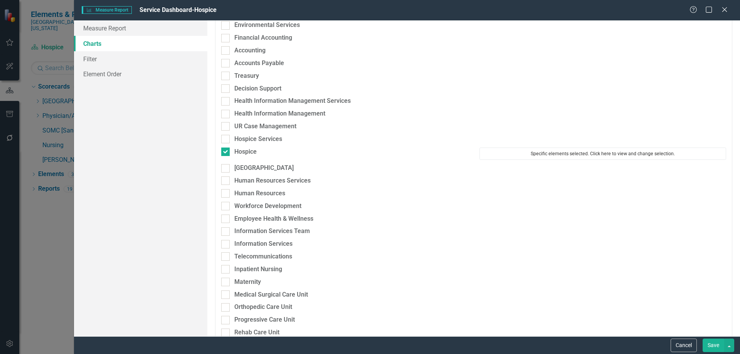
click at [573, 155] on button "Specific elements selected. Click here to view and change selection." at bounding box center [603, 154] width 247 height 12
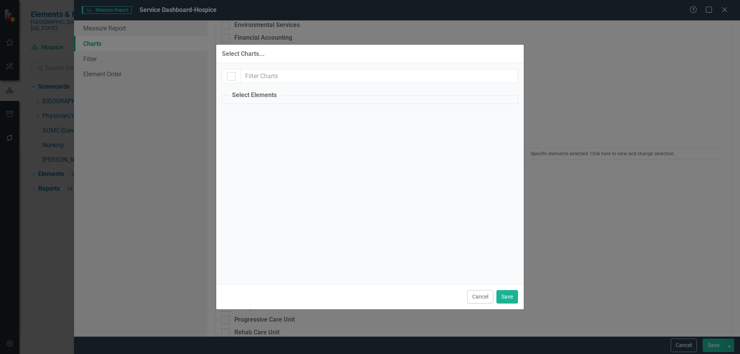
checkbox input "true"
checkbox input "false"
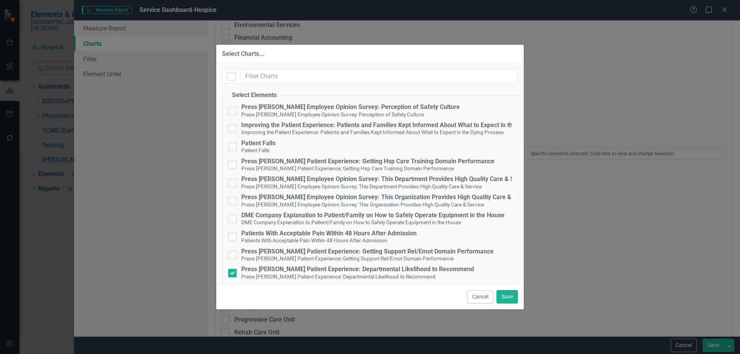
scroll to position [150, 0]
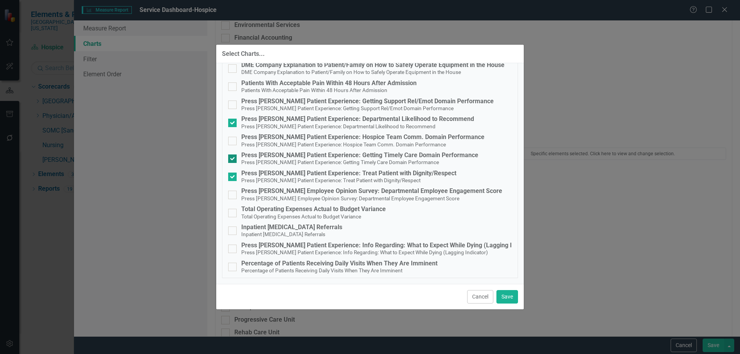
click at [270, 158] on div "Press [PERSON_NAME] Patient Experience: Getting Timely Care Domain Performance" at bounding box center [359, 155] width 237 height 7
click at [233, 158] on input "Press [PERSON_NAME] Patient Experience: Getting Timely Care Domain Performance …" at bounding box center [230, 157] width 5 height 5
checkbox input "false"
click at [267, 174] on div "Press [PERSON_NAME] Patient Experience: Treat Patient with Dignity/Respect" at bounding box center [348, 173] width 215 height 7
click at [233, 174] on input "Press [PERSON_NAME] Patient Experience: Treat Patient with Dignity/Respect Pres…" at bounding box center [230, 175] width 5 height 5
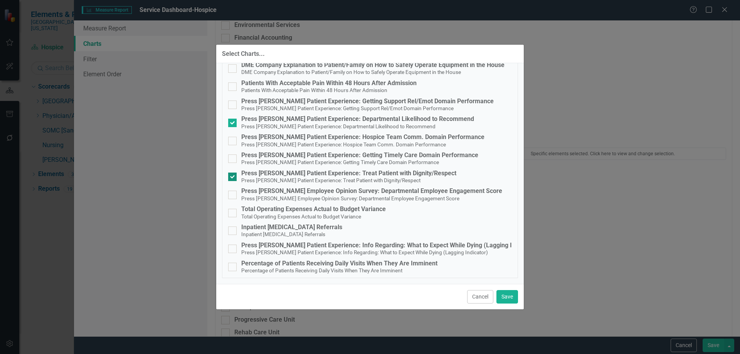
checkbox input "false"
click at [506, 297] on button "Save" at bounding box center [508, 296] width 22 height 13
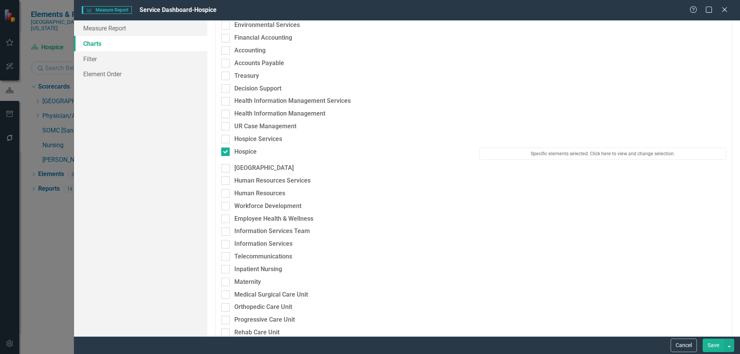
click at [715, 347] on button "Save" at bounding box center [714, 345] width 22 height 13
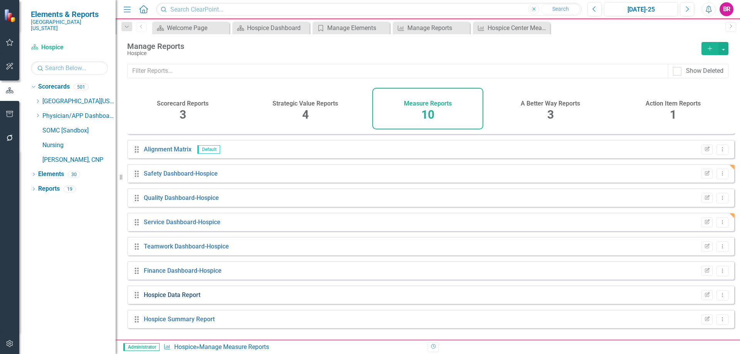
click at [182, 299] on link "Hospice Data Report" at bounding box center [172, 295] width 57 height 7
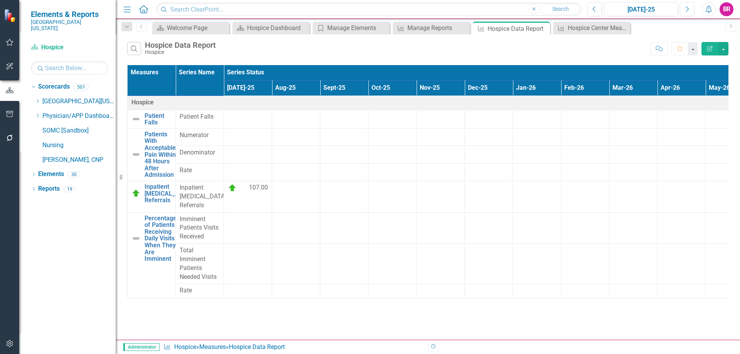
click at [709, 46] on icon "Edit Report" at bounding box center [710, 48] width 7 height 5
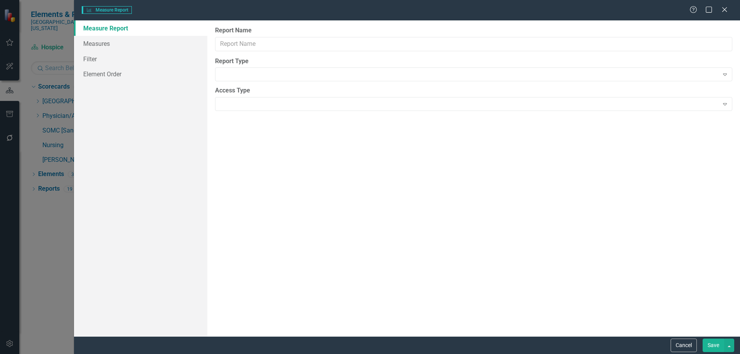
type input "Hospice Data Report"
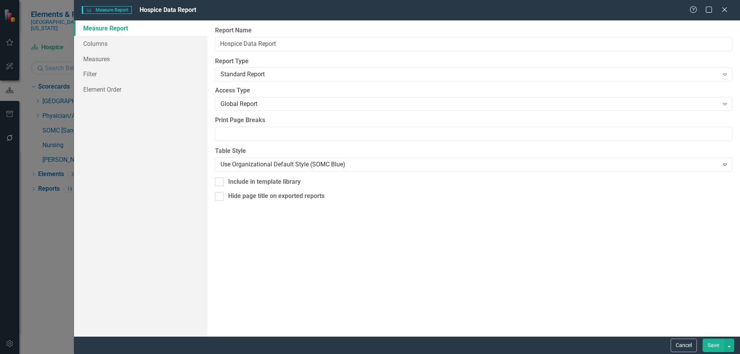
click at [142, 196] on div "Measure Report Columns Measures Filter Element Order" at bounding box center [140, 178] width 133 height 316
click at [91, 57] on link "Measures" at bounding box center [140, 58] width 133 height 15
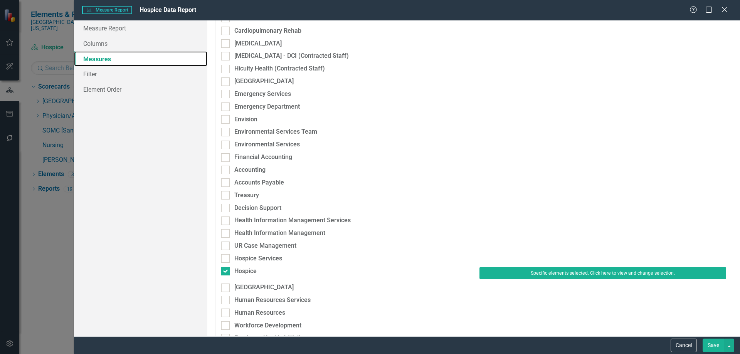
scroll to position [308, 0]
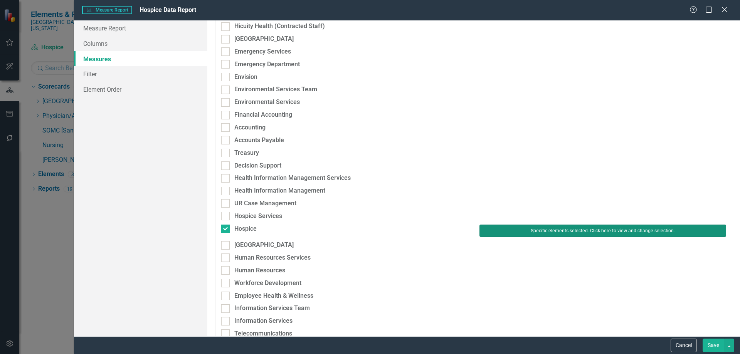
click at [507, 232] on button "Specific elements selected. Click here to view and change selection." at bounding box center [603, 231] width 247 height 12
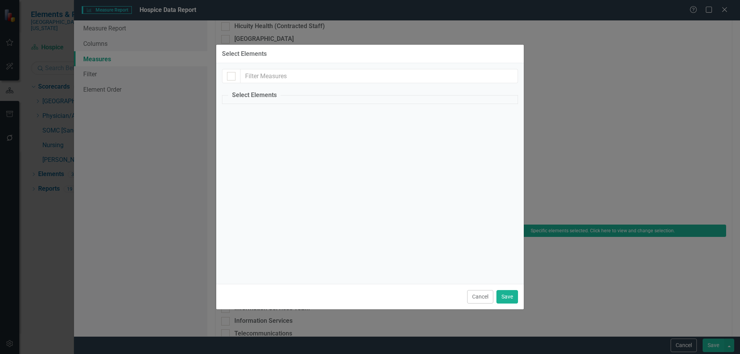
checkbox input "true"
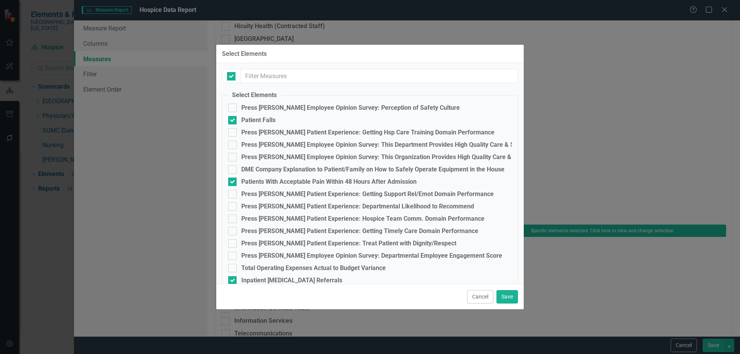
checkbox input "false"
click at [251, 121] on div "Patient Falls" at bounding box center [258, 120] width 34 height 7
click at [233, 121] on input "Patient Falls" at bounding box center [230, 118] width 5 height 5
checkbox input "false"
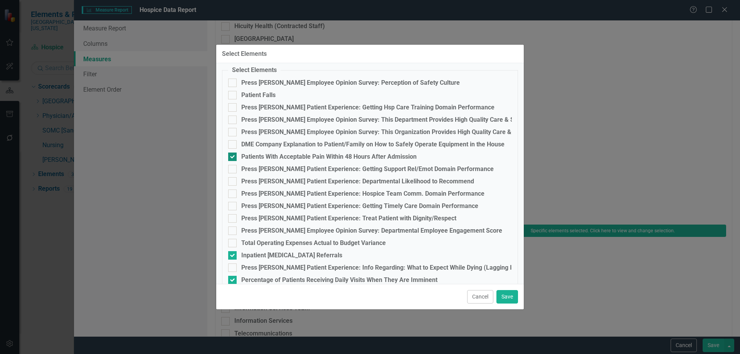
scroll to position [35, 0]
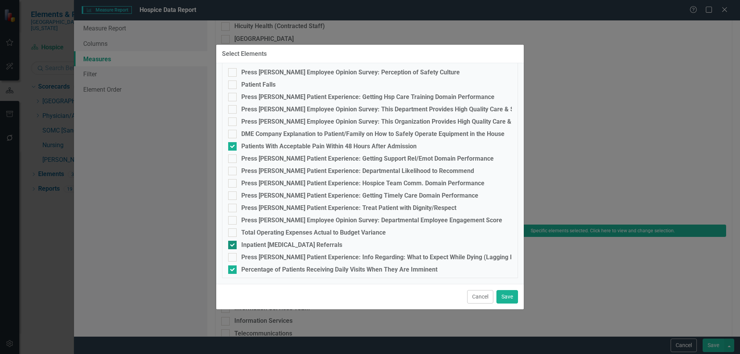
click at [263, 248] on div "Inpatient [MEDICAL_DATA] Referrals" at bounding box center [291, 245] width 101 height 7
click at [233, 246] on input "Inpatient [MEDICAL_DATA] Referrals" at bounding box center [230, 243] width 5 height 5
checkbox input "false"
click at [505, 294] on button "Save" at bounding box center [508, 296] width 22 height 13
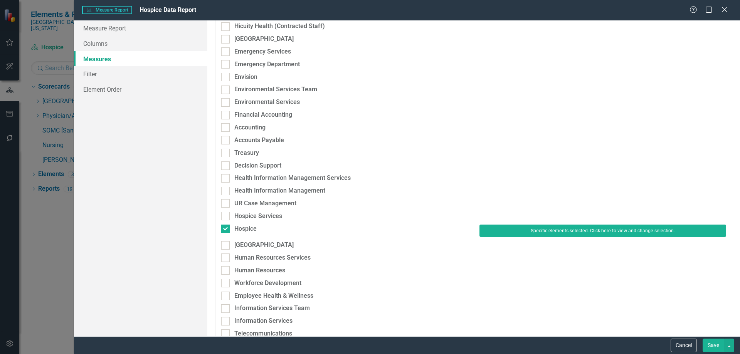
click at [723, 350] on button "Save" at bounding box center [714, 345] width 22 height 13
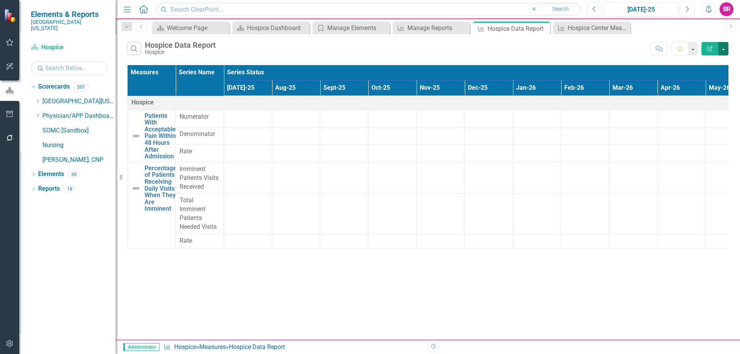
click at [725, 51] on button "button" at bounding box center [724, 48] width 10 height 13
click at [708, 96] on link "Excel Export to Excel" at bounding box center [697, 93] width 61 height 14
click at [440, 27] on div "Manage Reports" at bounding box center [433, 28] width 51 height 10
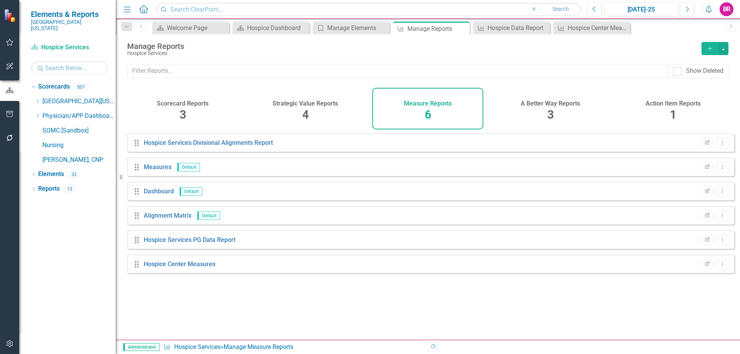
click at [711, 47] on icon "Add" at bounding box center [710, 48] width 7 height 5
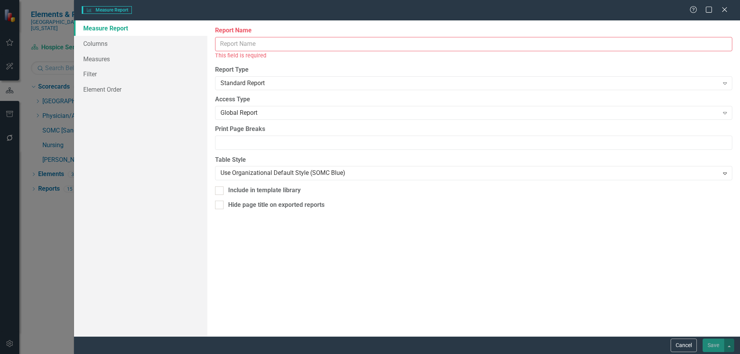
click at [257, 46] on input "Report Name" at bounding box center [473, 44] width 517 height 14
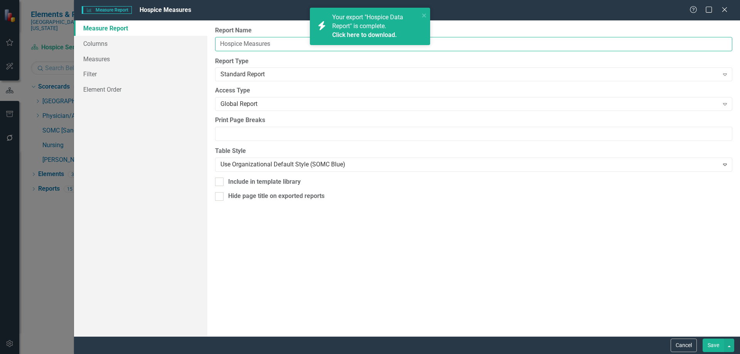
type input "Hospice Measures"
click at [375, 37] on link "Click here to download." at bounding box center [364, 34] width 65 height 7
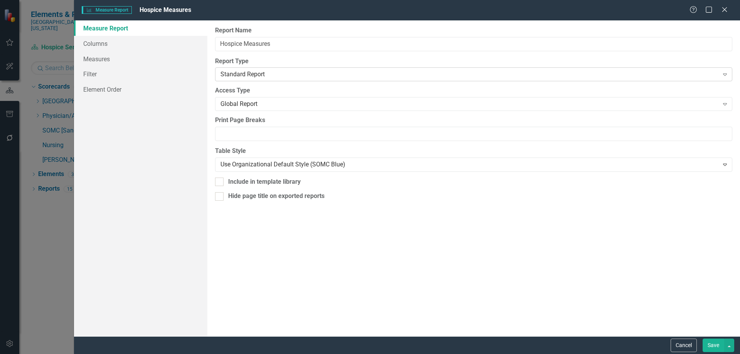
click at [272, 76] on div "Standard Report" at bounding box center [470, 74] width 499 height 9
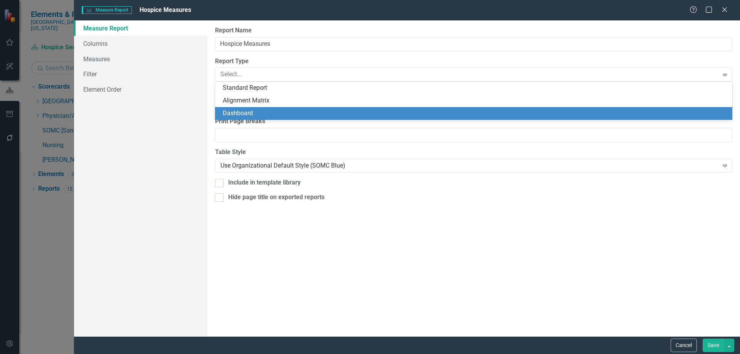
click at [255, 111] on div "Dashboard" at bounding box center [475, 113] width 505 height 9
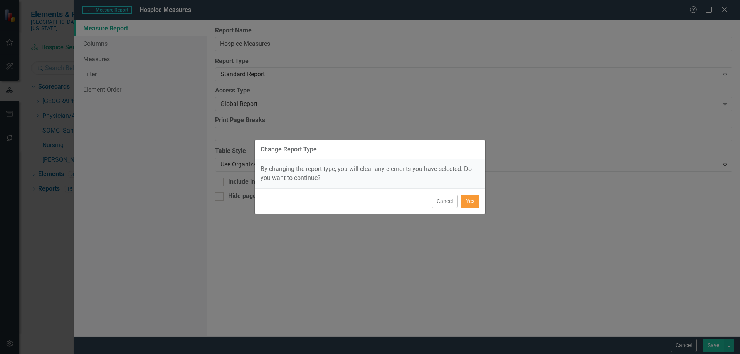
click at [473, 202] on button "Yes" at bounding box center [470, 201] width 19 height 13
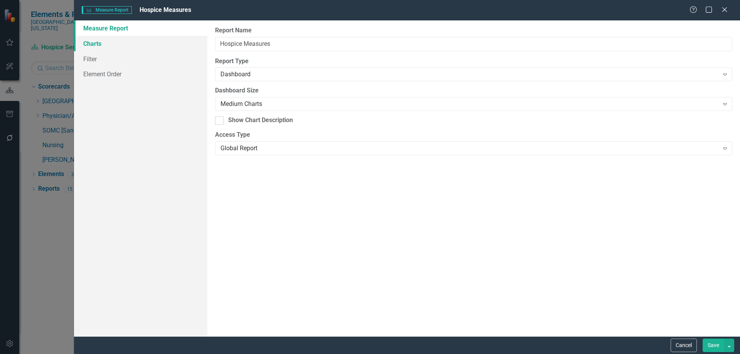
click at [101, 45] on link "Charts" at bounding box center [140, 43] width 133 height 15
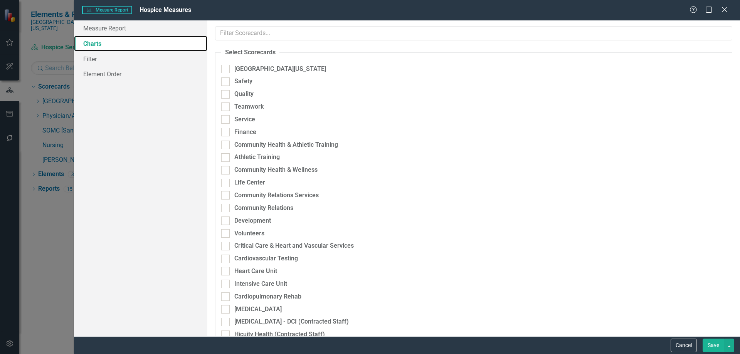
checkbox input "true"
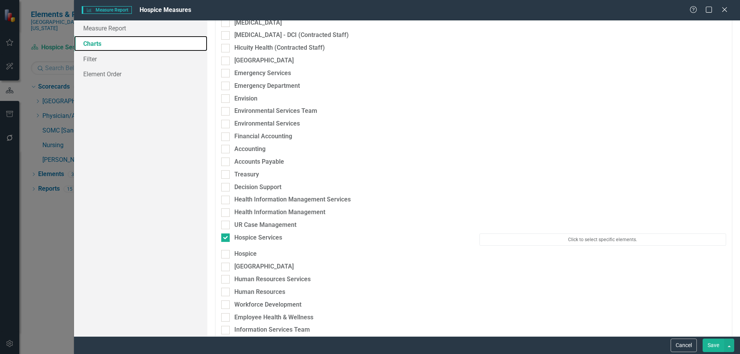
scroll to position [338, 0]
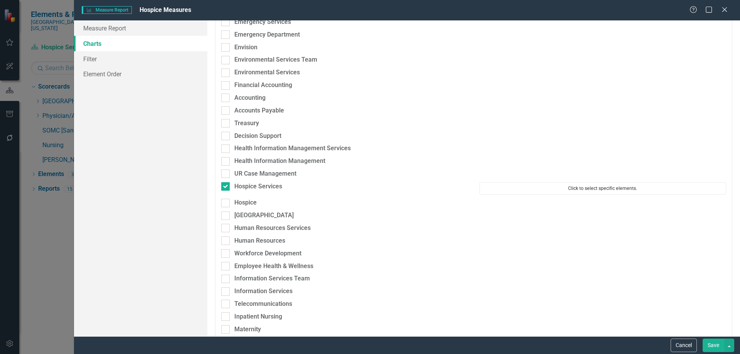
click at [589, 187] on button "Click to select specific elements." at bounding box center [603, 188] width 247 height 12
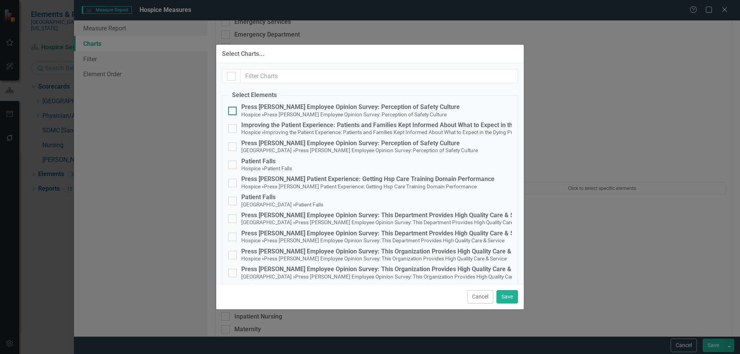
click at [302, 109] on div "Press [PERSON_NAME] Employee Opinion Survey: Perception of Safety Culture" at bounding box center [350, 107] width 219 height 7
click at [233, 109] on input "Press Ganey Employee Opinion Survey: Perception of Safety Culture Hospice » Pre…" at bounding box center [230, 109] width 5 height 5
checkbox input "true"
click at [475, 297] on button "Cancel" at bounding box center [480, 296] width 26 height 13
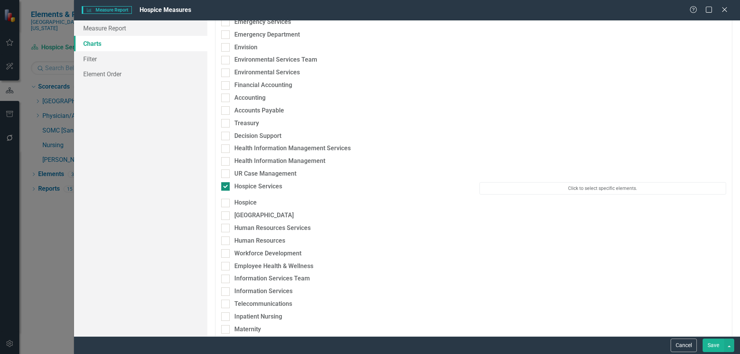
click at [229, 185] on div at bounding box center [225, 186] width 8 height 8
click at [226, 185] on input "Hospice Services" at bounding box center [223, 184] width 5 height 5
checkbox input "false"
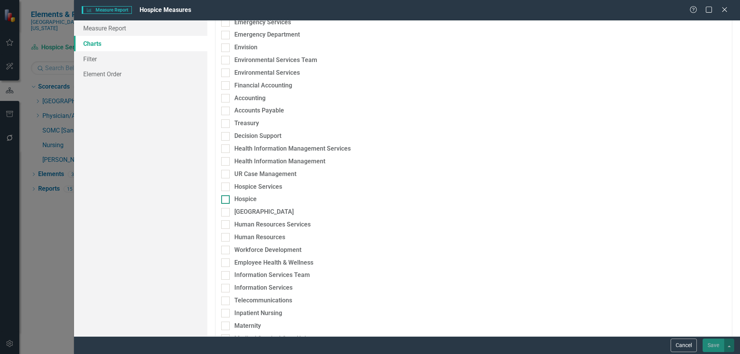
click at [226, 201] on div at bounding box center [225, 199] width 8 height 8
click at [226, 201] on input "Hospice" at bounding box center [223, 197] width 5 height 5
checkbox input "true"
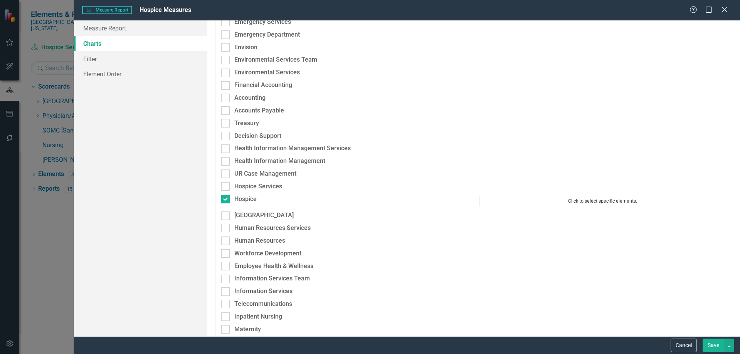
click at [561, 205] on button "Click to select specific elements." at bounding box center [603, 201] width 247 height 12
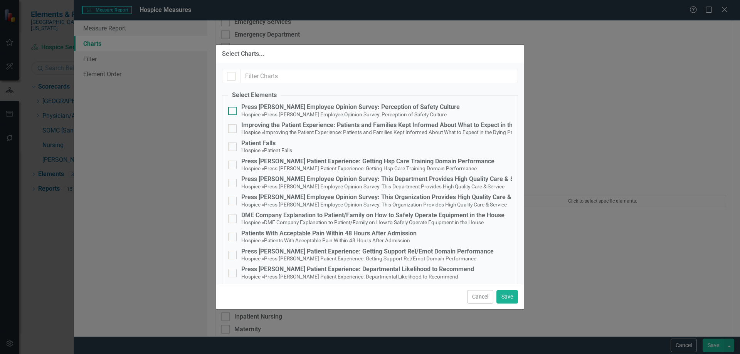
click at [272, 111] on span "Hospice » Press Ganey Employee Opinion Survey: Perception of Safety Culture" at bounding box center [344, 114] width 206 height 7
click at [233, 110] on input "Press Ganey Employee Opinion Survey: Perception of Safety Culture Hospice » Pre…" at bounding box center [230, 109] width 5 height 5
checkbox input "true"
click at [317, 183] on span "Hospice » Press Ganey Employee Opinion Survey: This Department Provides High Qu…" at bounding box center [372, 186] width 263 height 7
click at [233, 182] on input "Press Ganey Employee Opinion Survey: This Department Provides High Quality Care…" at bounding box center [230, 181] width 5 height 5
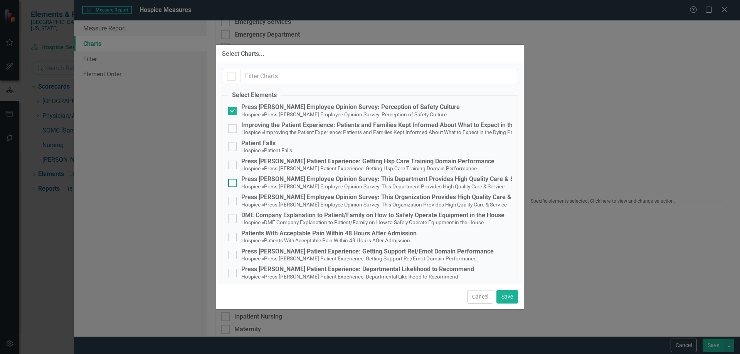
checkbox input "true"
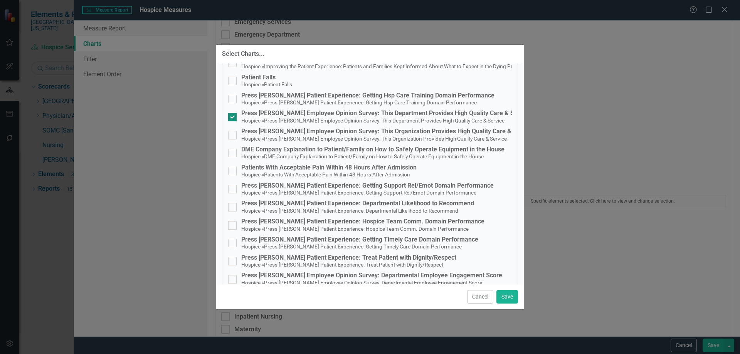
scroll to position [77, 0]
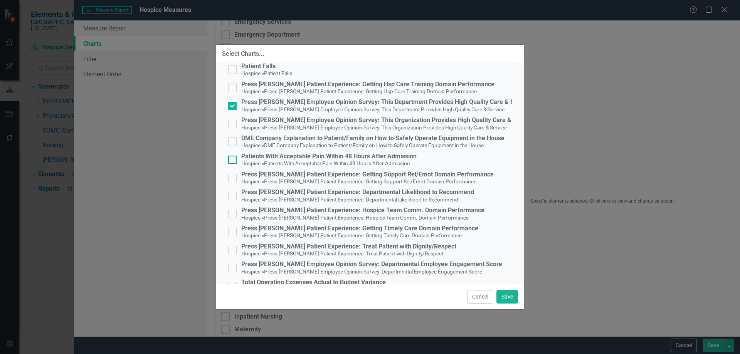
click at [318, 161] on small "Patients With Acceptable Pain Within 48 Hours After Admission" at bounding box center [337, 163] width 146 height 6
click at [233, 161] on input "Patients With Acceptable Pain Within 48 Hours After Admission Hospice » Patient…" at bounding box center [230, 158] width 5 height 5
checkbox input "true"
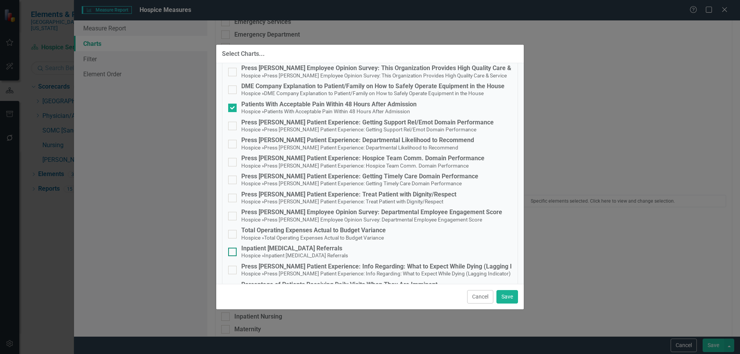
scroll to position [150, 0]
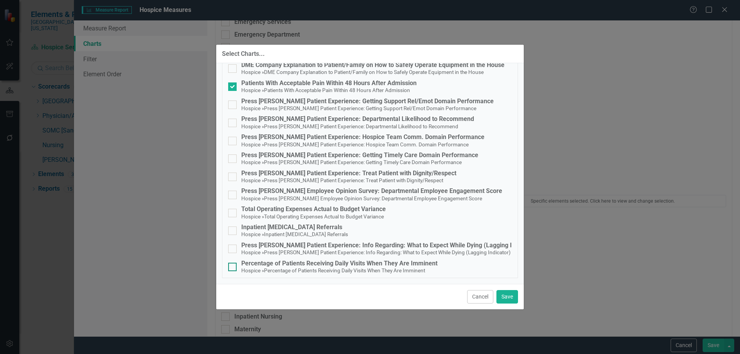
click at [305, 265] on div "Percentage of Patients Receiving Daily Visits When They Are Imminent" at bounding box center [339, 263] width 196 height 7
click at [233, 265] on input "Percentage of Patients Receiving Daily Visits When They Are Imminent Hospice » …" at bounding box center [230, 265] width 5 height 5
checkbox input "true"
click at [342, 122] on div "Press [PERSON_NAME] Patient Experience: Departmental Likelihood to Recommend" at bounding box center [357, 119] width 233 height 7
click at [233, 122] on input "Press Ganey Patient Experience: Departmental Likelihood to Recommend Hospice » …" at bounding box center [230, 121] width 5 height 5
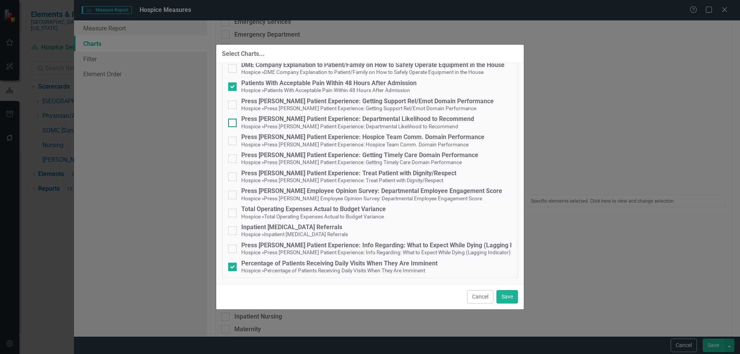
checkbox input "true"
click at [348, 193] on div "Press [PERSON_NAME] Employee Opinion Survey: Departmental Employee Engagement S…" at bounding box center [371, 191] width 261 height 7
click at [233, 193] on input "Press Ganey Employee Opinion Survey: Departmental Employee Engagement Score Hos…" at bounding box center [230, 193] width 5 height 5
checkbox input "true"
click at [504, 295] on button "Save" at bounding box center [508, 296] width 22 height 13
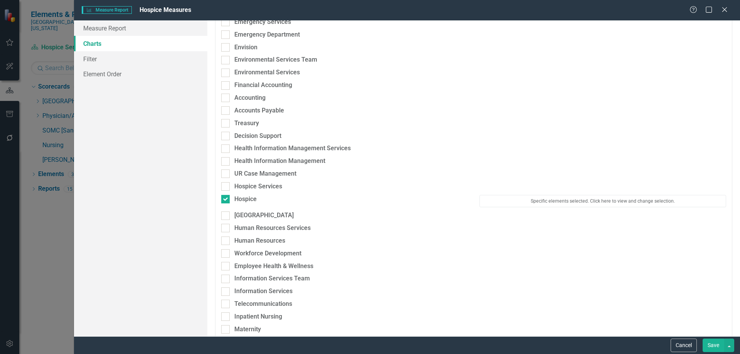
click at [709, 344] on button "Save" at bounding box center [714, 345] width 22 height 13
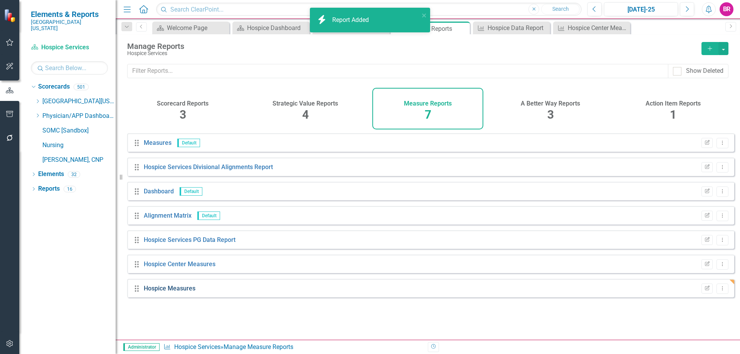
click at [175, 292] on link "Hospice Measures" at bounding box center [170, 288] width 52 height 7
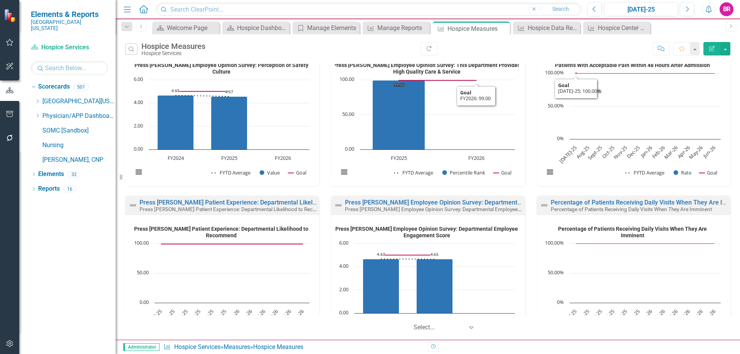
scroll to position [76, 0]
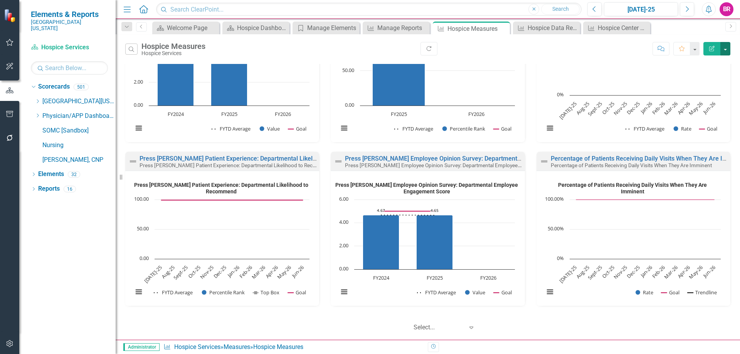
click at [730, 49] on button "button" at bounding box center [726, 48] width 10 height 13
click at [689, 80] on link "PDF Export to PDF" at bounding box center [693, 78] width 76 height 14
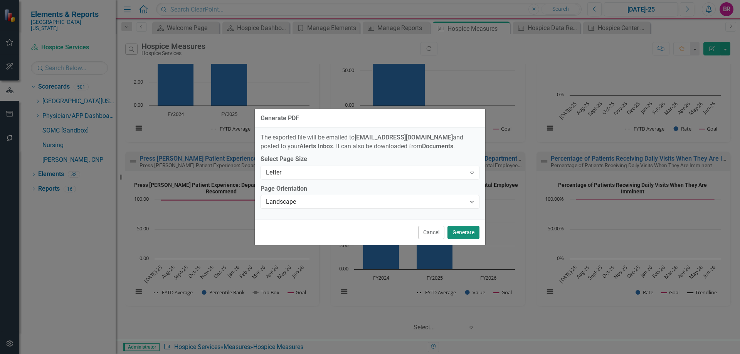
click at [466, 235] on button "Generate" at bounding box center [464, 232] width 32 height 13
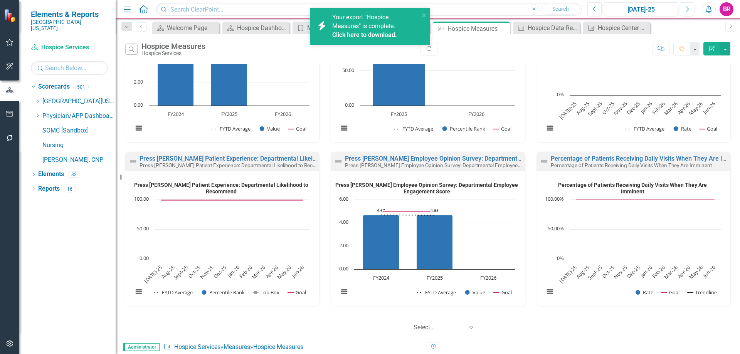
click at [337, 36] on link "Click here to download." at bounding box center [364, 34] width 65 height 7
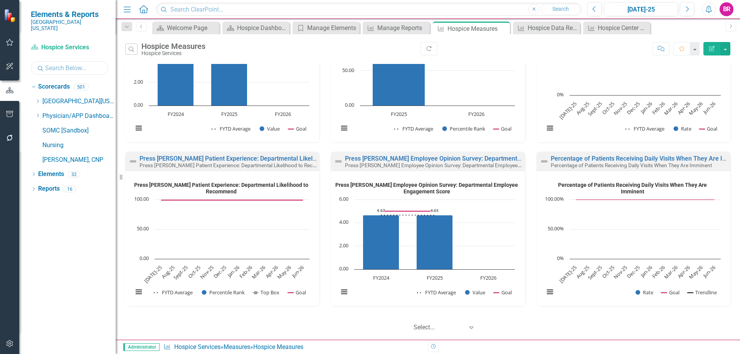
click at [75, 62] on input "text" at bounding box center [69, 67] width 77 height 13
type input "Home"
click at [79, 141] on link "Home Care Group" at bounding box center [87, 145] width 58 height 9
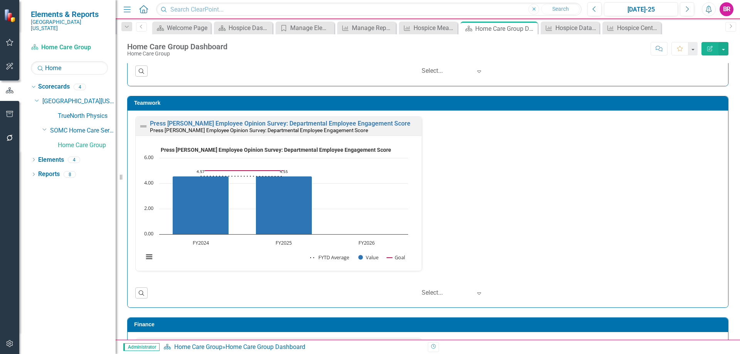
scroll to position [0, 0]
click at [126, 24] on icon "Dropdown" at bounding box center [126, 26] width 7 height 5
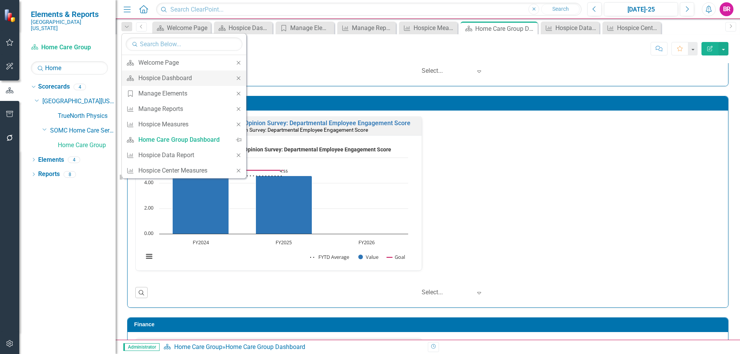
click at [240, 79] on icon "Close" at bounding box center [238, 78] width 7 height 5
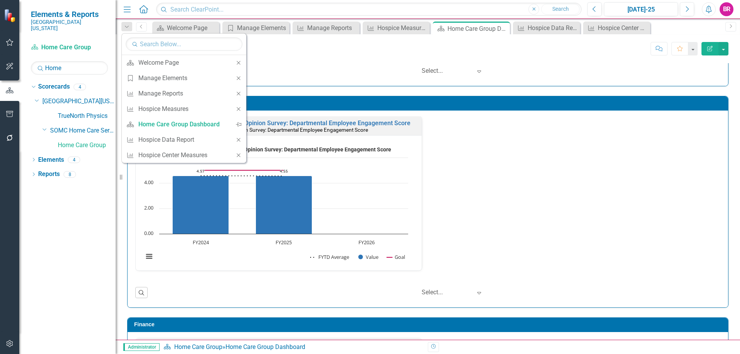
click at [240, 79] on icon "Close" at bounding box center [238, 78] width 7 height 5
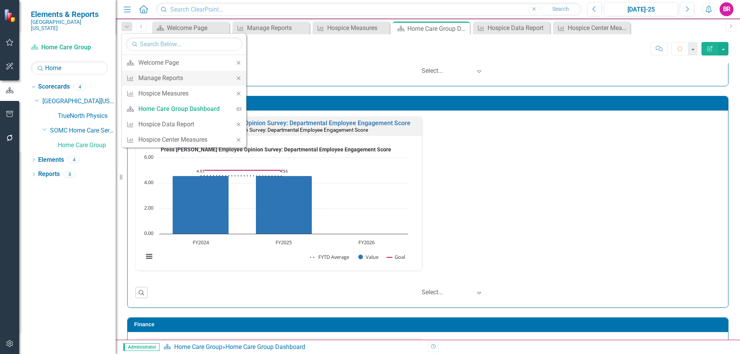
click at [239, 79] on icon "Close" at bounding box center [238, 78] width 7 height 5
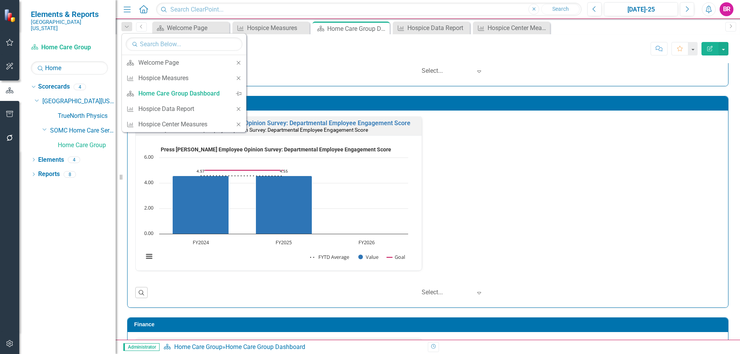
click at [239, 79] on icon "Close" at bounding box center [238, 78] width 7 height 5
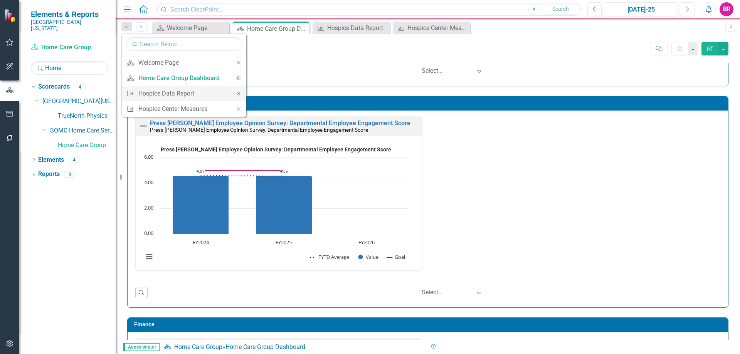
click at [239, 92] on icon "Close" at bounding box center [238, 93] width 7 height 5
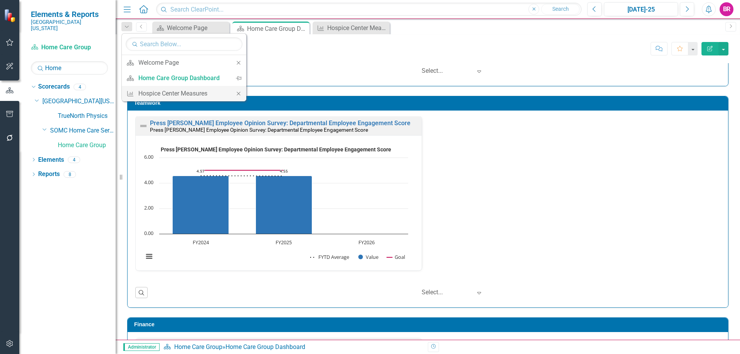
click at [239, 93] on icon "Close" at bounding box center [238, 93] width 7 height 5
click at [56, 170] on link "Reports" at bounding box center [49, 174] width 22 height 9
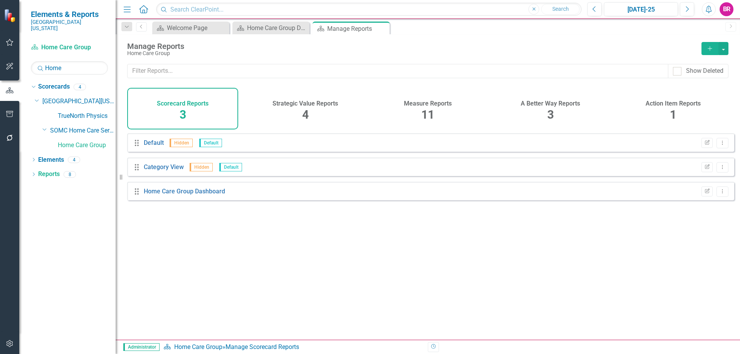
click at [419, 99] on div "Measure Reports" at bounding box center [428, 102] width 48 height 9
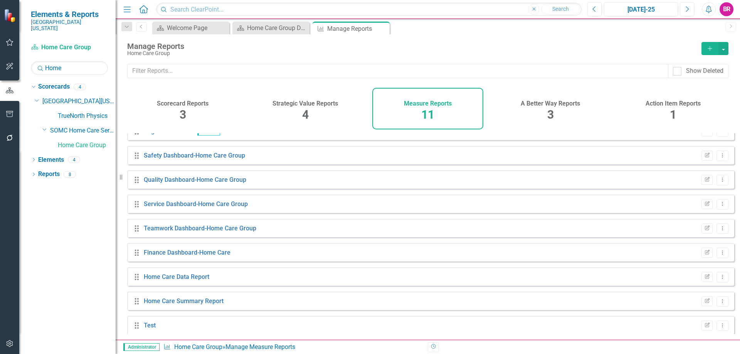
scroll to position [66, 0]
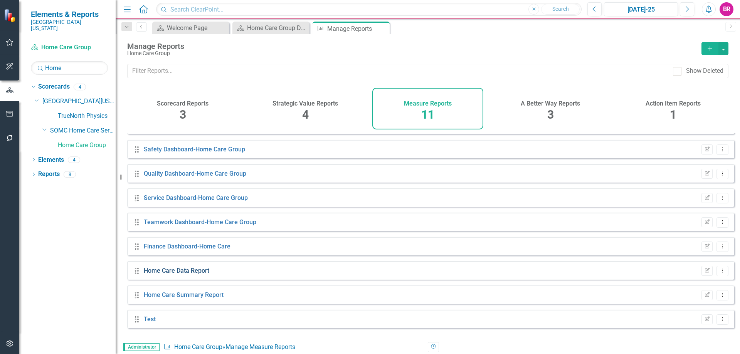
click at [189, 275] on link "Home Care Data Report" at bounding box center [177, 270] width 66 height 7
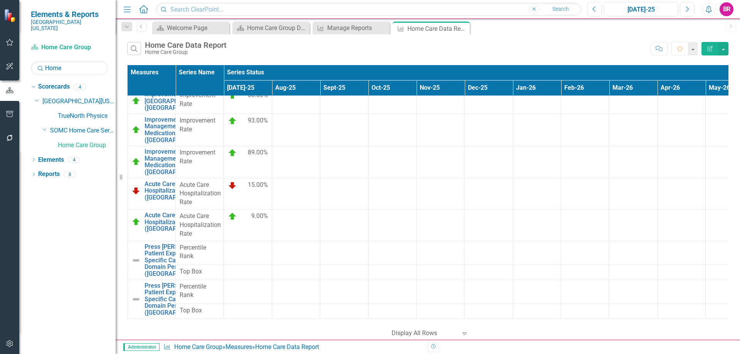
scroll to position [212, 0]
click at [710, 49] on icon "Edit Report" at bounding box center [710, 48] width 7 height 5
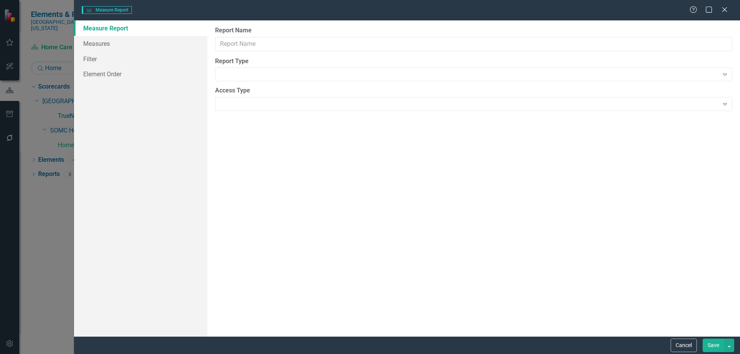
type input "Home Care Data Report"
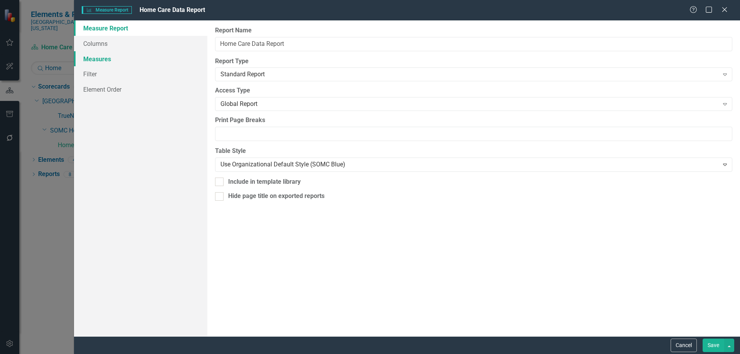
click at [101, 60] on link "Measures" at bounding box center [140, 58] width 133 height 15
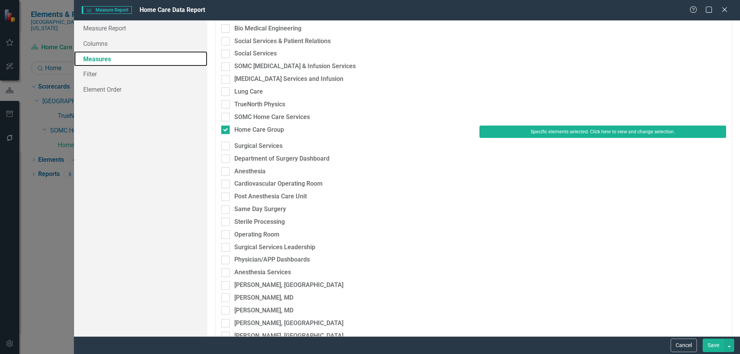
scroll to position [2159, 0]
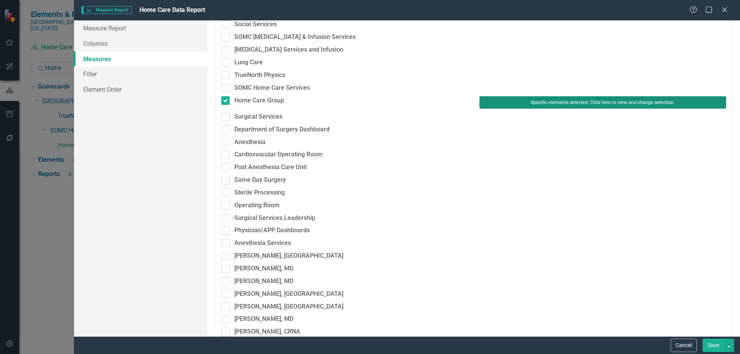
click at [524, 105] on button "Specific elements selected. Click here to view and change selection." at bounding box center [603, 102] width 247 height 12
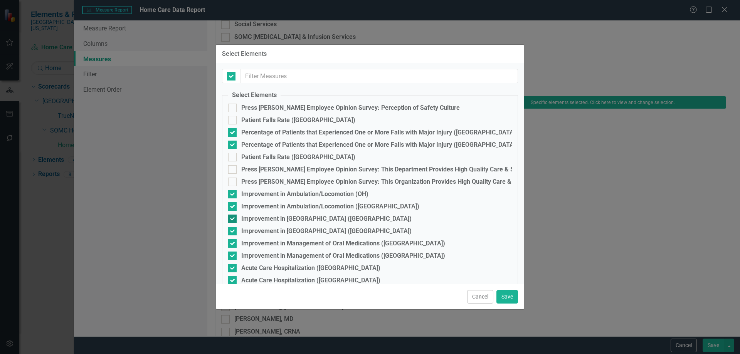
checkbox input "false"
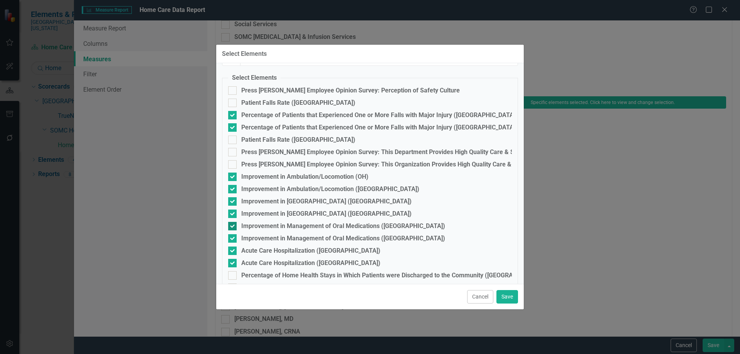
scroll to position [0, 0]
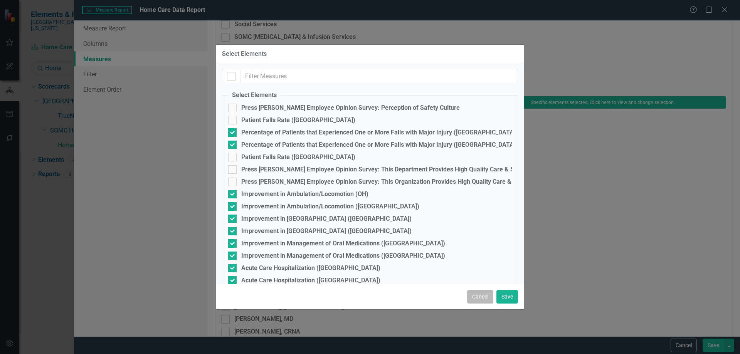
click at [480, 293] on button "Cancel" at bounding box center [480, 296] width 26 height 13
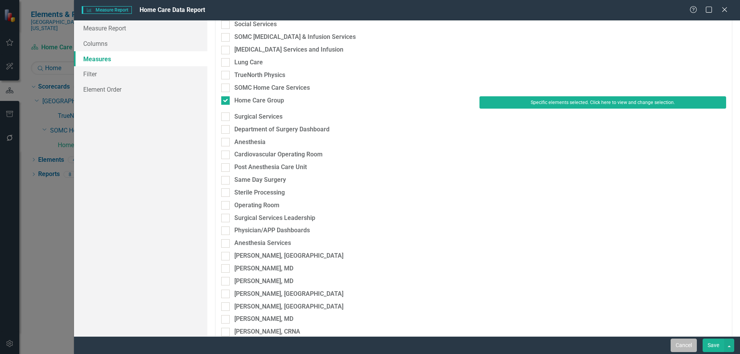
click at [685, 342] on button "Cancel" at bounding box center [684, 345] width 26 height 13
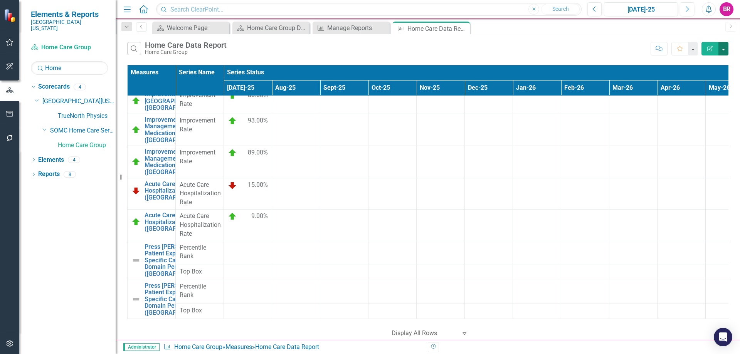
click at [721, 43] on button "button" at bounding box center [724, 48] width 10 height 13
click at [703, 90] on link "Excel Export to Excel" at bounding box center [697, 93] width 61 height 14
click at [462, 29] on icon at bounding box center [463, 29] width 4 height 4
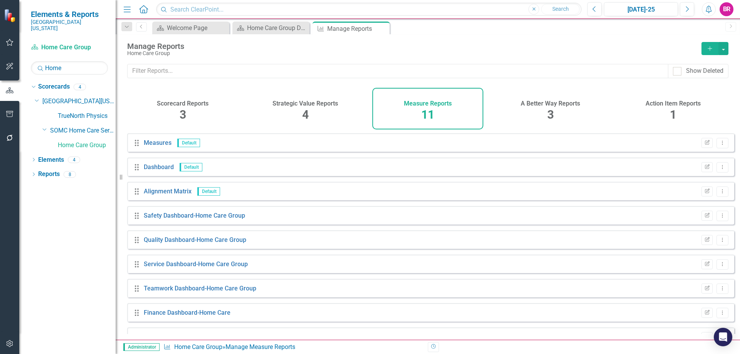
click at [715, 47] on button "Add" at bounding box center [710, 48] width 17 height 13
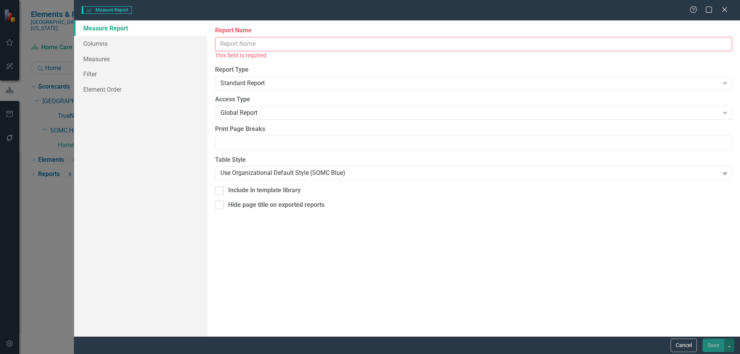
click at [261, 47] on input "Report Name" at bounding box center [473, 44] width 517 height 14
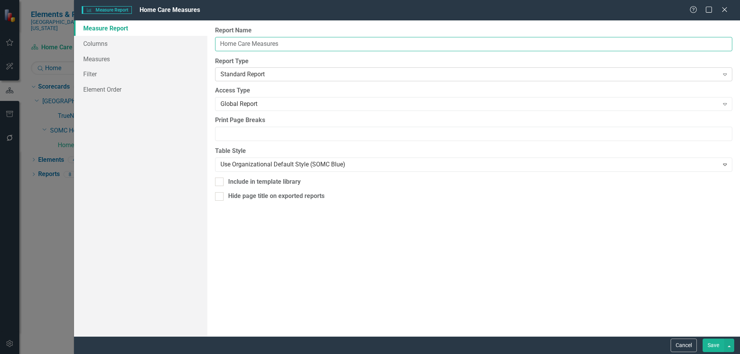
type input "Home Care Measures"
click at [248, 74] on div "Standard Report" at bounding box center [470, 74] width 499 height 9
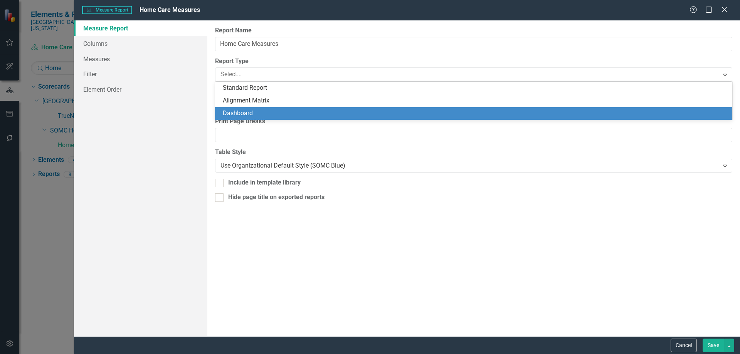
click at [248, 112] on div "Dashboard" at bounding box center [475, 113] width 505 height 9
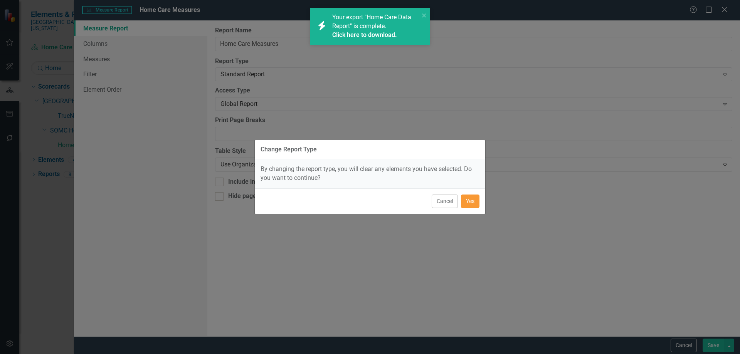
click at [473, 206] on button "Yes" at bounding box center [470, 201] width 19 height 13
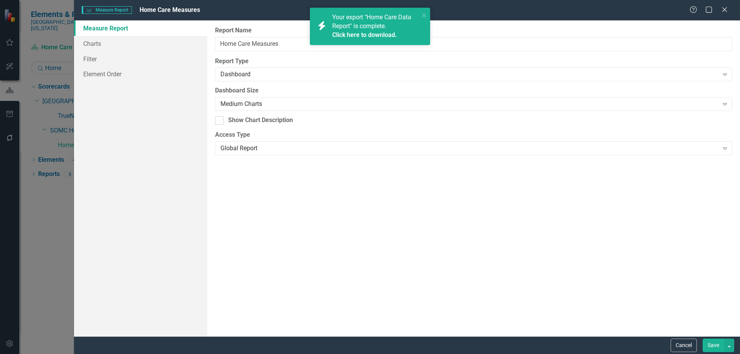
click at [349, 35] on link "Click here to download." at bounding box center [364, 34] width 65 height 7
click at [98, 41] on link "Charts" at bounding box center [140, 43] width 133 height 15
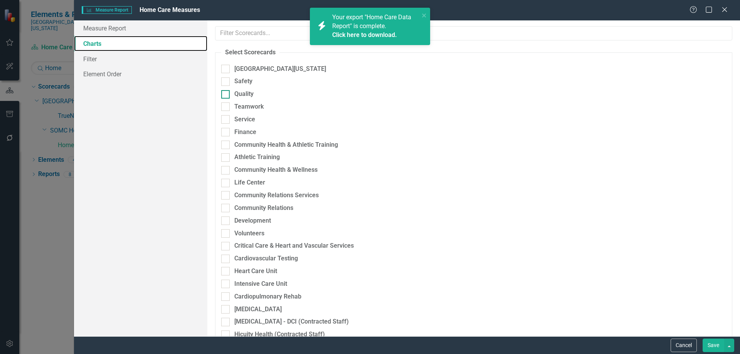
checkbox input "true"
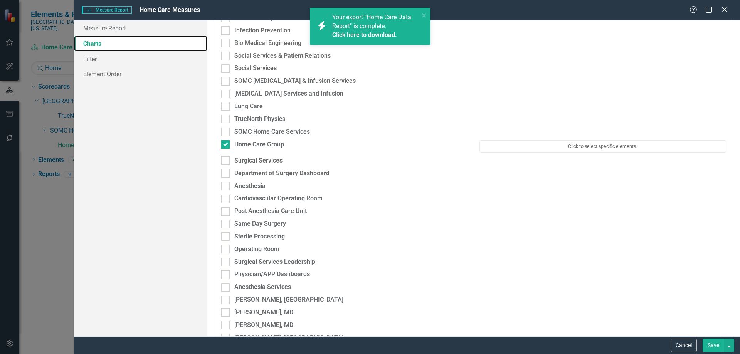
scroll to position [2112, 0]
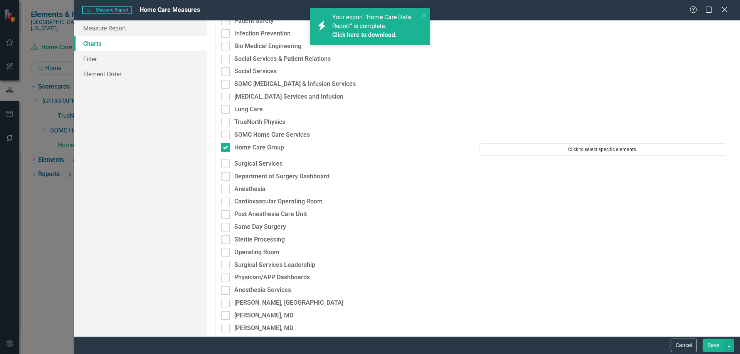
click at [545, 148] on button "Click to select specific elements." at bounding box center [603, 149] width 247 height 12
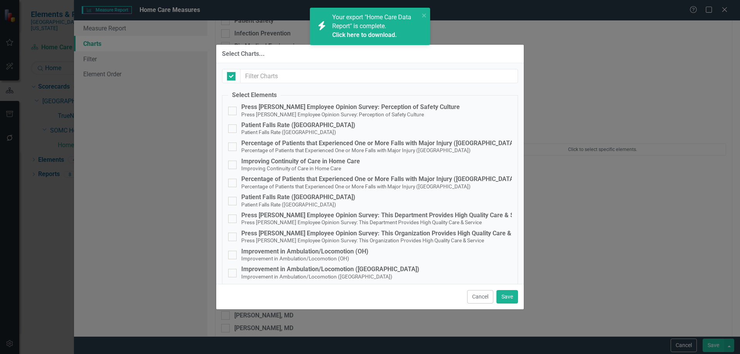
checkbox input "false"
click at [338, 106] on div "Press [PERSON_NAME] Employee Opinion Survey: Perception of Safety Culture" at bounding box center [350, 107] width 219 height 7
click at [233, 107] on input "Press Ganey Employee Opinion Survey: Perception of Safety Culture Press Ganey E…" at bounding box center [230, 109] width 5 height 5
checkbox input "true"
click at [313, 219] on small "Press [PERSON_NAME] Employee Opinion Survey: This Department Provides High Qual…" at bounding box center [361, 222] width 241 height 6
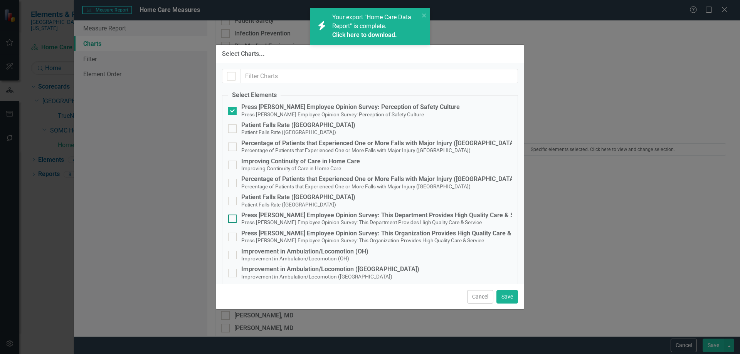
click at [233, 219] on input "Press Ganey Employee Opinion Survey: This Department Provides High Quality Care…" at bounding box center [230, 217] width 5 height 5
checkbox input "true"
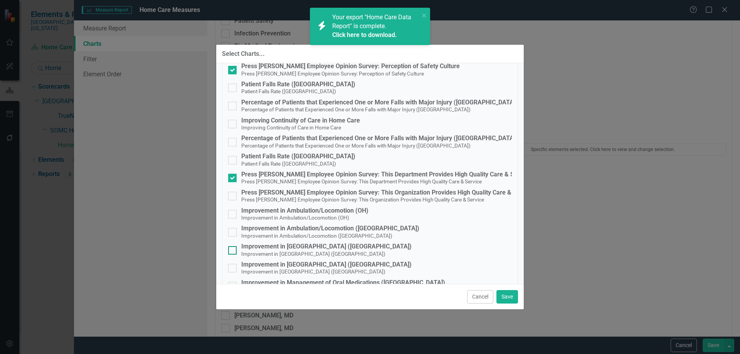
scroll to position [0, 0]
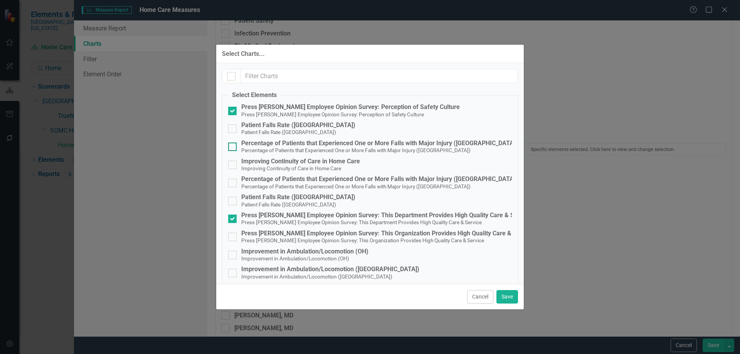
click at [312, 145] on div "Percentage of Patients that Experienced One or More Falls with Major Injury (OH)" at bounding box center [379, 143] width 276 height 7
click at [233, 145] on input "Percentage of Patients that Experienced One or More Falls with Major Injury (OH…" at bounding box center [230, 145] width 5 height 5
checkbox input "true"
click at [325, 183] on span "Percentage of Patients that Experienced One or More Falls with Major Injury (KY)" at bounding box center [355, 186] width 229 height 7
click at [233, 183] on input "Percentage of Patients that Experienced One or More Falls with Major Injury (KY…" at bounding box center [230, 181] width 5 height 5
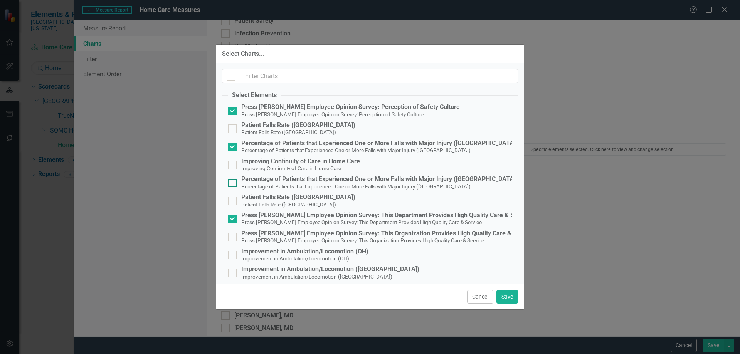
checkbox input "true"
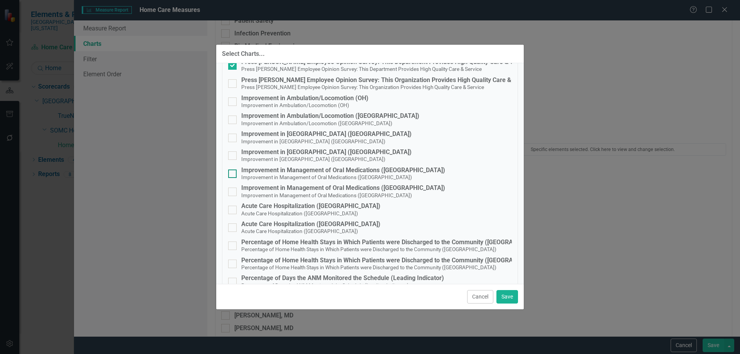
scroll to position [154, 0]
click at [300, 99] on div "Improvement in Ambulation/Locomotion (OH)" at bounding box center [304, 97] width 127 height 7
click at [233, 99] on input "Improvement in Ambulation/Locomotion (OH) Improvement in Ambulation/Locomotion …" at bounding box center [230, 99] width 5 height 5
checkbox input "true"
click at [298, 114] on div "Improvement in Ambulation/Locomotion (KY)" at bounding box center [330, 115] width 178 height 7
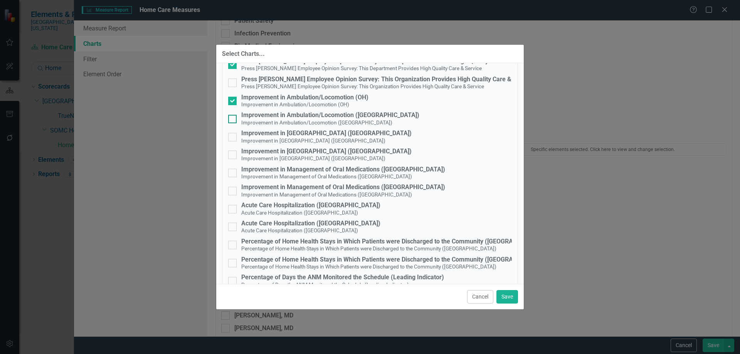
click at [233, 115] on input "Improvement in Ambulation/Locomotion (KY) Improvement in Ambulation/Locomotion …" at bounding box center [230, 117] width 5 height 5
checkbox input "true"
click at [294, 134] on div "Improvement in Breathing (OH)" at bounding box center [326, 133] width 170 height 7
click at [233, 134] on input "Improvement in Breathing (OH) Improvement in Breathing (OH)" at bounding box center [230, 135] width 5 height 5
checkbox input "true"
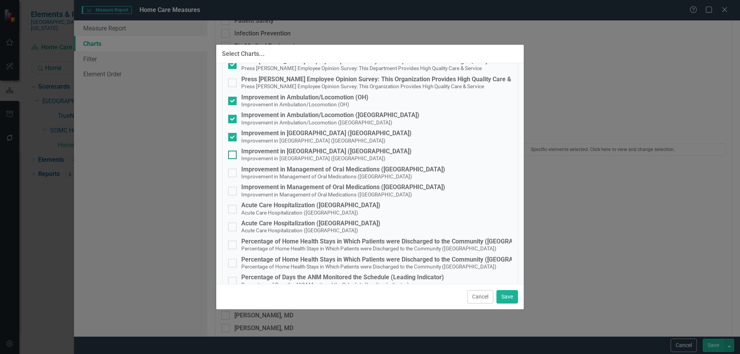
click at [294, 151] on div "Improvement in Breathing (KY)" at bounding box center [326, 151] width 170 height 7
click at [233, 151] on input "Improvement in Breathing (KY) Improvement in Breathing (KY)" at bounding box center [230, 153] width 5 height 5
checkbox input "true"
click at [299, 168] on div "Improvement in Management of Oral Medications (OH)" at bounding box center [343, 169] width 204 height 7
click at [233, 169] on input "Improvement in Management of Oral Medications (OH) Improvement in Management of…" at bounding box center [230, 171] width 5 height 5
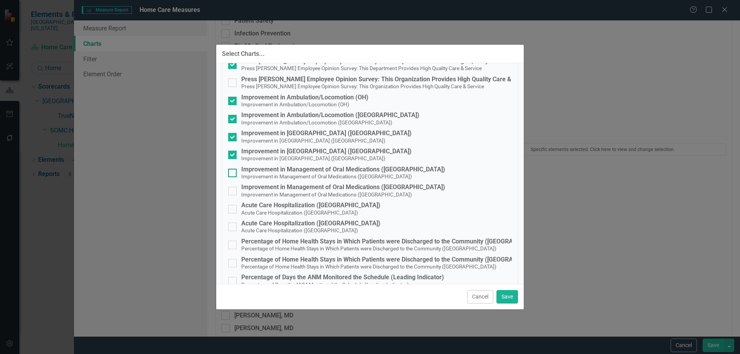
checkbox input "true"
click at [294, 186] on div "Improvement in Management of Oral Medications (KY)" at bounding box center [343, 187] width 204 height 7
click at [233, 187] on input "Improvement in Management of Oral Medications (KY) Improvement in Management of…" at bounding box center [230, 189] width 5 height 5
checkbox input "true"
click at [308, 206] on div "Acute Care Hospitalization (OH)" at bounding box center [310, 205] width 139 height 7
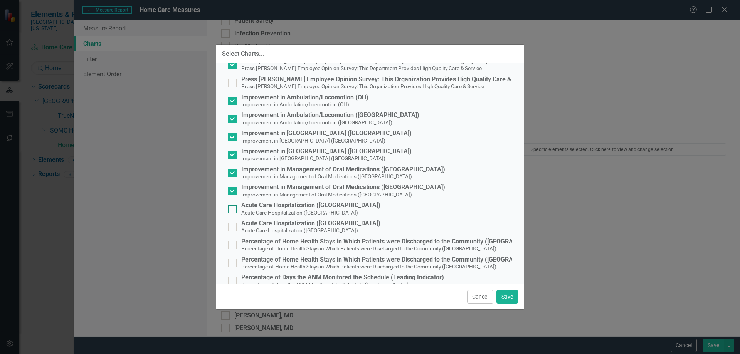
click at [233, 206] on input "Acute Care Hospitalization (OH) Acute Care Hospitalization (OH)" at bounding box center [230, 207] width 5 height 5
checkbox input "true"
click at [300, 226] on div "Acute Care Hospitalization (KY)" at bounding box center [310, 223] width 139 height 7
click at [233, 226] on input "Acute Care Hospitalization (KY) Acute Care Hospitalization (KY)" at bounding box center [230, 225] width 5 height 5
checkbox input "true"
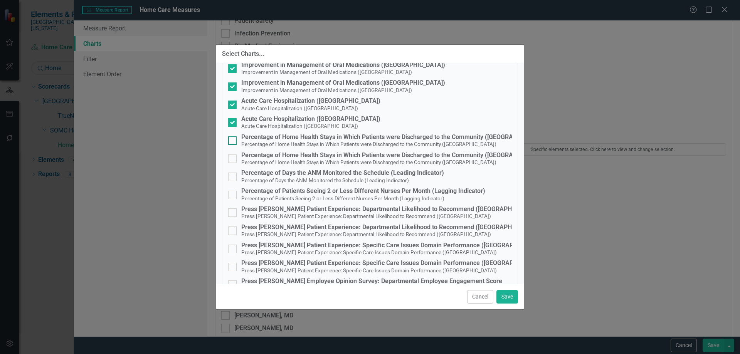
scroll to position [270, 0]
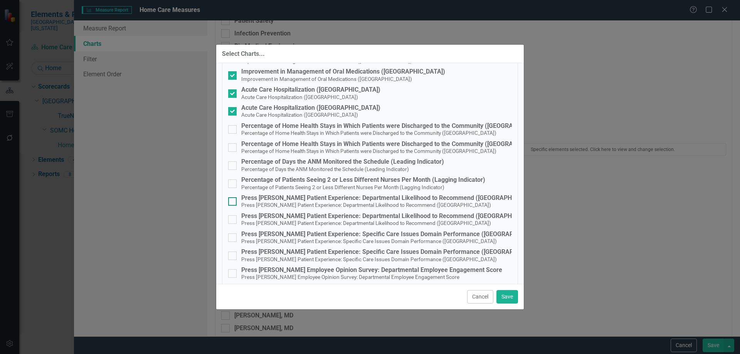
click at [316, 201] on div "Press Ganey Patient Experience: Departmental Likelihood to Recommend (OH)" at bounding box center [390, 198] width 298 height 7
click at [233, 201] on input "Press Ganey Patient Experience: Departmental Likelihood to Recommend (OH) Press…" at bounding box center [230, 199] width 5 height 5
checkbox input "true"
click at [312, 217] on div "Press Ganey Patient Experience: Departmental Likelihood to Recommend (KY)" at bounding box center [390, 216] width 298 height 7
click at [233, 217] on input "Press Ganey Patient Experience: Departmental Likelihood to Recommend (KY) Press…" at bounding box center [230, 218] width 5 height 5
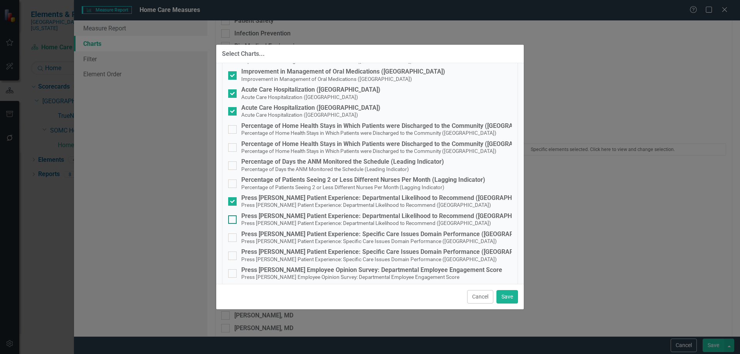
checkbox input "true"
click at [281, 238] on small "Press Ganey Patient Experience: Specific Care Issues Domain Performance (OH)" at bounding box center [369, 241] width 256 height 6
click at [233, 238] on input "Press Ganey Patient Experience: Specific Care Issues Domain Performance (OH) Pr…" at bounding box center [230, 236] width 5 height 5
checkbox input "true"
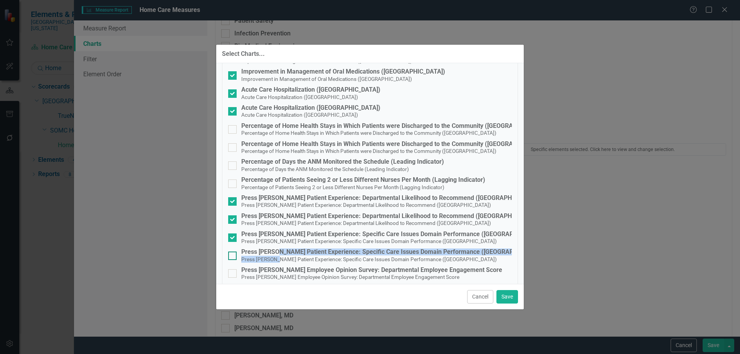
click at [278, 255] on div "Press Ganey Patient Experience: Specific Care Issues Domain Performance (KY) Pr…" at bounding box center [393, 256] width 304 height 14
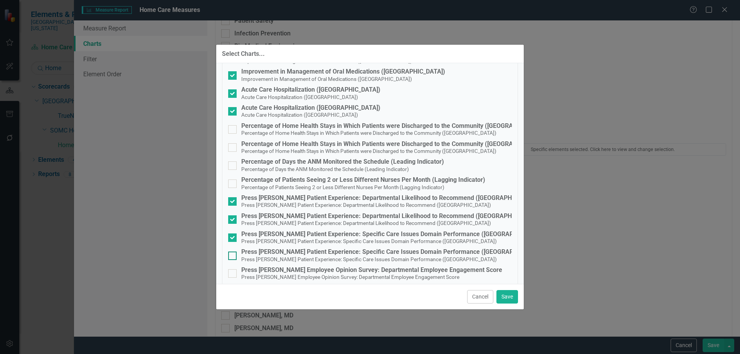
click at [263, 254] on div "Press Ganey Patient Experience: Specific Care Issues Domain Performance (KY)" at bounding box center [393, 252] width 304 height 7
click at [233, 254] on input "Press Ganey Patient Experience: Specific Care Issues Domain Performance (KY) Pr…" at bounding box center [230, 254] width 5 height 5
checkbox input "true"
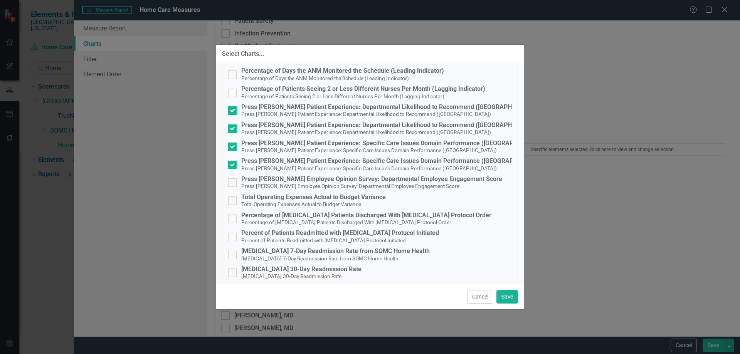
scroll to position [367, 0]
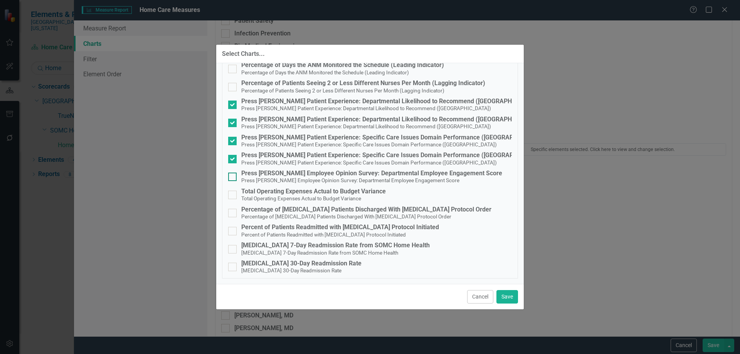
click at [363, 173] on div "Press [PERSON_NAME] Employee Opinion Survey: Departmental Employee Engagement S…" at bounding box center [371, 173] width 261 height 7
click at [233, 173] on input "Press Ganey Employee Opinion Survey: Departmental Employee Engagement Score Pre…" at bounding box center [230, 175] width 5 height 5
checkbox input "true"
click at [274, 190] on div "Total Operating Expenses Actual to Budget Variance" at bounding box center [313, 191] width 145 height 7
click at [233, 191] on input "Total Operating Expenses Actual to Budget Variance Total Operating Expenses Act…" at bounding box center [230, 193] width 5 height 5
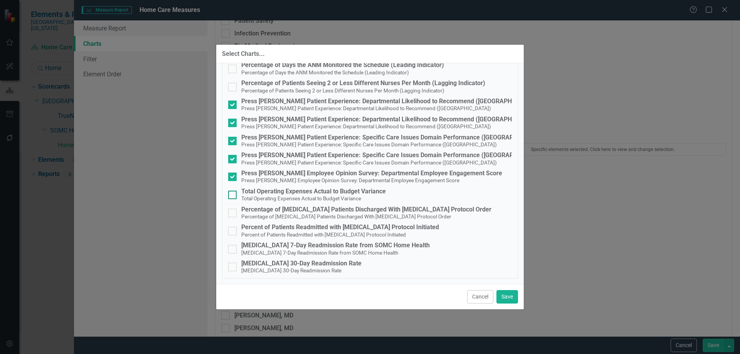
checkbox input "true"
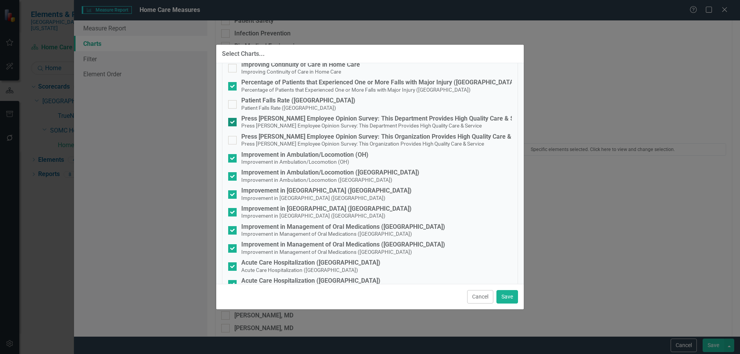
scroll to position [0, 0]
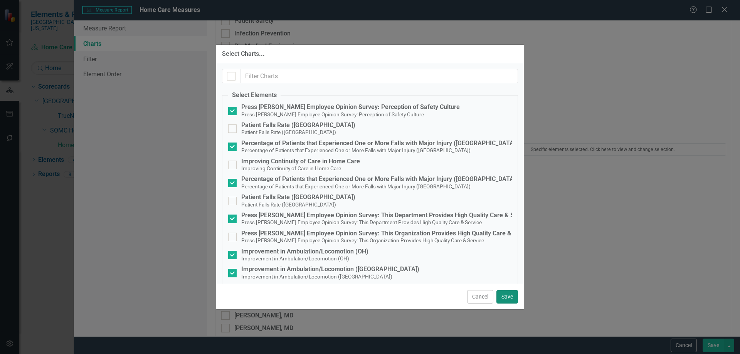
click at [501, 295] on button "Save" at bounding box center [508, 296] width 22 height 13
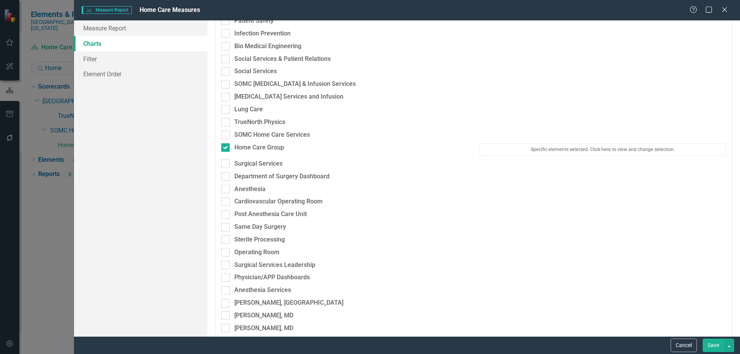
click at [720, 345] on button "Save" at bounding box center [714, 345] width 22 height 13
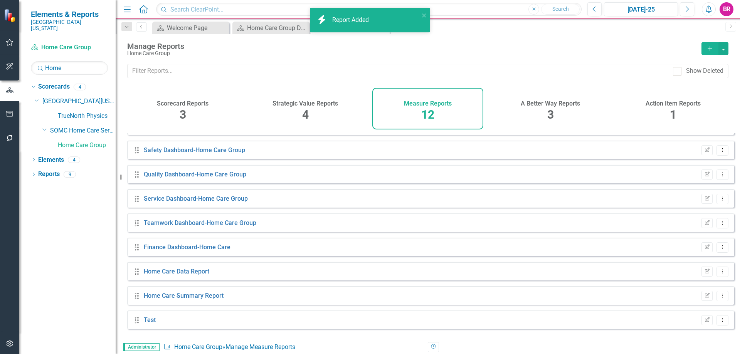
scroll to position [91, 0]
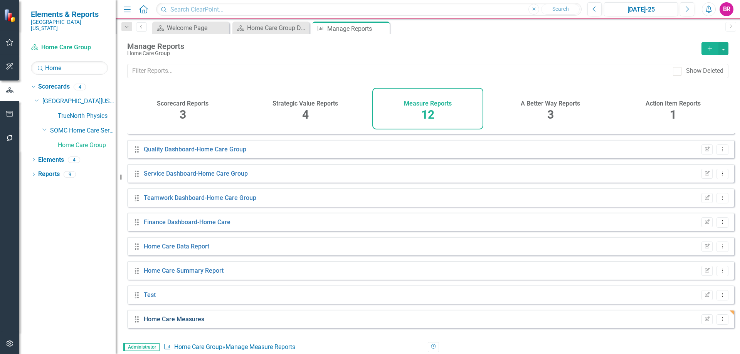
click at [190, 323] on link "Home Care Measures" at bounding box center [174, 319] width 61 height 7
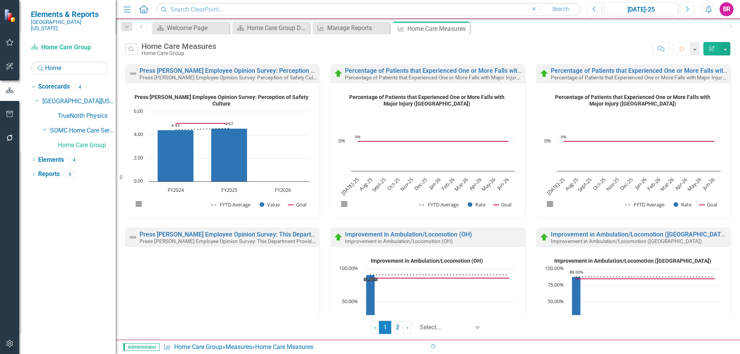
scroll to position [116, 0]
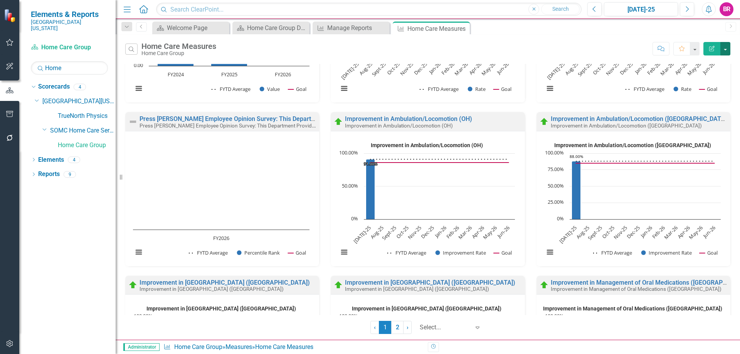
click at [728, 52] on button "button" at bounding box center [726, 48] width 10 height 13
click at [694, 76] on link "PDF Export to PDF" at bounding box center [693, 78] width 76 height 14
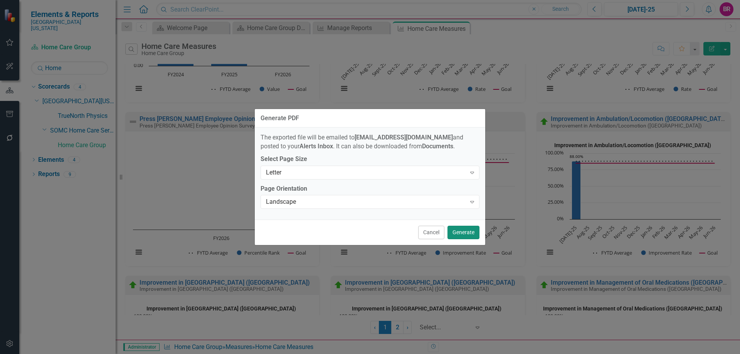
drag, startPoint x: 470, startPoint y: 234, endPoint x: 472, endPoint y: 230, distance: 4.0
click at [469, 234] on button "Generate" at bounding box center [464, 232] width 32 height 13
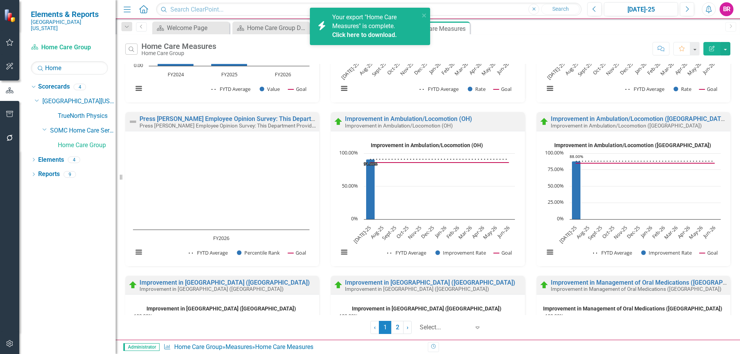
click at [394, 35] on link "Click here to download." at bounding box center [364, 34] width 65 height 7
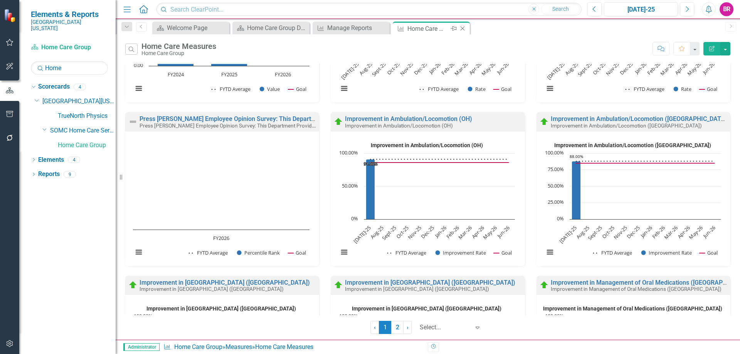
click at [463, 29] on icon at bounding box center [463, 29] width 4 height 4
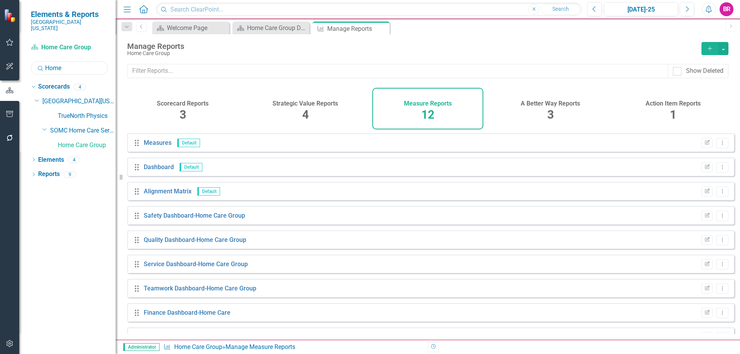
click at [71, 64] on input "Home" at bounding box center [69, 67] width 77 height 13
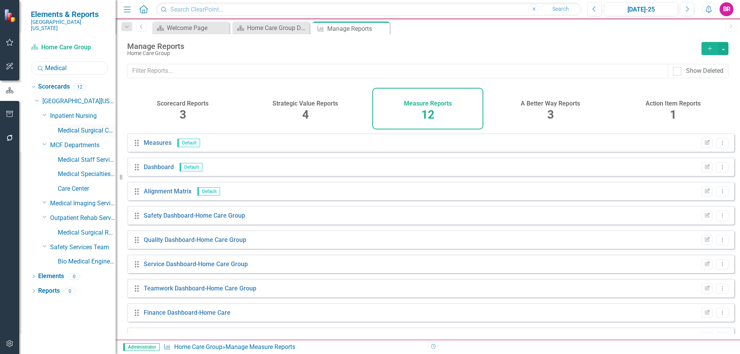
type input "Medical"
click at [82, 126] on link "Medical Surgical Care Unit" at bounding box center [87, 130] width 58 height 9
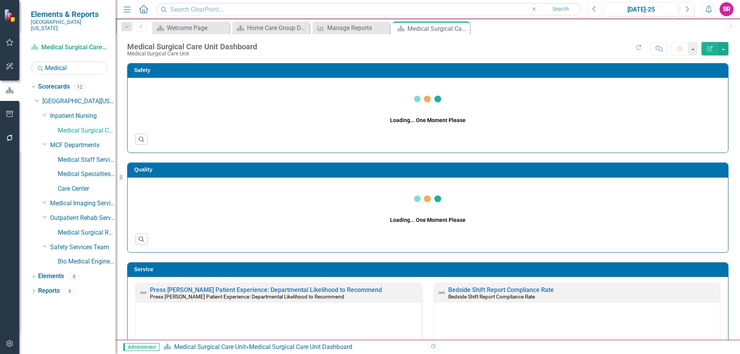
click at [594, 7] on icon "Previous" at bounding box center [595, 9] width 4 height 7
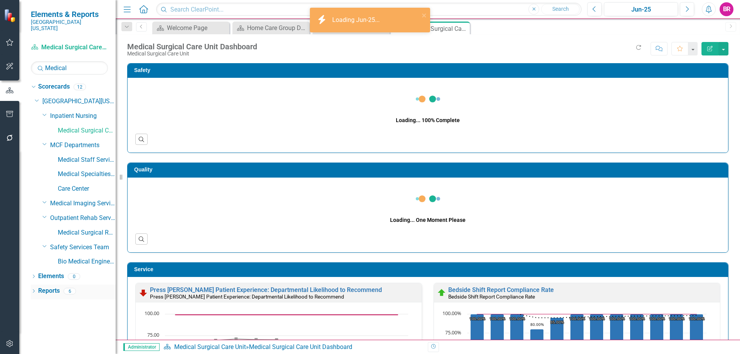
click at [57, 287] on link "Reports" at bounding box center [49, 291] width 22 height 9
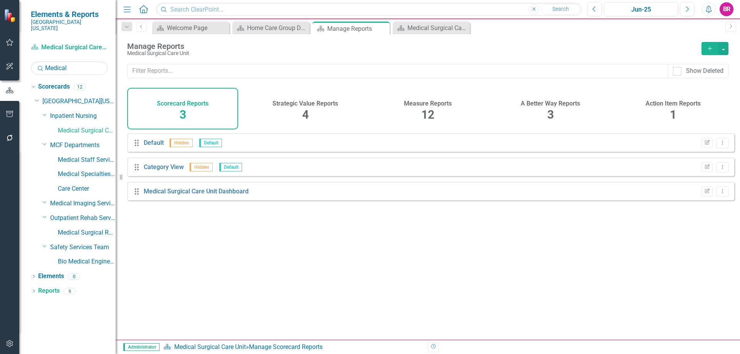
click at [418, 100] on h4 "Measure Reports" at bounding box center [428, 103] width 48 height 7
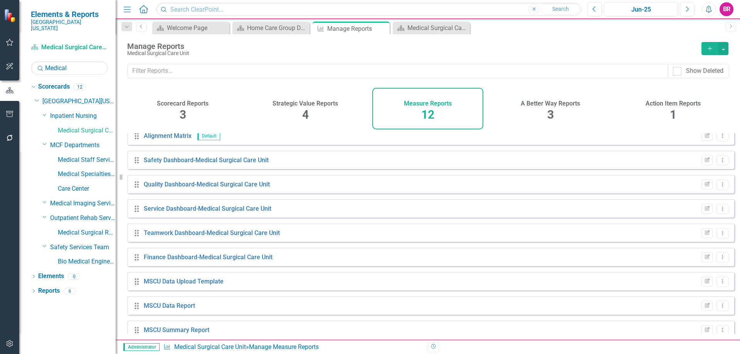
scroll to position [91, 0]
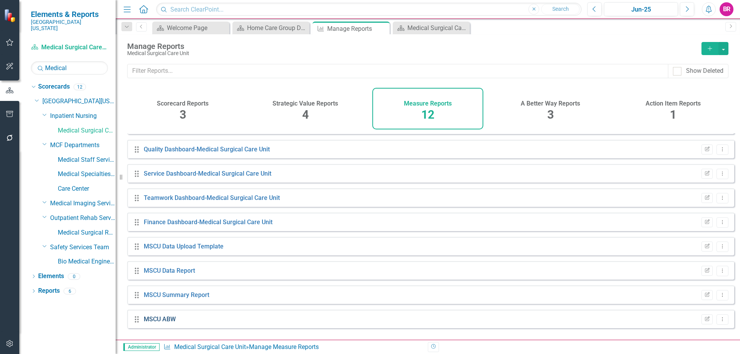
click at [151, 323] on link "MSCU ABW" at bounding box center [160, 319] width 32 height 7
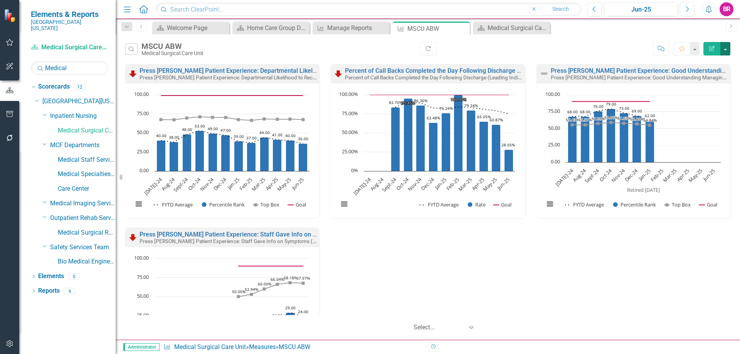
click at [726, 48] on button "button" at bounding box center [726, 48] width 10 height 13
click at [715, 91] on link "PowerPoint Export to PowerPoint" at bounding box center [693, 93] width 76 height 14
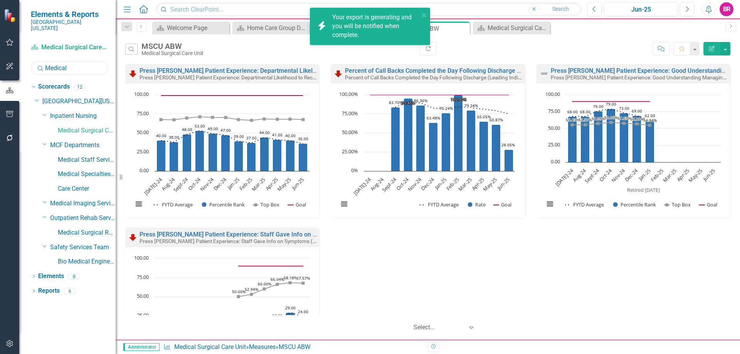
click at [84, 61] on input "Medical" at bounding box center [69, 67] width 77 height 13
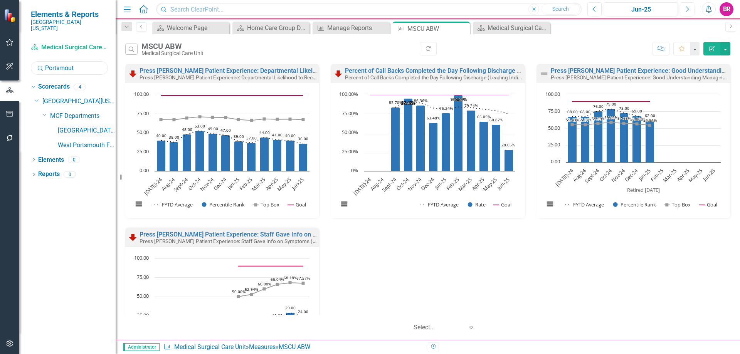
type input "Portsmout"
click at [77, 126] on link "[GEOGRAPHIC_DATA]" at bounding box center [87, 130] width 58 height 9
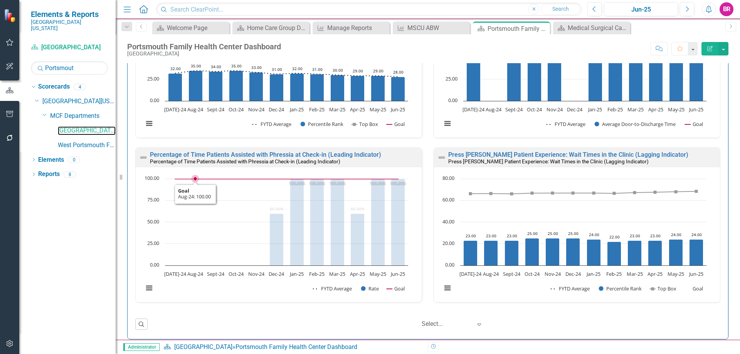
scroll to position [540, 0]
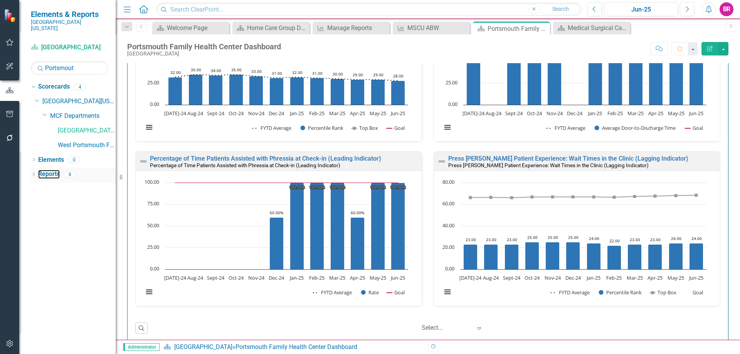
drag, startPoint x: 54, startPoint y: 165, endPoint x: 90, endPoint y: 162, distance: 36.4
click at [54, 170] on link "Reports" at bounding box center [49, 174] width 22 height 9
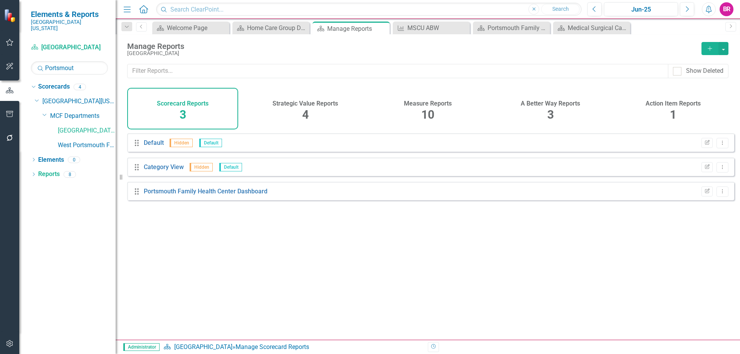
click at [416, 106] on h4 "Measure Reports" at bounding box center [428, 103] width 48 height 7
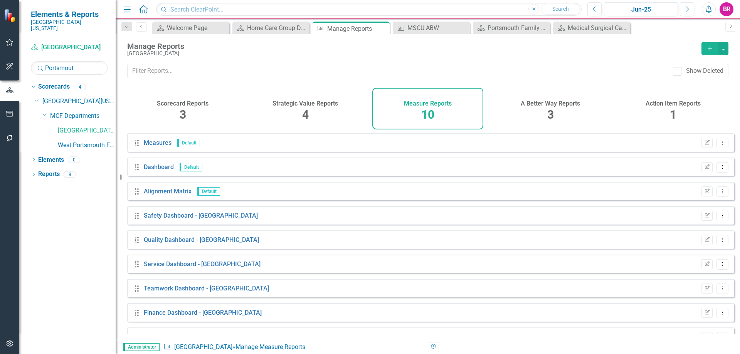
scroll to position [42, 0]
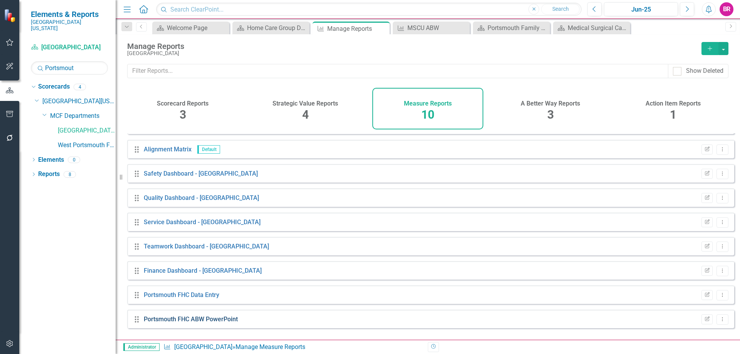
click at [220, 323] on link "Portsmouth FHC ABW PowerPoint" at bounding box center [191, 319] width 94 height 7
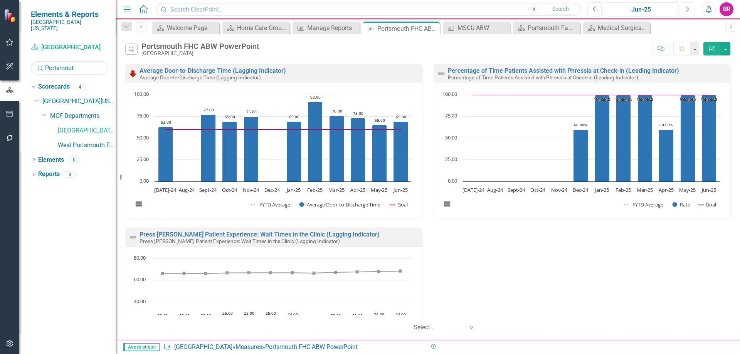
click at [711, 47] on icon "Edit Report" at bounding box center [712, 48] width 7 height 5
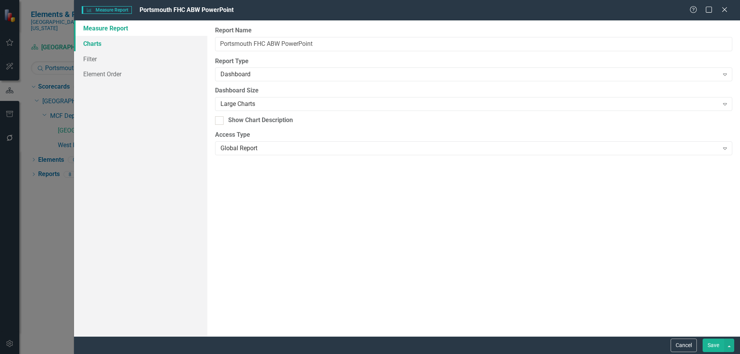
click at [94, 45] on link "Charts" at bounding box center [140, 43] width 133 height 15
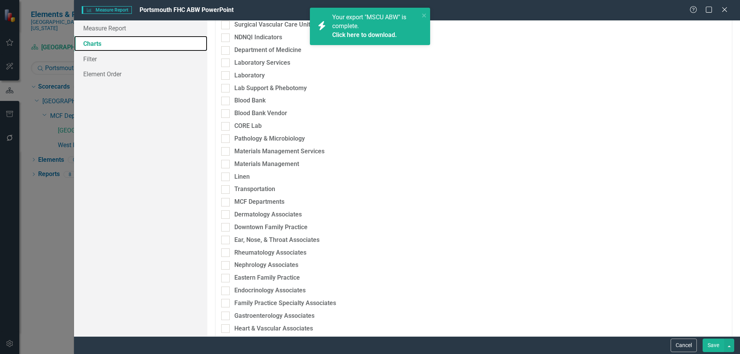
scroll to position [733, 0]
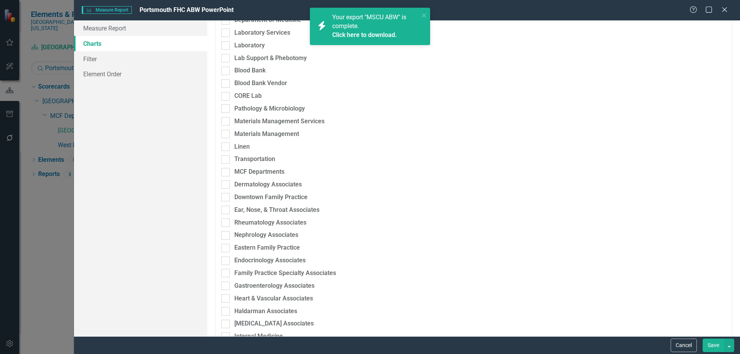
click at [378, 36] on link "Click here to download." at bounding box center [364, 34] width 65 height 7
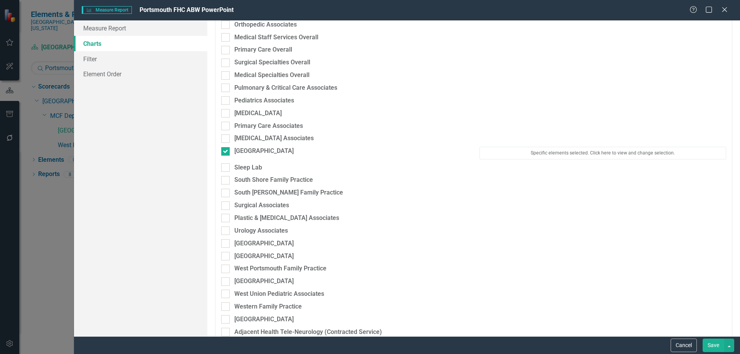
scroll to position [1157, 0]
click at [575, 155] on button "Specific elements selected. Click here to view and change selection." at bounding box center [603, 155] width 247 height 12
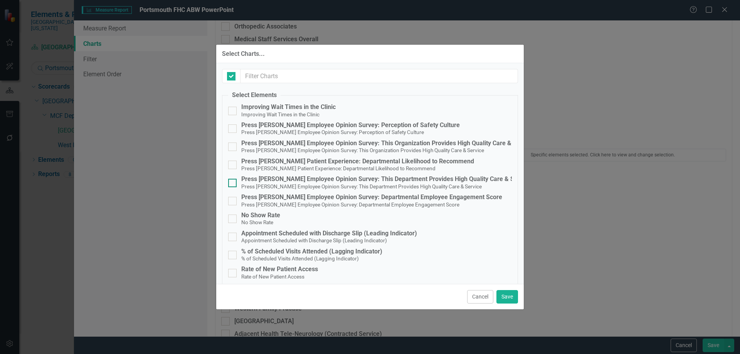
checkbox input "true"
checkbox input "false"
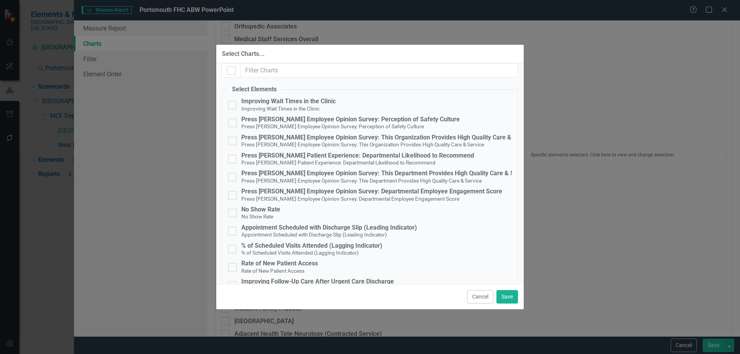
scroll to position [0, 0]
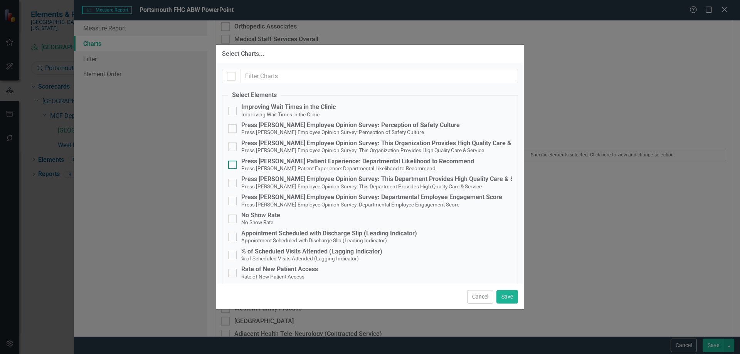
click at [308, 163] on div "Press [PERSON_NAME] Patient Experience: Departmental Likelihood to Recommend" at bounding box center [357, 161] width 233 height 7
click at [233, 163] on input "Press [PERSON_NAME] Patient Experience: Departmental Likelihood to Recommend Pr…" at bounding box center [230, 163] width 5 height 5
checkbox input "true"
click at [506, 297] on button "Save" at bounding box center [508, 296] width 22 height 13
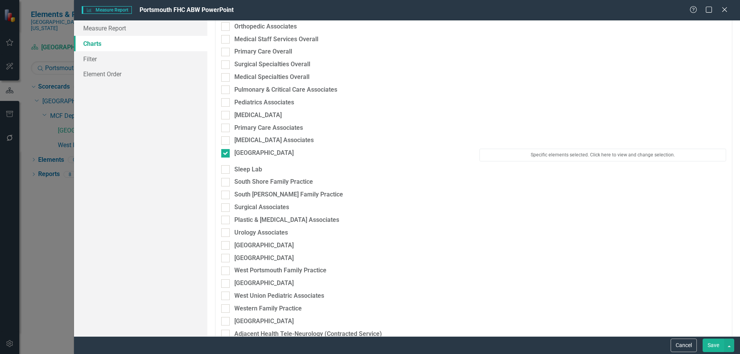
click at [718, 342] on button "Save" at bounding box center [714, 345] width 22 height 13
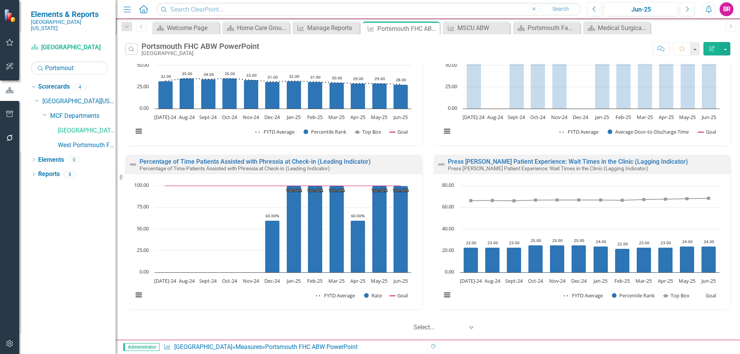
scroll to position [76, 0]
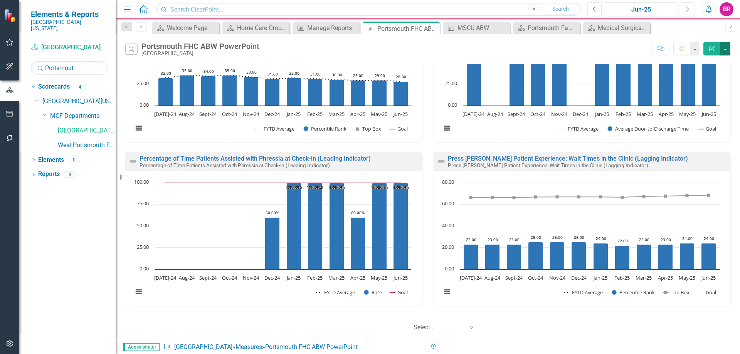
click at [725, 49] on button "button" at bounding box center [726, 48] width 10 height 13
click at [707, 96] on link "PowerPoint Export to PowerPoint" at bounding box center [693, 93] width 76 height 14
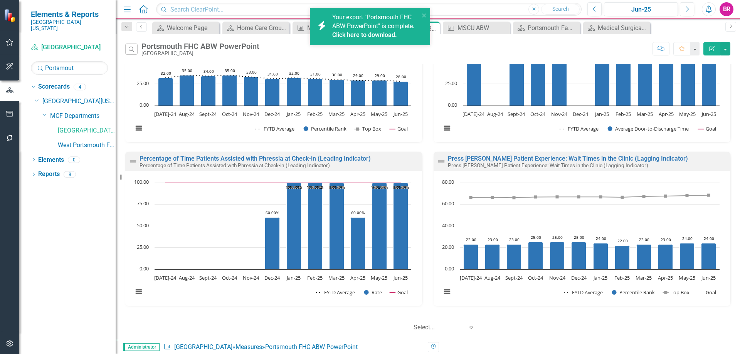
click at [352, 34] on link "Click here to download." at bounding box center [364, 34] width 65 height 7
